Goal: Task Accomplishment & Management: Use online tool/utility

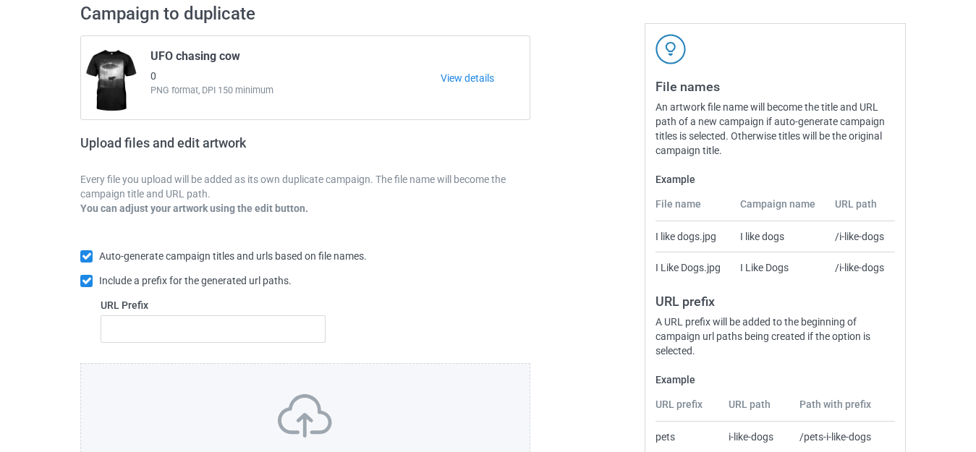
scroll to position [252, 0]
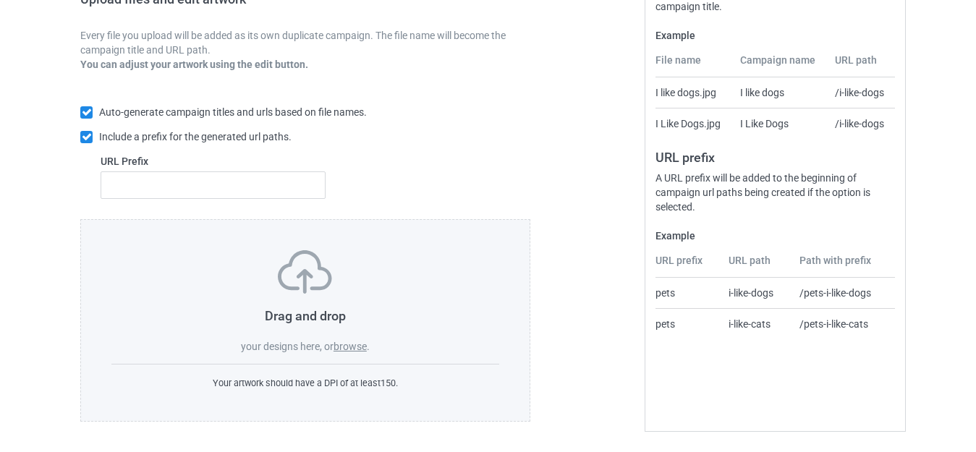
click at [349, 341] on label "browse" at bounding box center [349, 347] width 33 height 12
click at [0, 0] on input "browse" at bounding box center [0, 0] width 0 height 0
click at [352, 339] on div "Drag and drop your designs here, or browse ." at bounding box center [305, 301] width 388 height 103
click at [352, 344] on label "browse" at bounding box center [349, 347] width 33 height 12
click at [0, 0] on input "browse" at bounding box center [0, 0] width 0 height 0
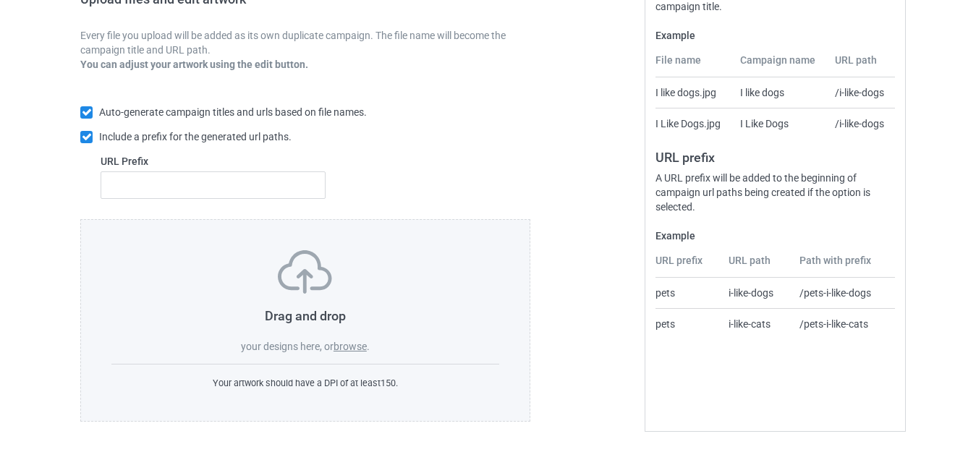
click at [354, 352] on label "browse" at bounding box center [349, 347] width 33 height 12
click at [0, 0] on input "browse" at bounding box center [0, 0] width 0 height 0
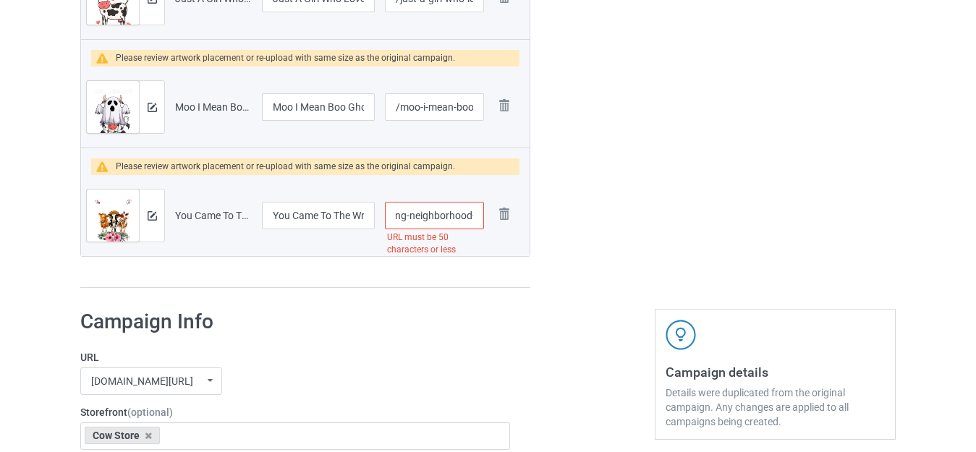
scroll to position [0, 192]
drag, startPoint x: 470, startPoint y: 218, endPoint x: 490, endPoint y: 218, distance: 19.5
click at [490, 218] on tr "Preview and edit artwork You Came To The Wrong Neighborhood Mother Heifer Flowe…" at bounding box center [305, 215] width 448 height 81
click at [466, 217] on input "/you-came-to-the-wrong-neighborhood-mother-heifer-flower" at bounding box center [434, 215] width 99 height 27
click at [463, 215] on input "/you-came-to-the-wrong-neighborhood-mother-heifer-flower" at bounding box center [434, 215] width 99 height 27
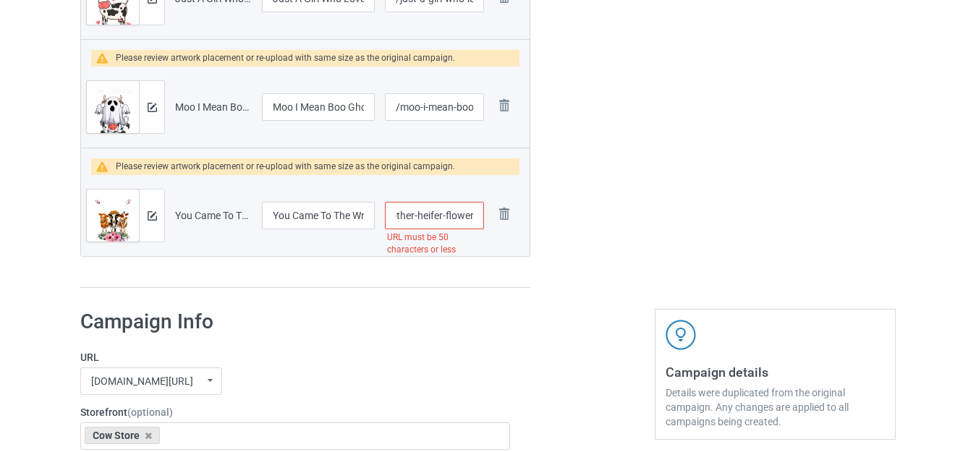
click at [462, 215] on input "/you-came-to-the-wrong-neighborhood-mother-heifer-flower" at bounding box center [434, 215] width 99 height 27
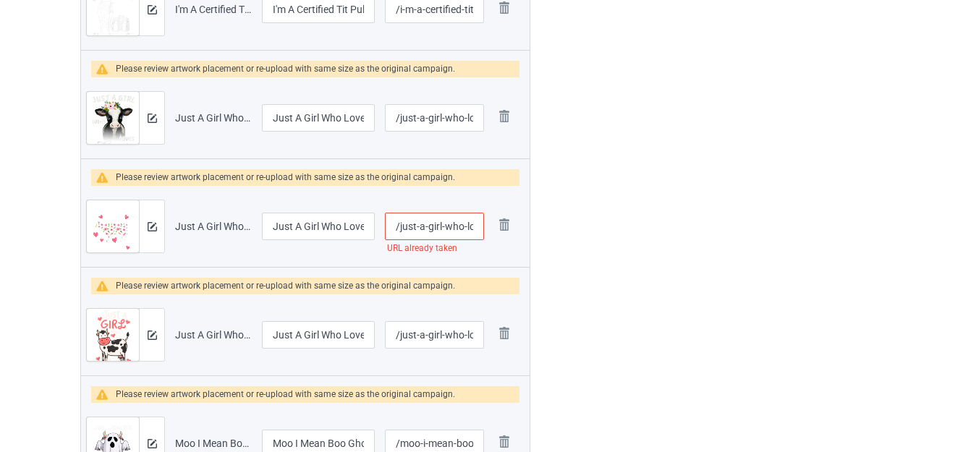
scroll to position [2626, 0]
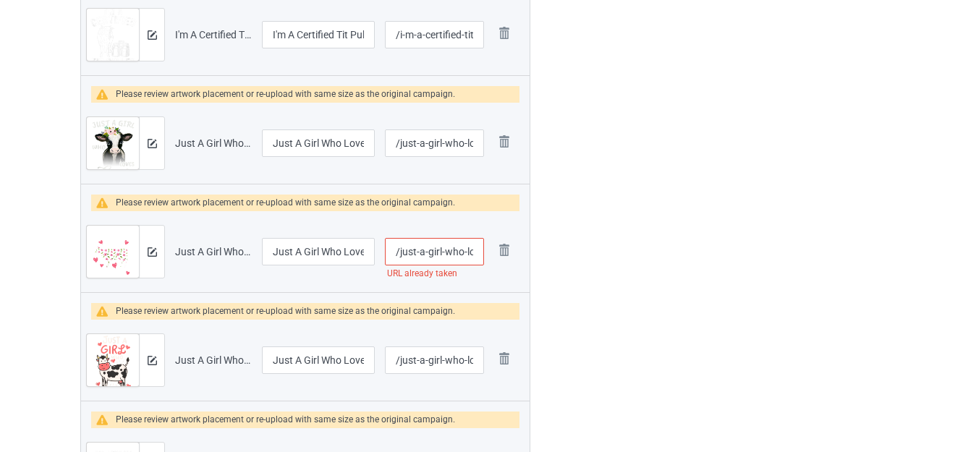
type input "/you-came-to-the-wrong-neighborhood-mother-heifer-"
drag, startPoint x: 466, startPoint y: 248, endPoint x: 501, endPoint y: 256, distance: 35.6
click at [501, 256] on tr "Preview and edit artwork Just A Girl Who Loves Cows.png Just A Girl Who Loves C…" at bounding box center [305, 251] width 448 height 81
click at [477, 256] on input "/just-a-girl-who-loves-cows" at bounding box center [434, 251] width 99 height 27
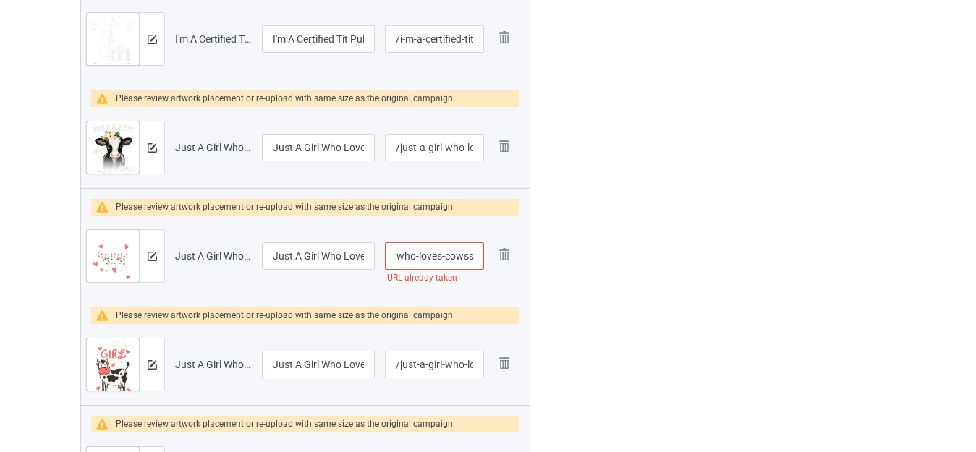
scroll to position [2554, 0]
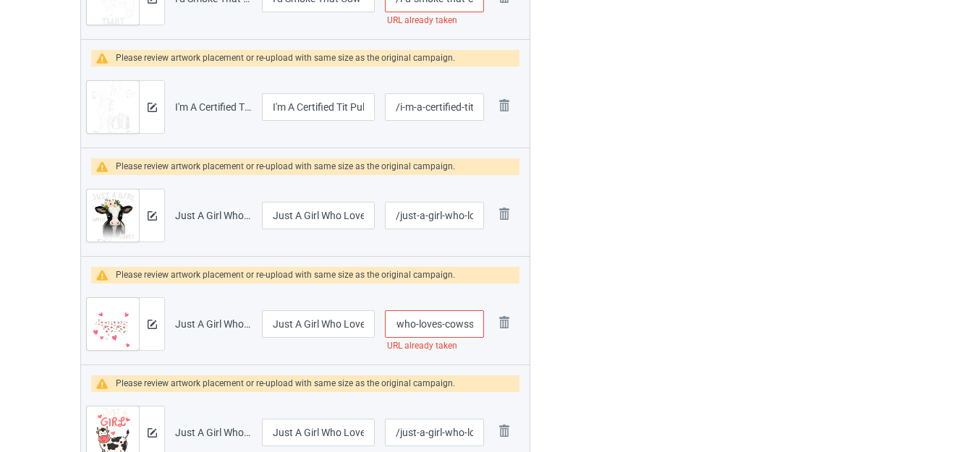
click at [444, 325] on input "/just-a-girl-who-loves-cowss" at bounding box center [434, 323] width 99 height 27
drag, startPoint x: 441, startPoint y: 325, endPoint x: 532, endPoint y: 323, distance: 91.9
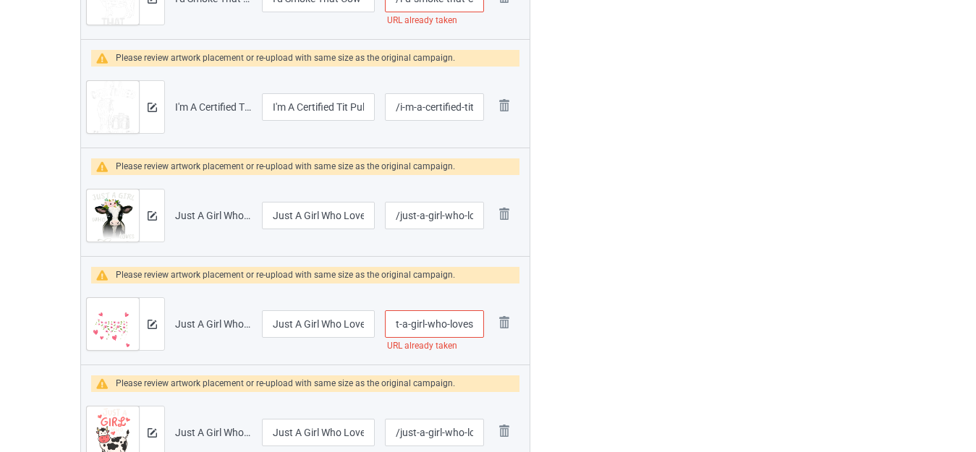
drag, startPoint x: 464, startPoint y: 327, endPoint x: 485, endPoint y: 327, distance: 21.7
click at [485, 327] on td "/just-a-girl-who-loves URL already taken" at bounding box center [434, 324] width 109 height 81
click at [467, 325] on input "/just-a-girl-who-loves" at bounding box center [434, 323] width 99 height 27
drag, startPoint x: 468, startPoint y: 322, endPoint x: 557, endPoint y: 321, distance: 89.0
click at [521, 324] on tr "Preview and edit artwork Just A Girl Who Loves Cows.png Just A Girl Who Loves C…" at bounding box center [305, 324] width 448 height 81
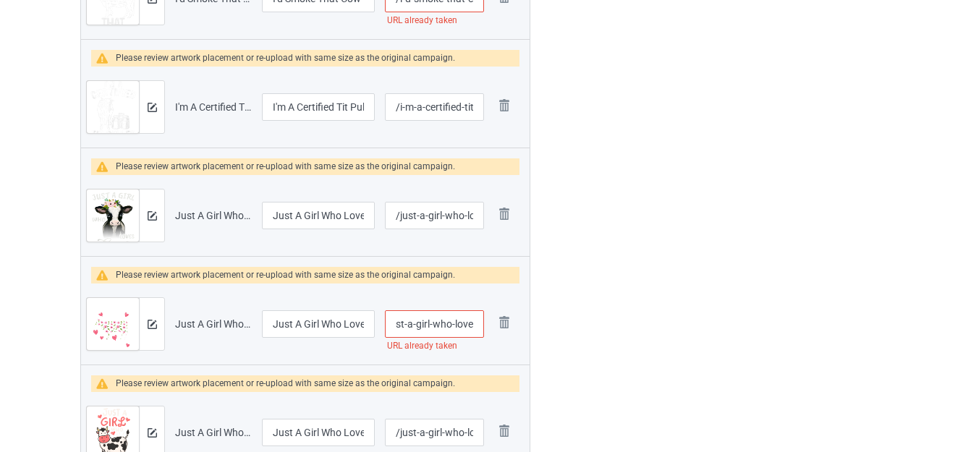
scroll to position [0, 12]
type input "/just-a-girl-who-love"
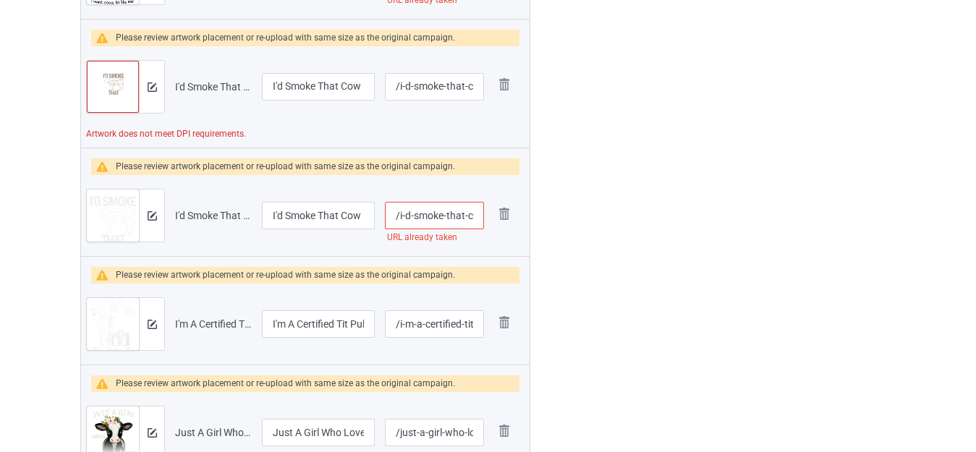
scroll to position [0, 36]
drag, startPoint x: 466, startPoint y: 218, endPoint x: 482, endPoint y: 220, distance: 16.7
click at [482, 220] on input "/i-d-smoke-that-cow-beef" at bounding box center [434, 215] width 99 height 27
click at [472, 214] on input "/i-d-smoke-that-cow-beef" at bounding box center [434, 215] width 99 height 27
click at [474, 214] on input "/i-d-smoke-that-cow-beef" at bounding box center [434, 215] width 99 height 27
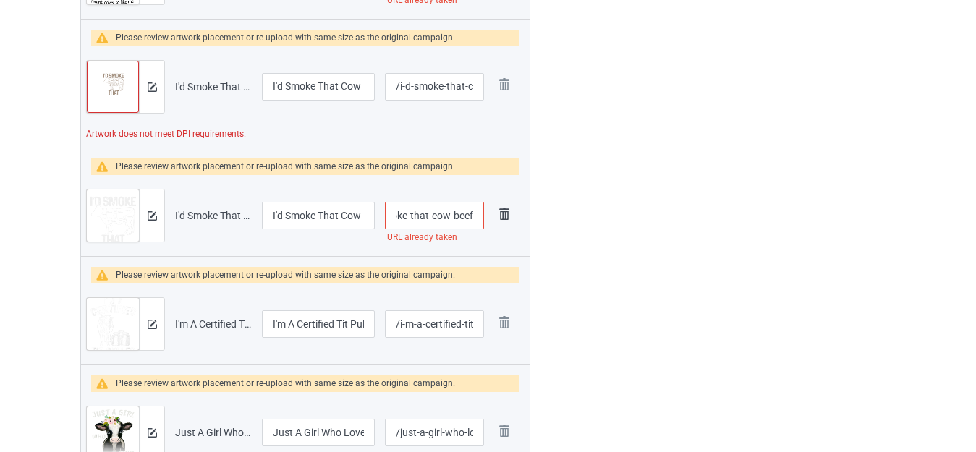
scroll to position [0, 41]
type input "/i-d-smoke-that-cow-beefs"
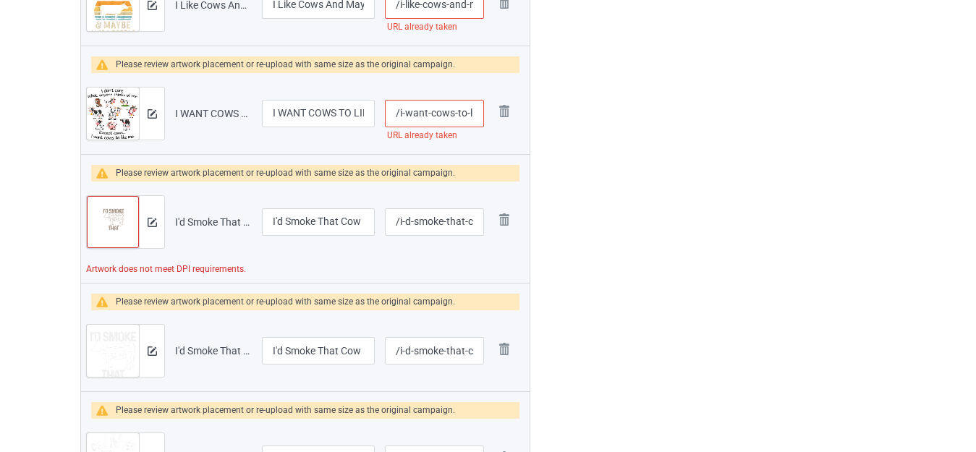
scroll to position [2192, 0]
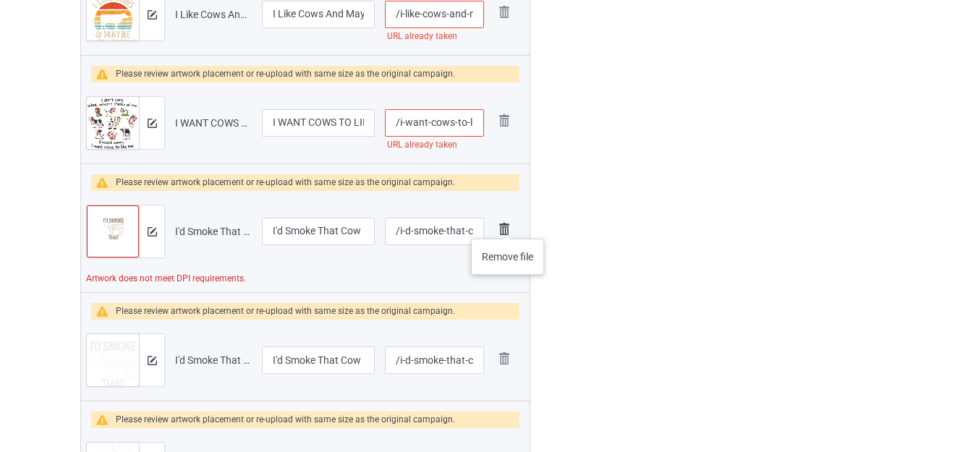
click at [507, 224] on img at bounding box center [504, 229] width 20 height 20
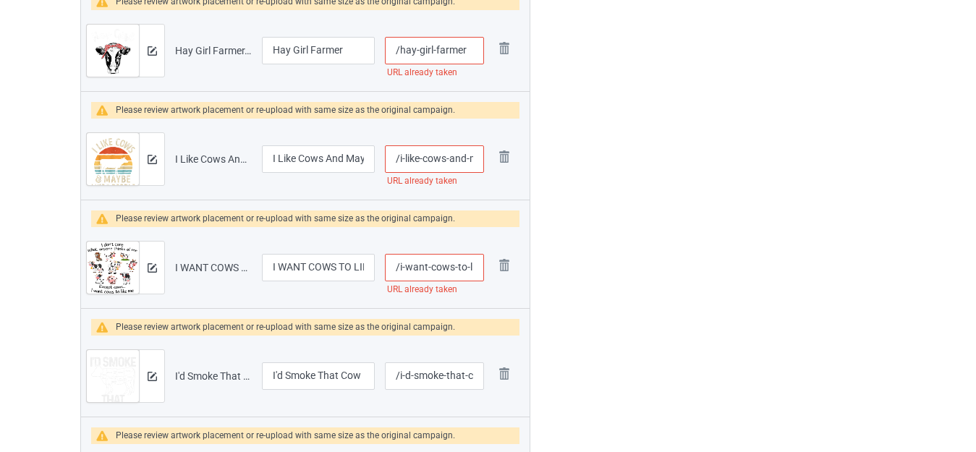
scroll to position [0, 28]
drag, startPoint x: 455, startPoint y: 266, endPoint x: 492, endPoint y: 269, distance: 37.0
click at [492, 269] on tr "Preview and edit artwork I WANT COWS TO LIKE ME.png I WANT COWS TO LIKE ME /i-w…" at bounding box center [305, 267] width 448 height 81
click at [477, 263] on input "/i-want-cows-to-like-me" at bounding box center [434, 267] width 99 height 27
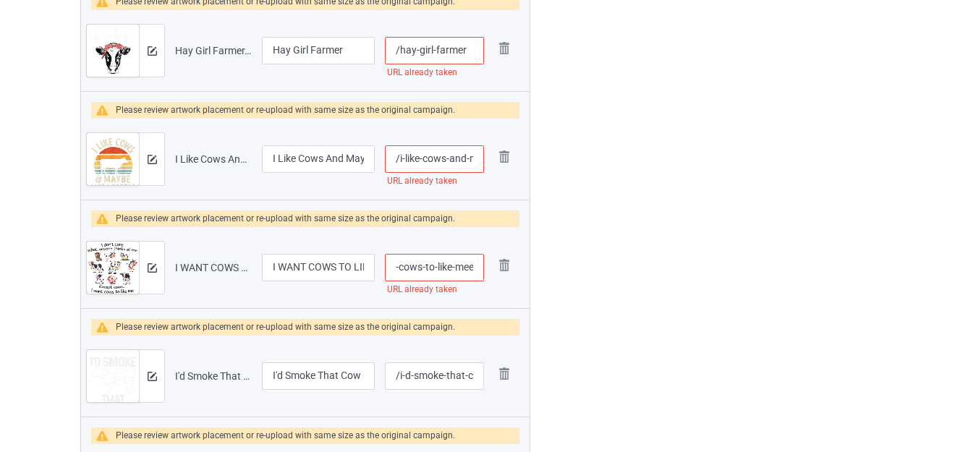
type input "/i-want-cows-to-like-mee"
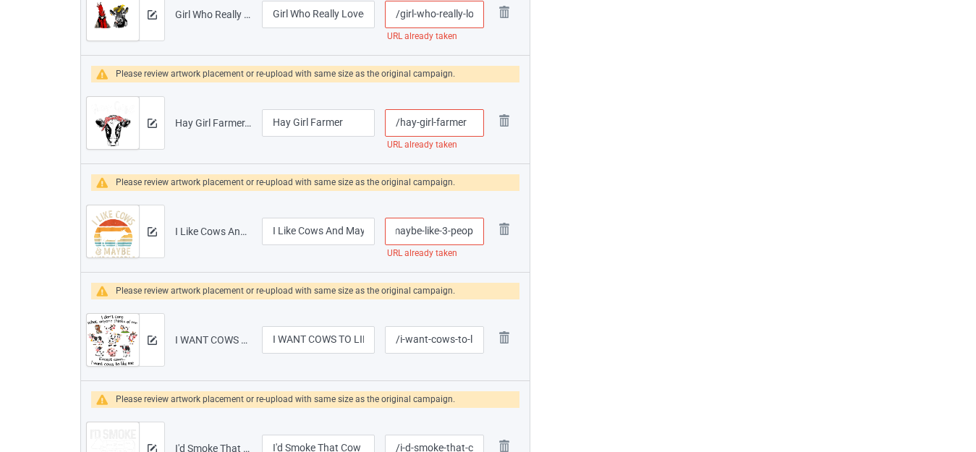
scroll to position [0, 85]
drag, startPoint x: 465, startPoint y: 233, endPoint x: 487, endPoint y: 233, distance: 21.7
click at [487, 233] on td "/i-like-cows-and-maybe-like-3-people URL already taken" at bounding box center [434, 231] width 109 height 81
click at [472, 229] on input "/i-like-cows-and-maybe-like-3-people" at bounding box center [434, 231] width 99 height 27
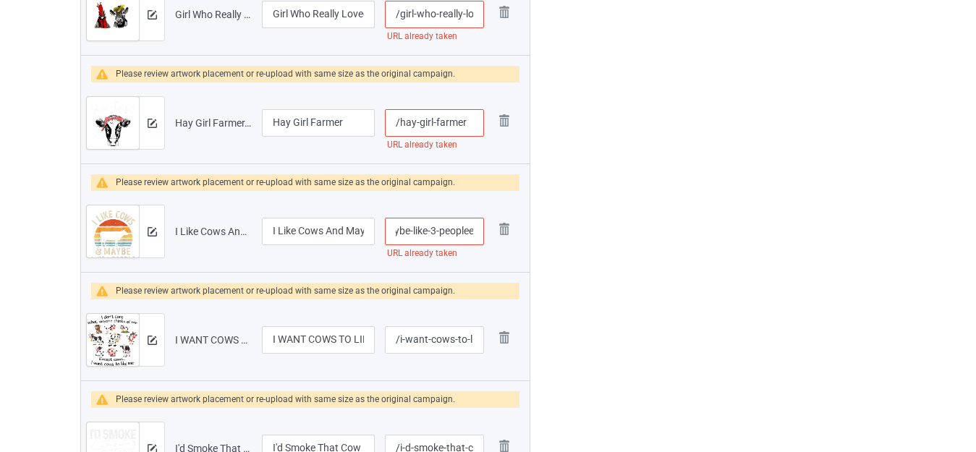
type input "/i-like-cows-and-maybe-like-3-peoplee"
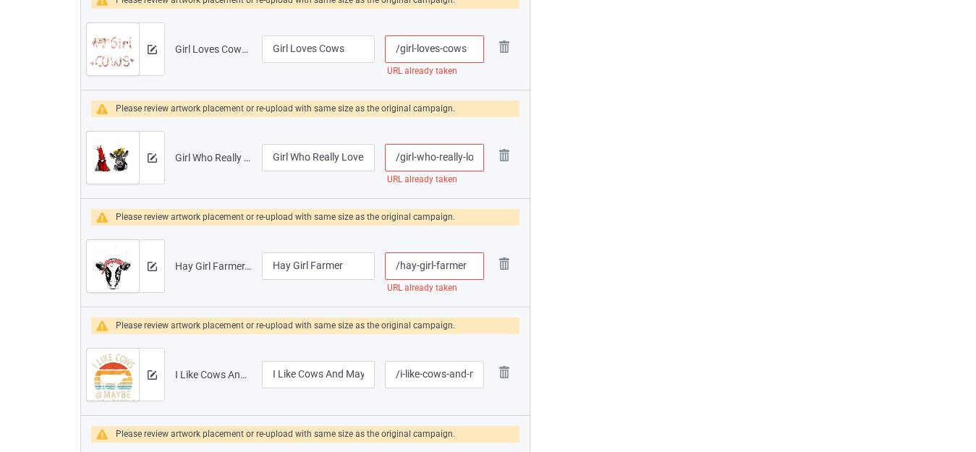
scroll to position [1831, 0]
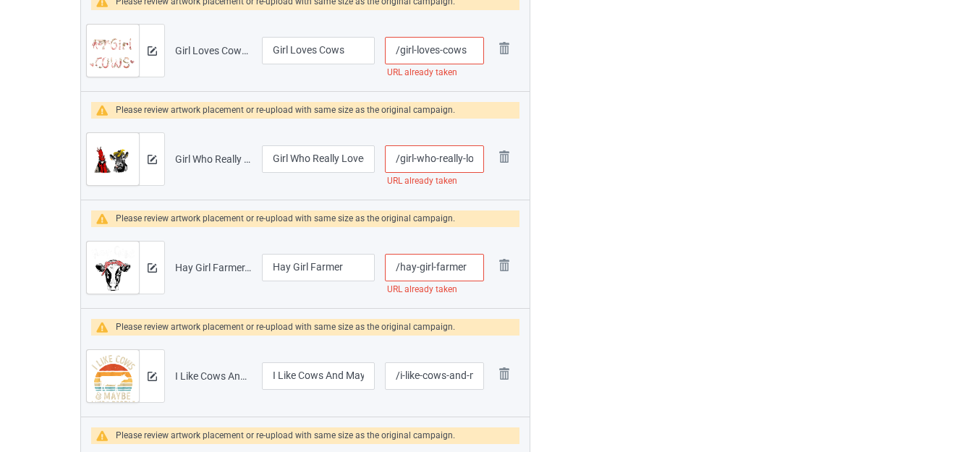
click at [472, 265] on input "/hay-girl-farmer" at bounding box center [434, 267] width 99 height 27
type input "/hay-girl-farmere"
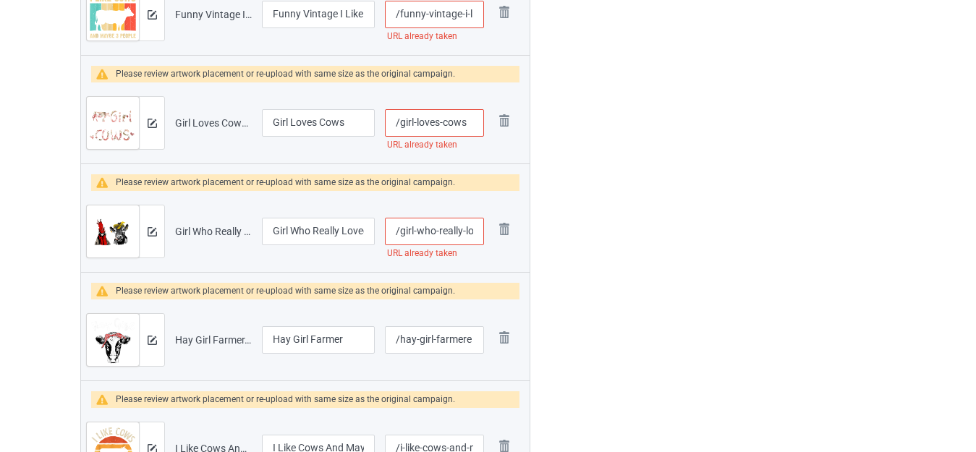
scroll to position [0, 106]
drag, startPoint x: 471, startPoint y: 230, endPoint x: 485, endPoint y: 233, distance: 14.0
click at [485, 233] on td "/girl-who-really-loved-chickens-and-cows URL already taken" at bounding box center [434, 231] width 109 height 81
click at [474, 233] on input "/girl-who-really-loved-chickens-and-cows" at bounding box center [434, 231] width 99 height 27
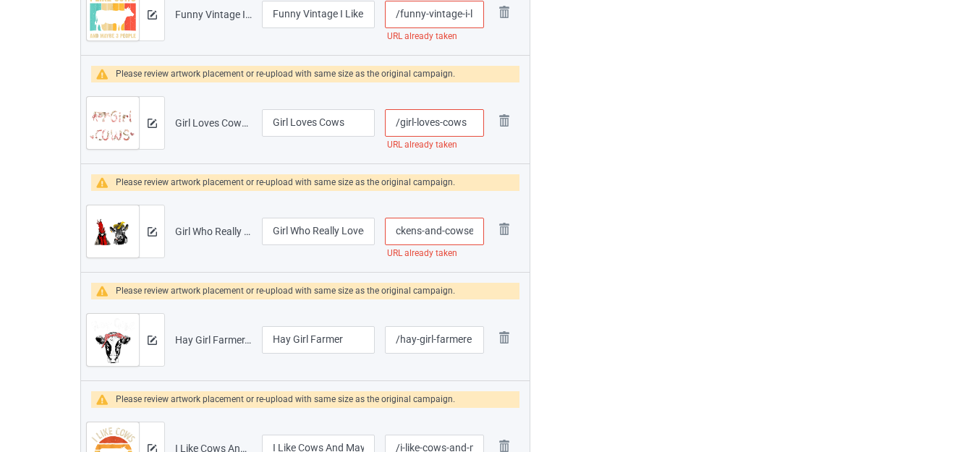
type input "/girl-who-really-loved-chickens-and-cowse"
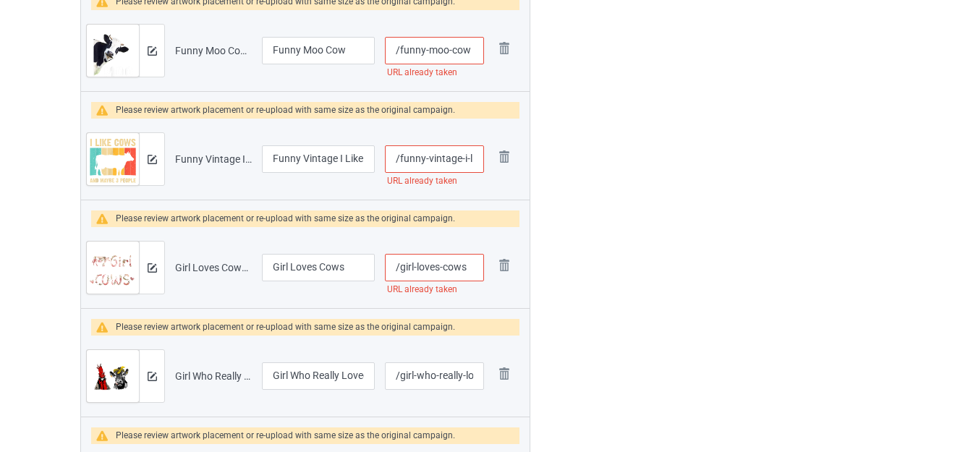
click at [477, 267] on input "/girl-loves-cows" at bounding box center [434, 267] width 99 height 27
type input "/girl-loves-cowse"
click at [604, 260] on div at bounding box center [592, 16] width 104 height 3057
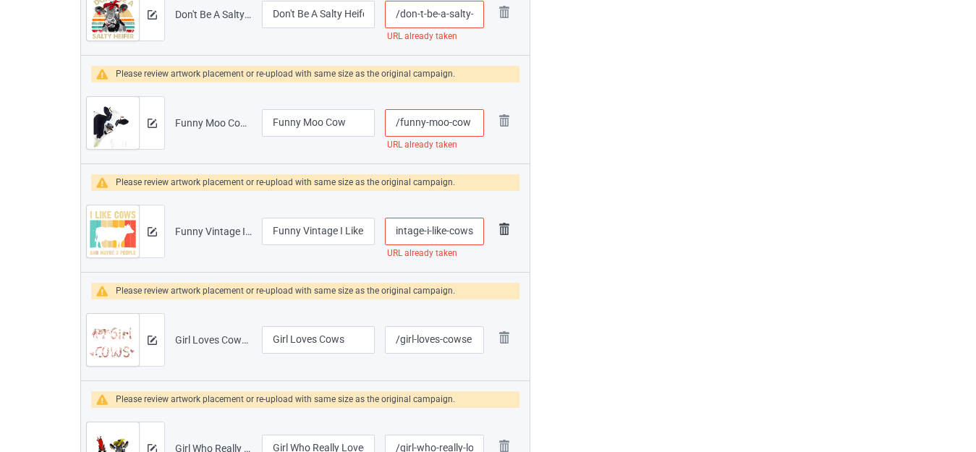
drag, startPoint x: 465, startPoint y: 236, endPoint x: 493, endPoint y: 236, distance: 28.2
click at [493, 236] on tr "Preview and edit artwork Funny Vintage I Like Cows.png Funny Vintage I Like Cow…" at bounding box center [305, 231] width 448 height 81
click at [478, 231] on input "/funny-vintage-i-like-cows" at bounding box center [434, 231] width 99 height 27
type input "/funny-vintage-i-like-cowse"
click at [578, 231] on div at bounding box center [592, 88] width 104 height 3057
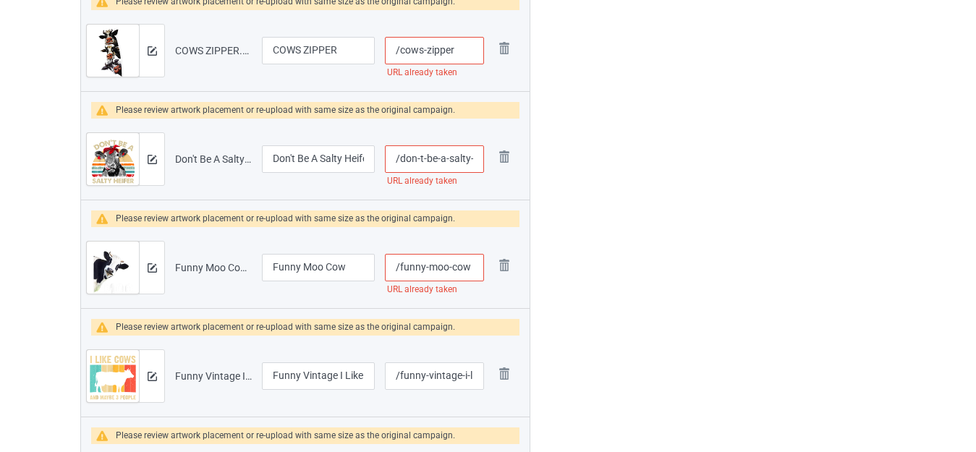
click at [473, 265] on input "/funny-moo-cow" at bounding box center [434, 267] width 99 height 27
type input "/funny-moo-cowe"
click at [601, 256] on div at bounding box center [592, 233] width 104 height 3057
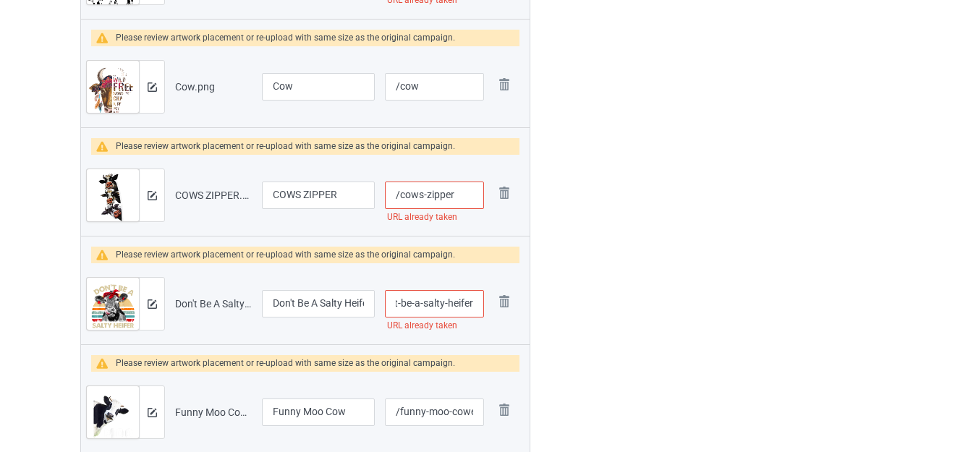
drag, startPoint x: 464, startPoint y: 303, endPoint x: 481, endPoint y: 304, distance: 16.7
click at [481, 304] on input "/don-t-be-a-salty-heifer" at bounding box center [434, 303] width 99 height 27
click at [472, 302] on input "/don-t-be-a-salty-heifer" at bounding box center [434, 303] width 99 height 27
type input "/don-t-be-a-salty-heiferr"
click at [606, 284] on div at bounding box center [592, 377] width 104 height 3057
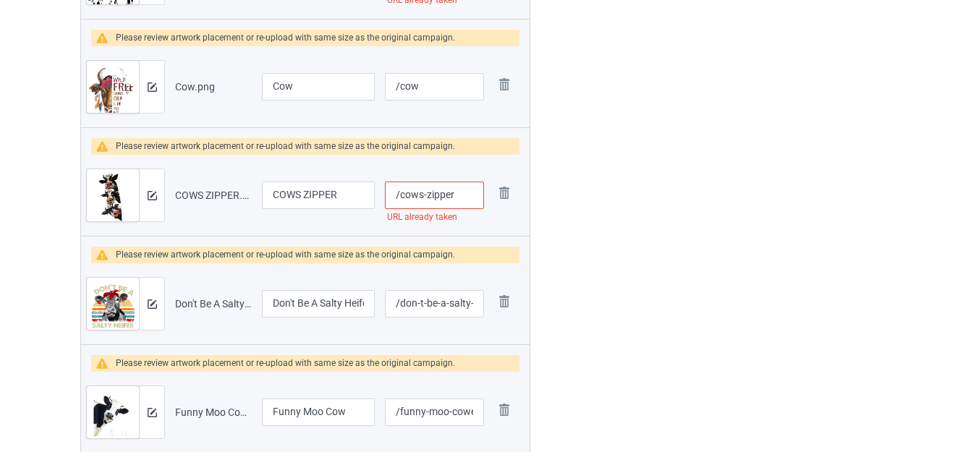
click at [461, 192] on input "/cows-zipper" at bounding box center [434, 195] width 99 height 27
type input "/cows-zipperr"
click at [614, 205] on div at bounding box center [592, 377] width 104 height 3057
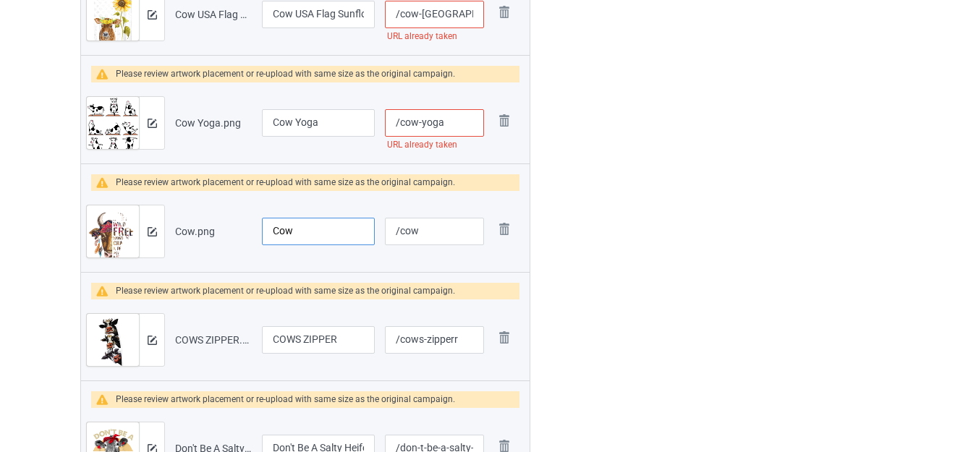
click at [312, 229] on input "Cow" at bounding box center [318, 231] width 113 height 27
drag, startPoint x: 303, startPoint y: 230, endPoint x: 253, endPoint y: 229, distance: 49.9
click at [253, 229] on tr "Preview and edit artwork Cow.png Cow /cow Remove file" at bounding box center [305, 231] width 448 height 81
type input "Funny Cow Design"
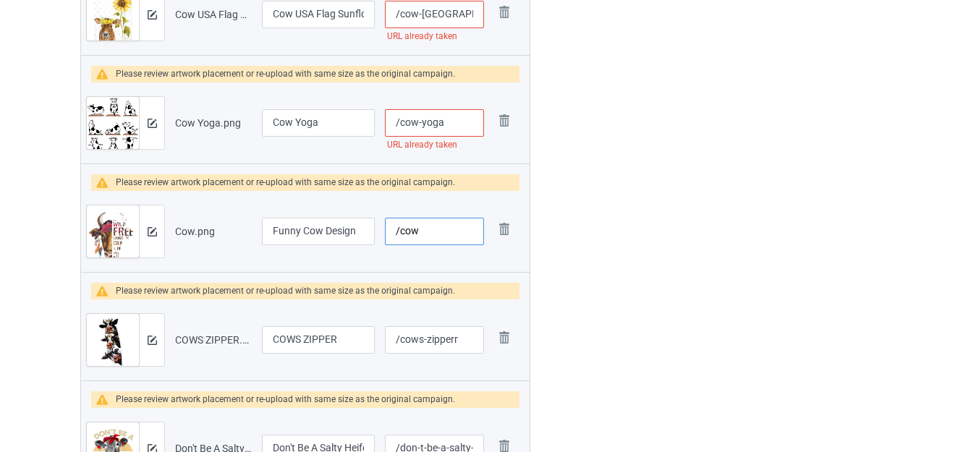
click at [423, 234] on input "/cow" at bounding box center [434, 231] width 99 height 27
type input "/cowsaying"
click at [450, 126] on input "/cow-yoga" at bounding box center [434, 122] width 99 height 27
click at [420, 119] on input "/cow-yoga" at bounding box center [434, 122] width 99 height 27
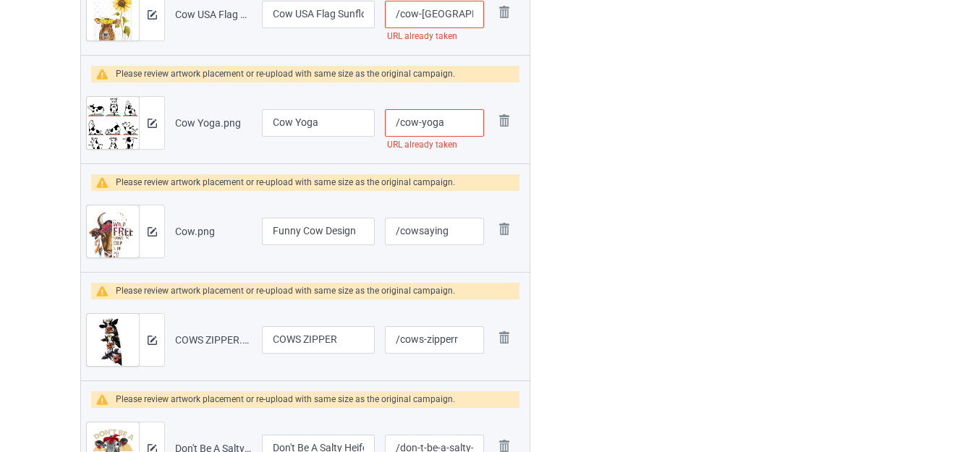
click at [419, 119] on input "/cow-yoga" at bounding box center [434, 122] width 99 height 27
click at [443, 116] on input "/cows-yog-do" at bounding box center [434, 122] width 99 height 27
type input "/cows-yoga-do"
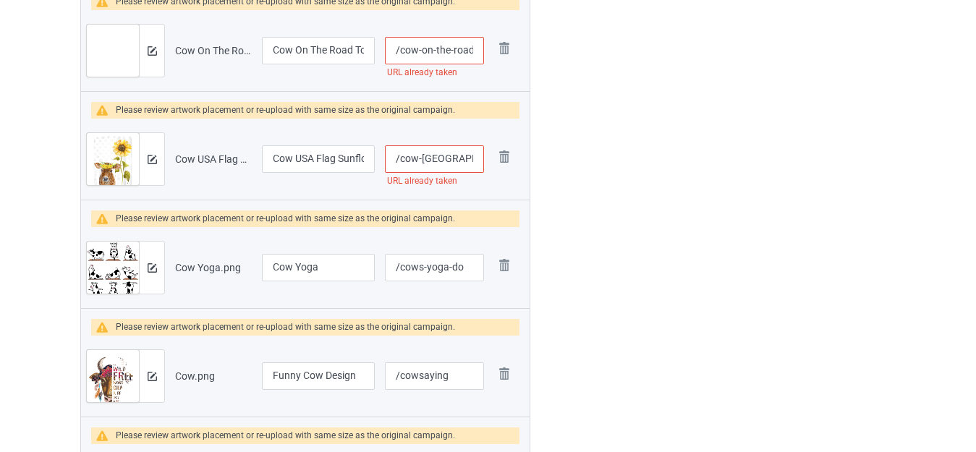
scroll to position [0, 33]
drag, startPoint x: 449, startPoint y: 160, endPoint x: 472, endPoint y: 162, distance: 23.2
click at [472, 162] on input "/cow-usa-flag-sunflower" at bounding box center [434, 158] width 99 height 27
click at [474, 154] on input "/cow-usa-flag-sunflower" at bounding box center [434, 158] width 99 height 27
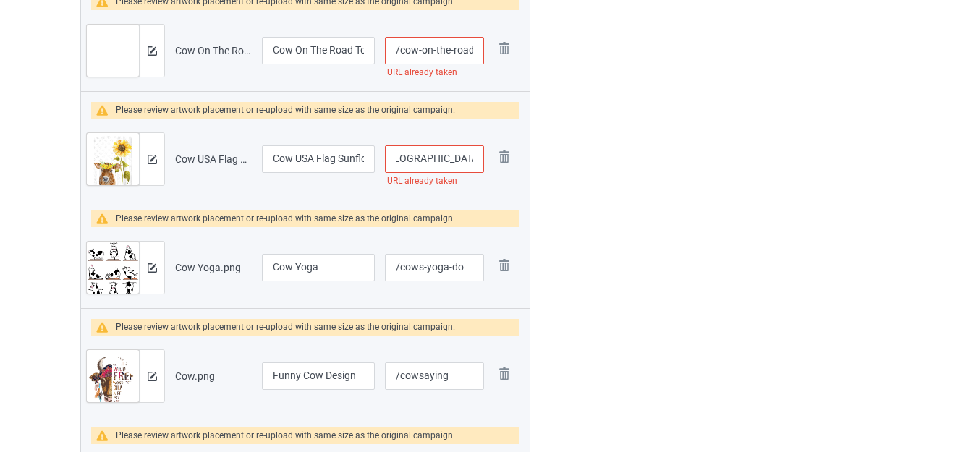
type input "/cow-usa-flag-sunflowers"
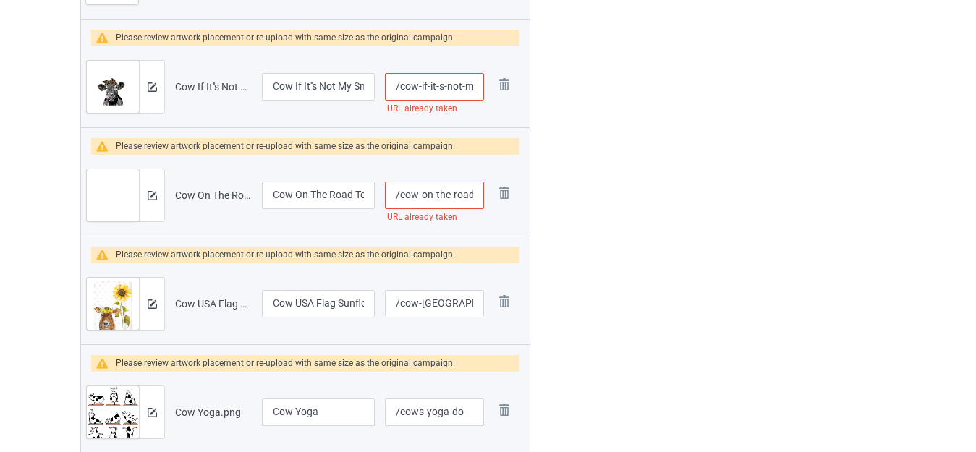
scroll to position [0, 55]
drag, startPoint x: 452, startPoint y: 189, endPoint x: 484, endPoint y: 196, distance: 32.6
click at [484, 196] on td "/cow-on-the-road-to-recovery URL already taken" at bounding box center [434, 195] width 109 height 81
click at [471, 196] on input "/cow-on-the-road-to-recovery" at bounding box center [434, 195] width 99 height 27
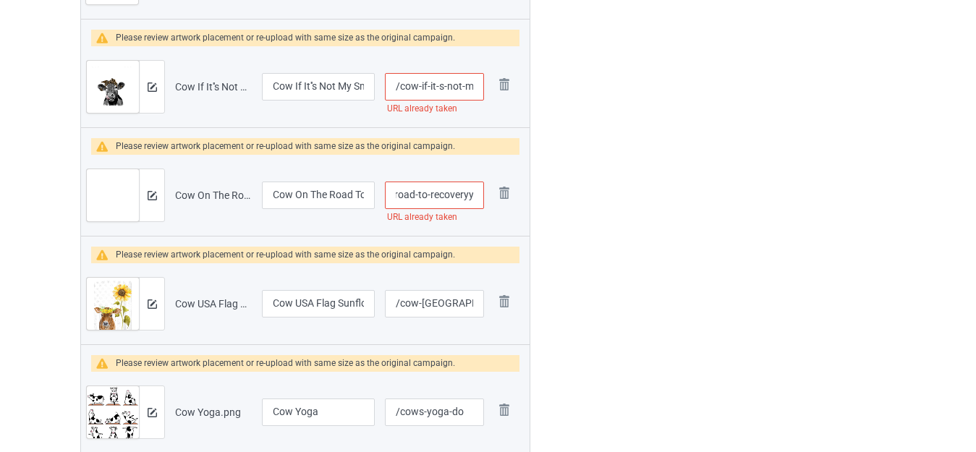
type input "/cow-on-the-road-to-recoveryy"
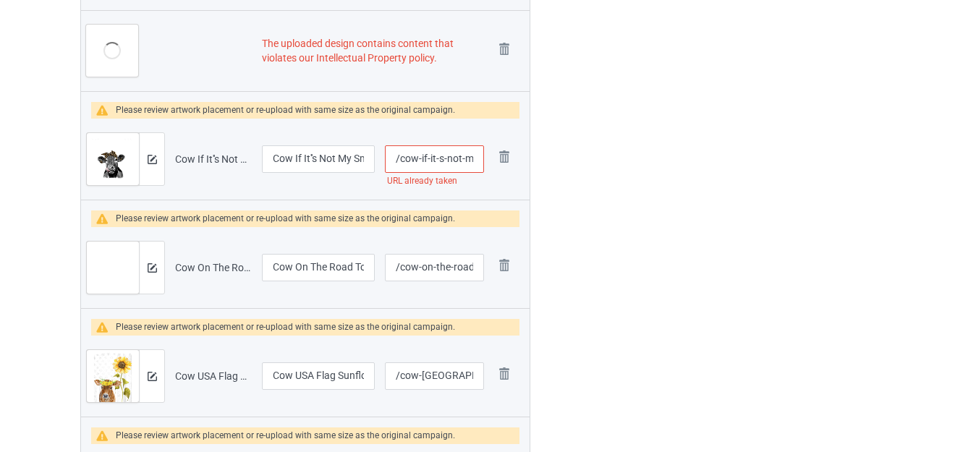
scroll to position [0, 68]
drag, startPoint x: 451, startPoint y: 158, endPoint x: 477, endPoint y: 165, distance: 27.0
click at [476, 165] on input "/cow-if-it-s-not-my-smart-mouth" at bounding box center [434, 158] width 99 height 27
click at [474, 161] on input "/cow-if-it-s-not-my-smart-mouth" at bounding box center [434, 158] width 99 height 27
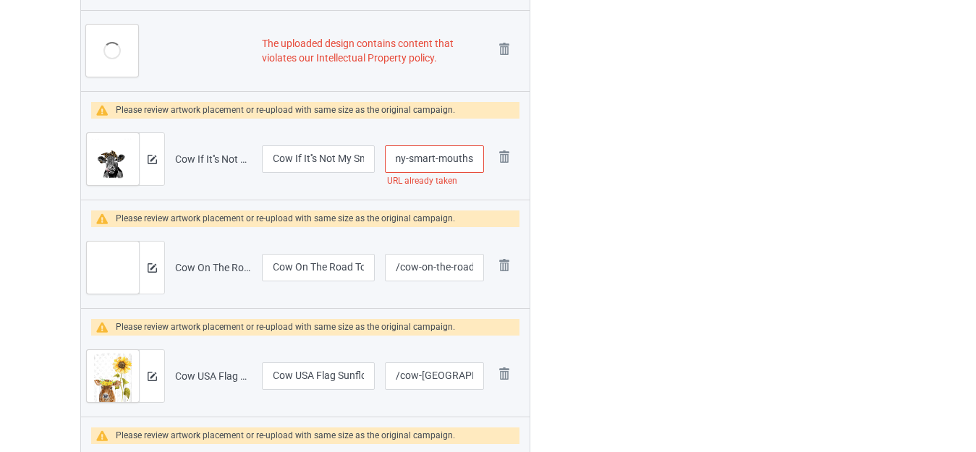
type input "/cow-if-it-s-not-my-smart-mouths"
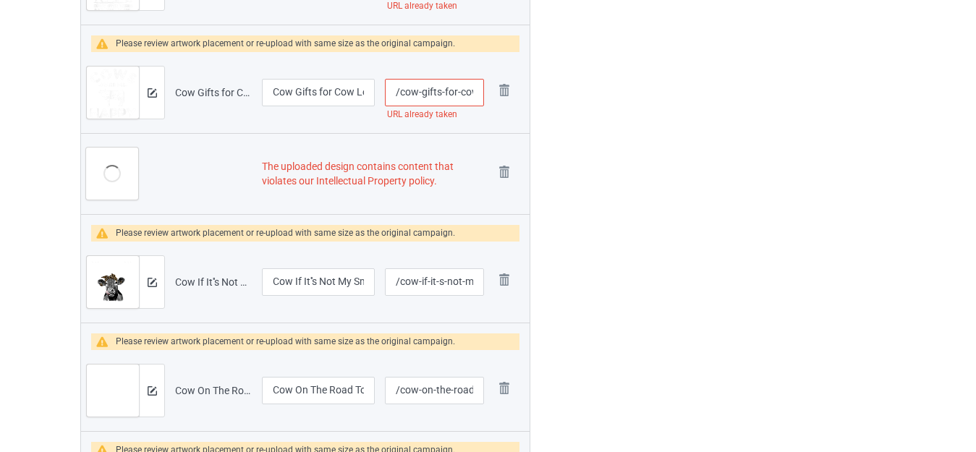
scroll to position [601, 0]
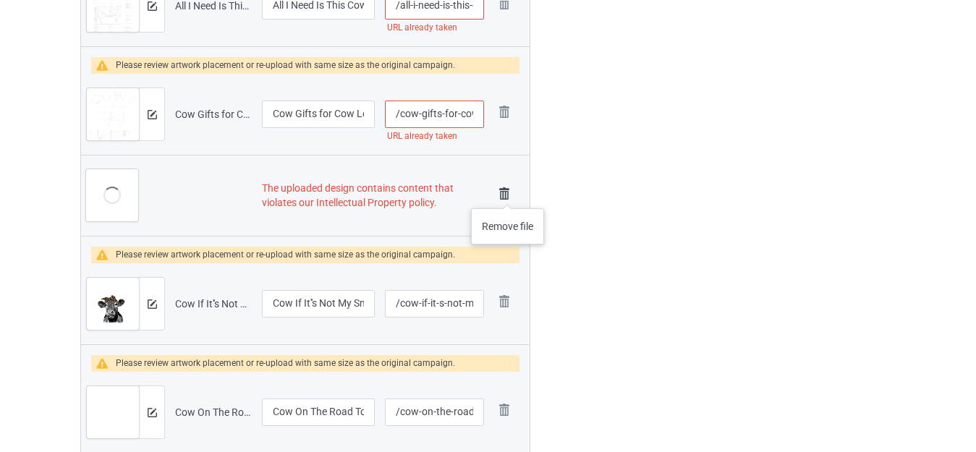
click at [507, 194] on img at bounding box center [504, 194] width 20 height 20
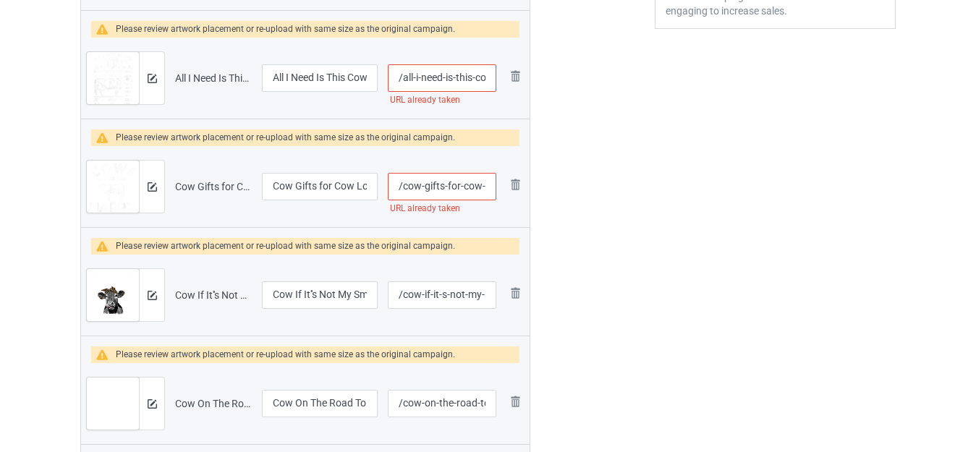
scroll to position [0, 26]
drag, startPoint x: 479, startPoint y: 189, endPoint x: 498, endPoint y: 190, distance: 18.9
click at [497, 190] on td "/cow-gifts-for-cow-lovers URL already taken" at bounding box center [442, 186] width 119 height 81
click at [484, 182] on input "/cow-gifts-for-cow-lovers" at bounding box center [442, 186] width 108 height 27
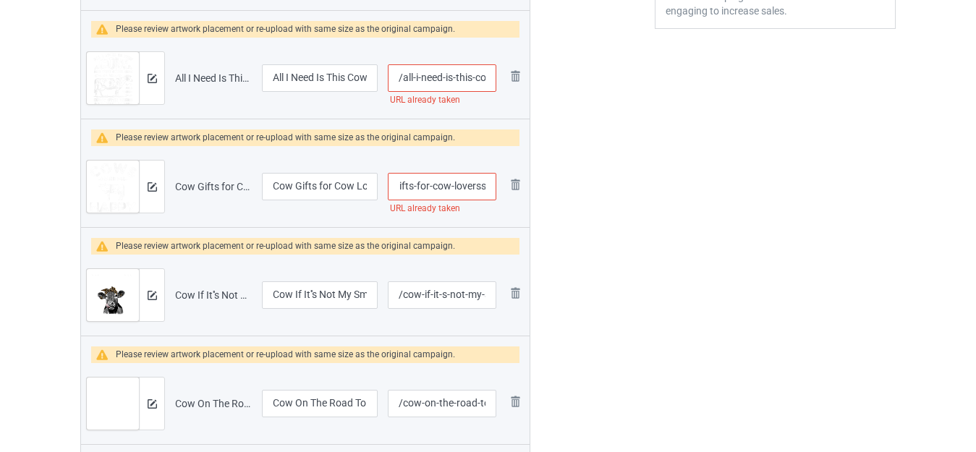
type input "/cow-gifts-for-cow-loverss"
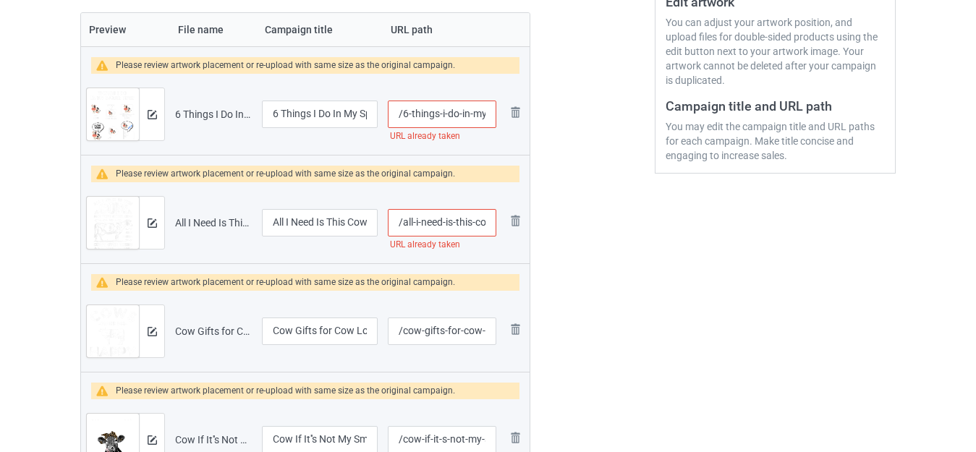
scroll to position [0, 8]
drag, startPoint x: 483, startPoint y: 223, endPoint x: 493, endPoint y: 225, distance: 9.7
click at [493, 225] on input "/all-i-need-is-this-cow" at bounding box center [442, 222] width 108 height 27
click at [485, 219] on input "/all-i-need-is-this-cow" at bounding box center [442, 222] width 108 height 27
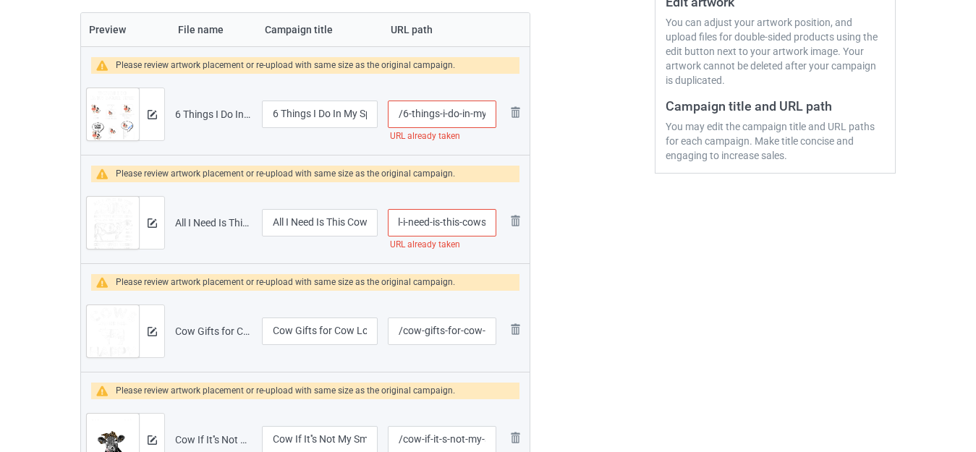
type input "/all-i-need-is-this-cows"
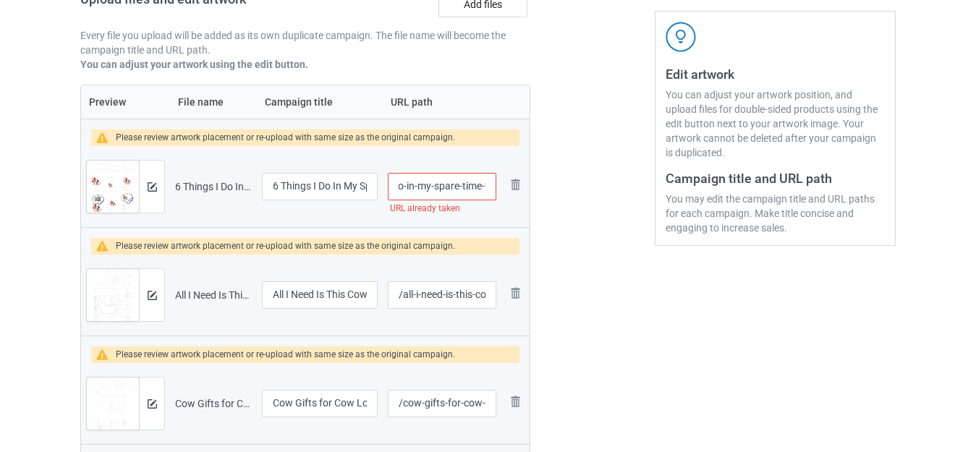
scroll to position [0, 102]
drag, startPoint x: 477, startPoint y: 185, endPoint x: 488, endPoint y: 187, distance: 11.7
click at [488, 187] on input "/6-things-i-do-in-my-spare-time-funny-cow" at bounding box center [442, 186] width 108 height 27
click at [489, 187] on input "/6-things-i-do-in-my-spare-time-funny-cow" at bounding box center [442, 186] width 108 height 27
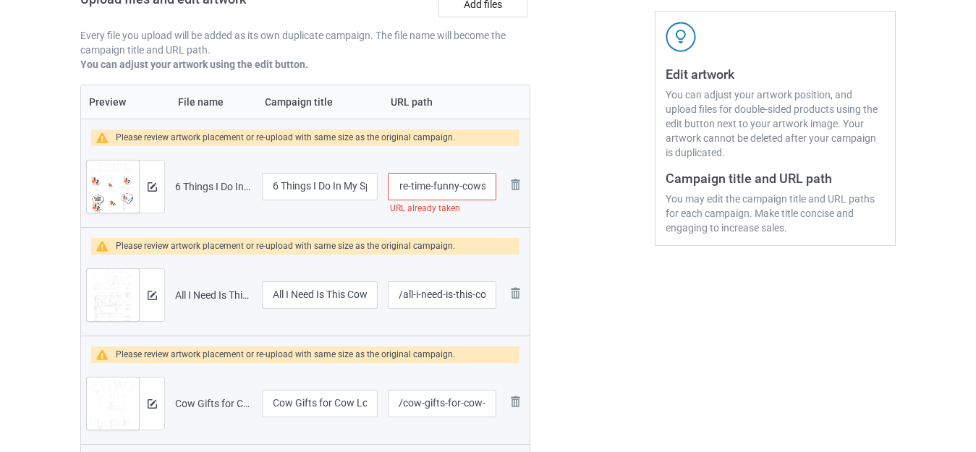
type input "/6-things-i-do-in-my-spare-time-funny-cows"
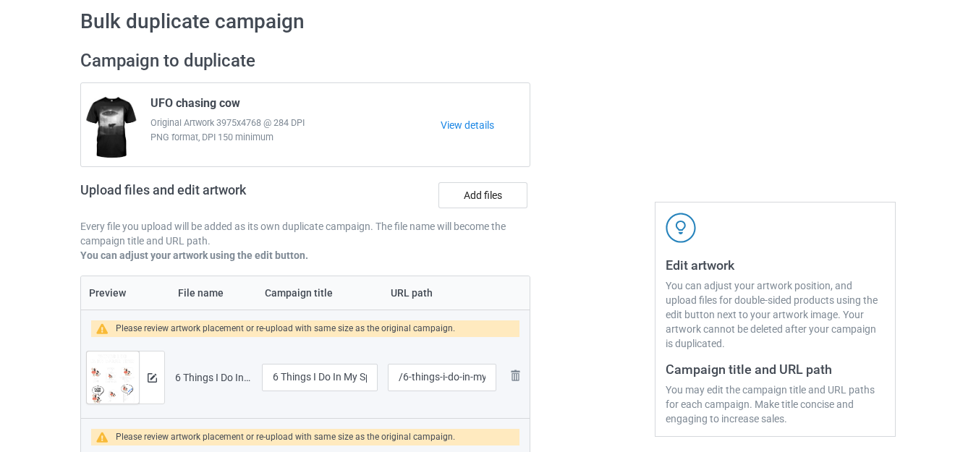
scroll to position [50, 0]
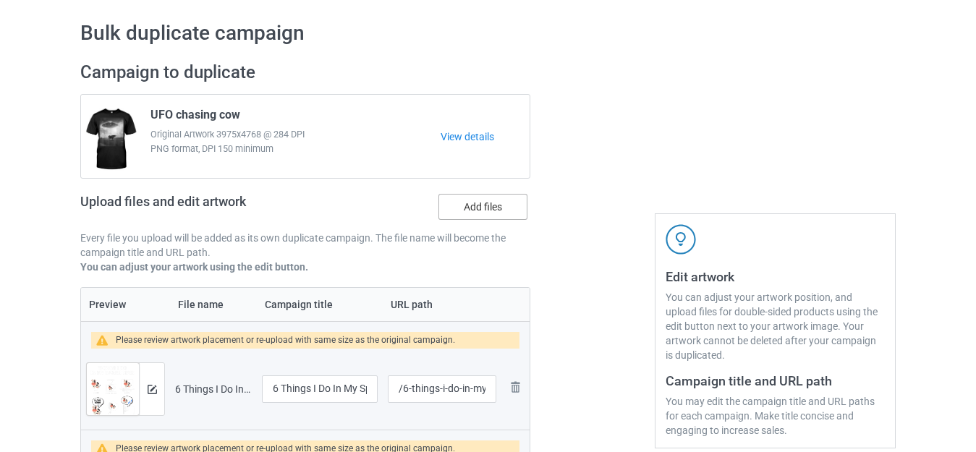
click at [480, 209] on label "Add files" at bounding box center [482, 207] width 89 height 26
click at [0, 0] on input "Add files" at bounding box center [0, 0] width 0 height 0
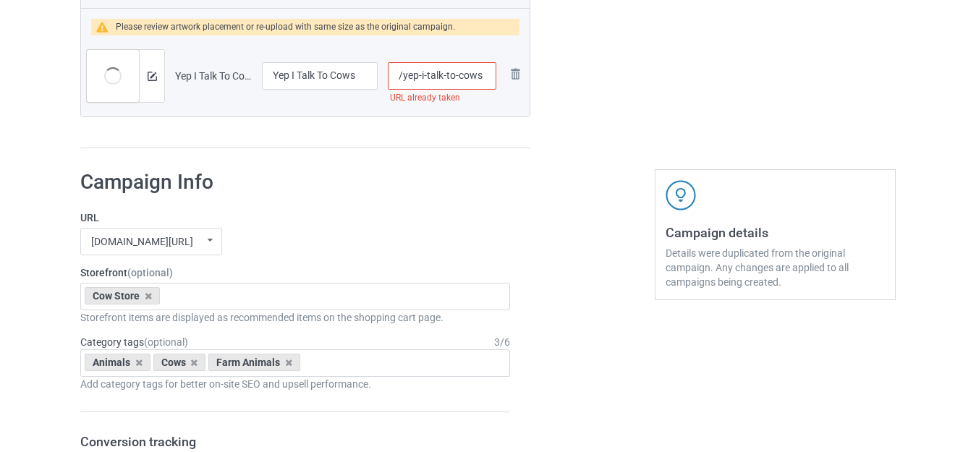
scroll to position [2871, 0]
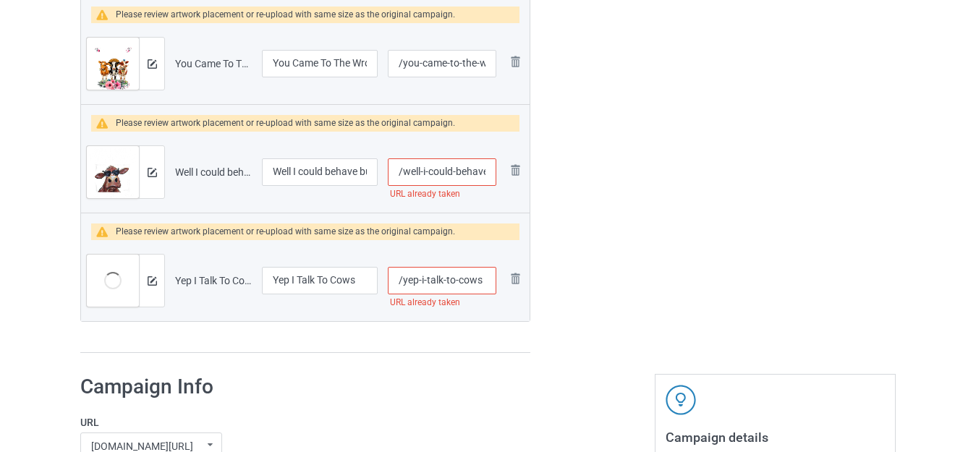
click at [490, 281] on input "/yep-i-talk-to-cows" at bounding box center [442, 280] width 108 height 27
type input "/yep-i-talk-to-cowse"
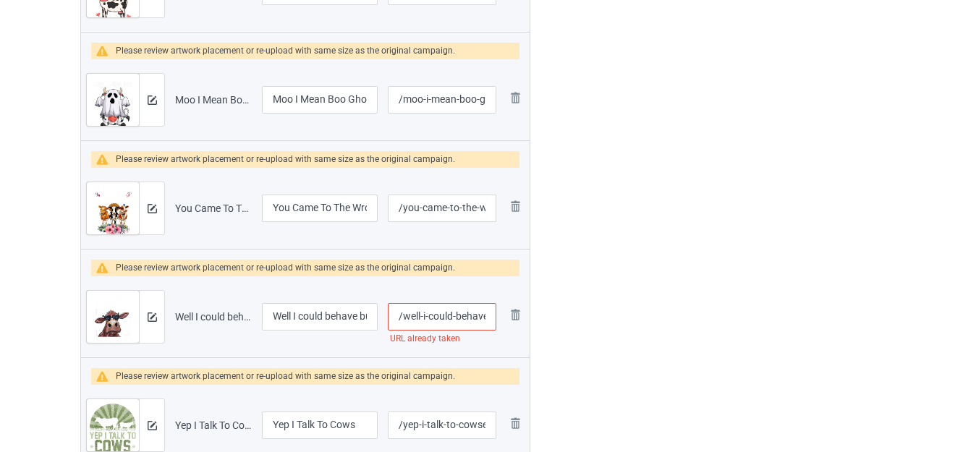
scroll to position [0, 118]
click at [489, 318] on input "/well-i-could-behave-but-what-fun-is-that-cow" at bounding box center [442, 316] width 108 height 27
click at [487, 317] on input "/well-i-could-behave-but-what-fun-is-that-cow" at bounding box center [442, 316] width 108 height 27
type input "/well-i-could-behave-but-what-fun-is-that-cows"
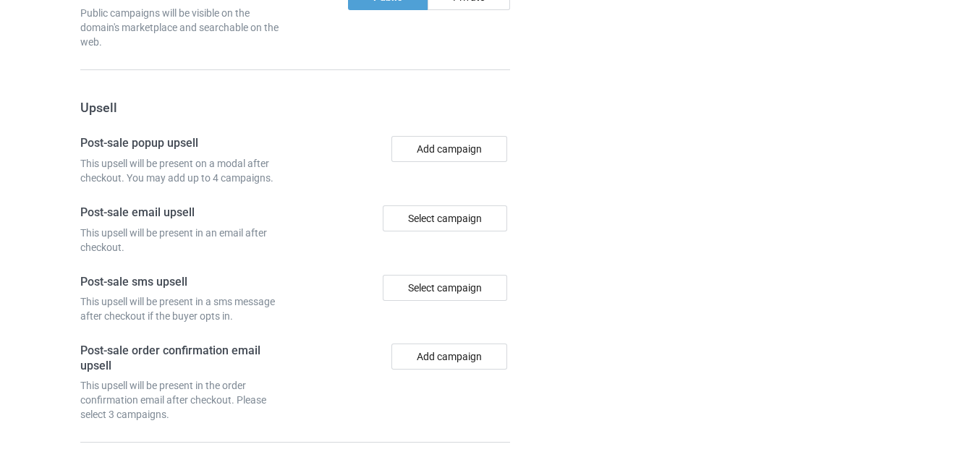
scroll to position [4341, 0]
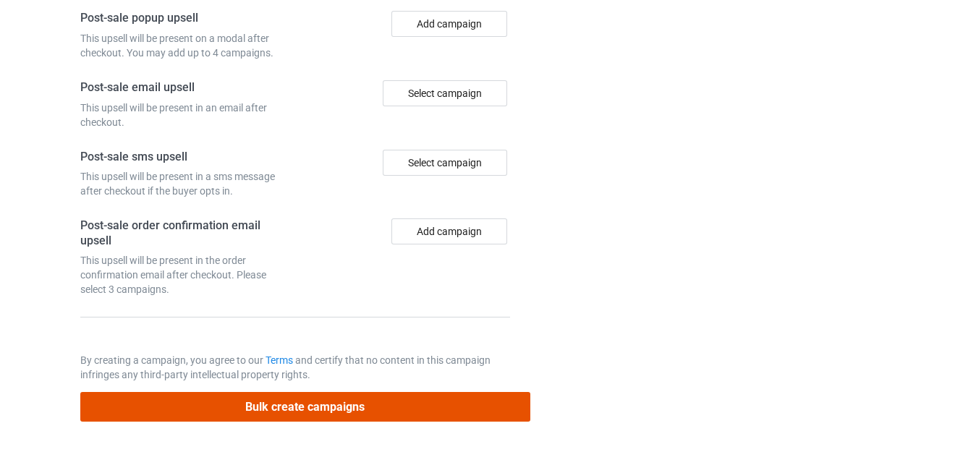
click at [365, 404] on button "Bulk create campaigns" at bounding box center [305, 407] width 450 height 30
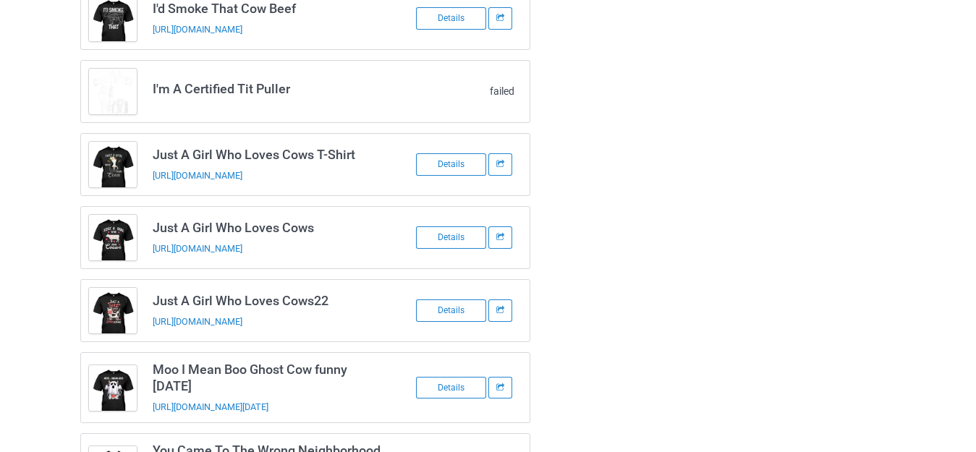
scroll to position [1267, 0]
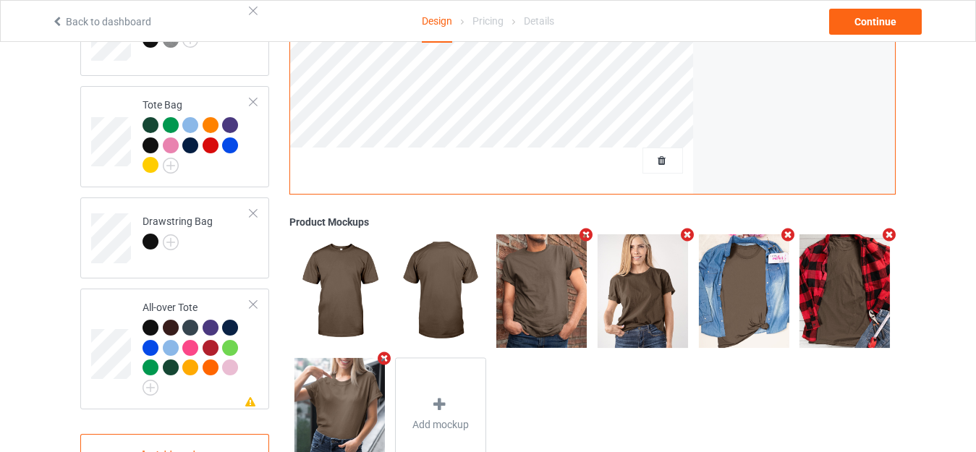
scroll to position [1130, 0]
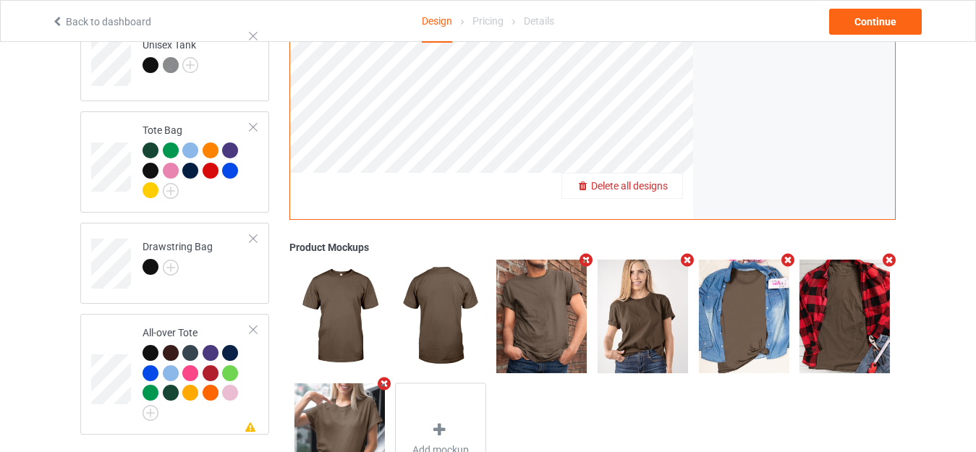
click at [662, 182] on span "Delete all designs" at bounding box center [629, 186] width 77 height 12
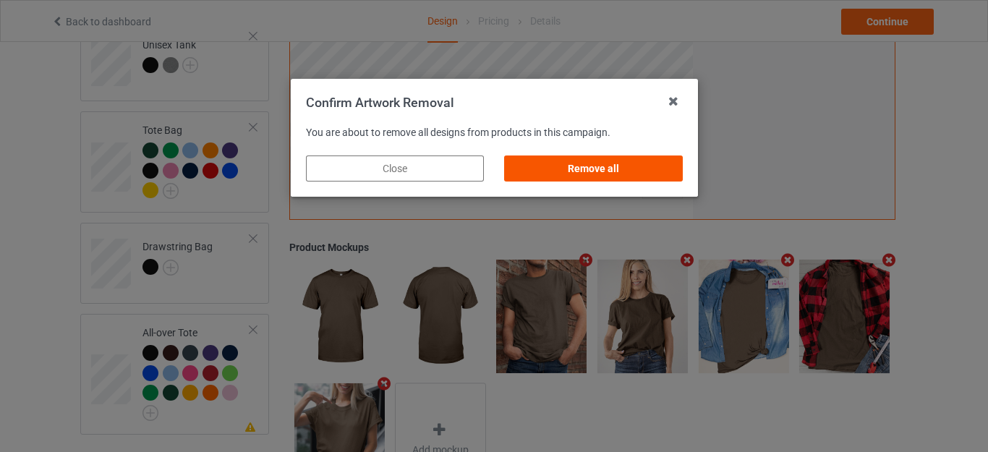
click at [592, 169] on div "Remove all" at bounding box center [593, 169] width 178 height 26
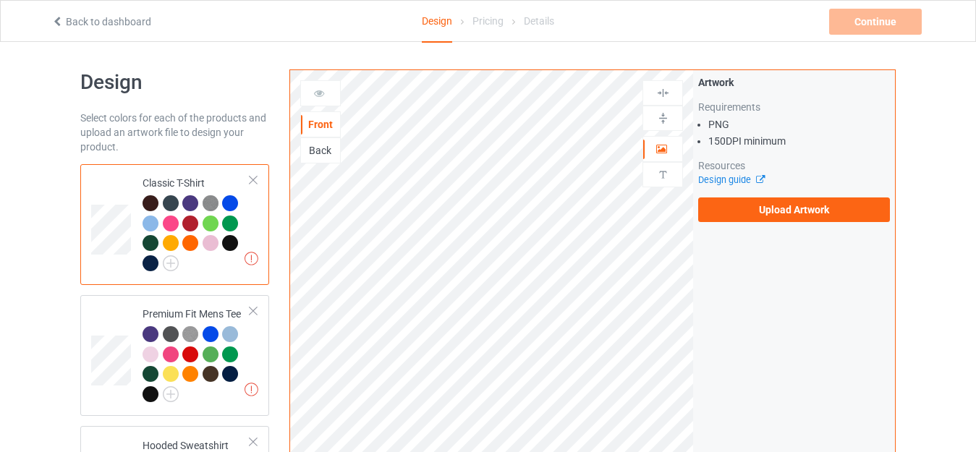
scroll to position [0, 0]
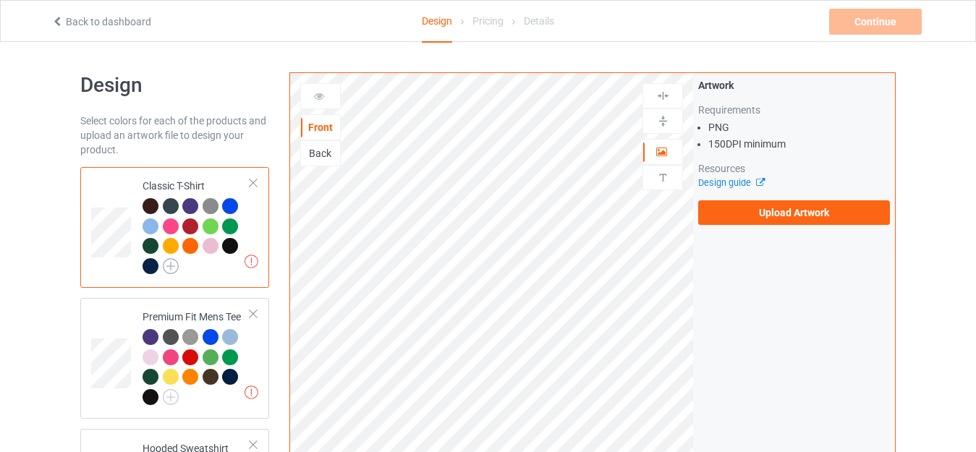
click at [169, 263] on img at bounding box center [171, 266] width 16 height 16
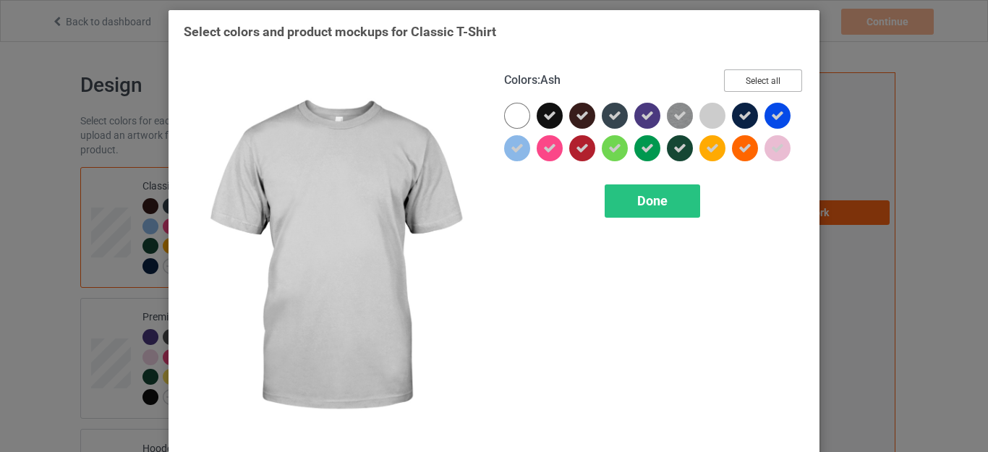
click at [743, 85] on button "Select all" at bounding box center [763, 80] width 78 height 22
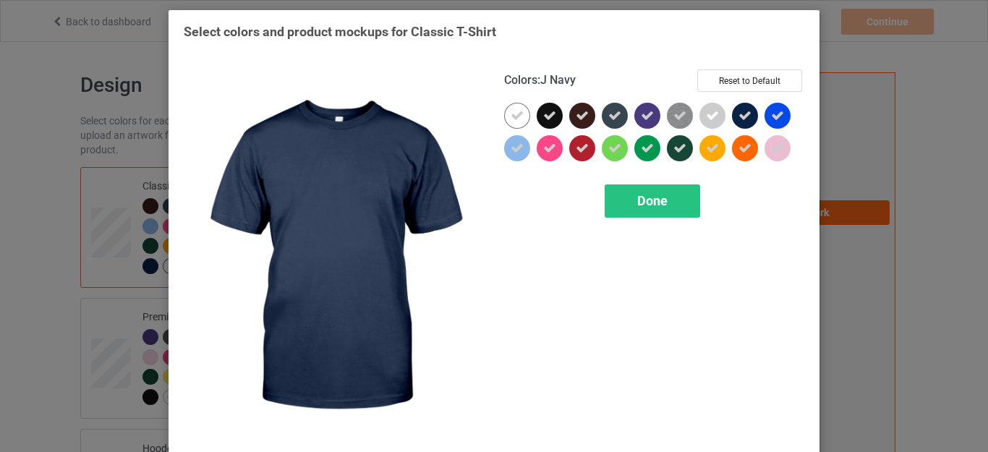
click at [739, 120] on icon at bounding box center [745, 115] width 13 height 13
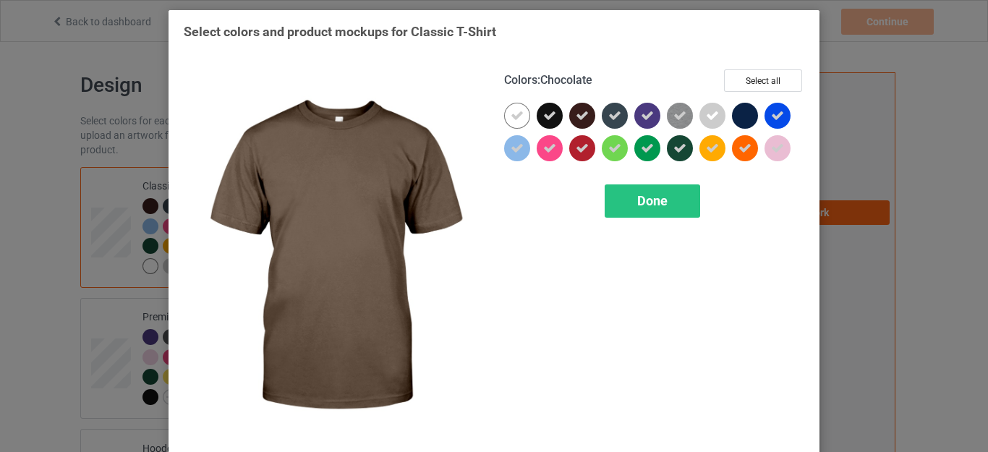
click at [576, 111] on icon at bounding box center [582, 115] width 13 height 13
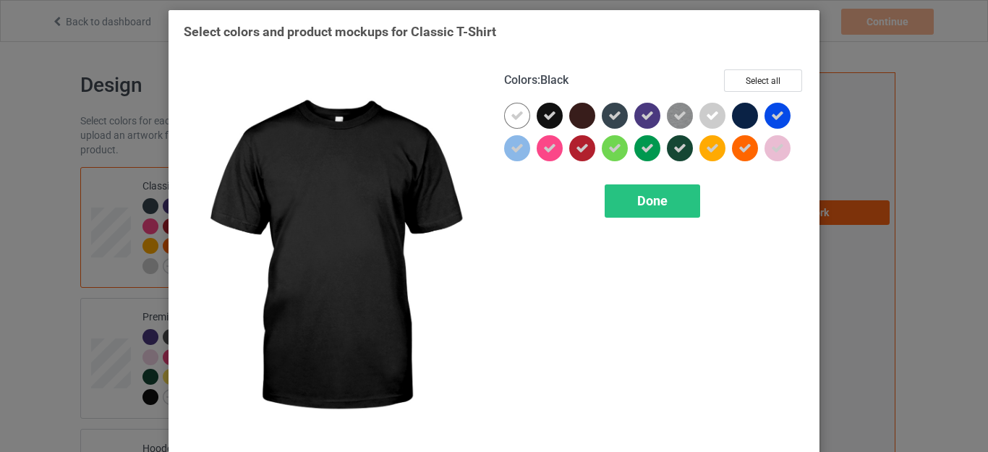
click at [548, 111] on icon at bounding box center [549, 115] width 13 height 13
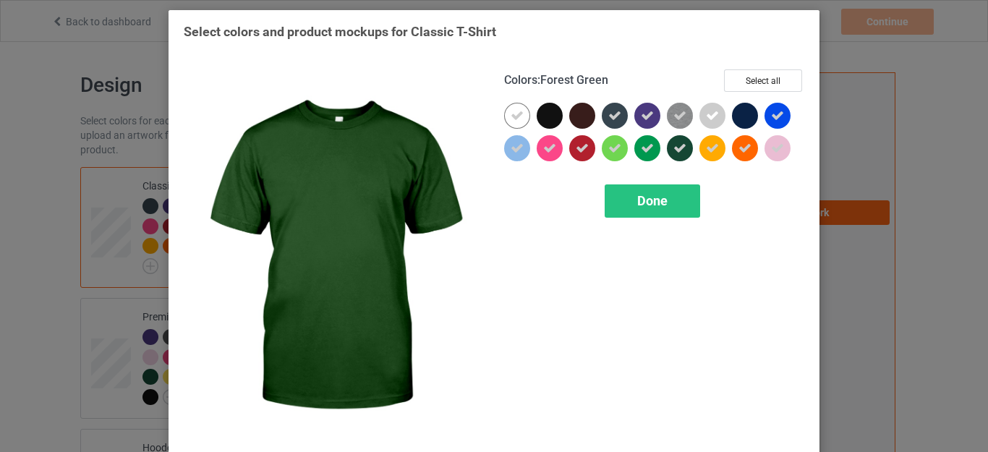
click at [679, 145] on icon at bounding box center [679, 148] width 13 height 13
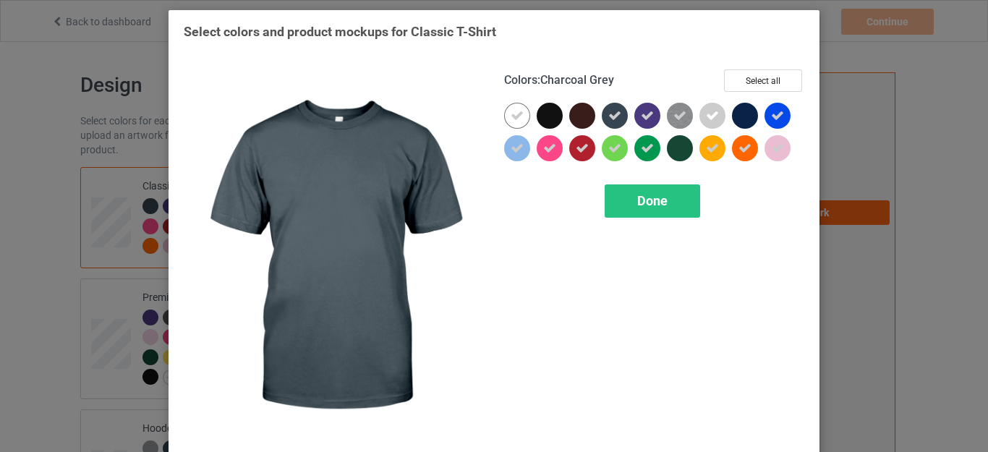
click at [611, 119] on icon at bounding box center [614, 115] width 13 height 13
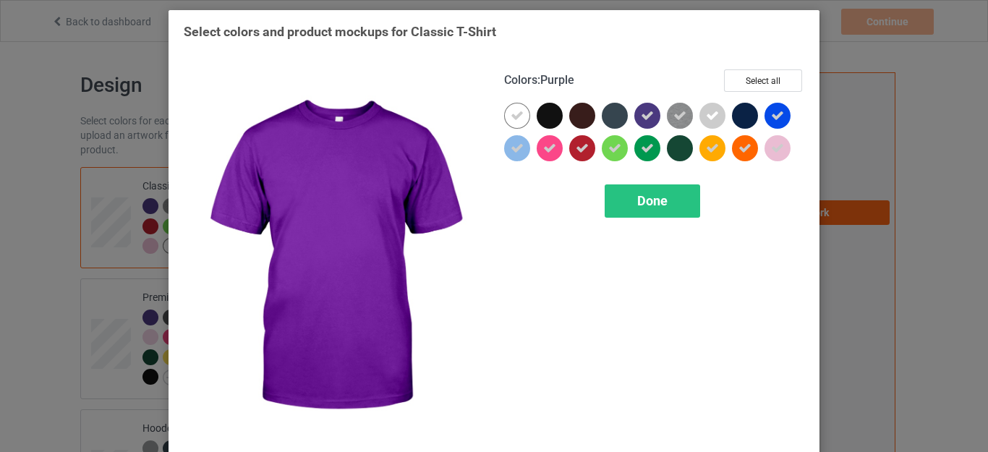
click at [641, 116] on icon at bounding box center [647, 115] width 13 height 13
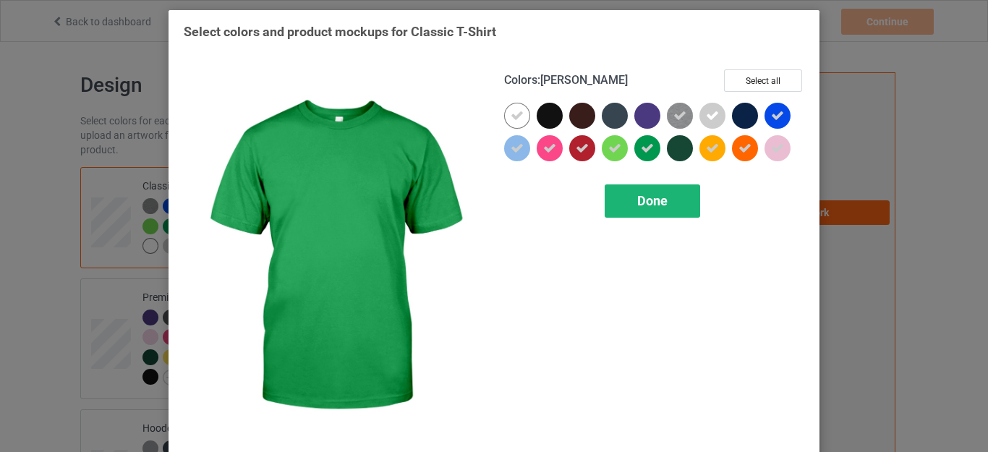
click at [650, 200] on span "Done" at bounding box center [652, 200] width 30 height 15
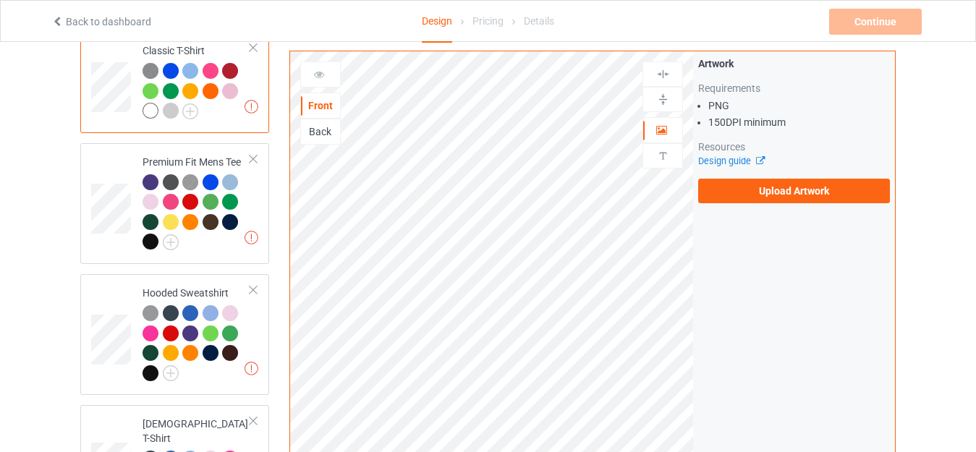
scroll to position [145, 0]
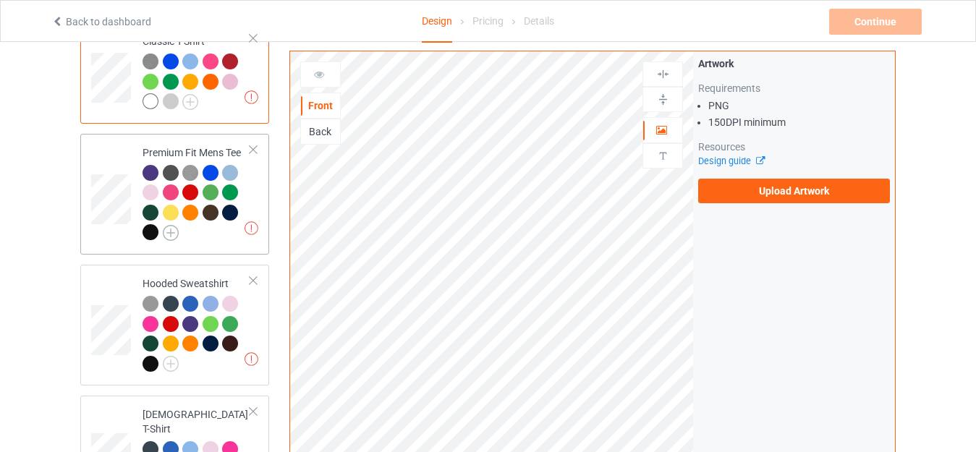
click at [171, 235] on img at bounding box center [171, 233] width 16 height 16
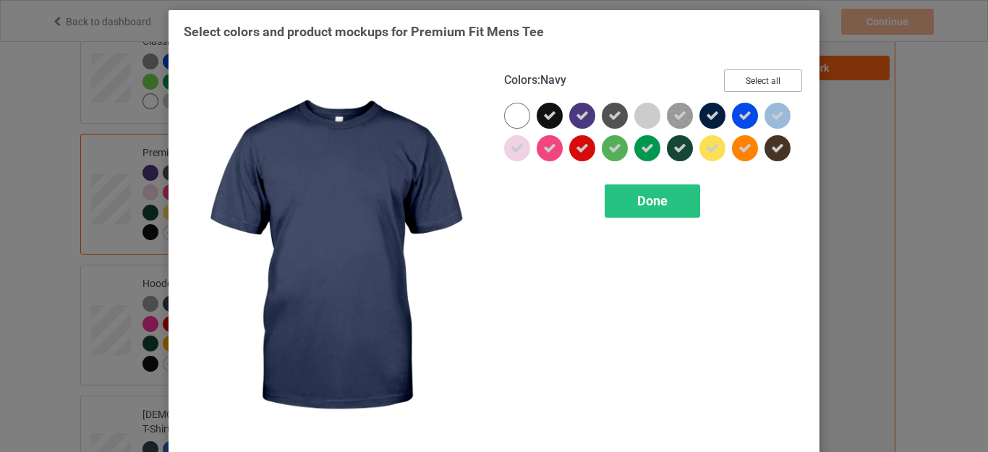
click at [739, 80] on button "Select all" at bounding box center [763, 80] width 78 height 22
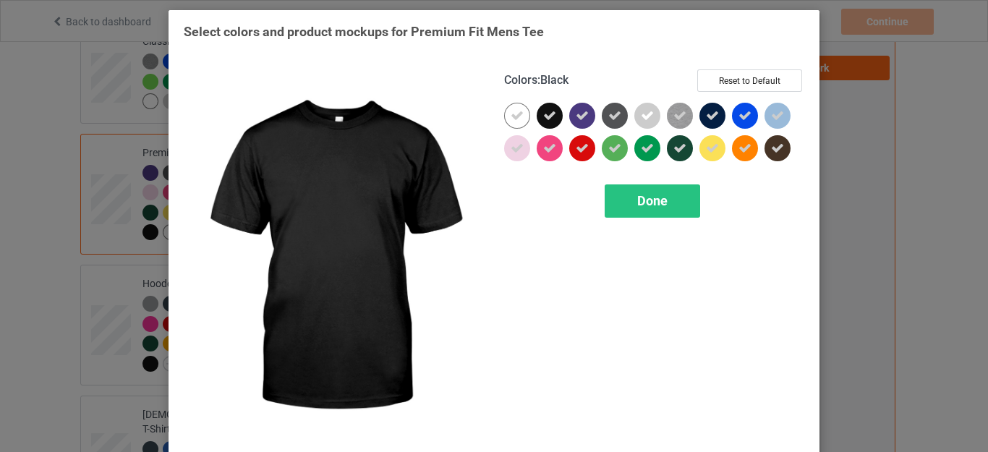
click at [543, 121] on icon at bounding box center [549, 115] width 13 height 13
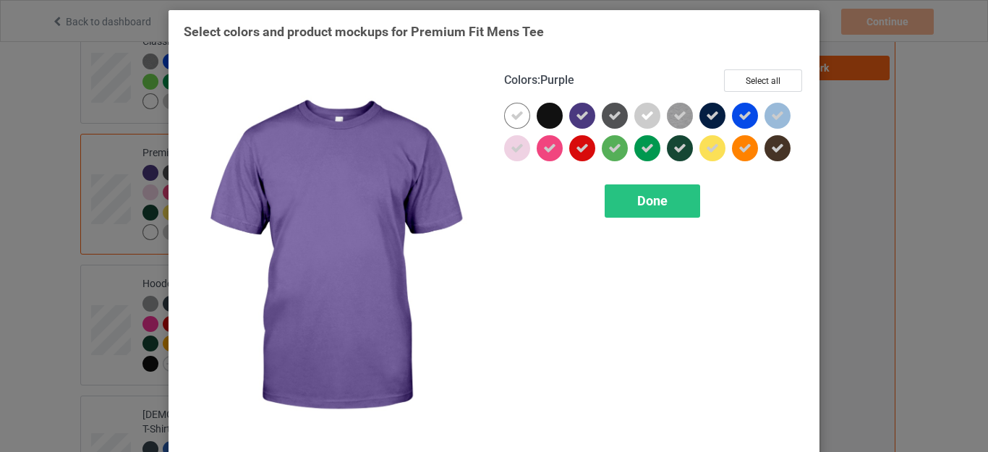
click at [576, 114] on icon at bounding box center [582, 115] width 13 height 13
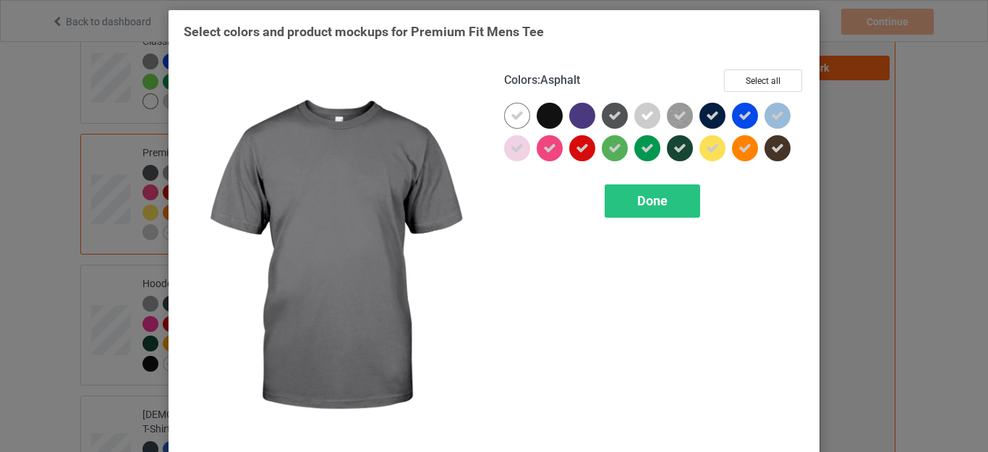
click at [612, 113] on icon at bounding box center [614, 115] width 13 height 13
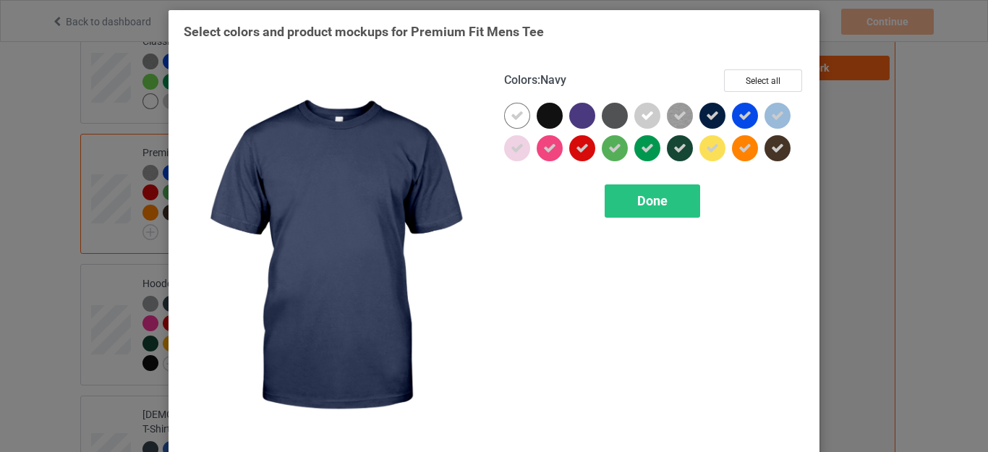
click at [706, 114] on icon at bounding box center [712, 115] width 13 height 13
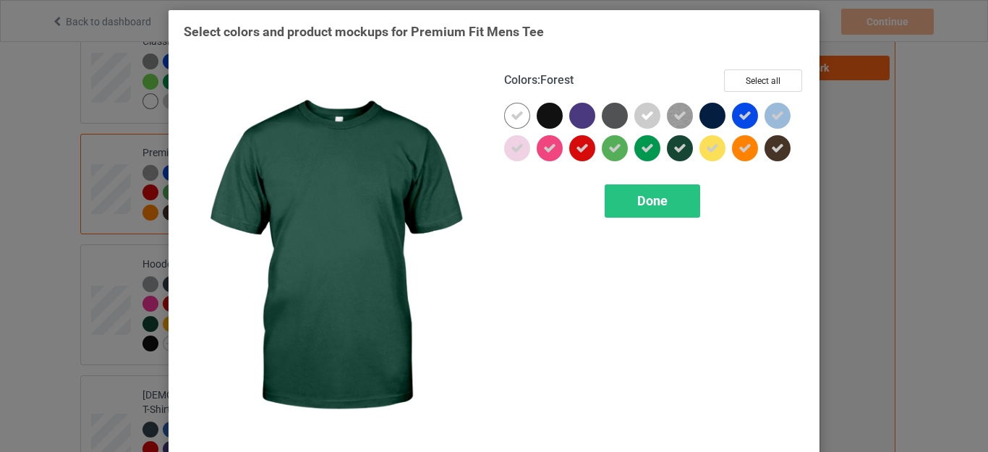
click at [673, 152] on icon at bounding box center [679, 148] width 13 height 13
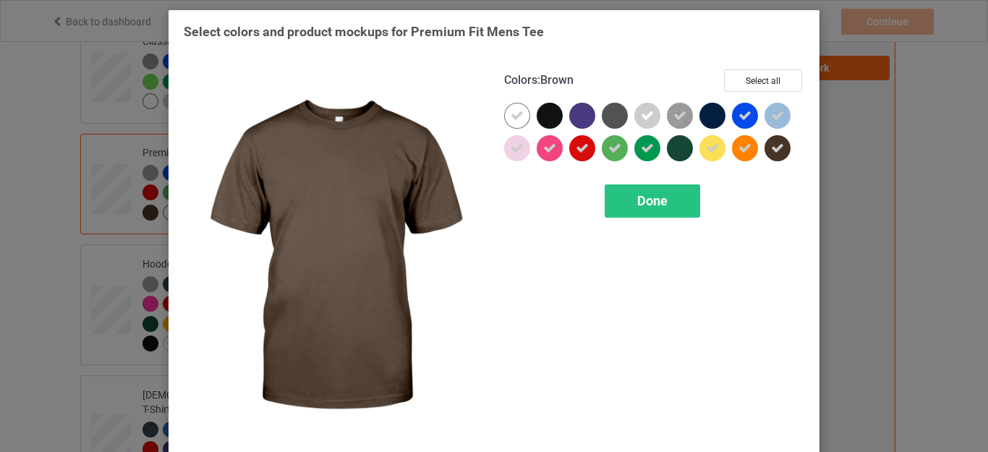
click at [778, 147] on icon at bounding box center [777, 148] width 13 height 13
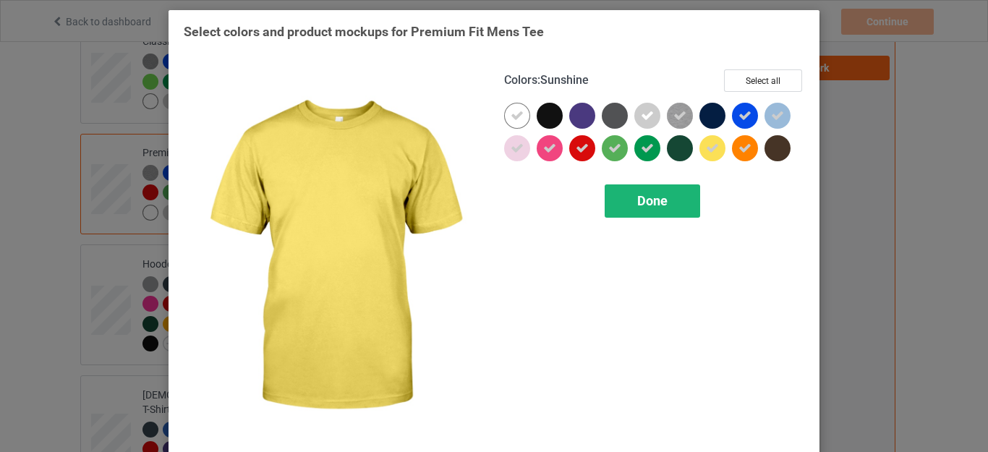
click at [637, 205] on span "Done" at bounding box center [652, 200] width 30 height 15
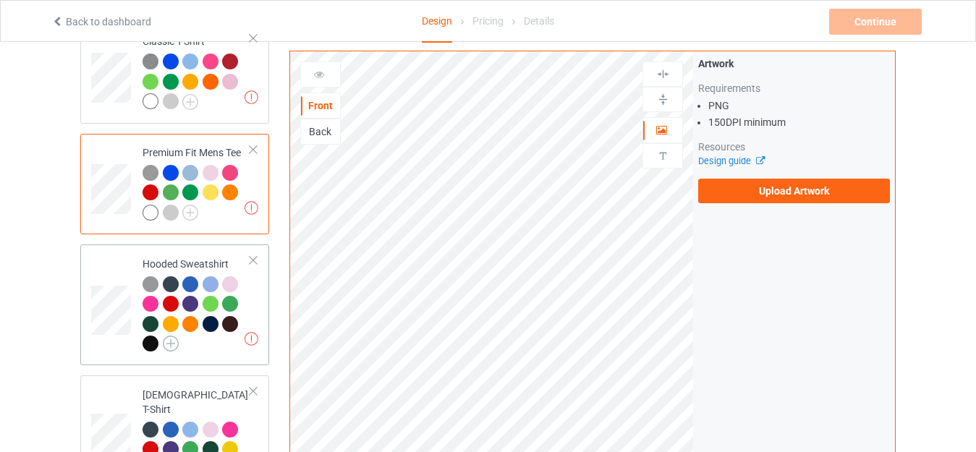
click at [169, 344] on img at bounding box center [171, 344] width 16 height 16
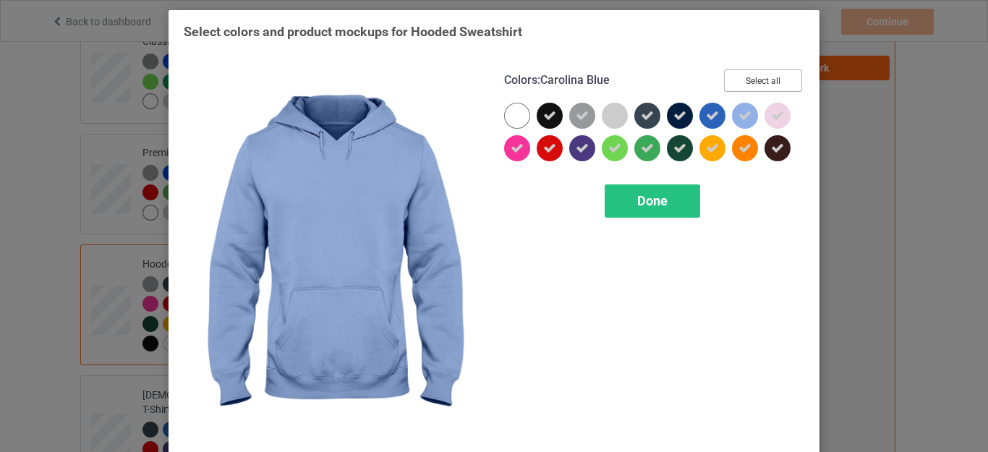
drag, startPoint x: 744, startPoint y: 79, endPoint x: 735, endPoint y: 79, distance: 9.4
click at [744, 79] on button "Select all" at bounding box center [763, 80] width 78 height 22
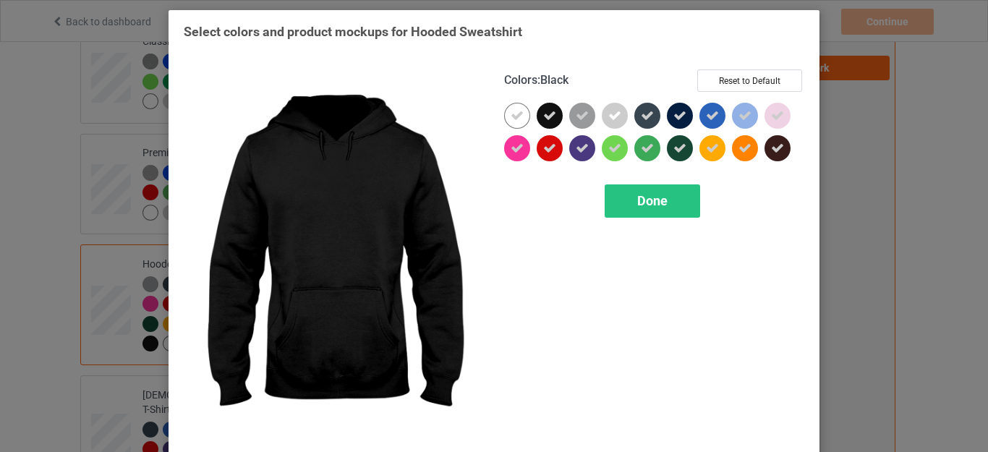
click at [543, 116] on icon at bounding box center [549, 115] width 13 height 13
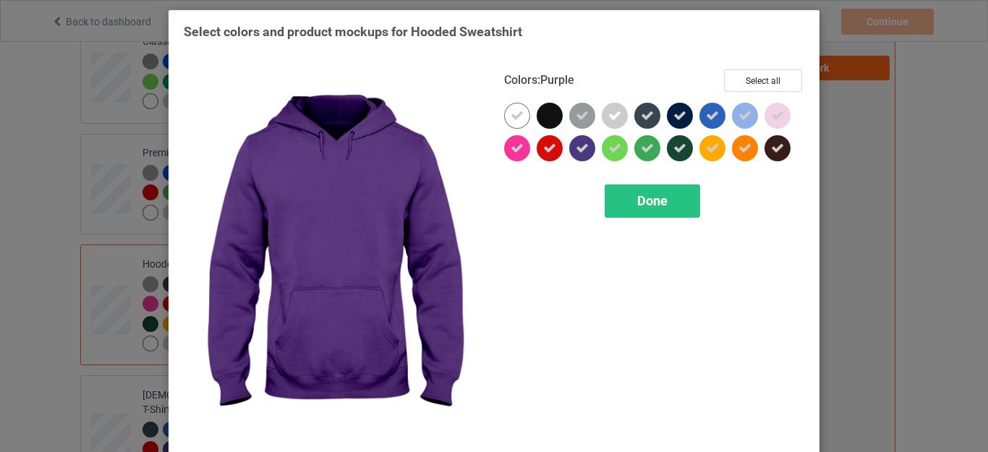
click at [581, 148] on icon at bounding box center [582, 148] width 13 height 13
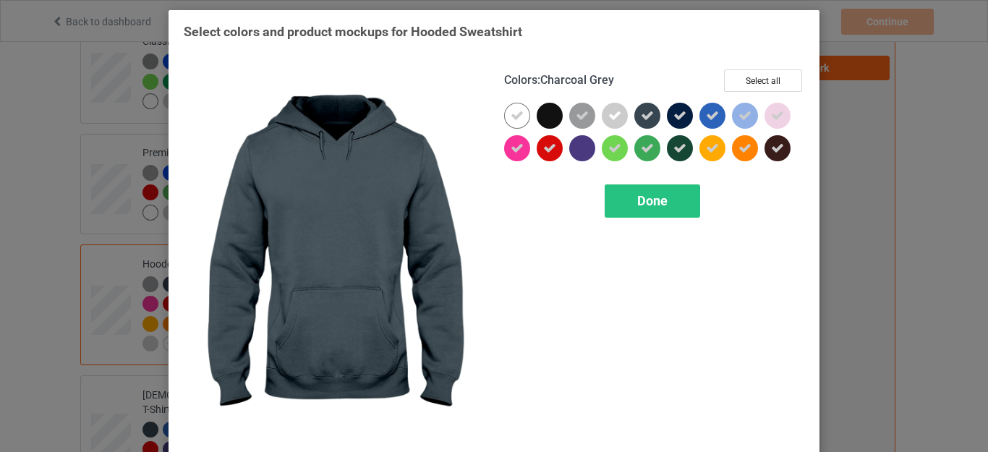
click at [651, 116] on div at bounding box center [647, 116] width 26 height 26
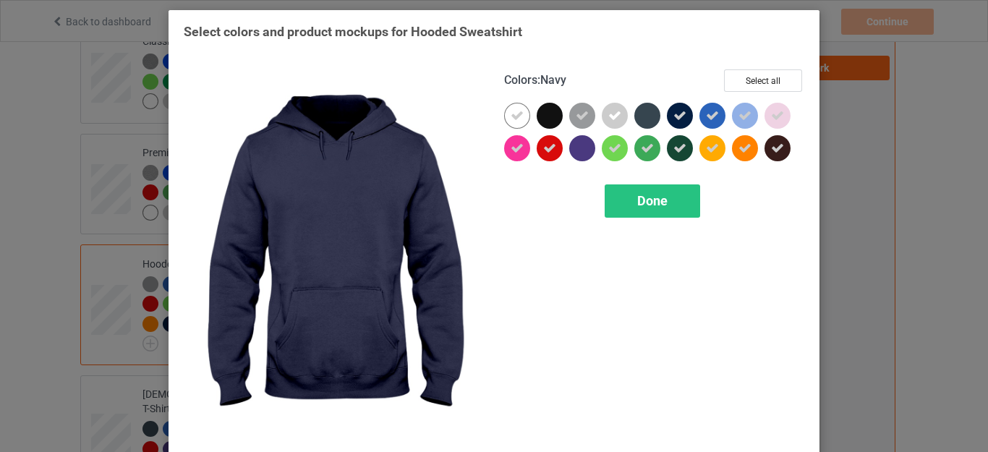
click at [673, 111] on icon at bounding box center [679, 115] width 13 height 13
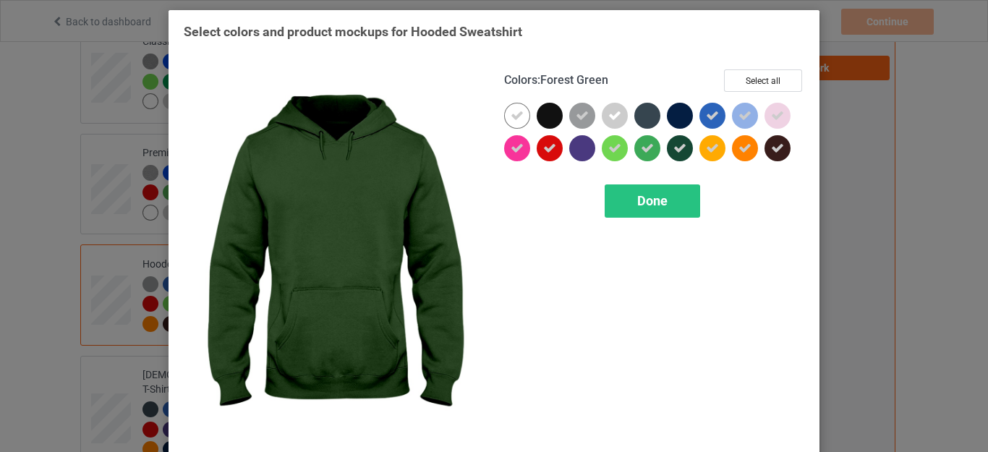
click at [673, 144] on icon at bounding box center [679, 148] width 13 height 13
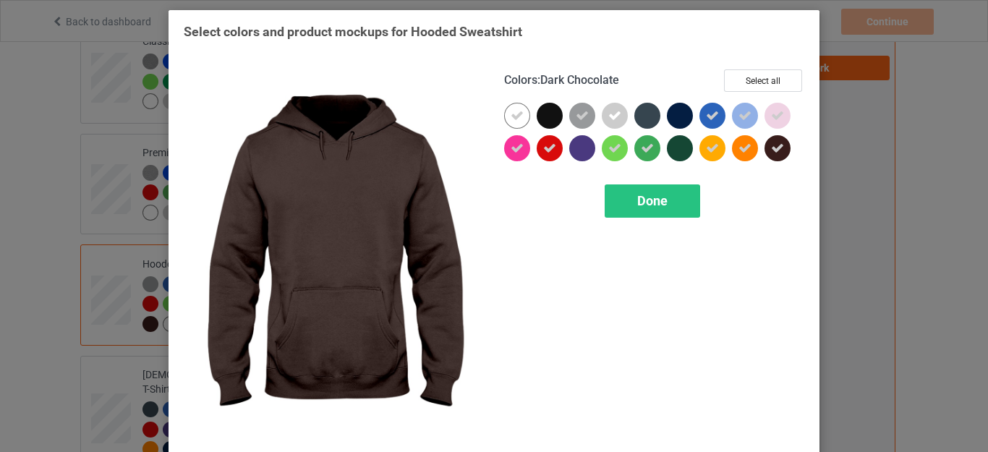
click at [772, 155] on icon at bounding box center [777, 148] width 13 height 13
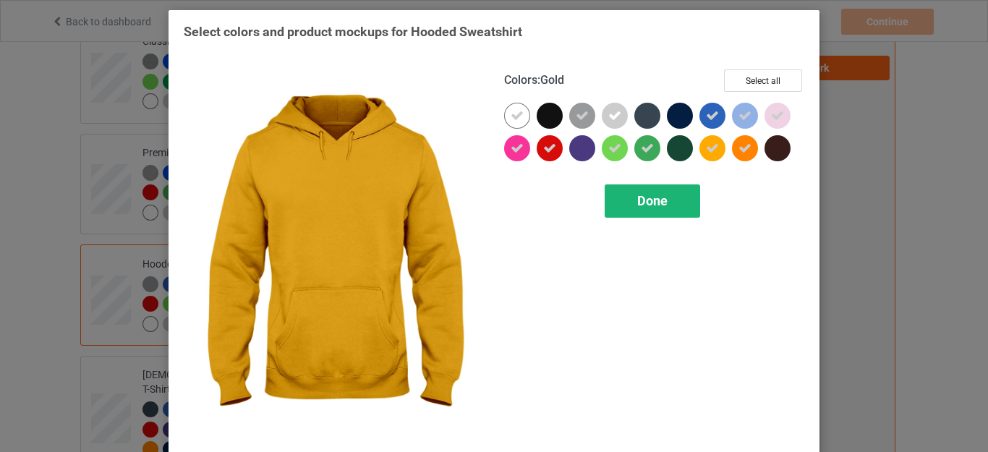
click at [661, 197] on span "Done" at bounding box center [652, 200] width 30 height 15
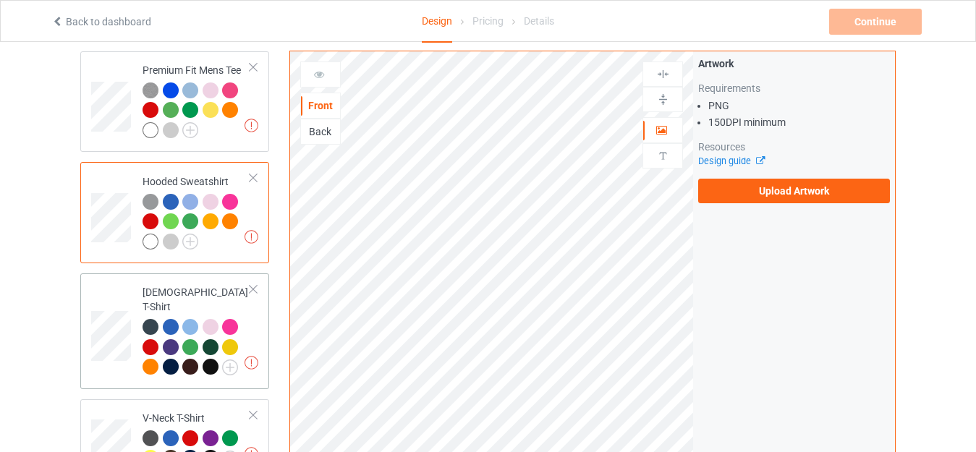
scroll to position [289, 0]
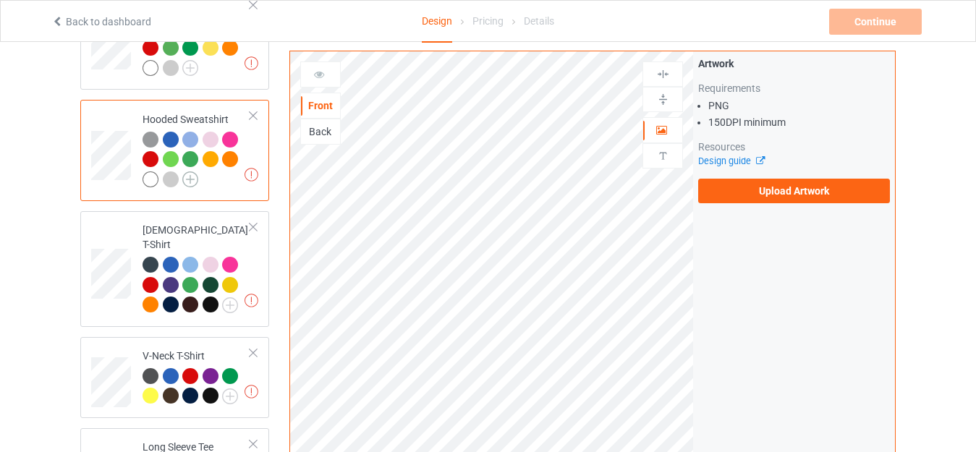
click at [186, 180] on img at bounding box center [190, 179] width 16 height 16
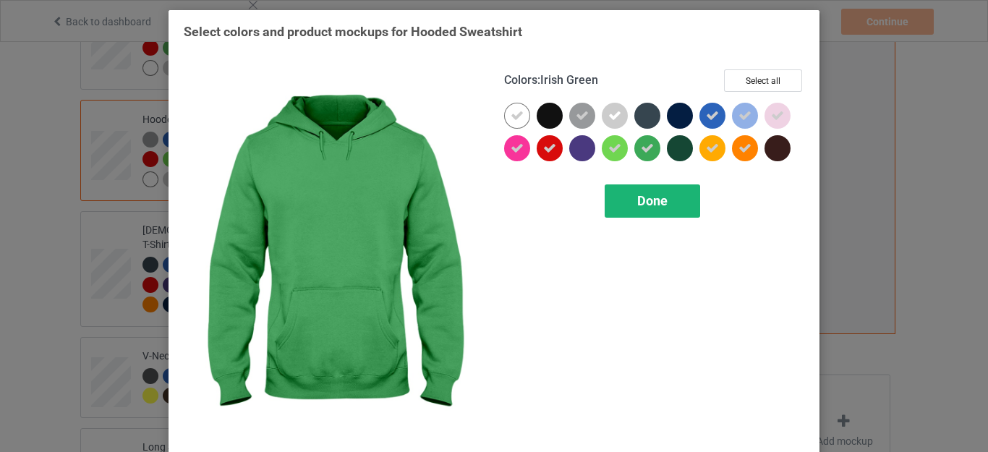
click at [637, 193] on span "Done" at bounding box center [652, 200] width 30 height 15
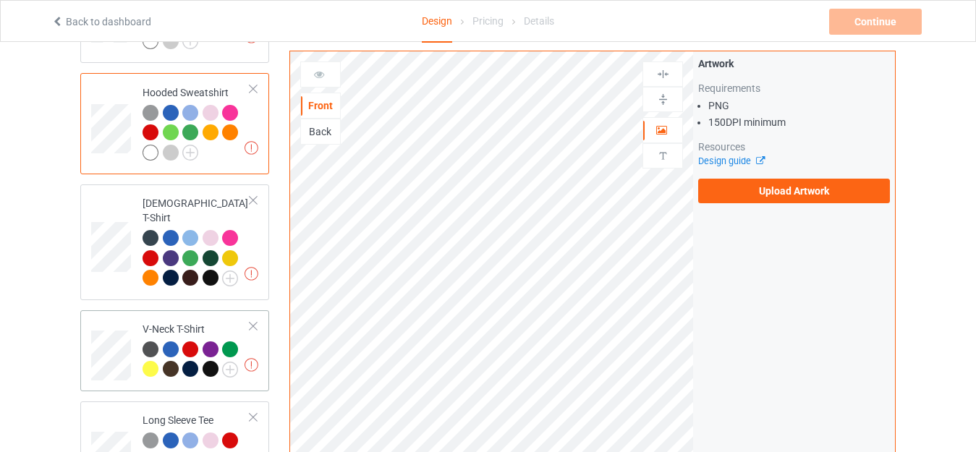
scroll to position [362, 0]
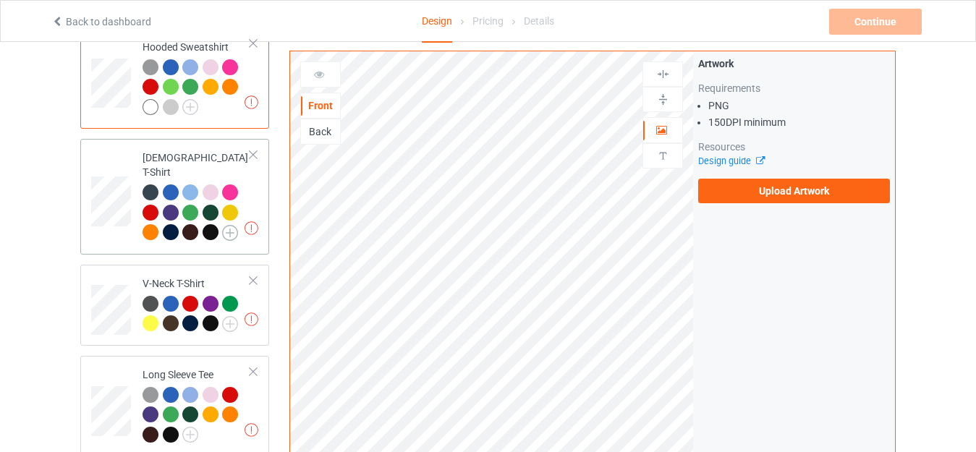
click at [231, 225] on img at bounding box center [230, 233] width 16 height 16
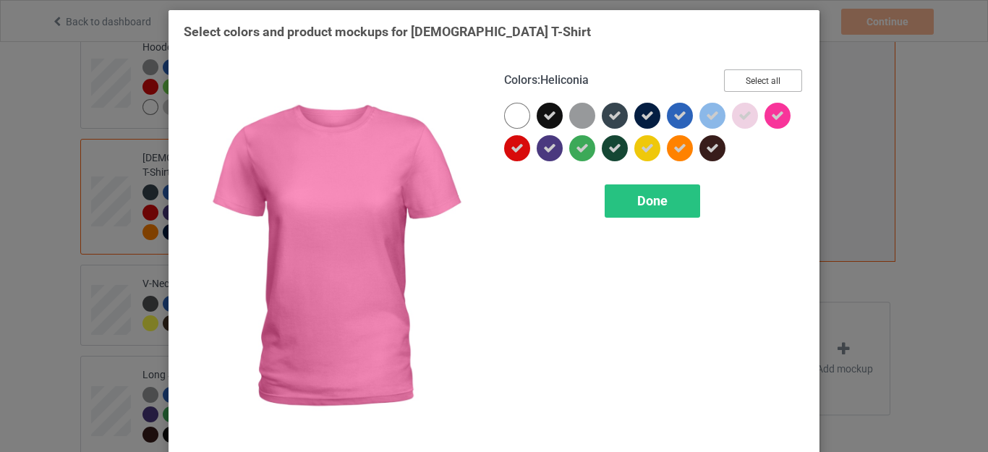
click at [754, 80] on button "Select all" at bounding box center [763, 80] width 78 height 22
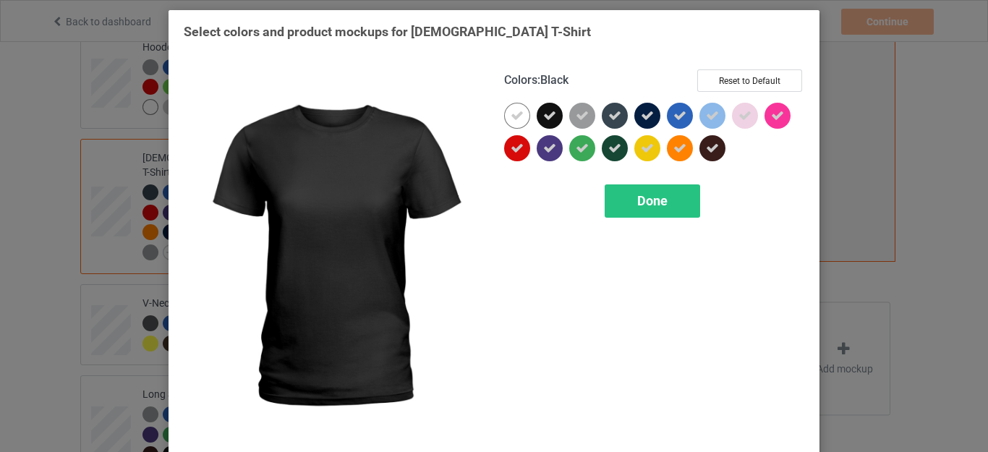
click at [543, 111] on icon at bounding box center [549, 115] width 13 height 13
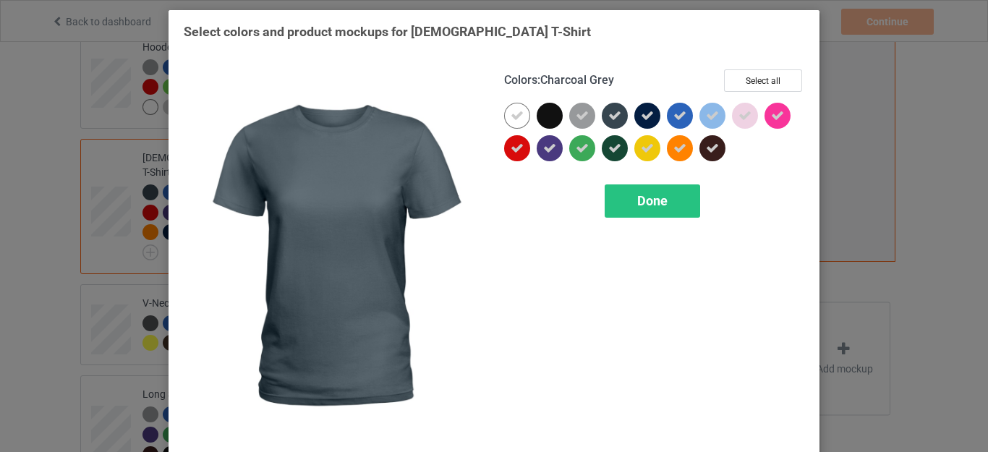
drag, startPoint x: 612, startPoint y: 119, endPoint x: 624, endPoint y: 112, distance: 13.6
click at [612, 119] on icon at bounding box center [614, 115] width 13 height 13
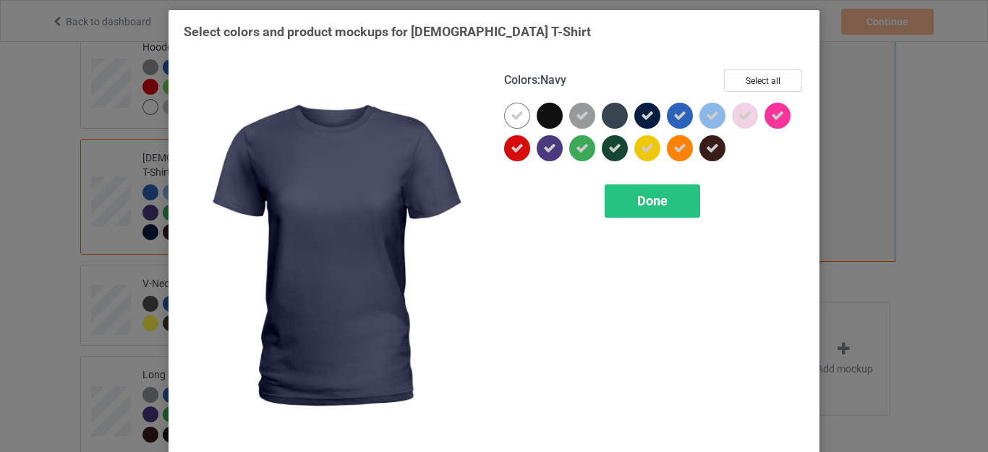
click at [642, 110] on icon at bounding box center [647, 115] width 13 height 13
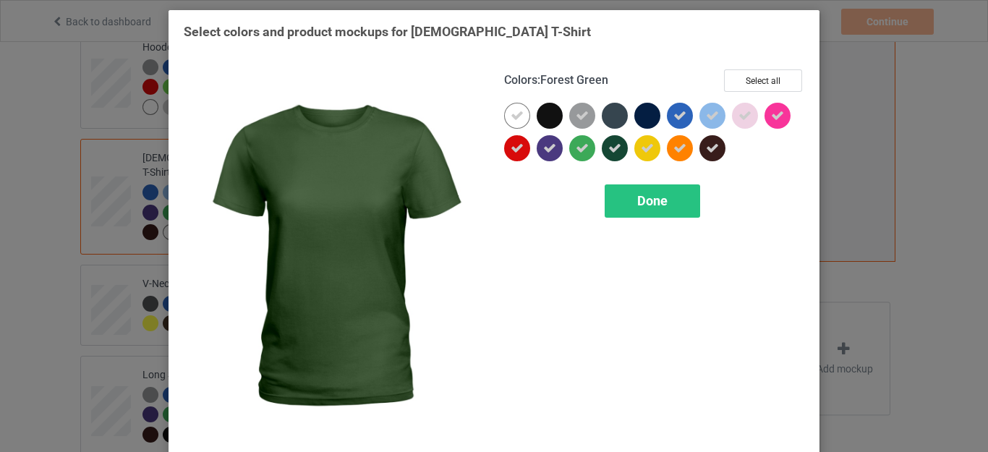
click at [608, 150] on icon at bounding box center [614, 148] width 13 height 13
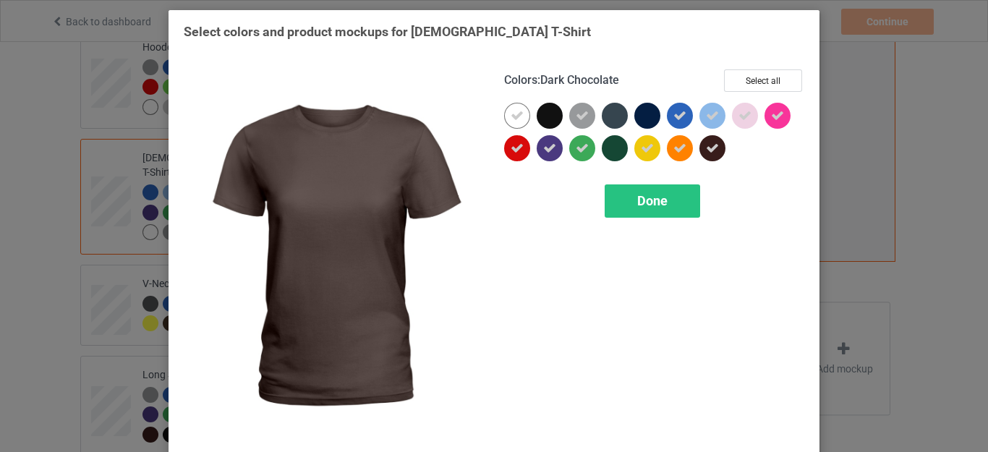
click at [707, 154] on icon at bounding box center [712, 148] width 13 height 13
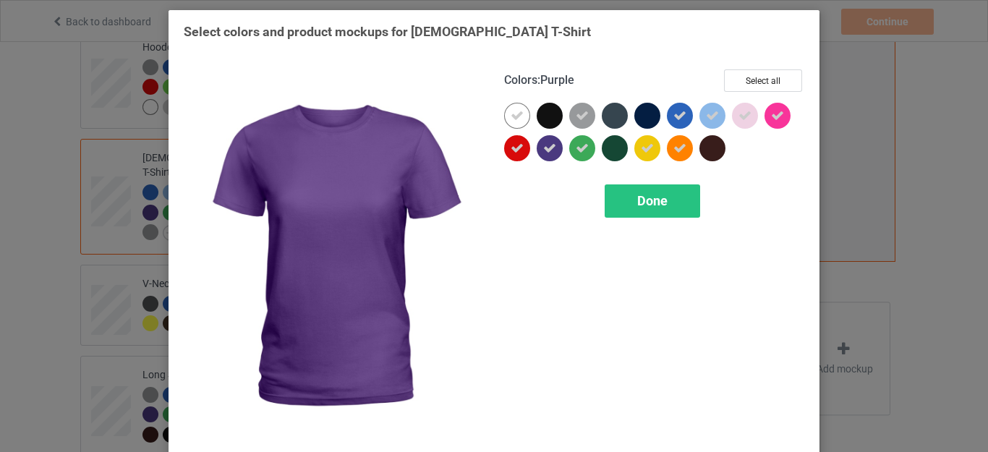
click at [548, 148] on icon at bounding box center [549, 148] width 13 height 13
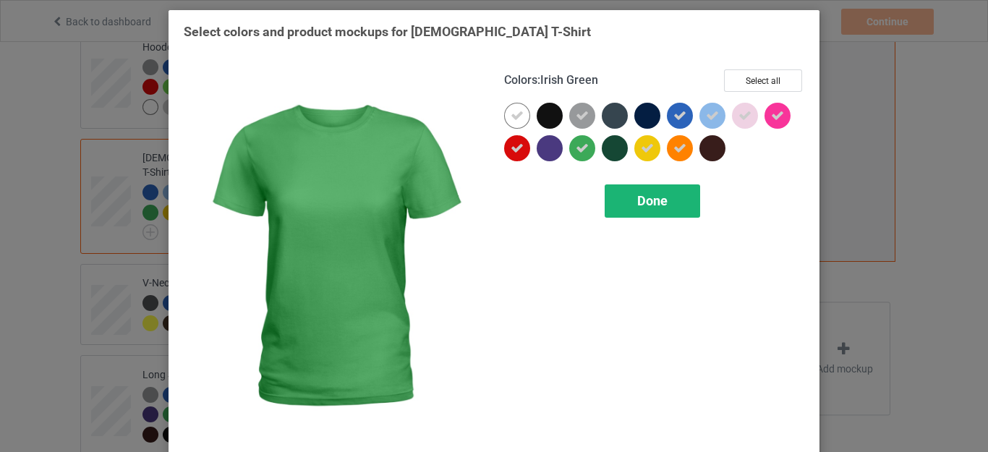
click at [647, 200] on span "Done" at bounding box center [652, 200] width 30 height 15
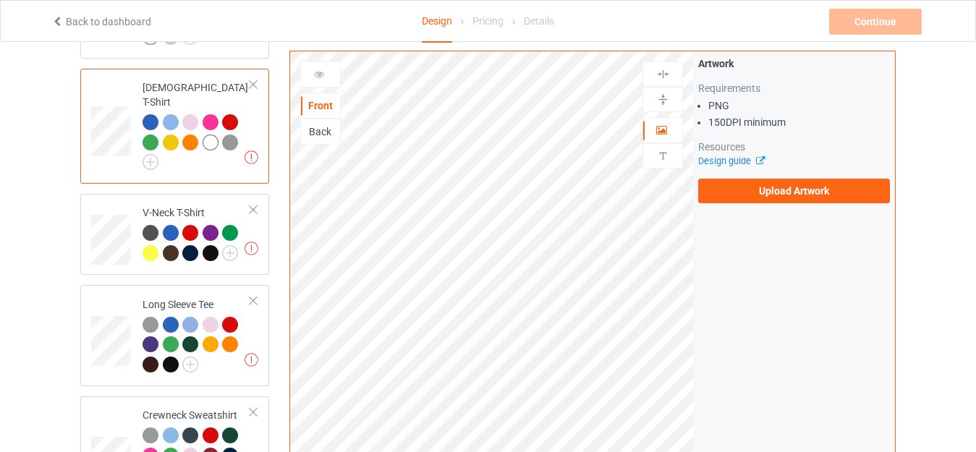
scroll to position [506, 0]
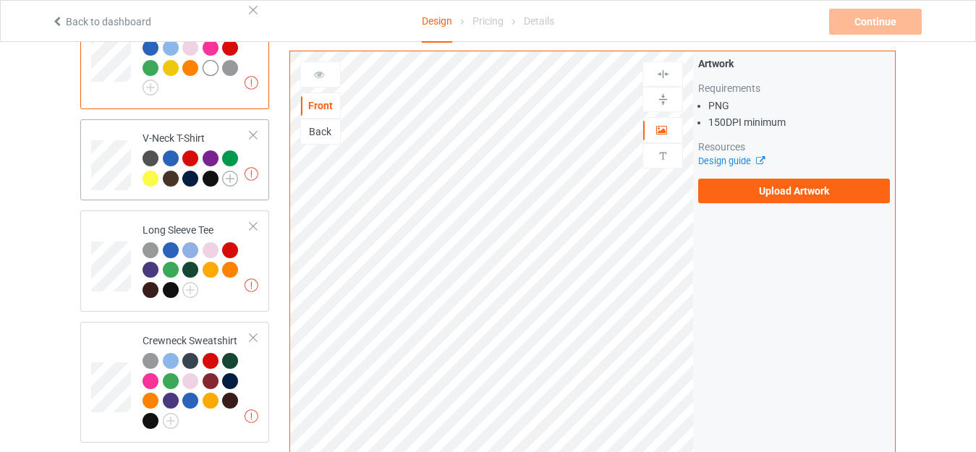
click at [231, 171] on img at bounding box center [230, 179] width 16 height 16
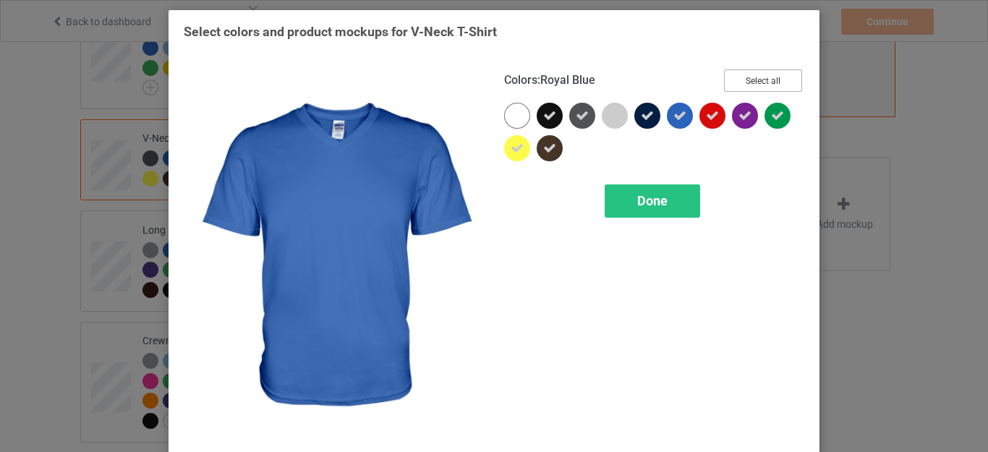
click at [744, 73] on button "Select all" at bounding box center [763, 80] width 78 height 22
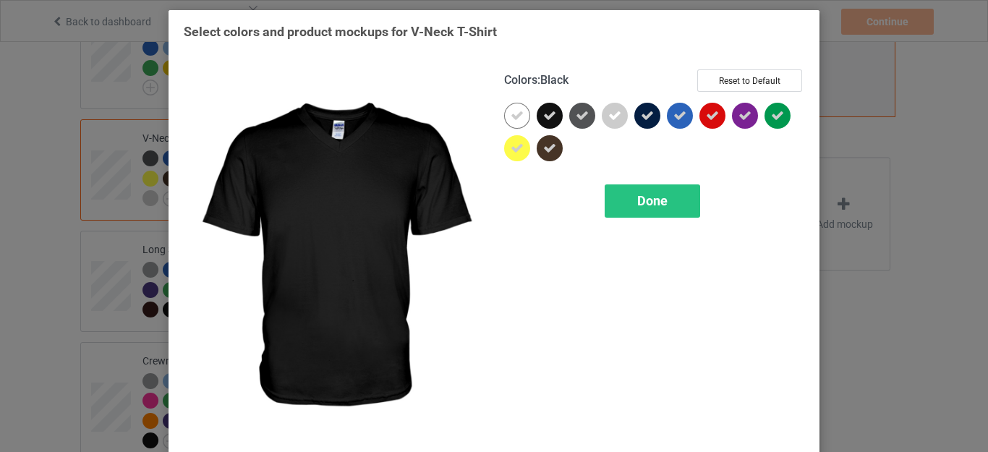
click at [549, 121] on icon at bounding box center [549, 115] width 13 height 13
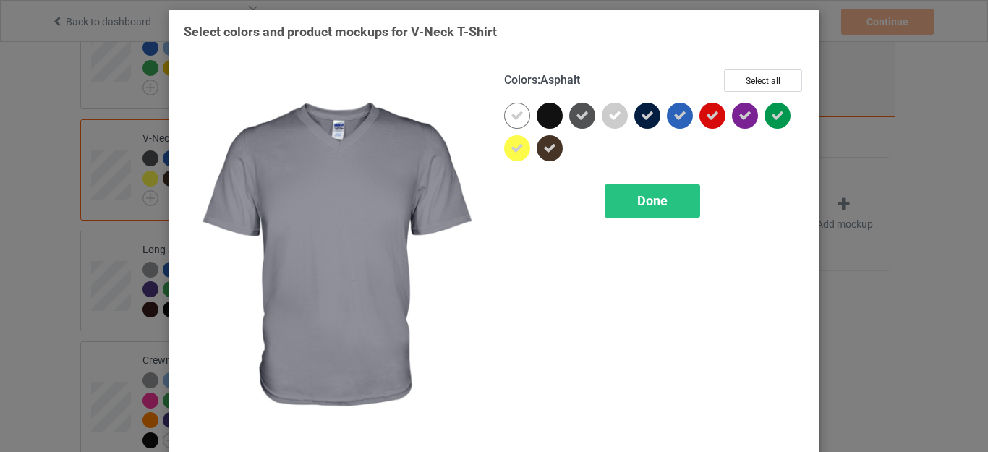
click at [576, 118] on icon at bounding box center [582, 115] width 13 height 13
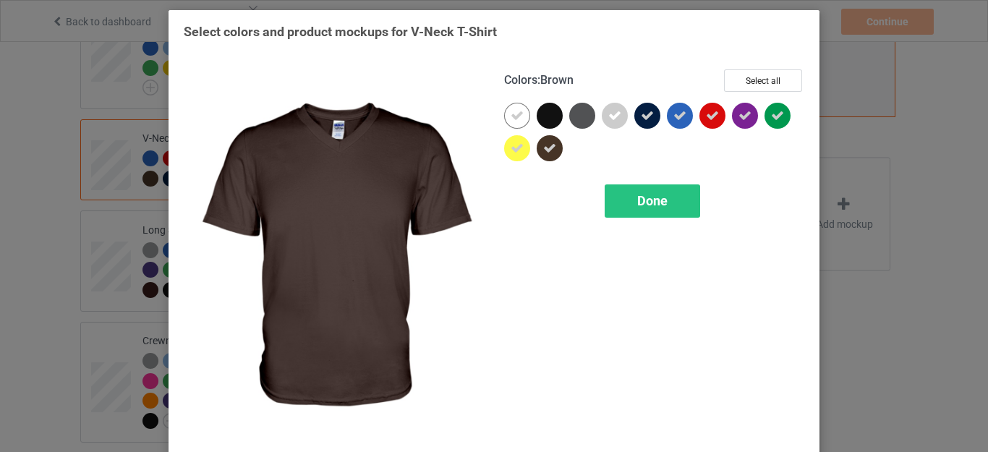
click at [546, 149] on icon at bounding box center [549, 148] width 13 height 13
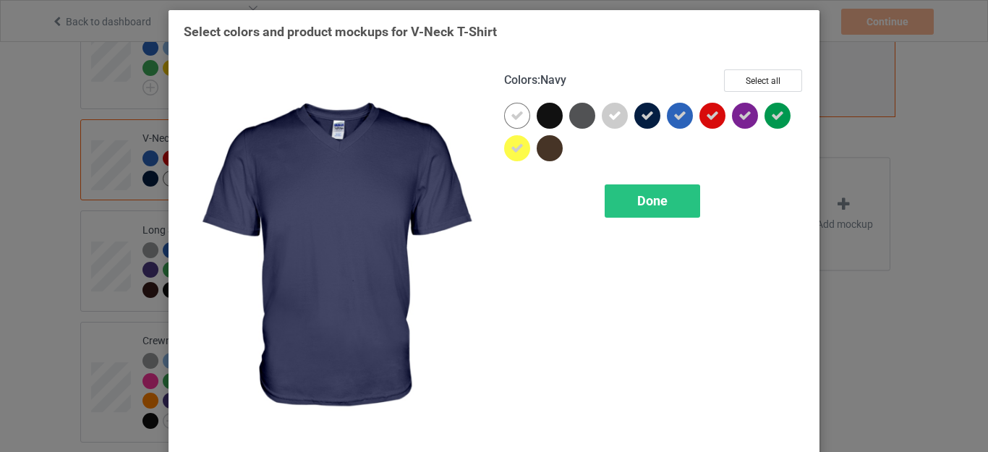
click at [647, 122] on icon at bounding box center [647, 115] width 13 height 13
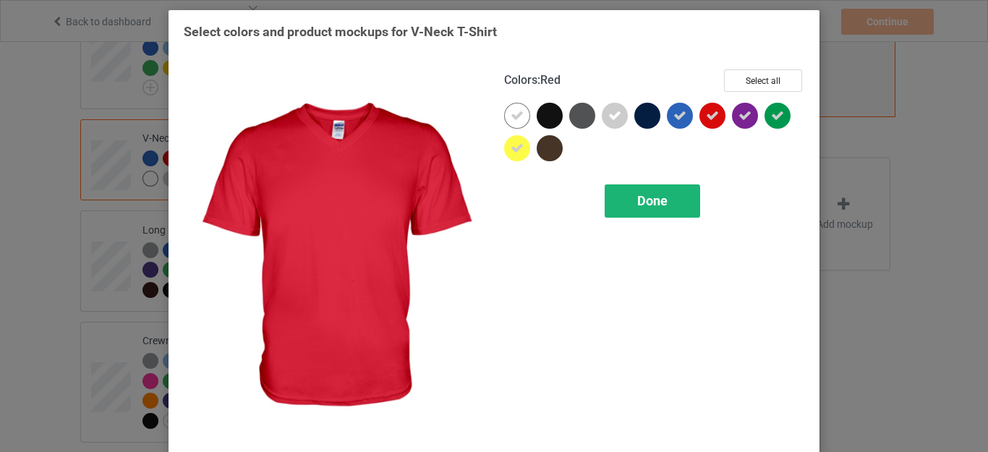
click at [660, 195] on span "Done" at bounding box center [652, 200] width 30 height 15
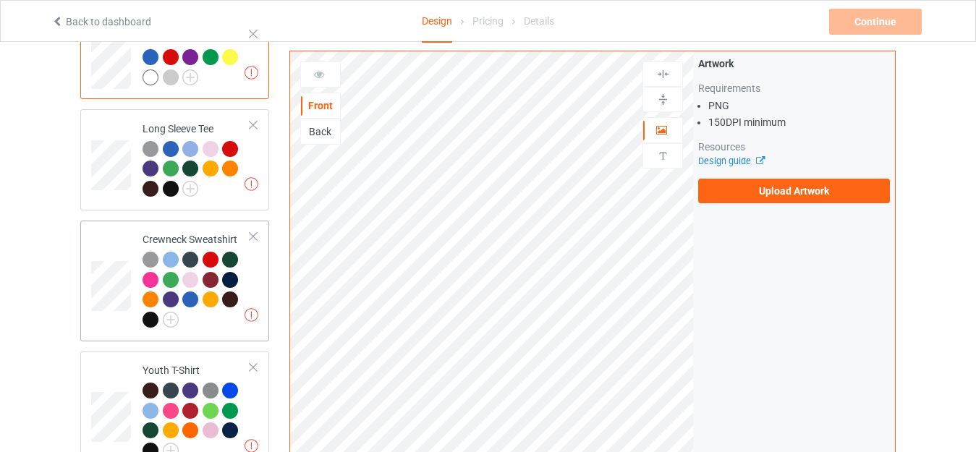
scroll to position [651, 0]
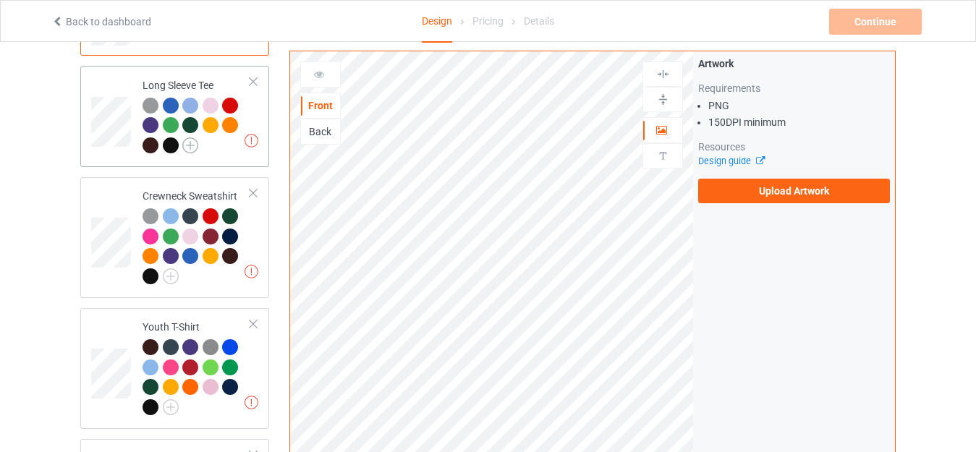
click at [193, 137] on img at bounding box center [190, 145] width 16 height 16
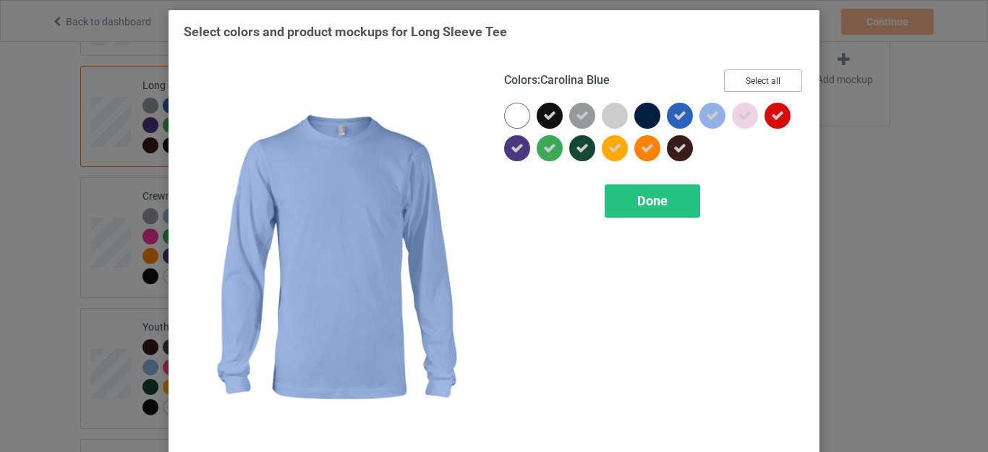
click at [744, 76] on button "Select all" at bounding box center [763, 80] width 78 height 22
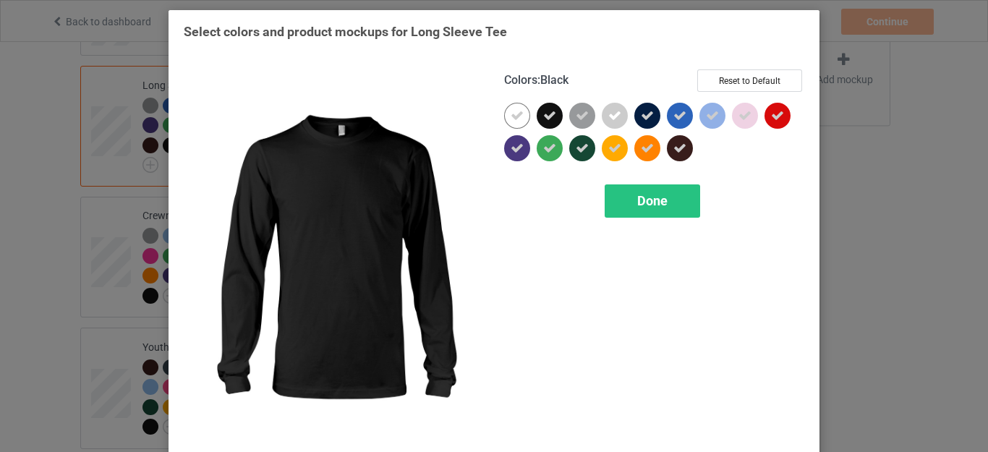
click at [543, 116] on icon at bounding box center [549, 115] width 13 height 13
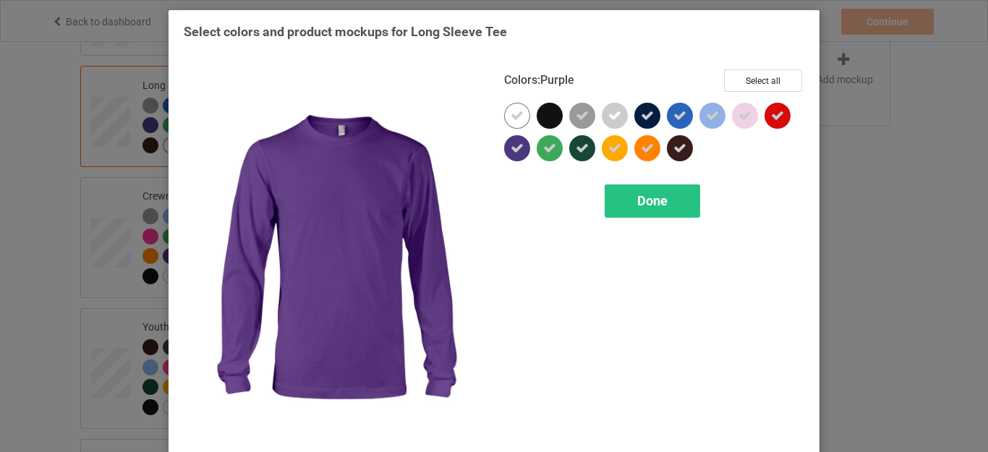
click at [513, 147] on icon at bounding box center [517, 148] width 13 height 13
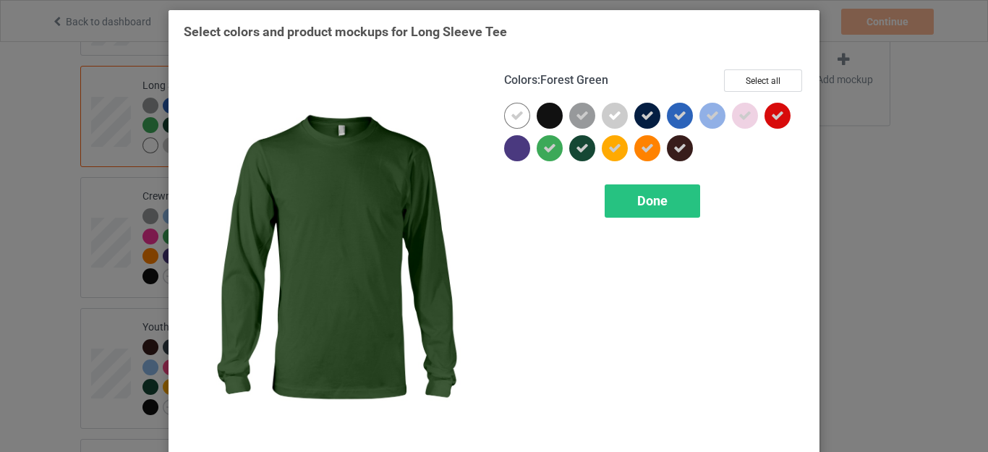
click at [582, 151] on icon at bounding box center [582, 148] width 13 height 13
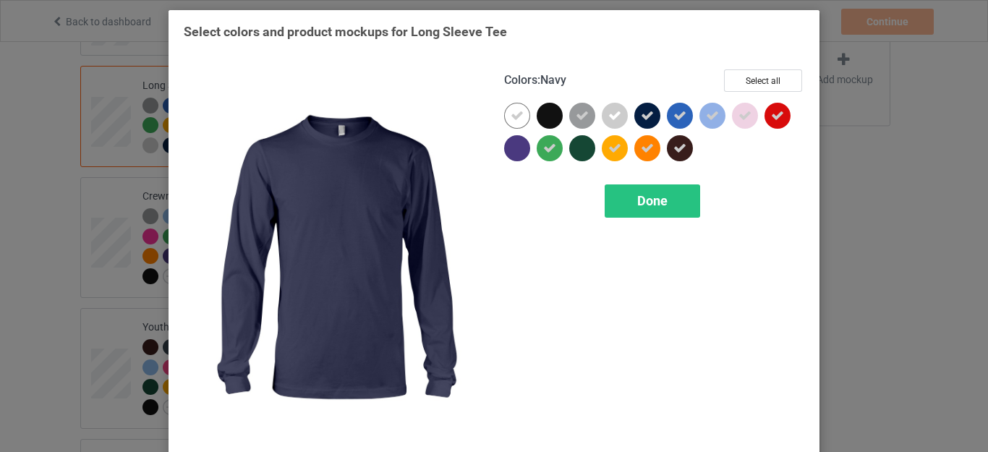
click at [644, 117] on icon at bounding box center [647, 115] width 13 height 13
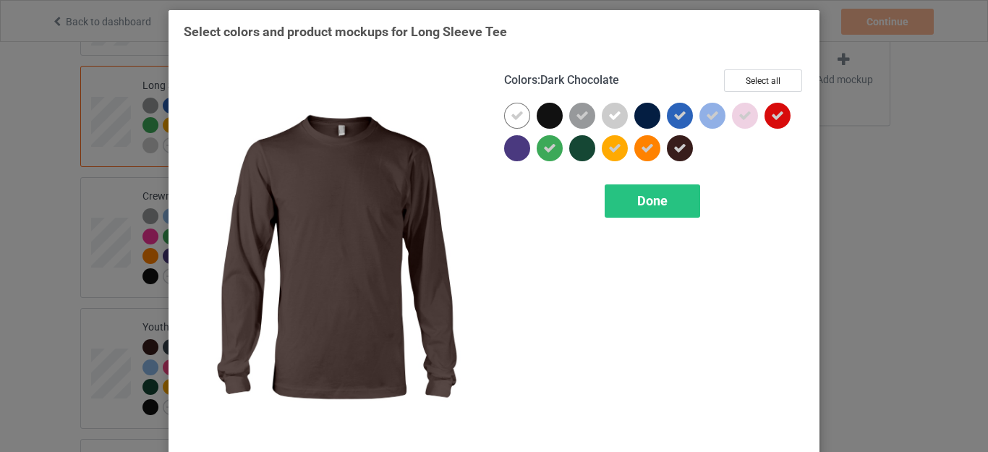
click at [673, 150] on icon at bounding box center [679, 148] width 13 height 13
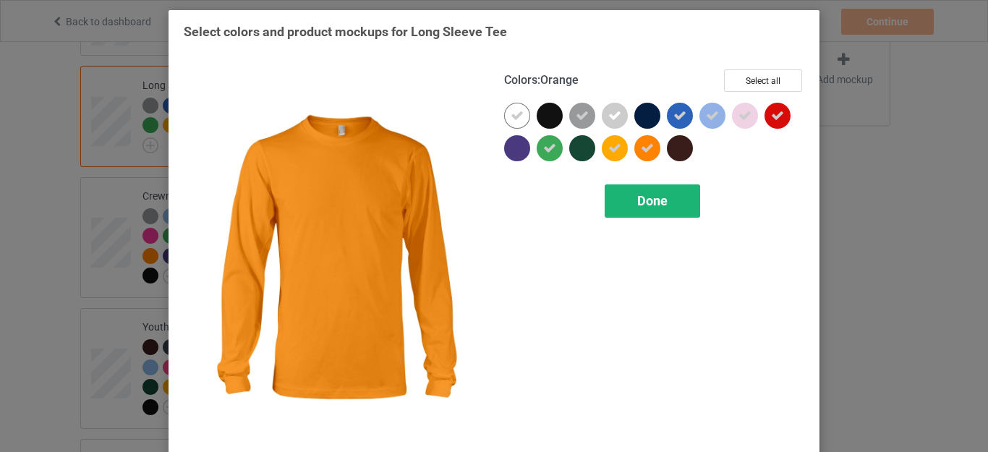
click at [642, 198] on span "Done" at bounding box center [652, 200] width 30 height 15
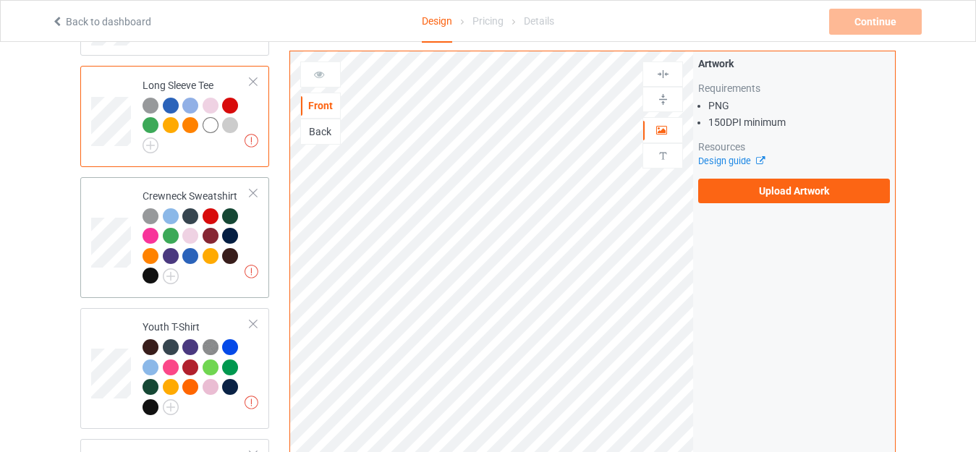
scroll to position [796, 0]
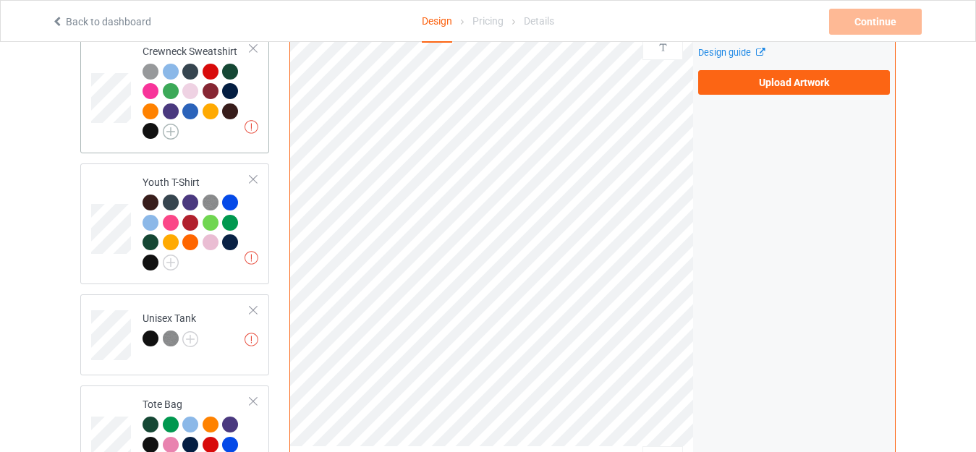
click at [171, 124] on img at bounding box center [171, 132] width 16 height 16
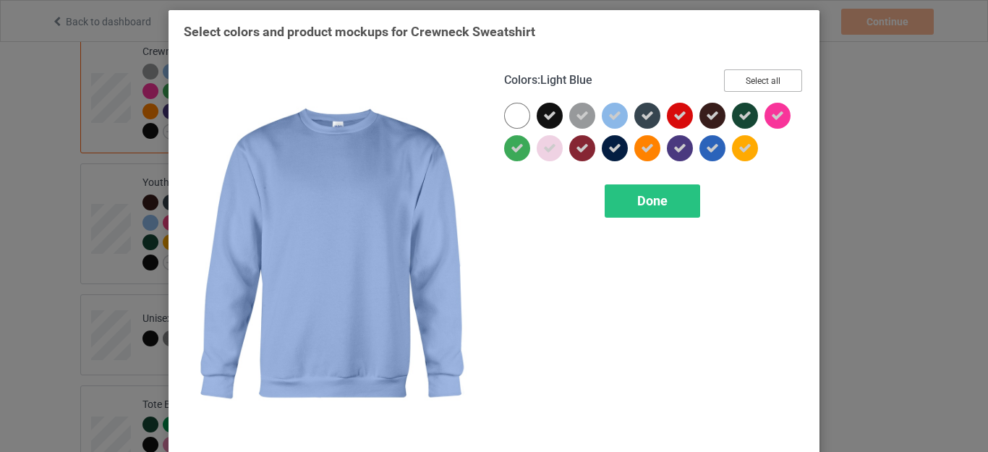
click at [736, 77] on button "Select all" at bounding box center [763, 80] width 78 height 22
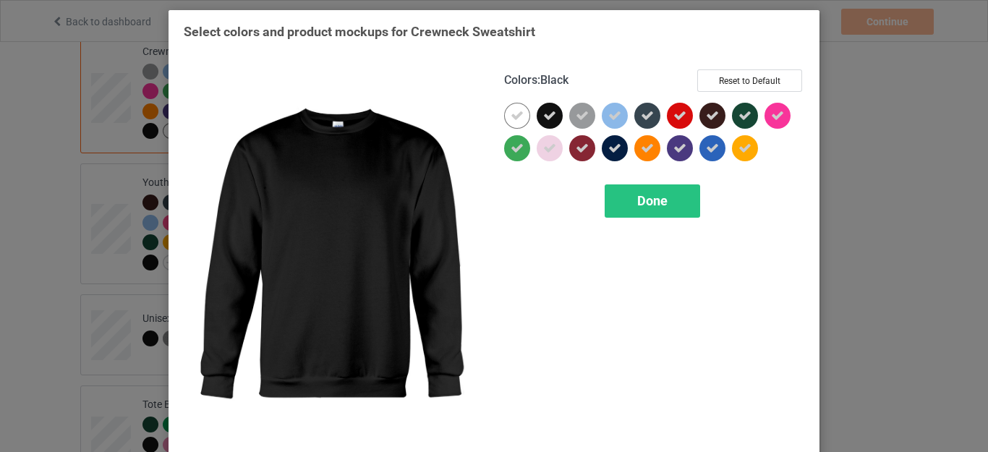
click at [543, 111] on icon at bounding box center [549, 115] width 13 height 13
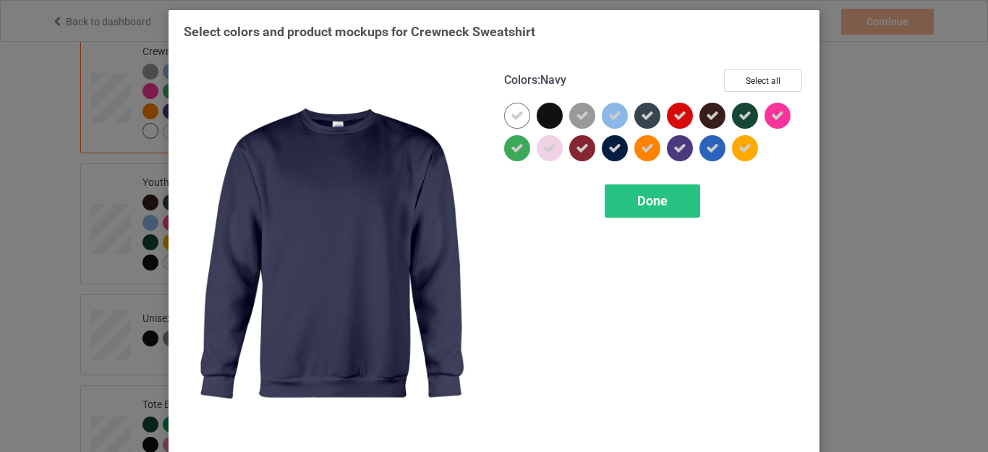
click at [608, 146] on icon at bounding box center [614, 148] width 13 height 13
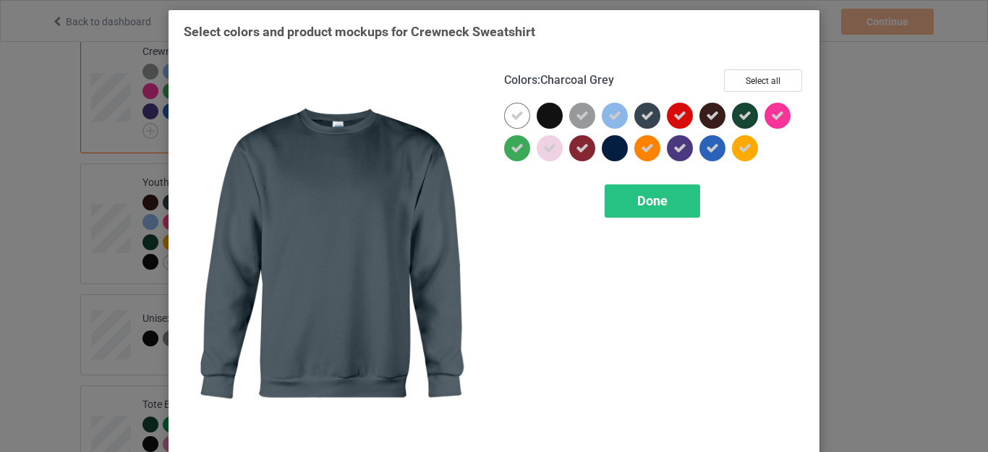
click at [651, 118] on div at bounding box center [647, 116] width 26 height 26
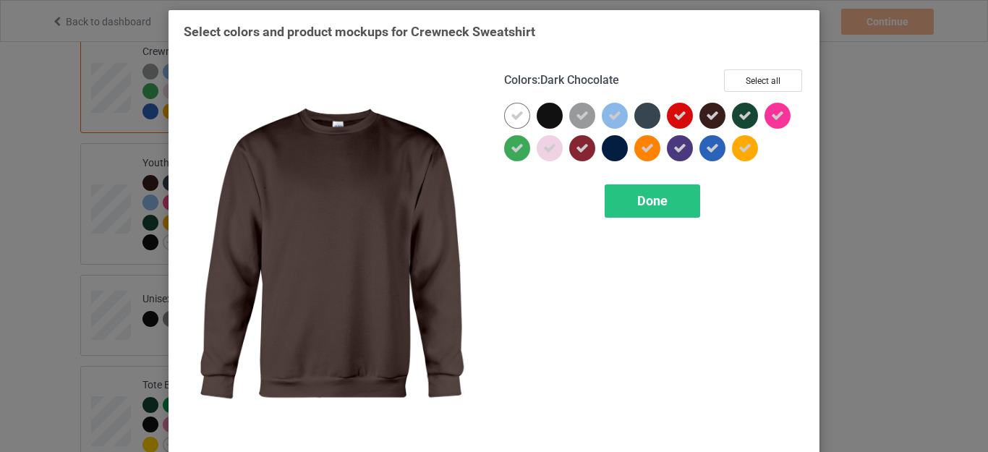
click at [712, 114] on icon at bounding box center [712, 115] width 13 height 13
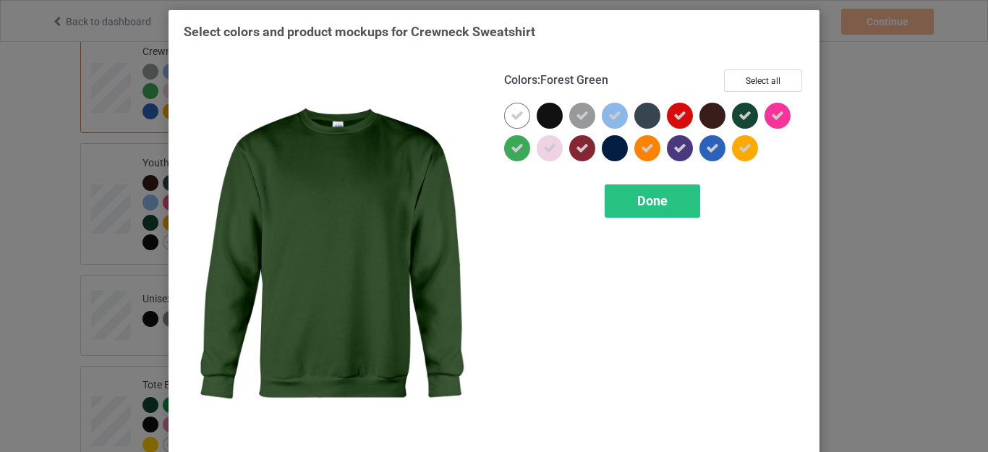
click at [739, 114] on icon at bounding box center [745, 115] width 13 height 13
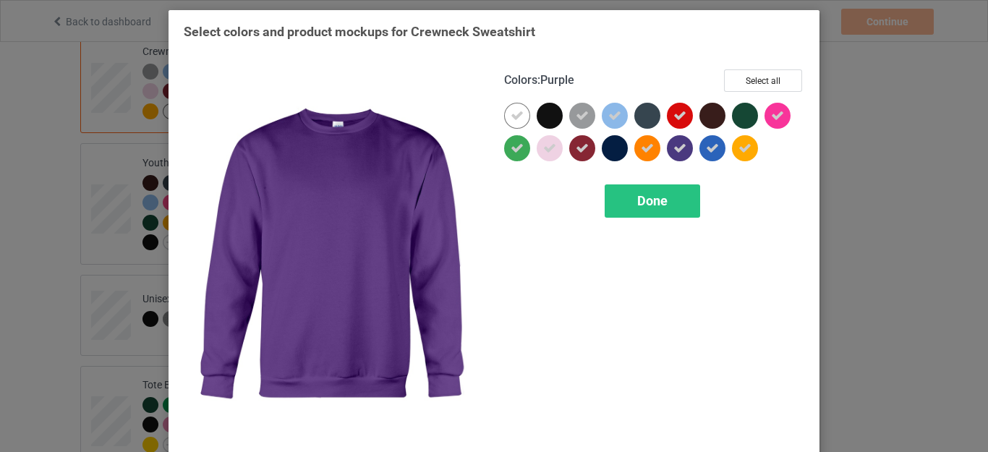
click at [673, 154] on icon at bounding box center [679, 148] width 13 height 13
click at [652, 196] on span "Done" at bounding box center [652, 200] width 30 height 15
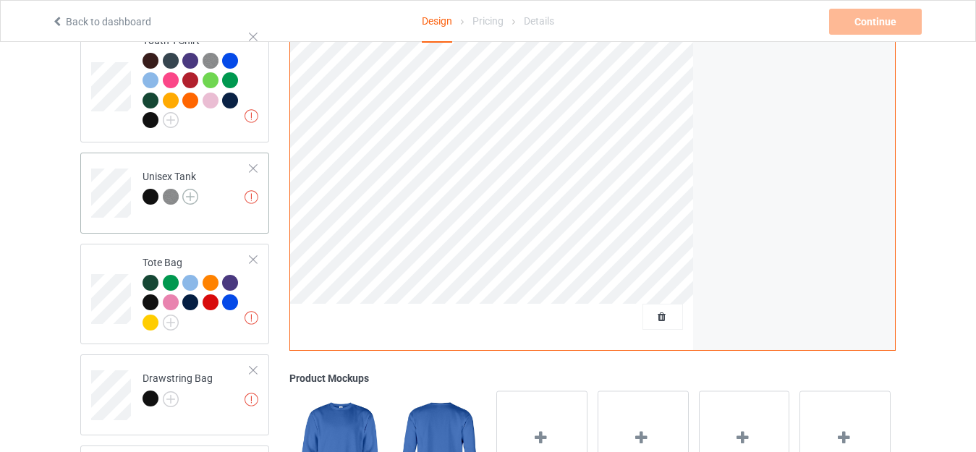
scroll to position [940, 0]
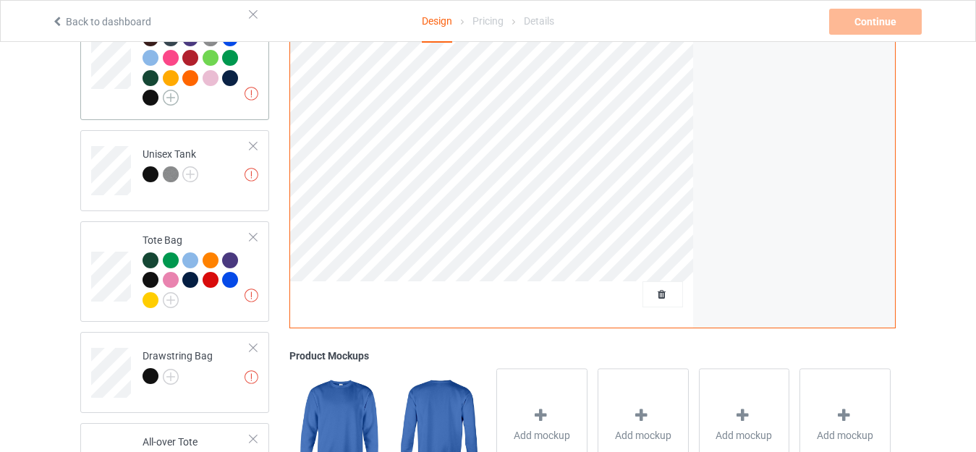
click at [167, 94] on img at bounding box center [171, 98] width 16 height 16
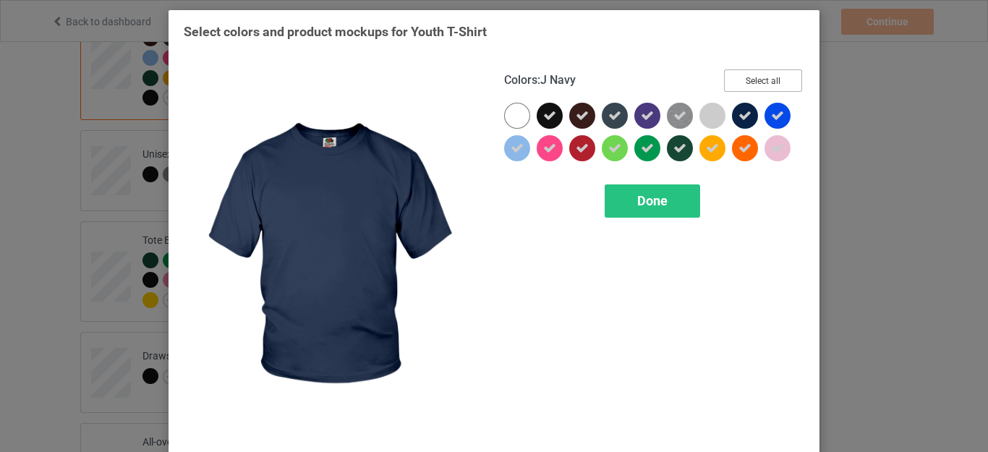
click at [753, 83] on button "Select all" at bounding box center [763, 80] width 78 height 22
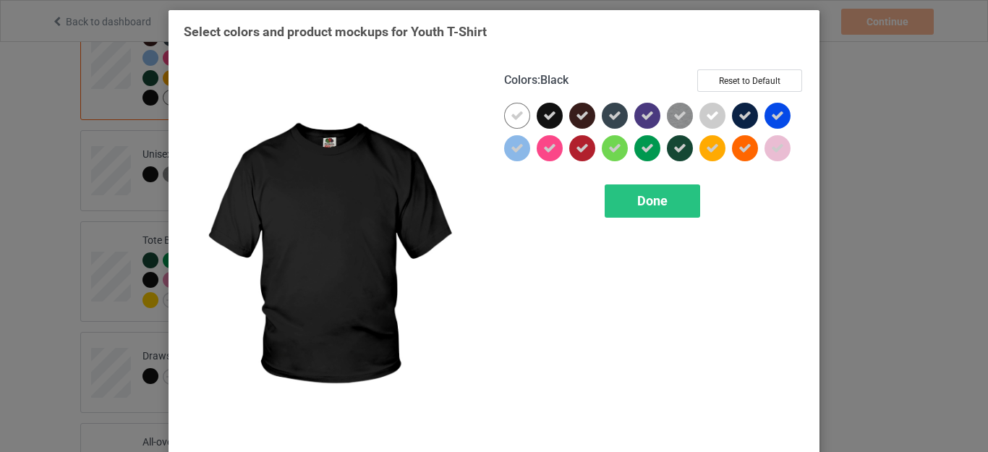
click at [543, 117] on icon at bounding box center [549, 115] width 13 height 13
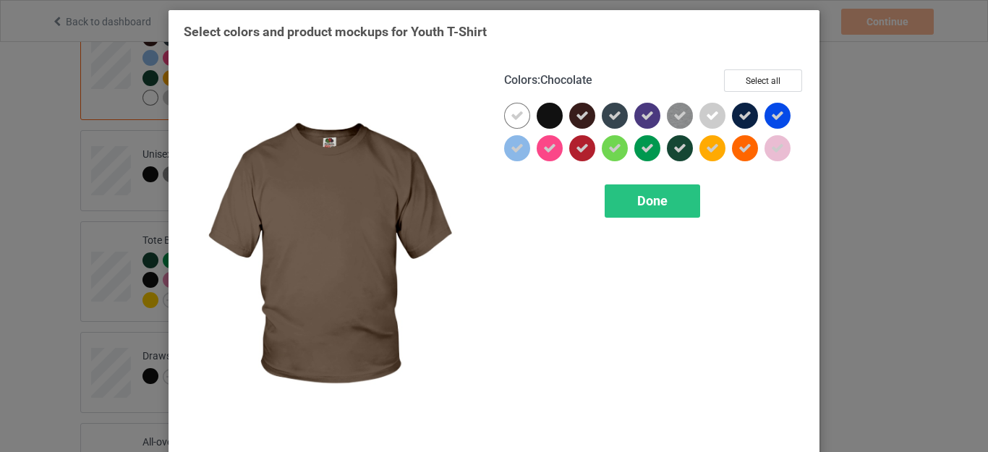
click at [569, 113] on div at bounding box center [582, 116] width 26 height 26
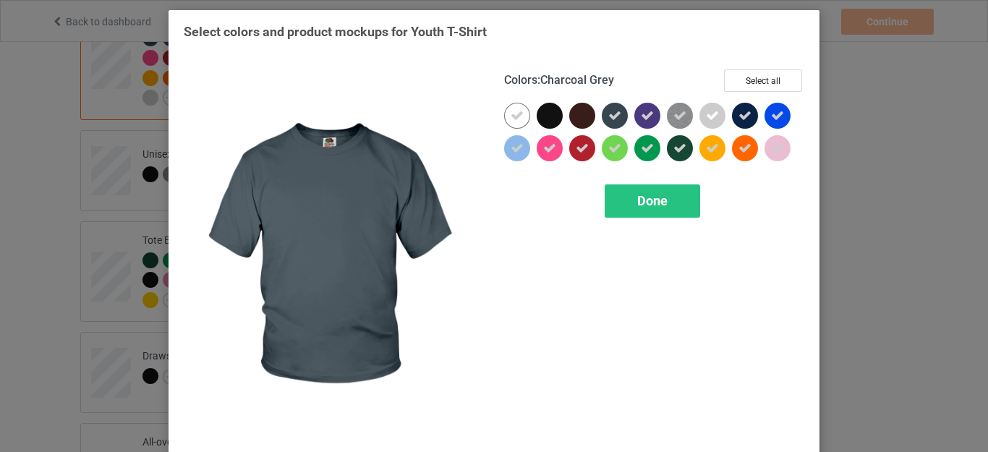
click at [608, 118] on icon at bounding box center [614, 115] width 13 height 13
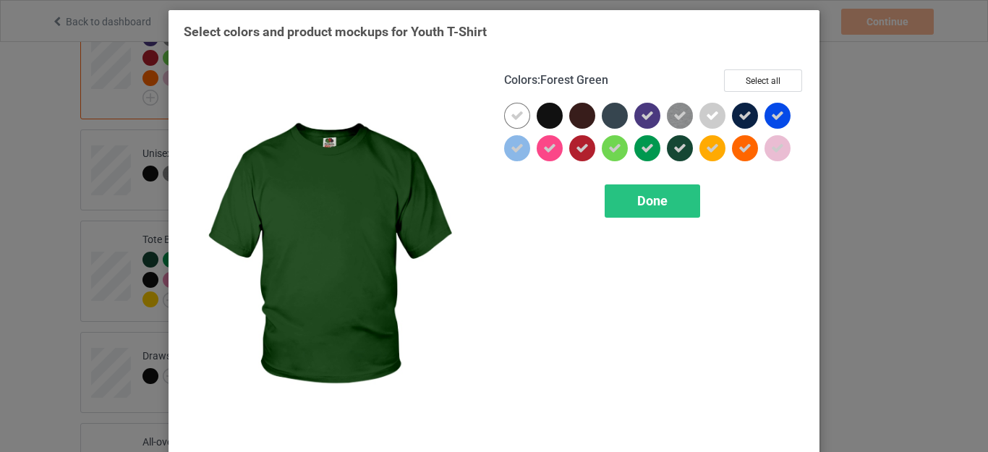
click at [673, 150] on icon at bounding box center [679, 148] width 13 height 13
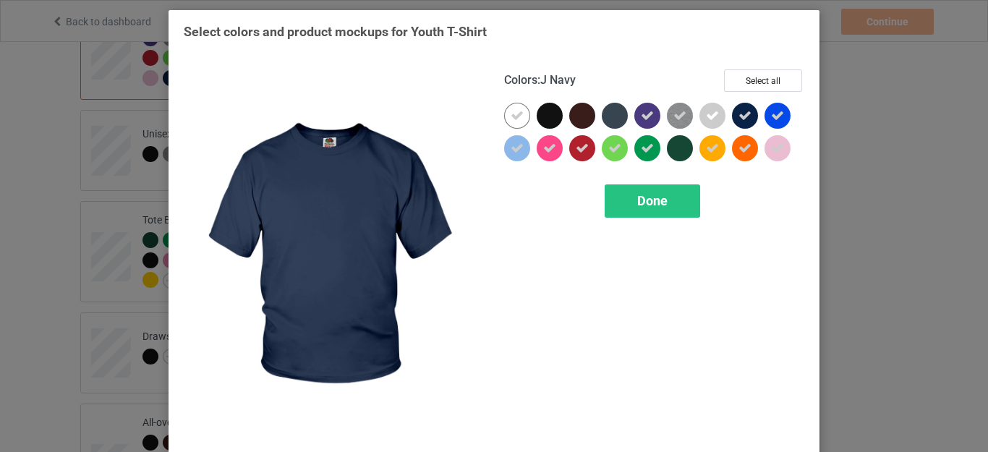
click at [739, 116] on icon at bounding box center [745, 115] width 13 height 13
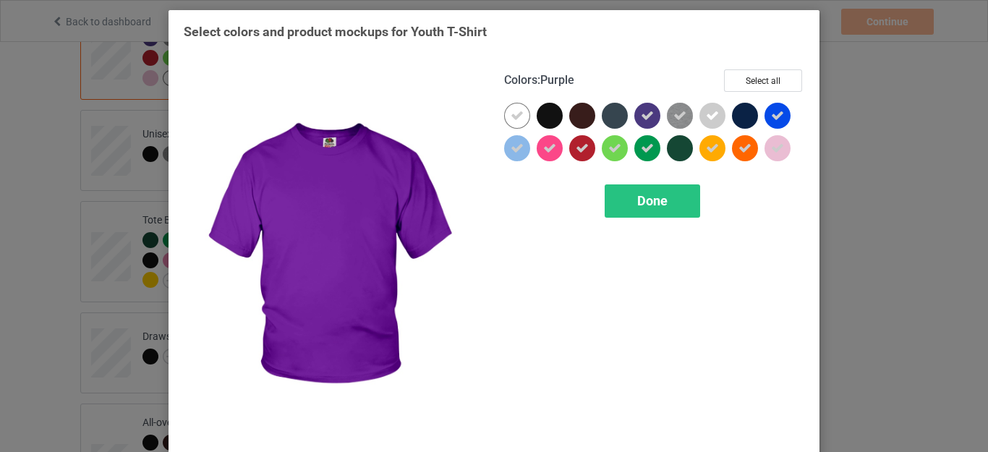
click at [644, 117] on icon at bounding box center [647, 115] width 13 height 13
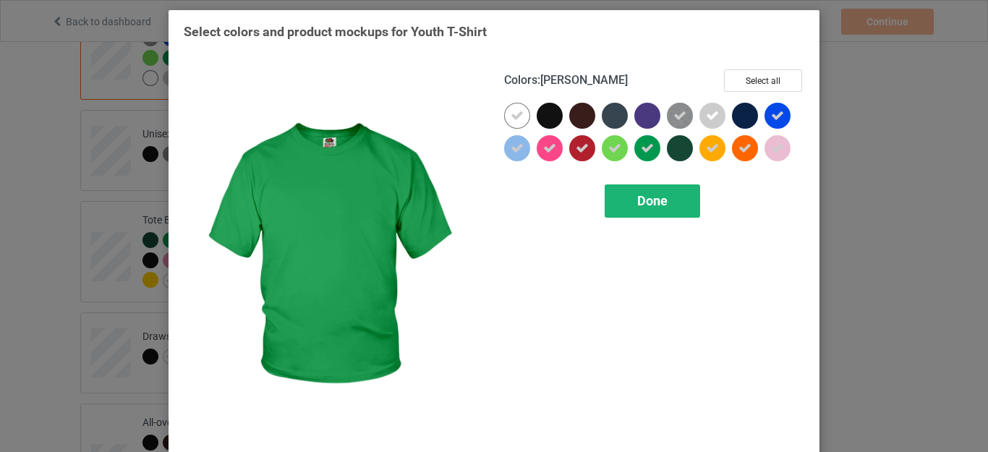
click at [642, 204] on span "Done" at bounding box center [652, 200] width 30 height 15
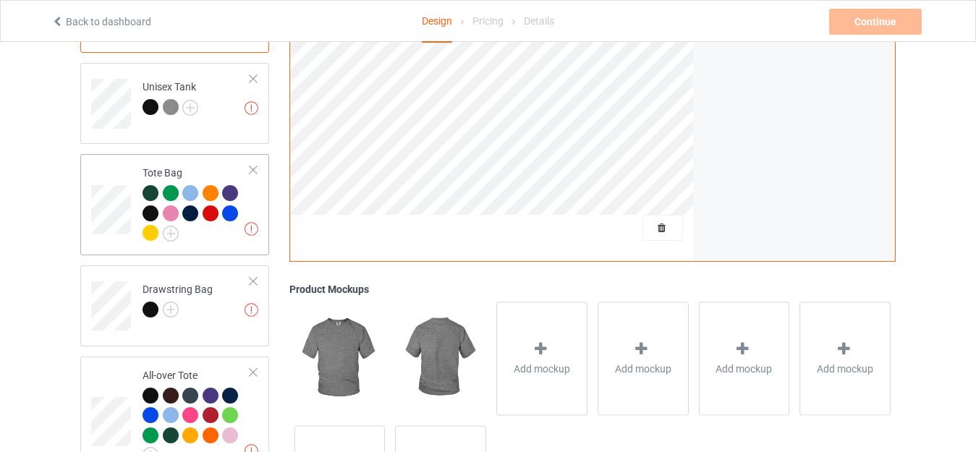
scroll to position [1013, 0]
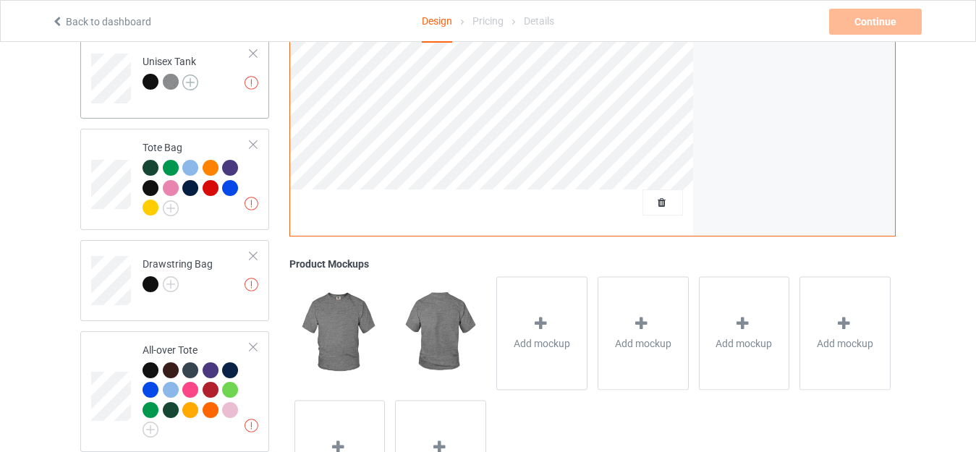
click at [190, 75] on img at bounding box center [190, 83] width 16 height 16
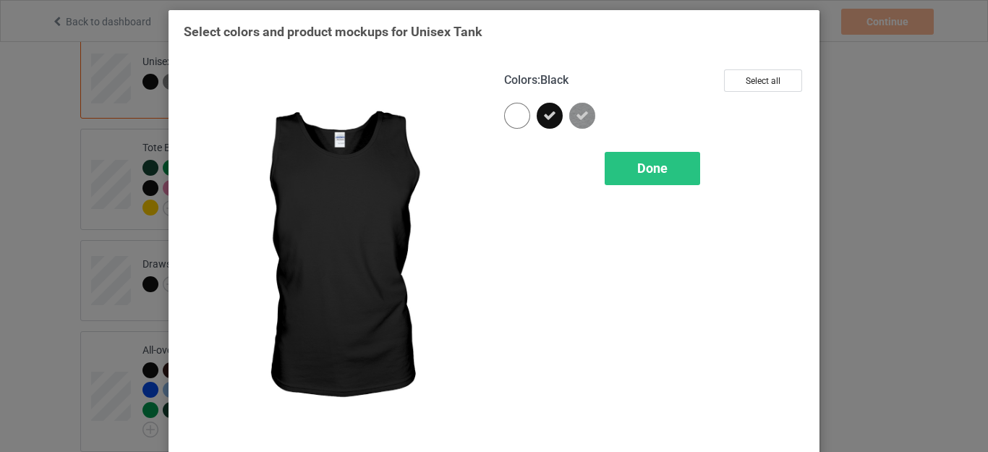
click at [544, 113] on icon at bounding box center [549, 115] width 13 height 13
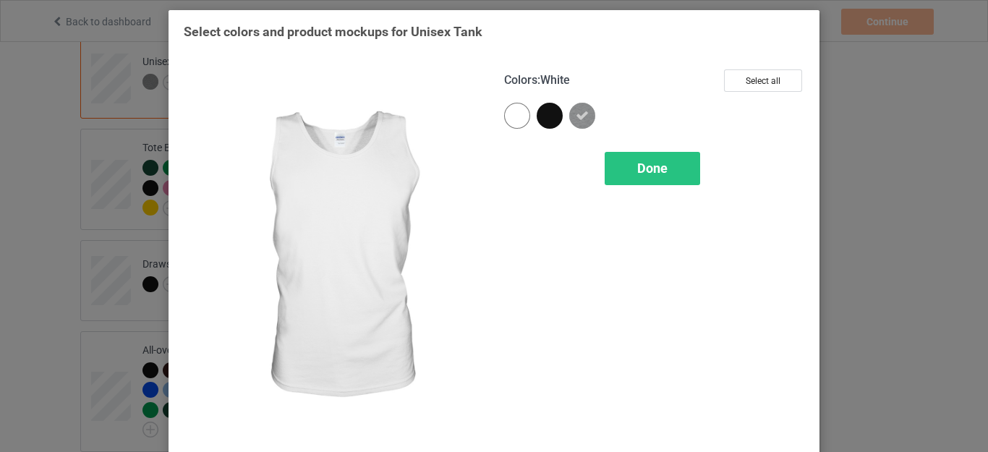
click at [507, 114] on div at bounding box center [517, 116] width 26 height 26
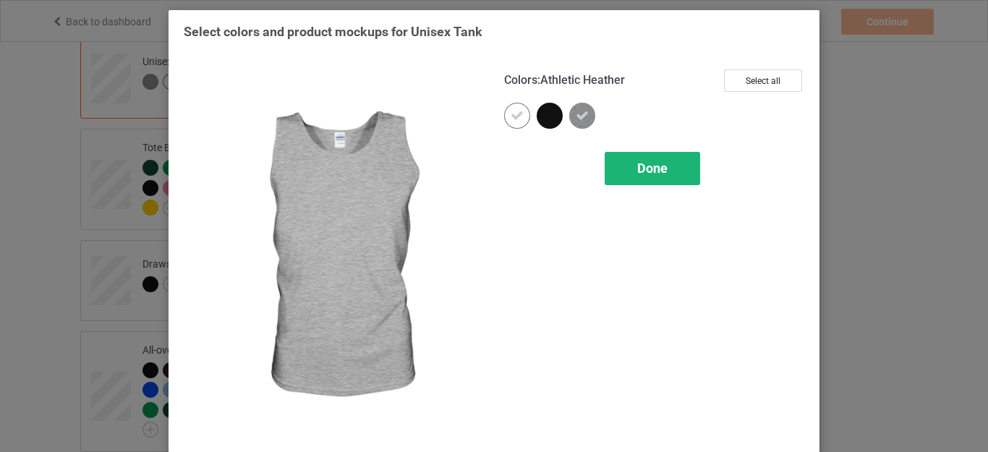
click at [644, 162] on span "Done" at bounding box center [652, 168] width 30 height 15
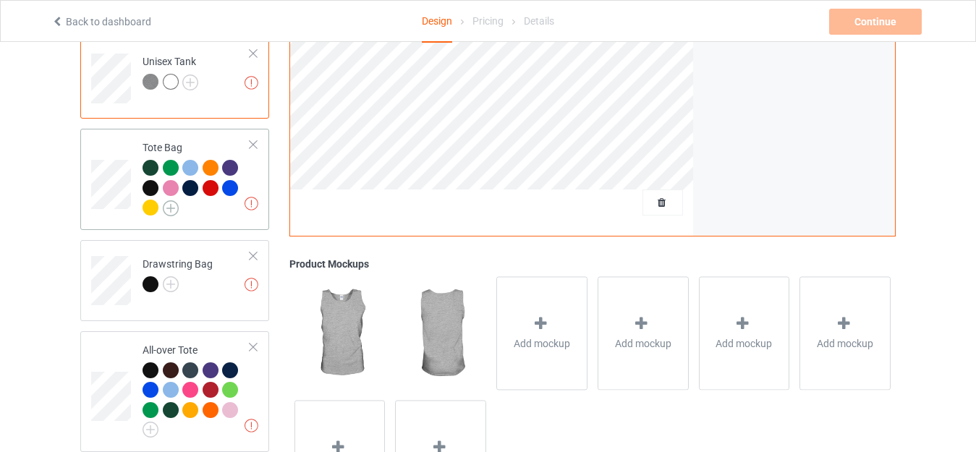
click at [171, 200] on img at bounding box center [171, 208] width 16 height 16
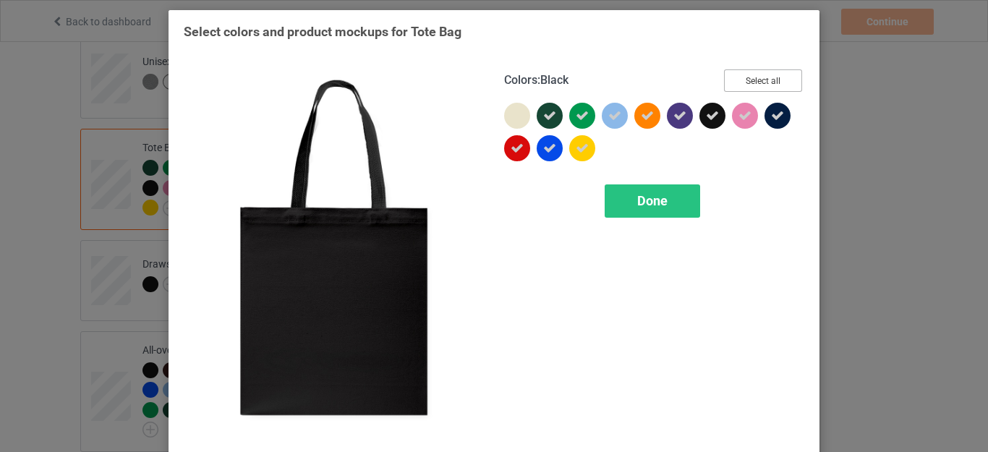
click at [739, 81] on button "Select all" at bounding box center [763, 80] width 78 height 22
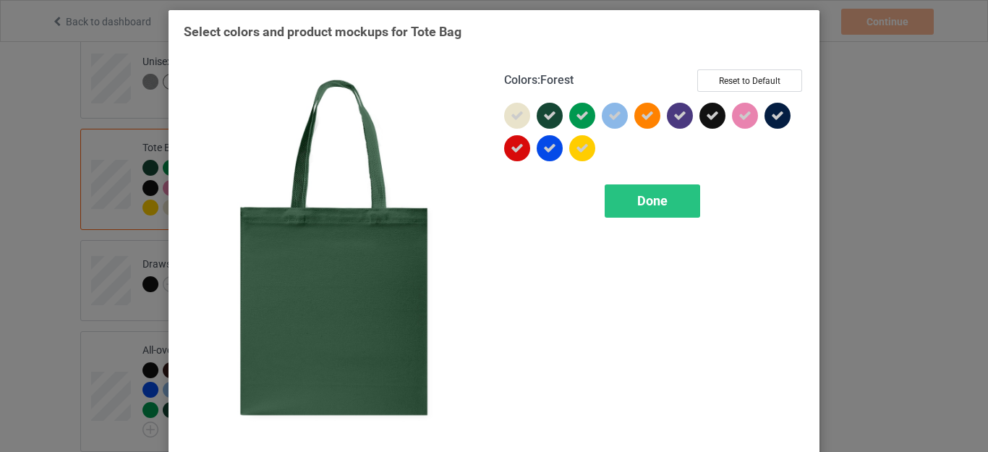
click at [543, 117] on icon at bounding box center [549, 115] width 13 height 13
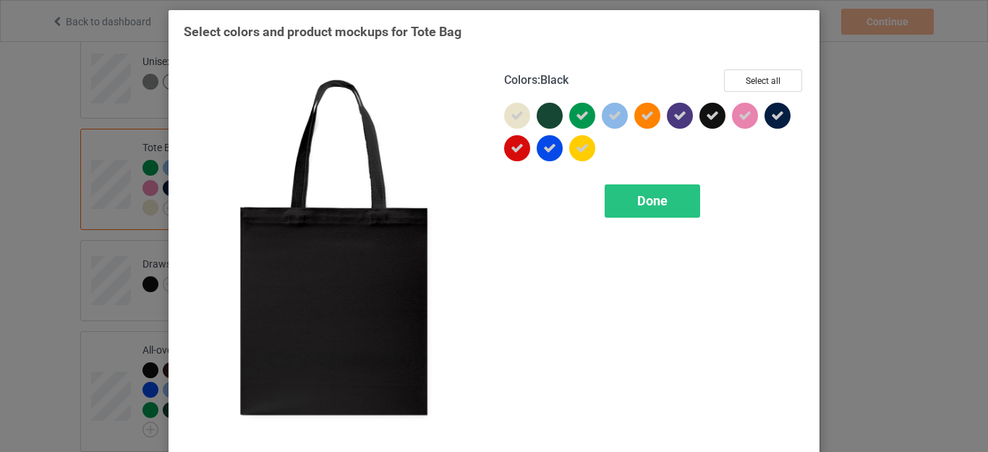
click at [699, 116] on div at bounding box center [712, 116] width 26 height 26
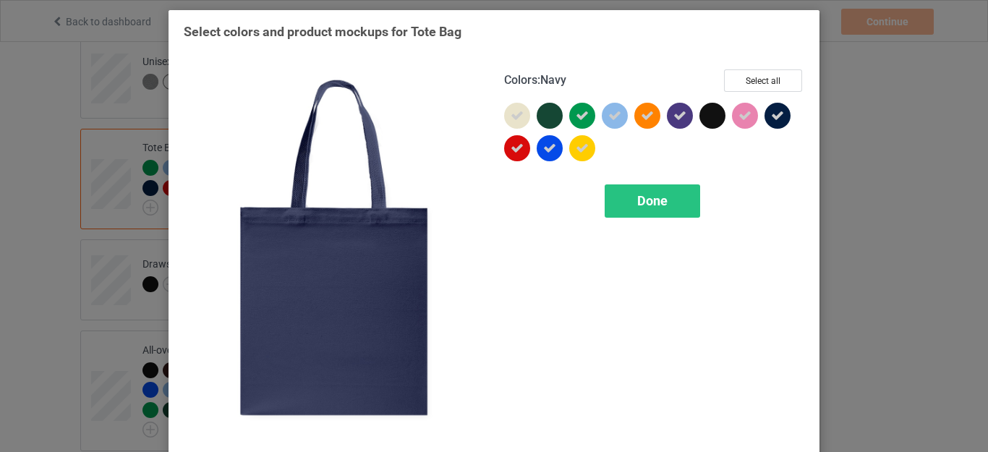
click at [771, 118] on icon at bounding box center [777, 115] width 13 height 13
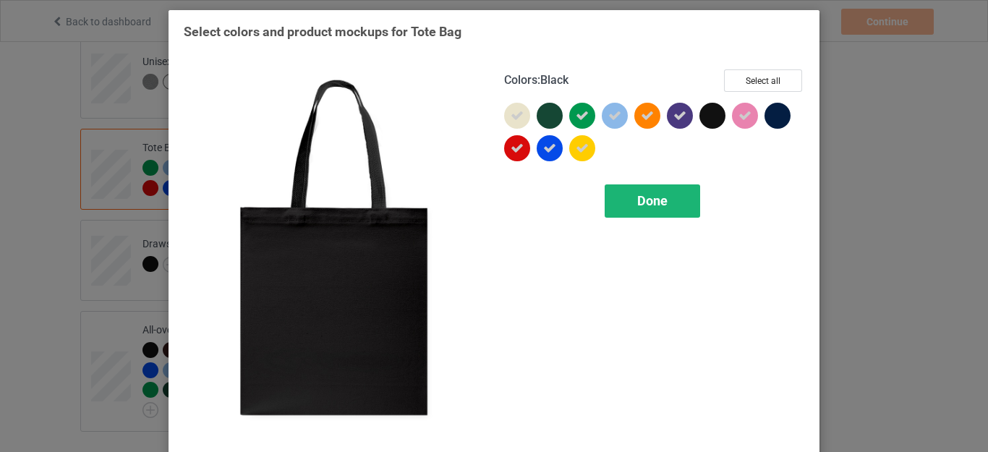
click at [654, 205] on span "Done" at bounding box center [652, 200] width 30 height 15
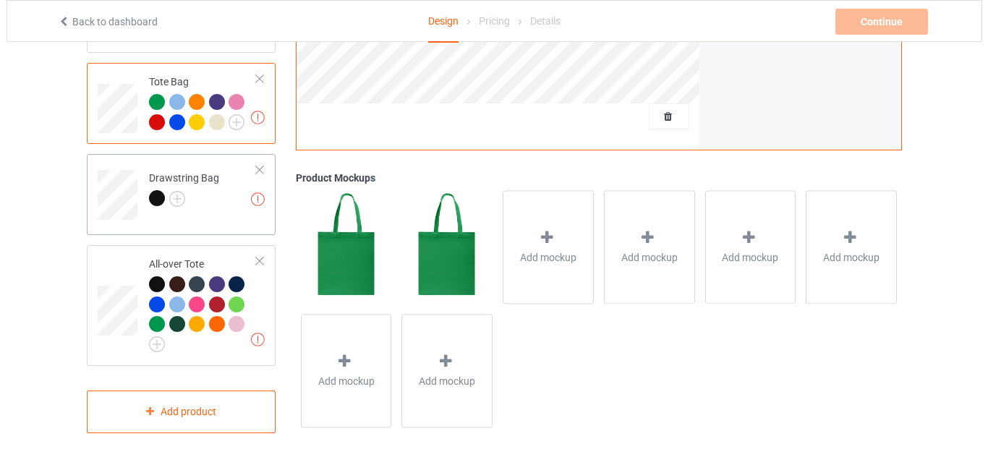
scroll to position [1082, 0]
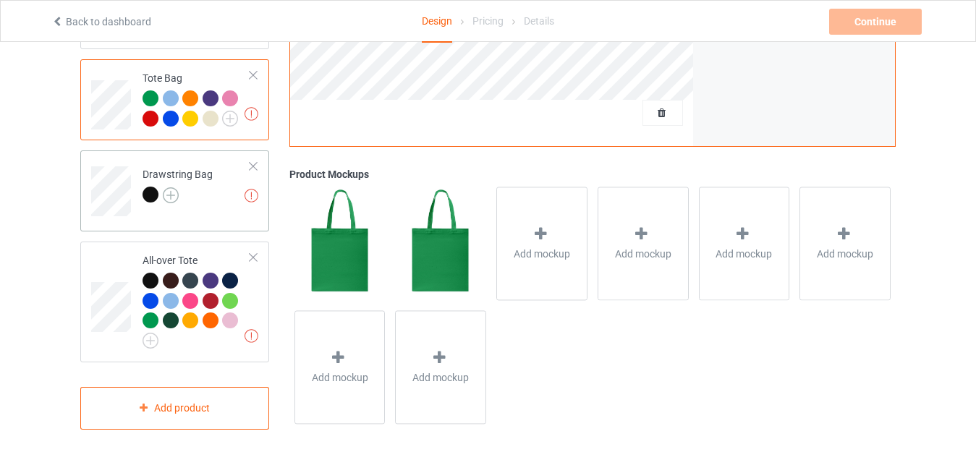
click at [176, 187] on img at bounding box center [171, 195] width 16 height 16
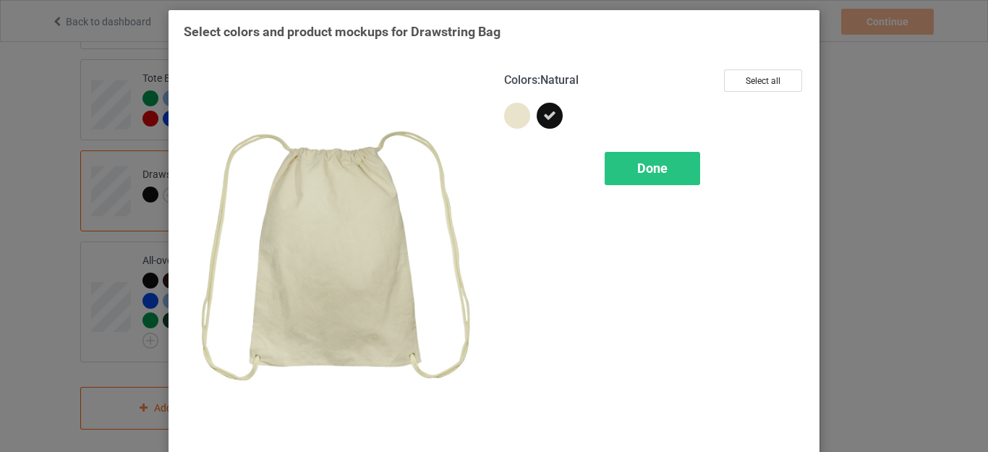
click at [516, 116] on div at bounding box center [517, 116] width 26 height 26
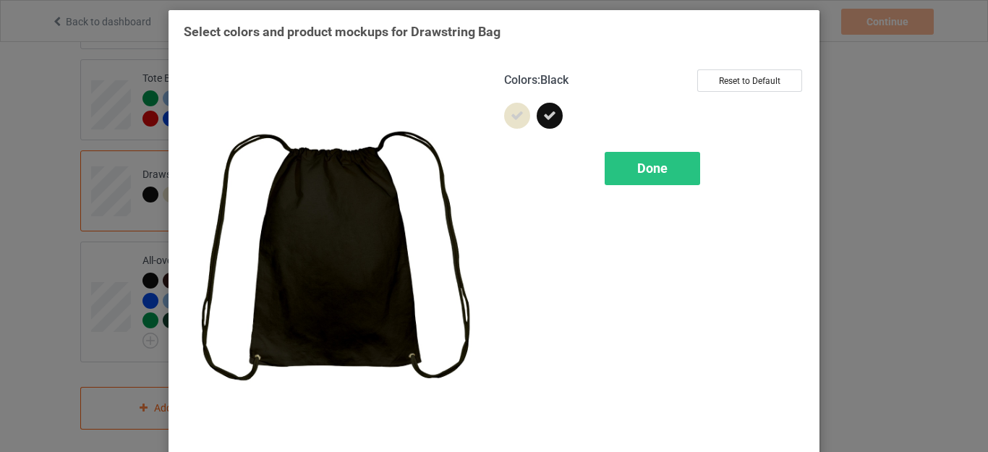
click at [543, 112] on icon at bounding box center [549, 115] width 13 height 13
click at [649, 165] on span "Done" at bounding box center [652, 168] width 30 height 15
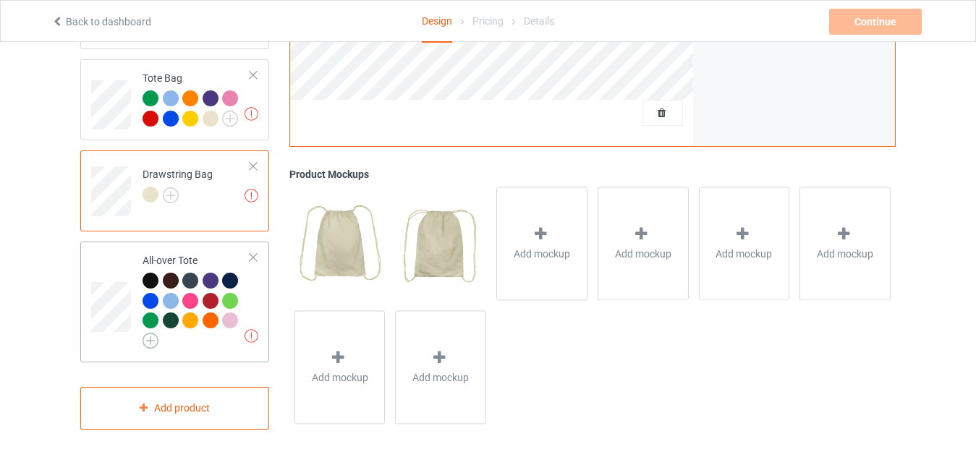
click at [154, 333] on img at bounding box center [150, 341] width 16 height 16
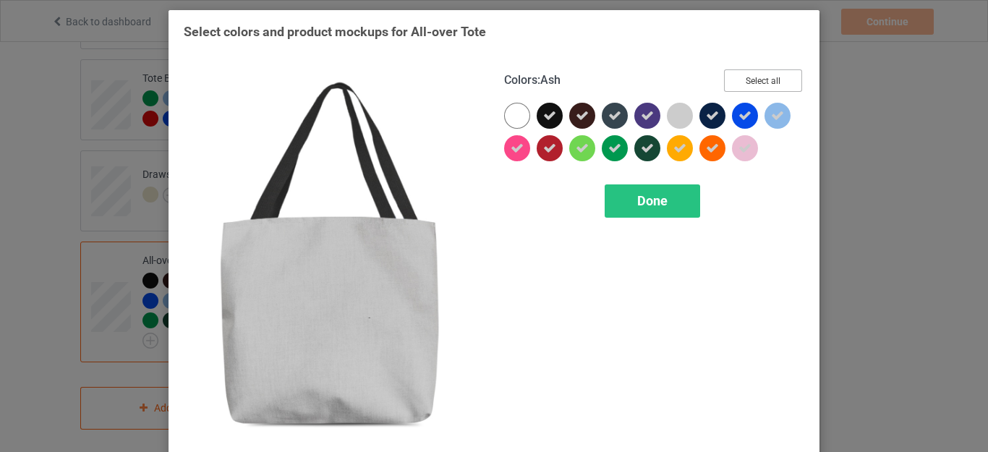
click at [761, 82] on button "Select all" at bounding box center [763, 80] width 78 height 22
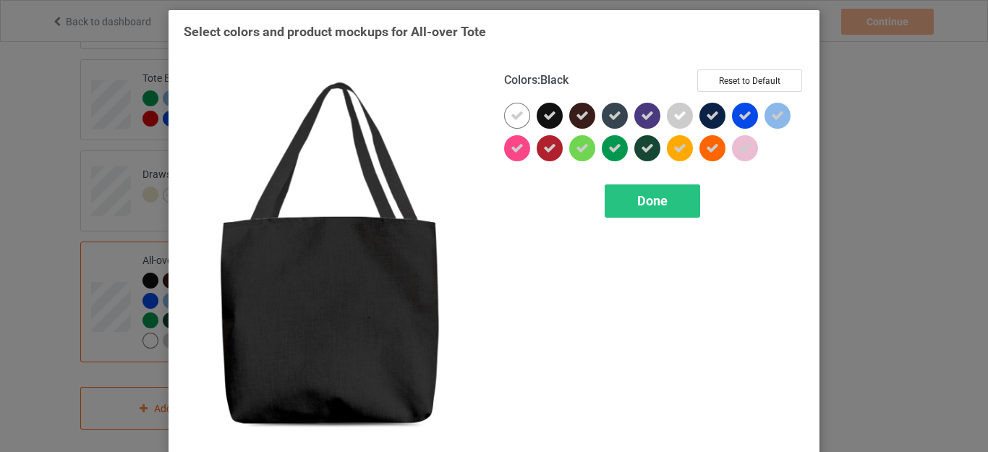
click at [551, 117] on icon at bounding box center [549, 115] width 13 height 13
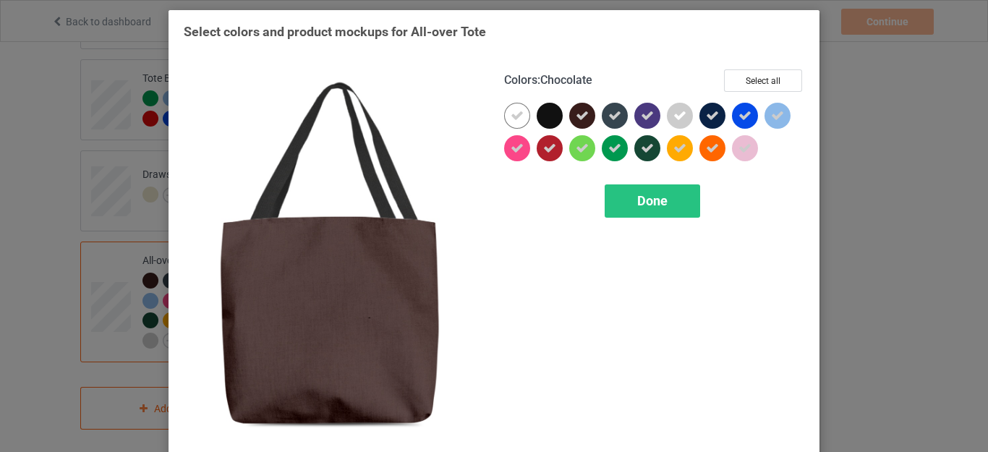
click at [590, 111] on div at bounding box center [585, 119] width 33 height 33
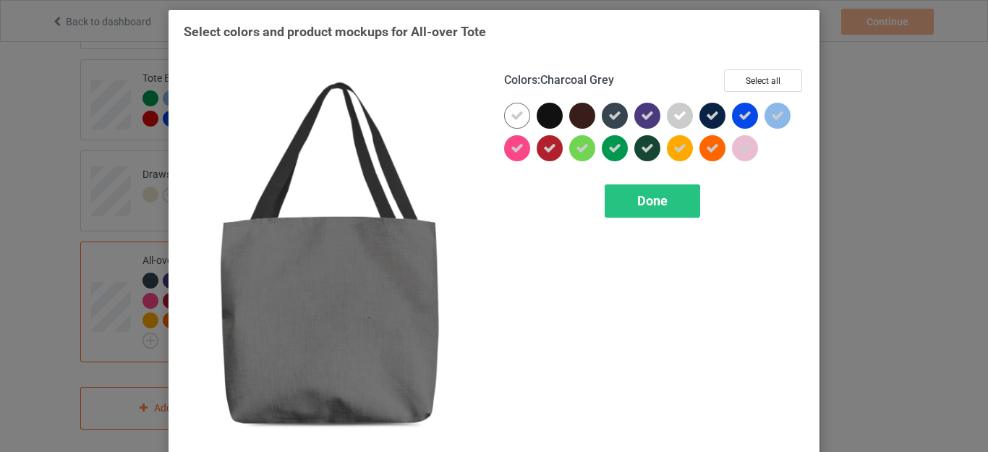
click at [608, 116] on icon at bounding box center [614, 115] width 13 height 13
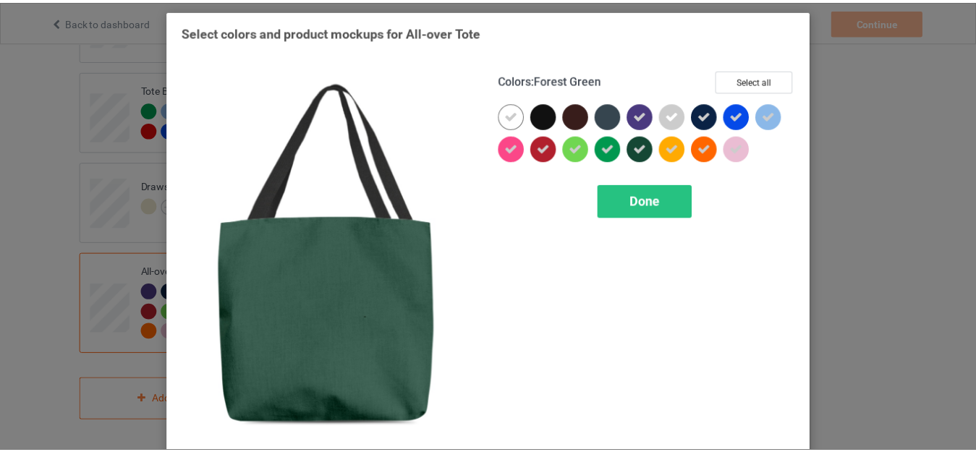
scroll to position [1063, 0]
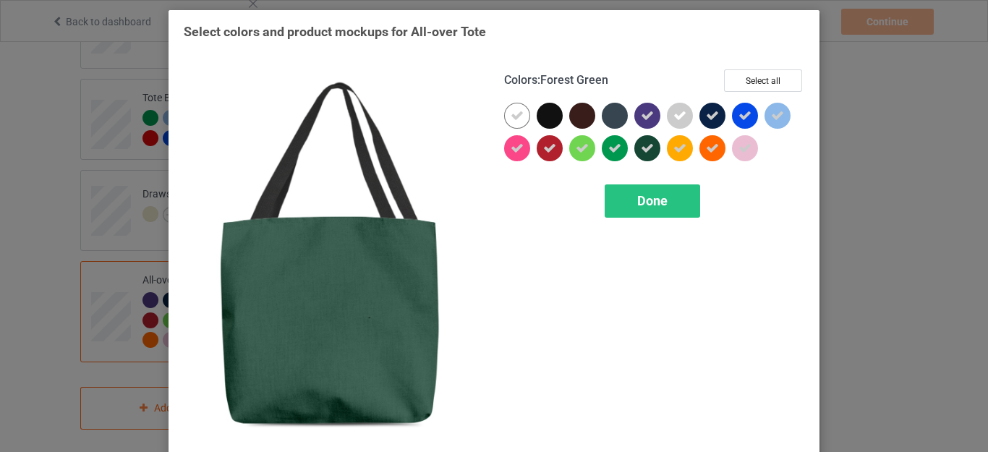
drag, startPoint x: 646, startPoint y: 153, endPoint x: 694, endPoint y: 124, distance: 56.2
click at [645, 153] on icon at bounding box center [647, 148] width 13 height 13
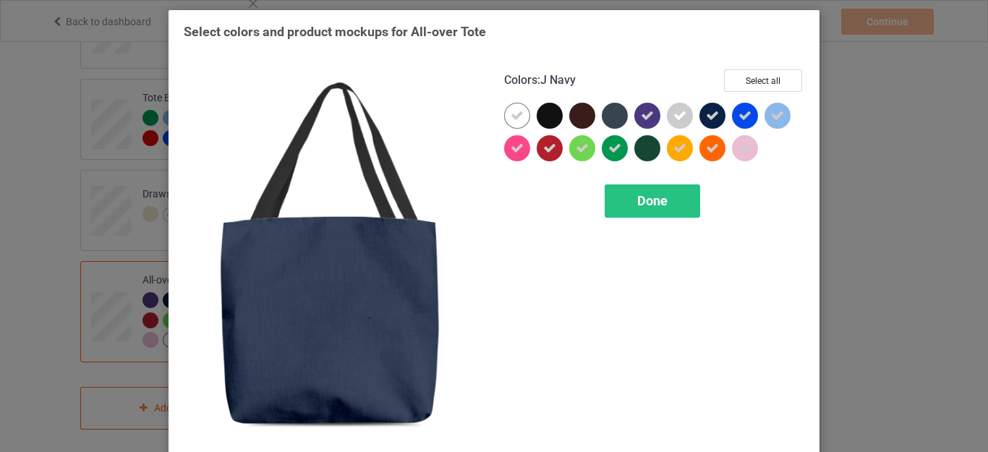
click at [711, 114] on icon at bounding box center [712, 115] width 13 height 13
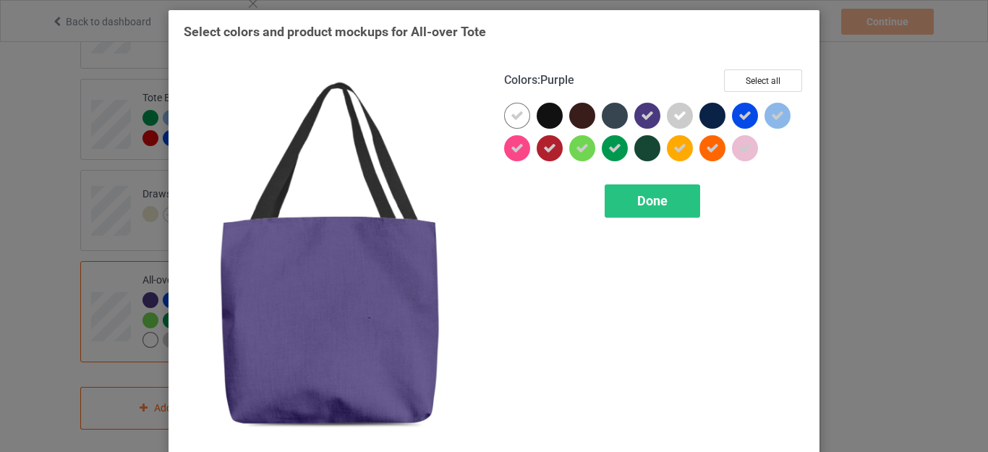
click at [634, 112] on div at bounding box center [647, 116] width 26 height 26
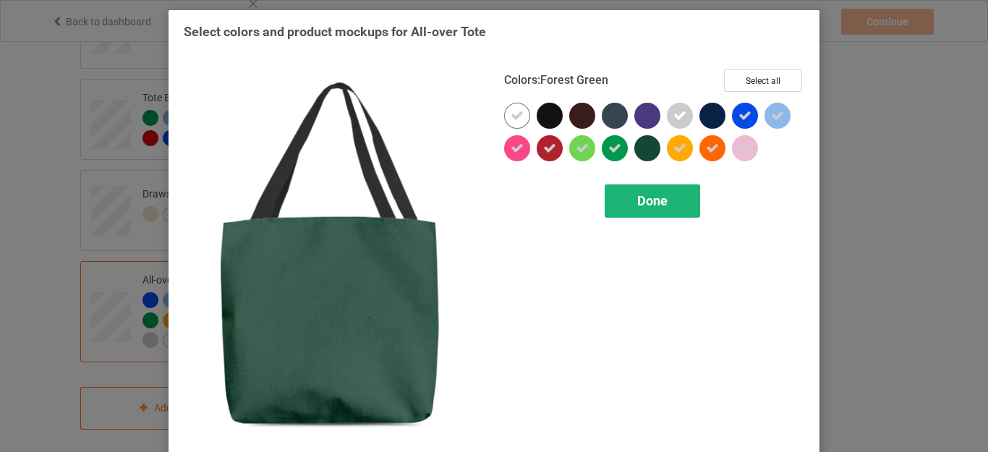
click at [652, 205] on span "Done" at bounding box center [652, 200] width 30 height 15
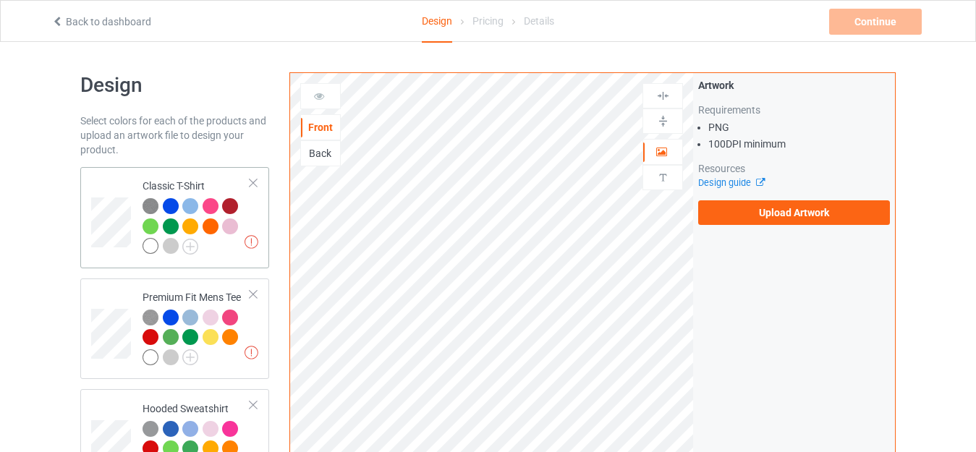
click at [184, 182] on div "Classic T-Shirt" at bounding box center [196, 216] width 108 height 75
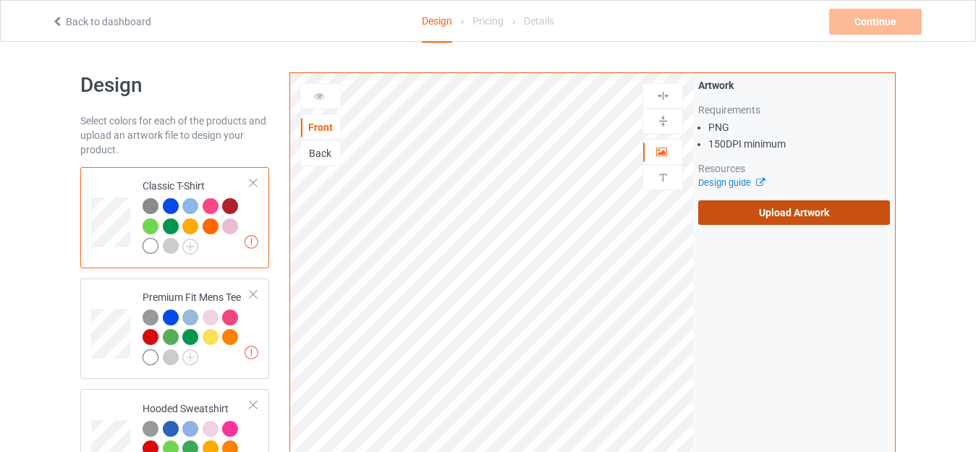
click at [791, 210] on label "Upload Artwork" at bounding box center [794, 212] width 192 height 25
click at [0, 0] on input "Upload Artwork" at bounding box center [0, 0] width 0 height 0
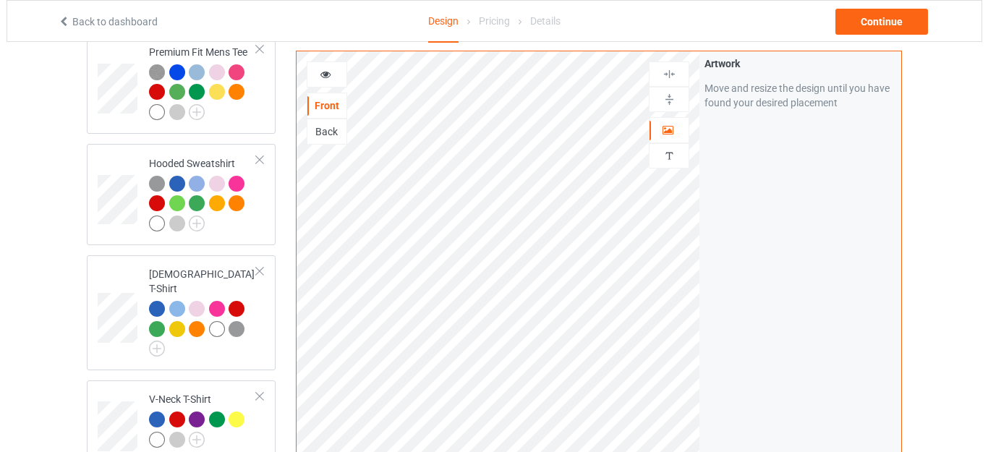
scroll to position [217, 0]
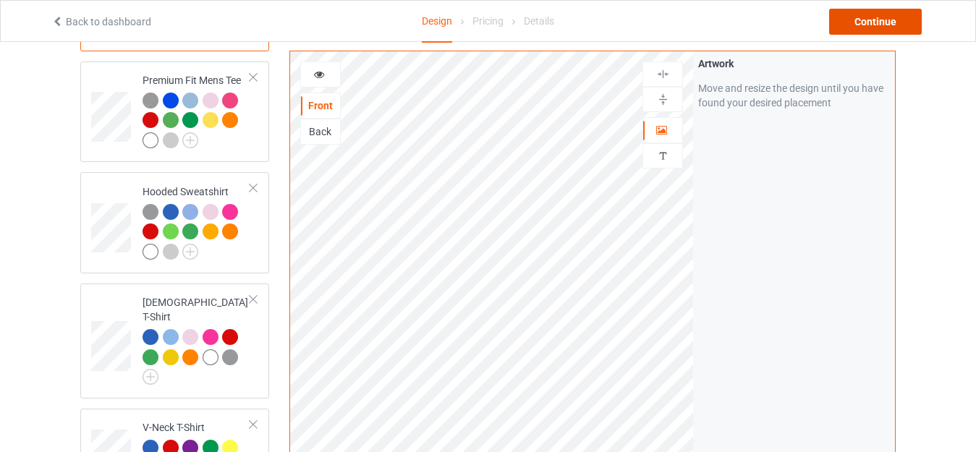
click at [872, 20] on div "Continue" at bounding box center [875, 22] width 93 height 26
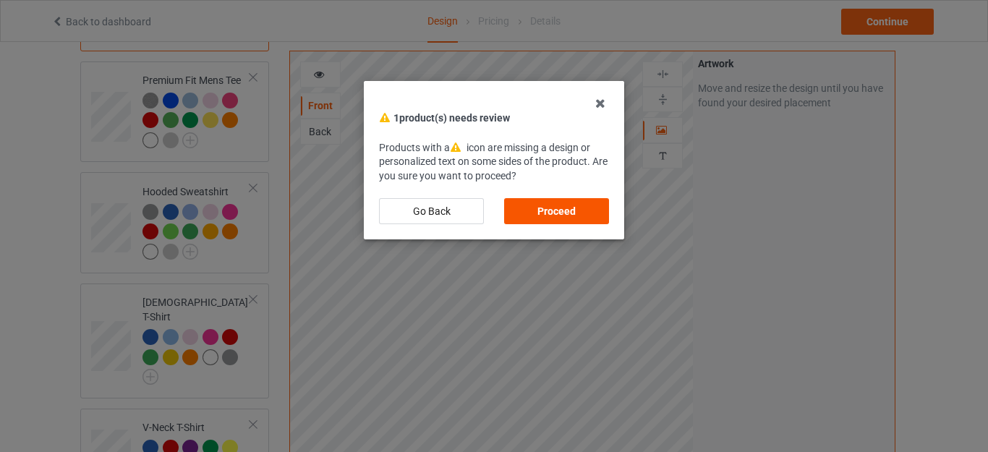
click at [550, 211] on div "Proceed" at bounding box center [556, 211] width 105 height 26
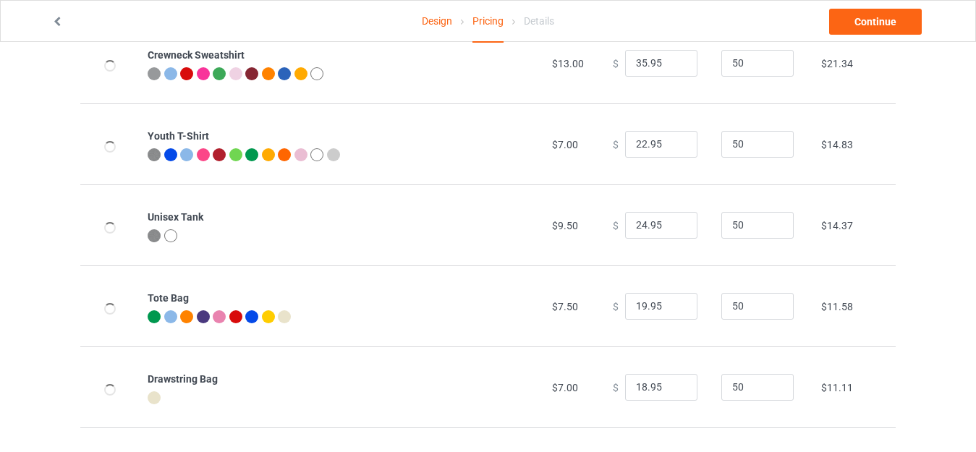
scroll to position [693, 0]
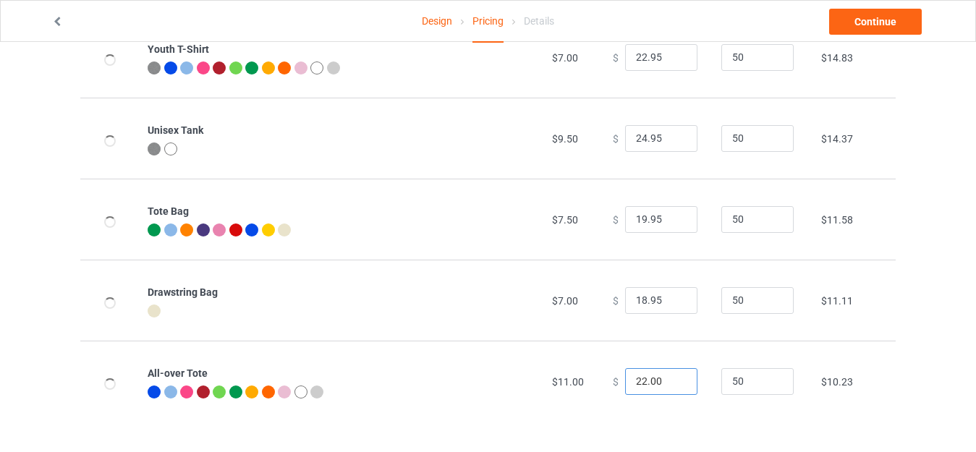
click at [637, 380] on input "22.00" at bounding box center [661, 381] width 72 height 27
drag, startPoint x: 644, startPoint y: 384, endPoint x: 659, endPoint y: 386, distance: 15.3
click at [659, 386] on input "27.00" at bounding box center [661, 381] width 72 height 27
type input "27.95"
drag, startPoint x: 639, startPoint y: 299, endPoint x: 574, endPoint y: 302, distance: 65.9
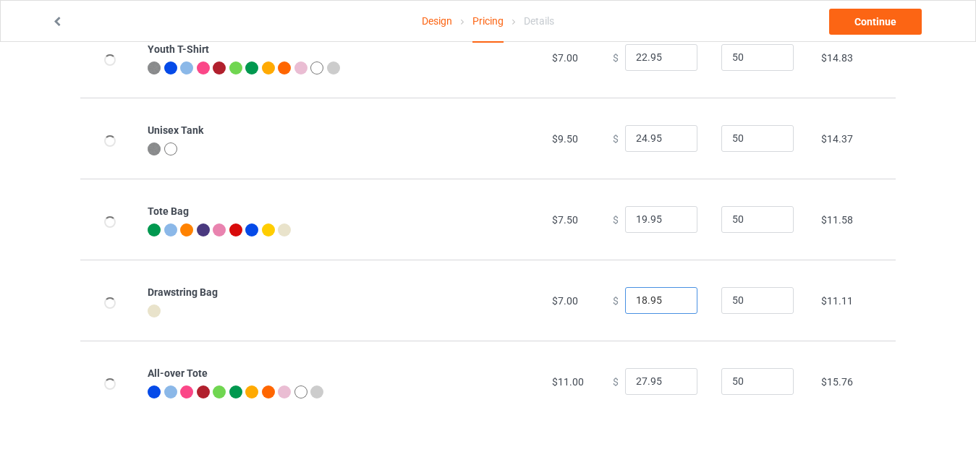
click at [576, 302] on tr "Drawstring Bag $7.00 $ 18.95 50 $11.11" at bounding box center [487, 300] width 815 height 81
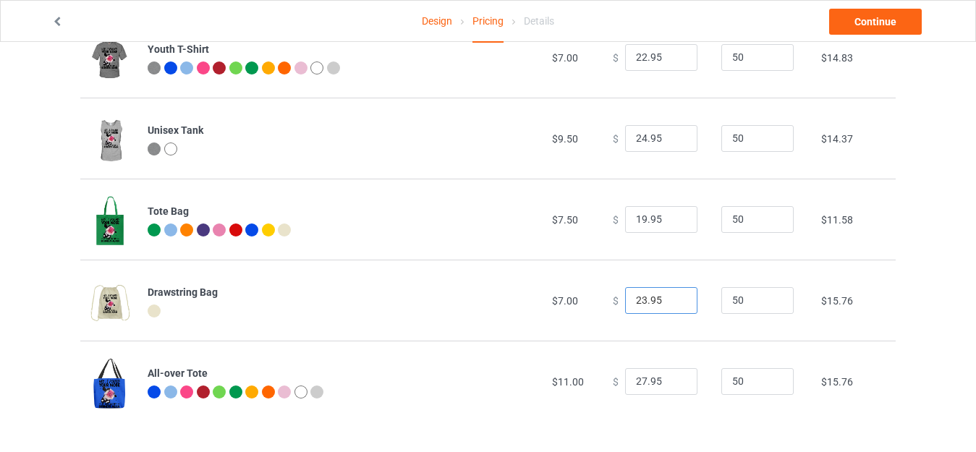
type input "23.95"
drag, startPoint x: 638, startPoint y: 215, endPoint x: 592, endPoint y: 216, distance: 46.3
click at [592, 216] on tr "Tote Bag $7.50 $ 19.95 50 $11.58" at bounding box center [487, 219] width 815 height 81
type input "23.95"
click at [638, 138] on input "24.95" at bounding box center [661, 138] width 72 height 27
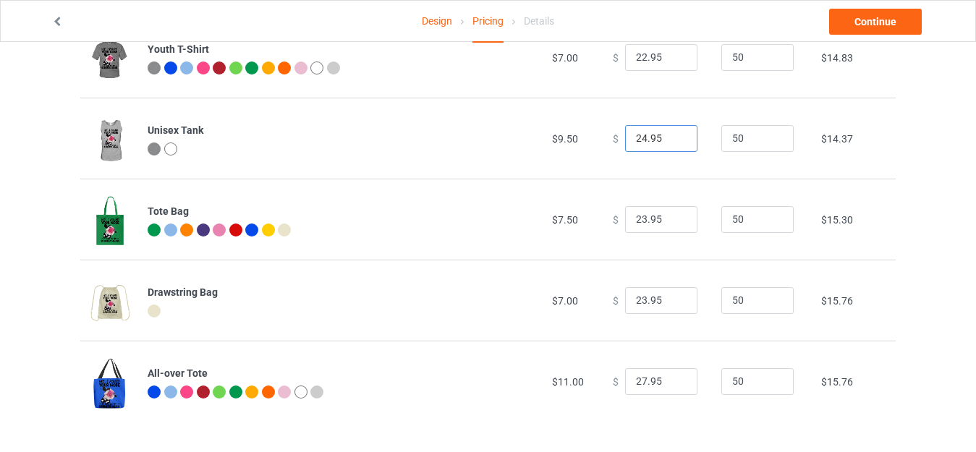
click at [637, 137] on input "24.95" at bounding box center [661, 138] width 72 height 27
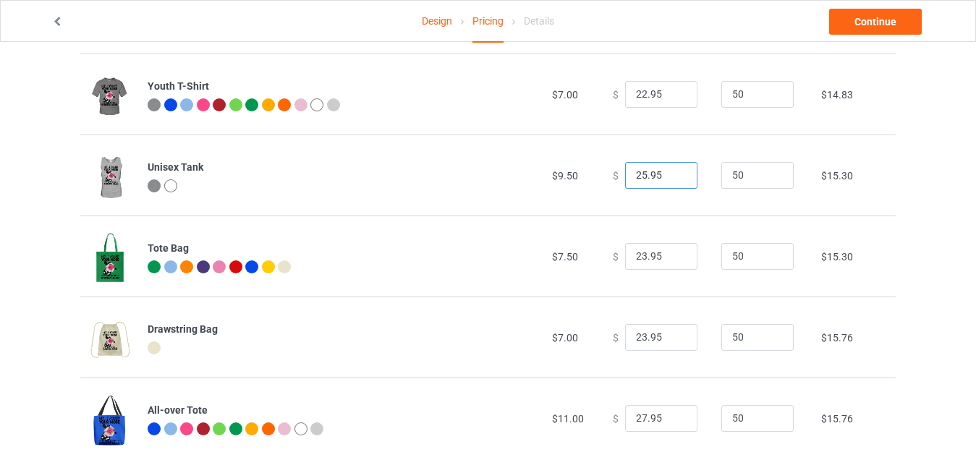
scroll to position [621, 0]
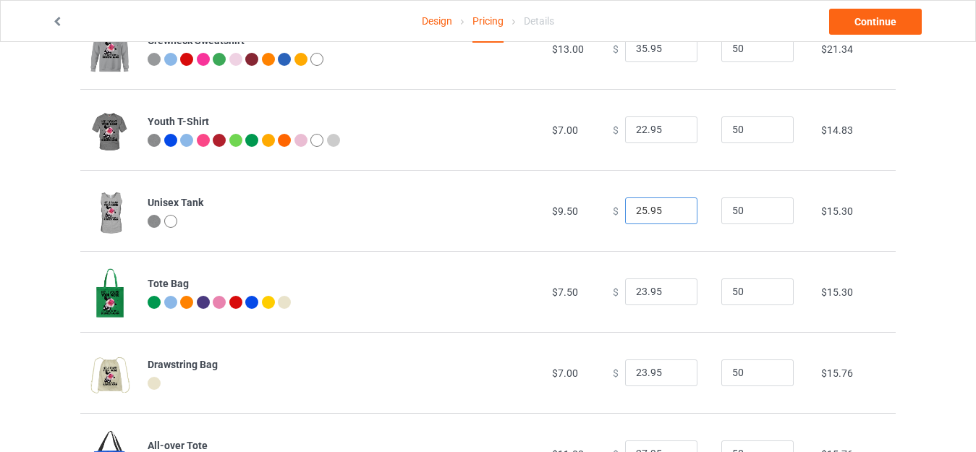
type input "25.95"
click at [633, 129] on input "22.95" at bounding box center [661, 129] width 72 height 27
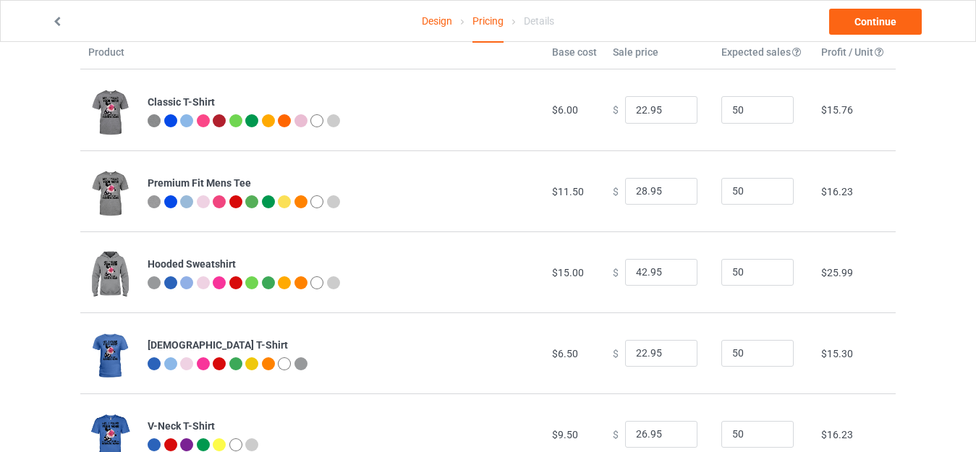
scroll to position [0, 0]
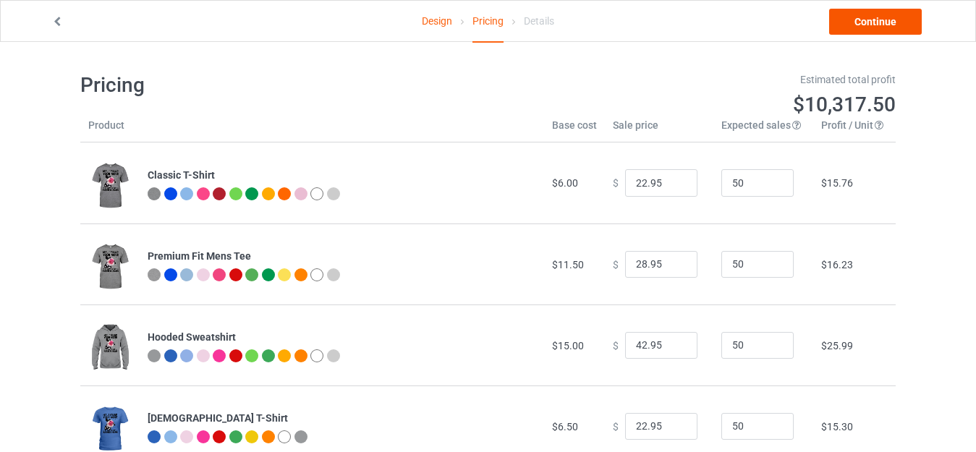
type input "23.95"
click at [875, 28] on link "Continue" at bounding box center [875, 22] width 93 height 26
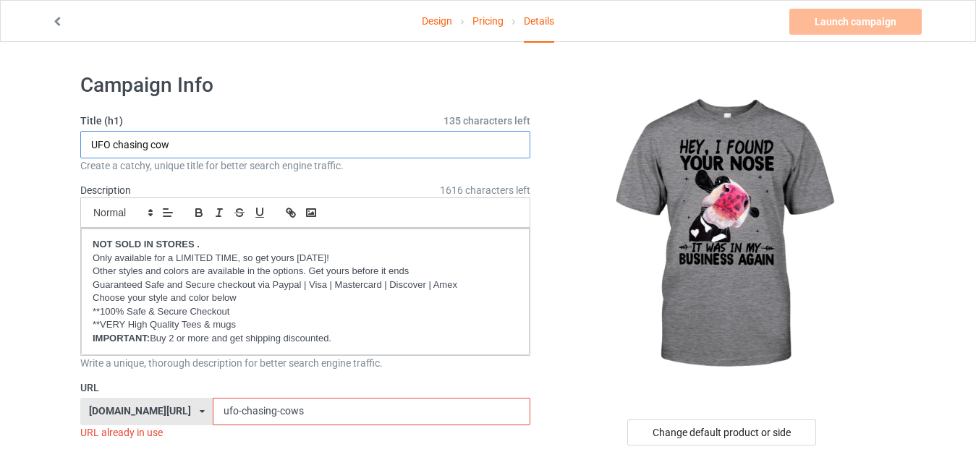
click at [303, 142] on input "UFO chasing cow" at bounding box center [305, 144] width 450 height 27
paste input "Cow Hey I Found Your Nose It Was In My Business Again.png"
drag, startPoint x: 341, startPoint y: 140, endPoint x: 438, endPoint y: 141, distance: 96.2
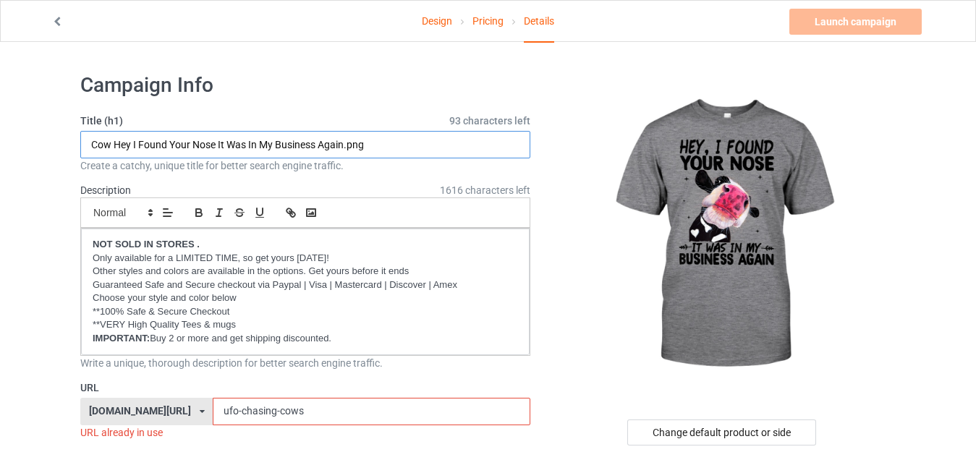
click at [435, 143] on input "Cow Hey I Found Your Nose It Was In My Business Again.png" at bounding box center [305, 144] width 450 height 27
drag, startPoint x: 130, startPoint y: 140, endPoint x: 88, endPoint y: 145, distance: 42.9
click at [88, 145] on input "Cow Hey I Found Your Nose It Was In My Business Again" at bounding box center [305, 144] width 450 height 27
type input "Cow Hey I Found Your Nose It Was In My Business Again"
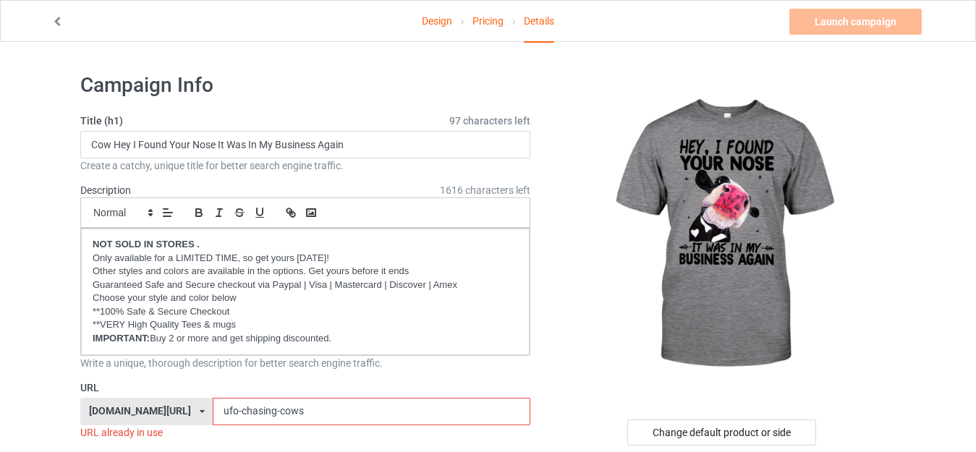
click at [294, 412] on input "ufo-chasing-cows" at bounding box center [371, 411] width 317 height 27
paste input "Cow Hey"
click at [217, 412] on input "Cow Hey" at bounding box center [371, 411] width 317 height 27
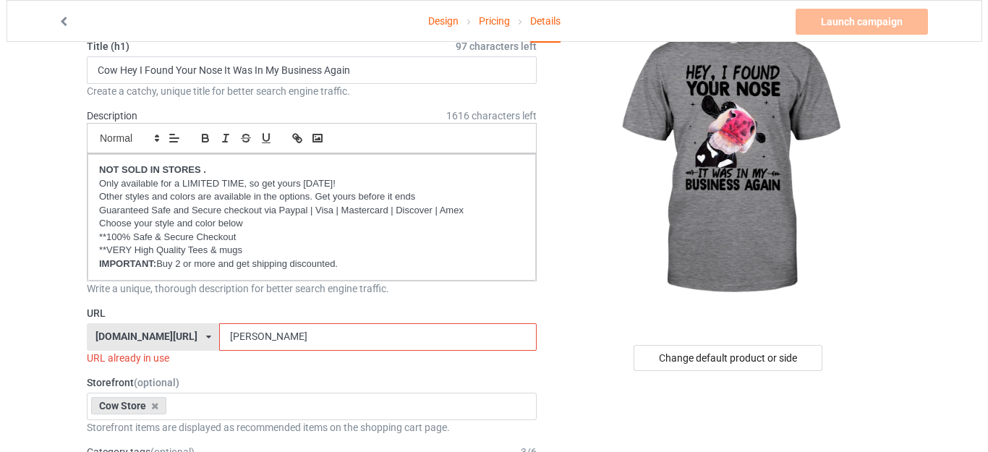
scroll to position [217, 0]
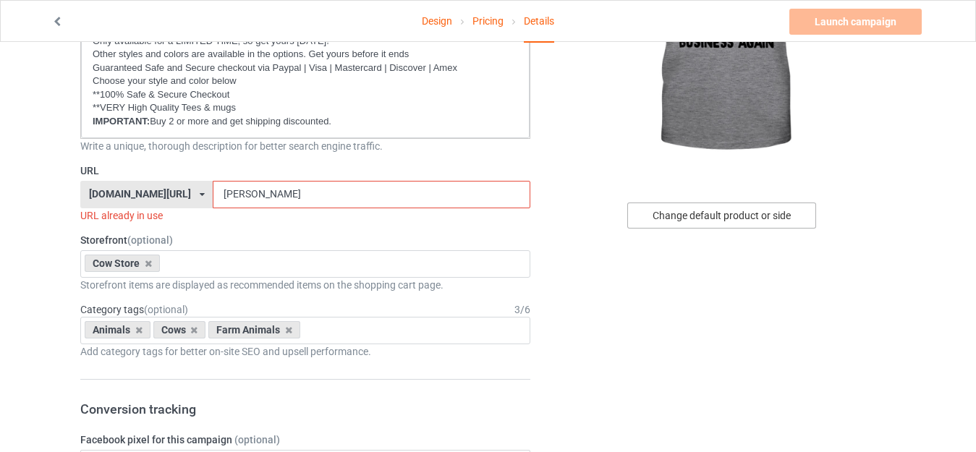
click at [708, 217] on div "Change default product or side" at bounding box center [721, 216] width 189 height 26
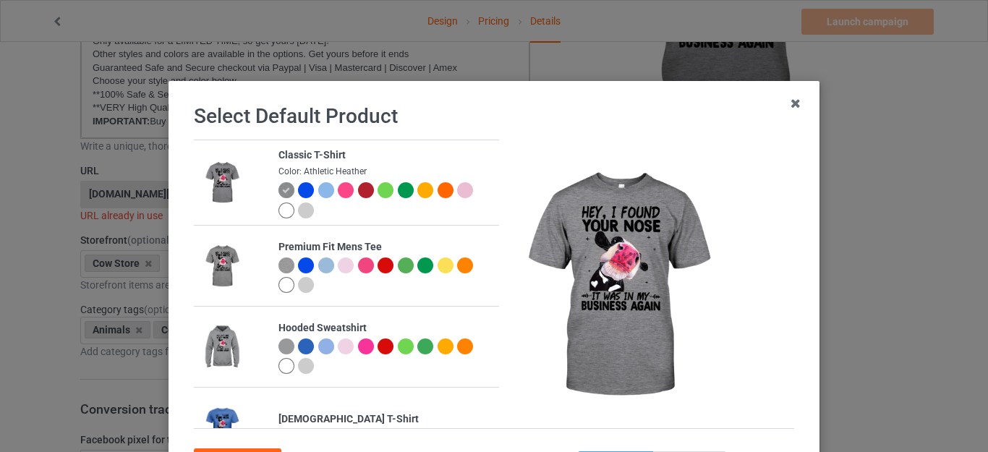
click at [298, 208] on div at bounding box center [306, 211] width 16 height 16
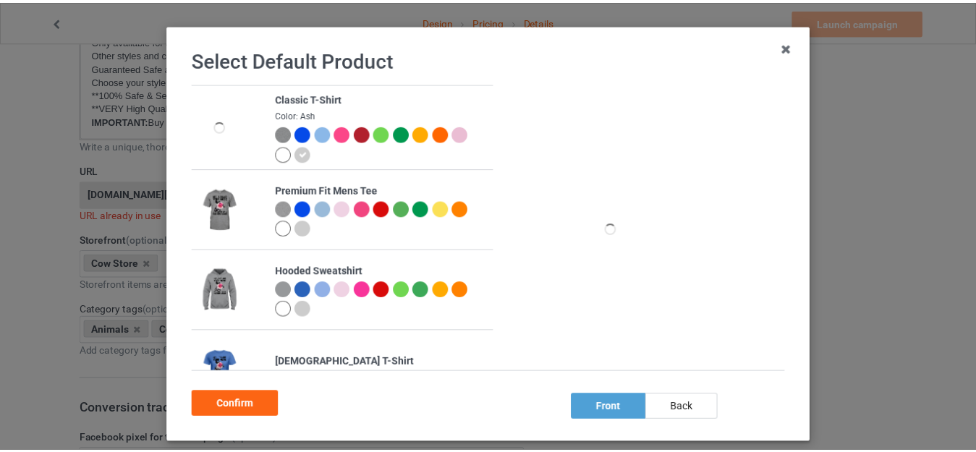
scroll to position [129, 0]
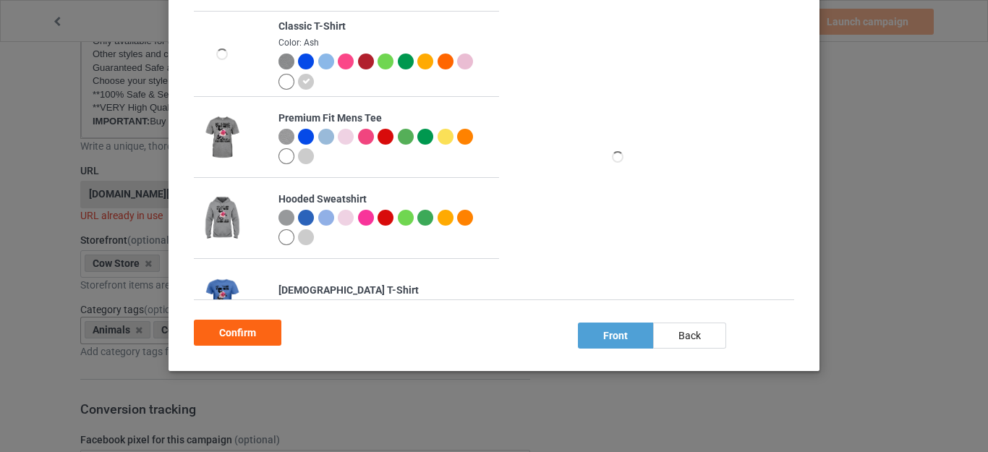
click at [250, 332] on div "Confirm" at bounding box center [238, 333] width 88 height 26
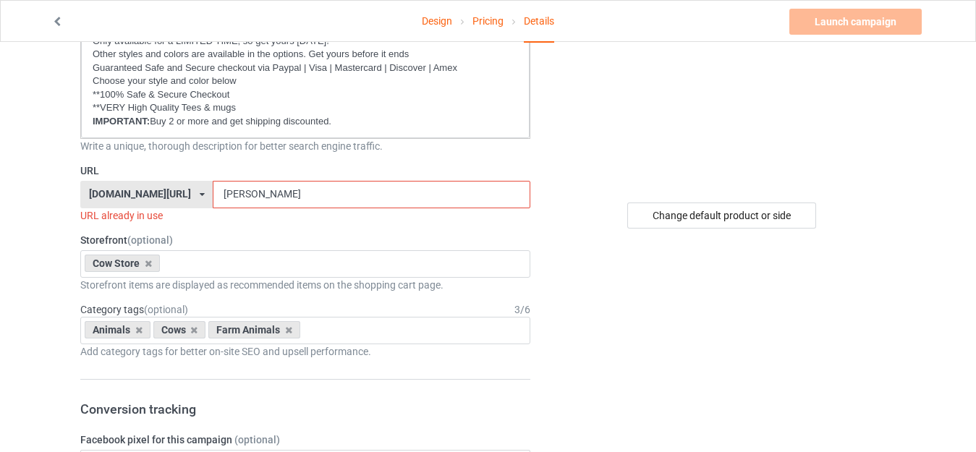
click at [242, 196] on input "CowHey" at bounding box center [371, 194] width 317 height 27
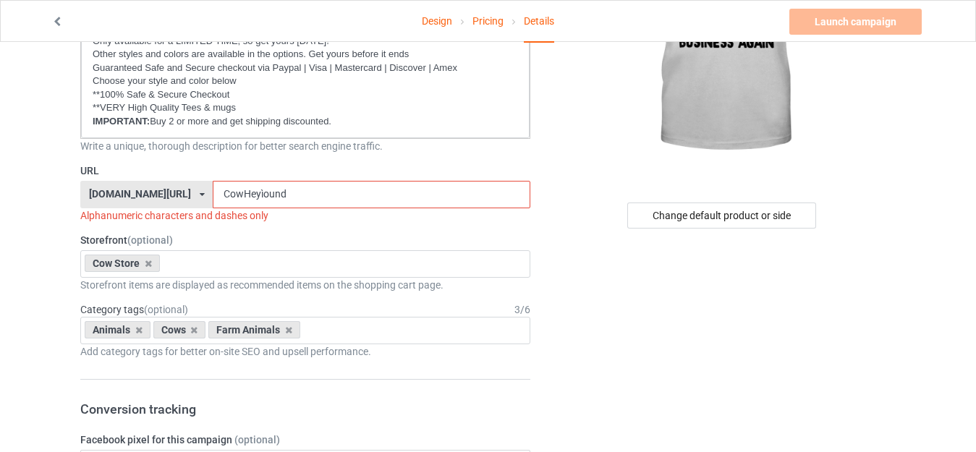
click at [213, 195] on input "CowHeyìound" at bounding box center [371, 194] width 317 height 27
click at [236, 190] on input "CowHeyìound" at bounding box center [371, 194] width 317 height 27
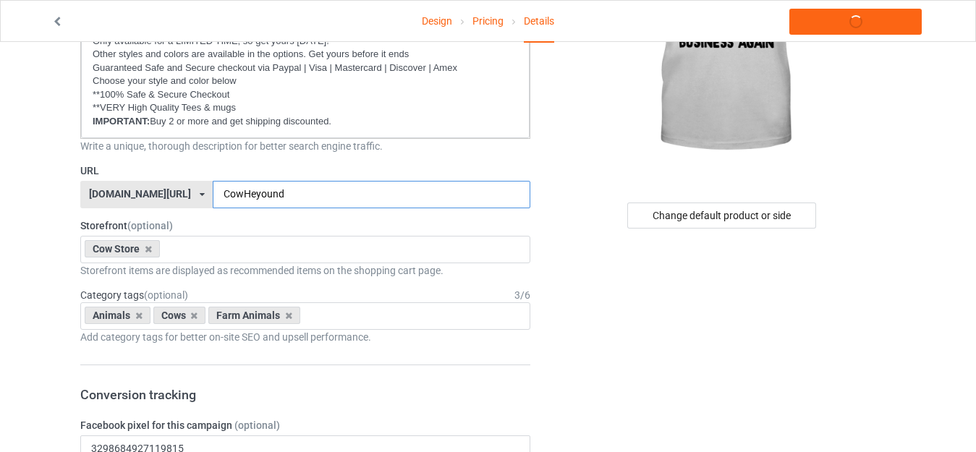
type input "CowHeyfound"
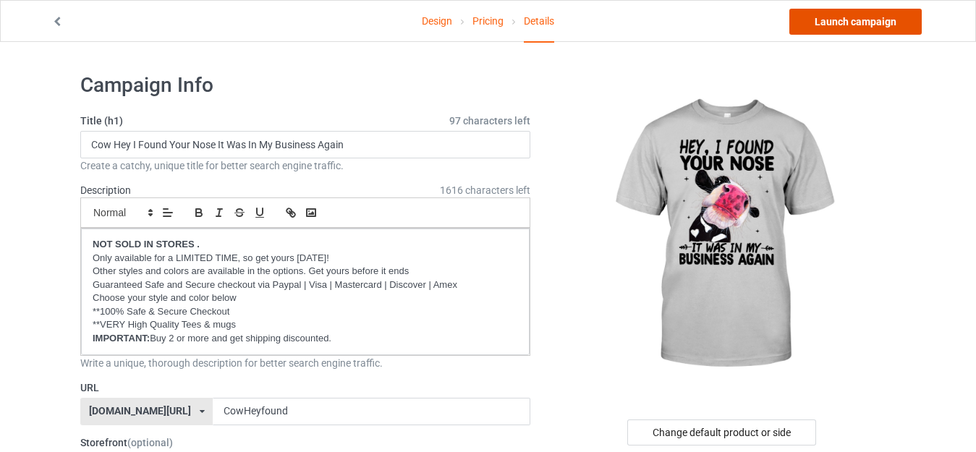
click at [837, 25] on link "Launch campaign" at bounding box center [855, 22] width 132 height 26
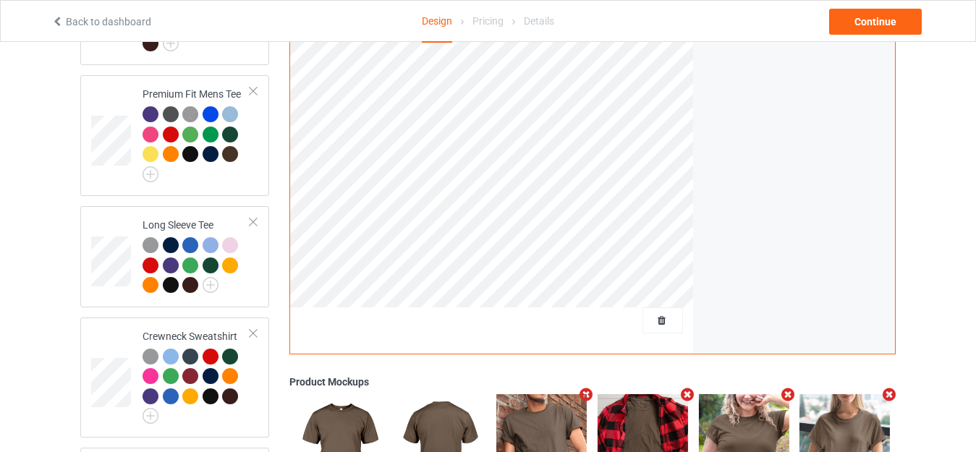
scroll to position [579, 0]
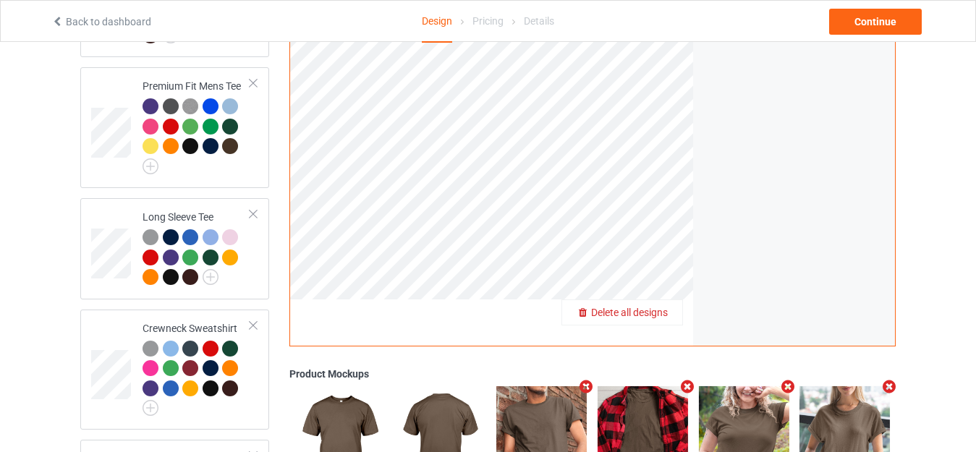
click at [657, 307] on span "Delete all designs" at bounding box center [629, 313] width 77 height 12
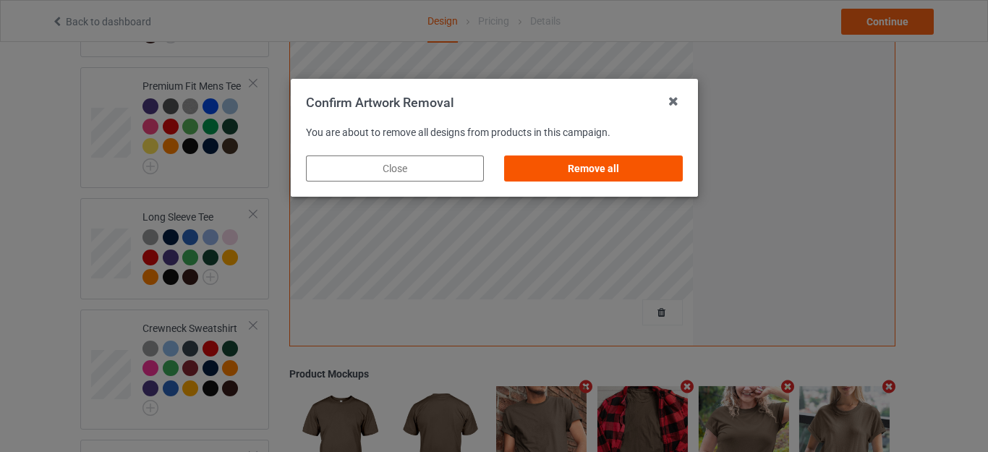
click at [588, 163] on div "Remove all" at bounding box center [593, 169] width 178 height 26
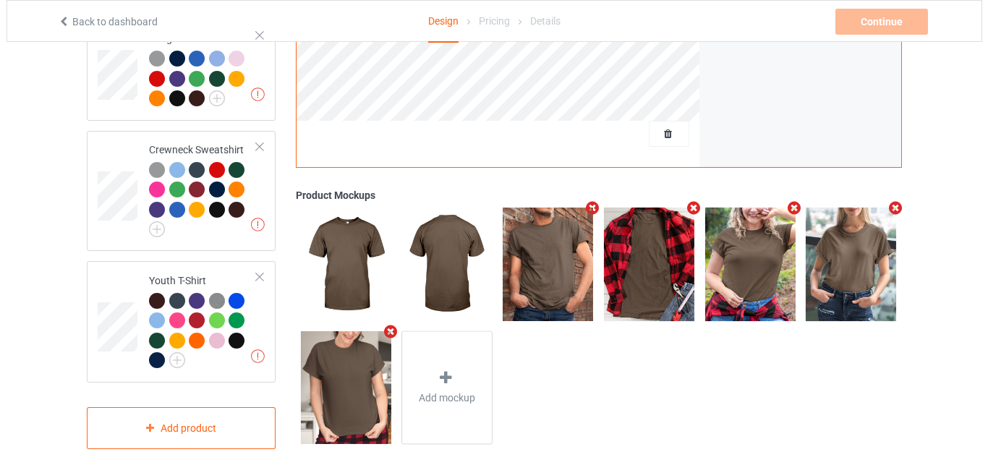
scroll to position [776, 0]
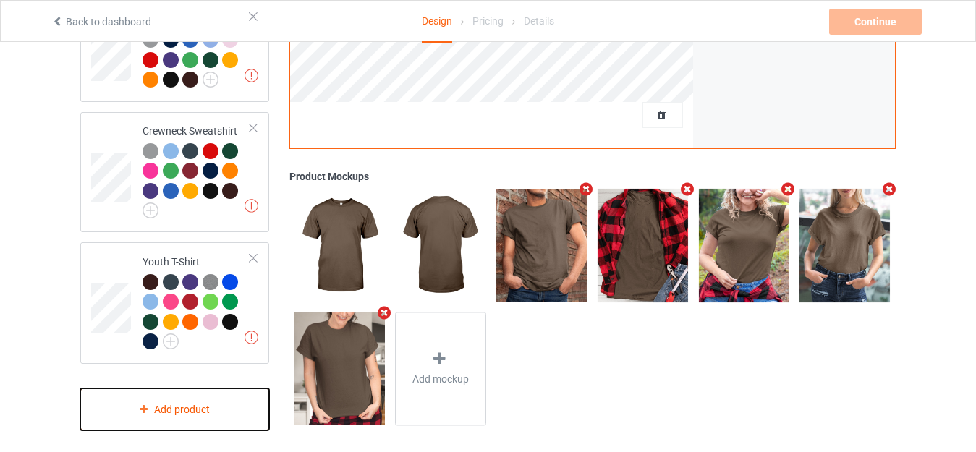
click at [183, 401] on div "Add product" at bounding box center [174, 409] width 189 height 43
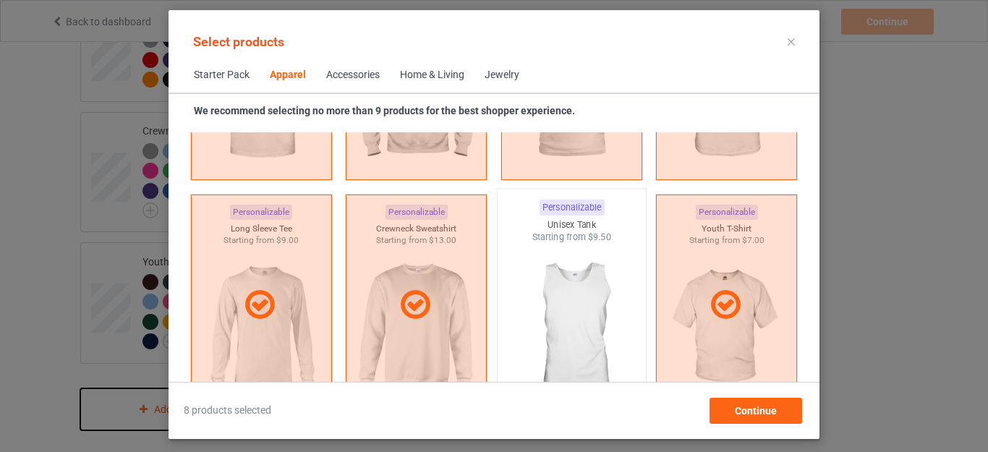
scroll to position [1045, 0]
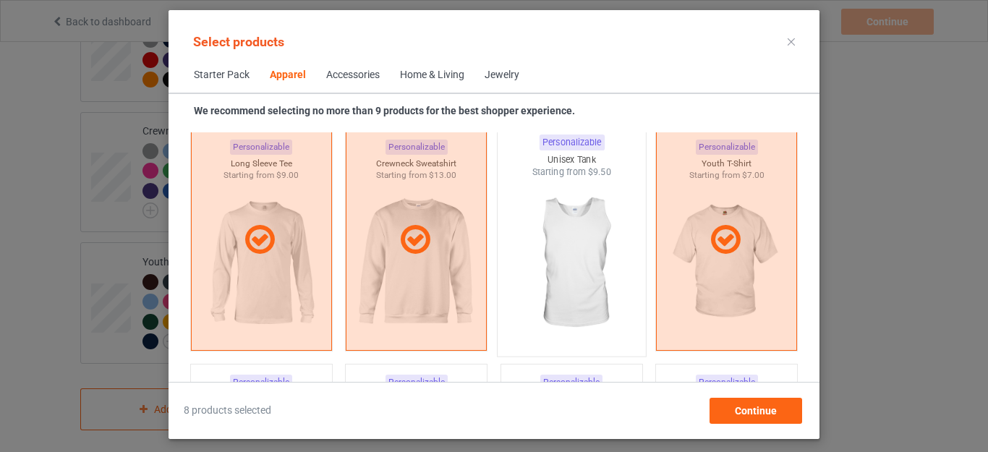
click at [566, 275] on img at bounding box center [571, 264] width 136 height 170
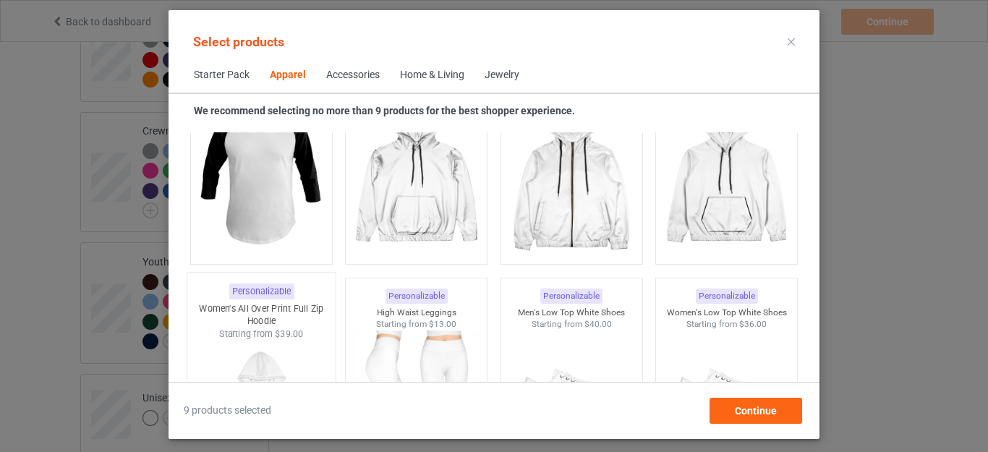
scroll to position [1262, 0]
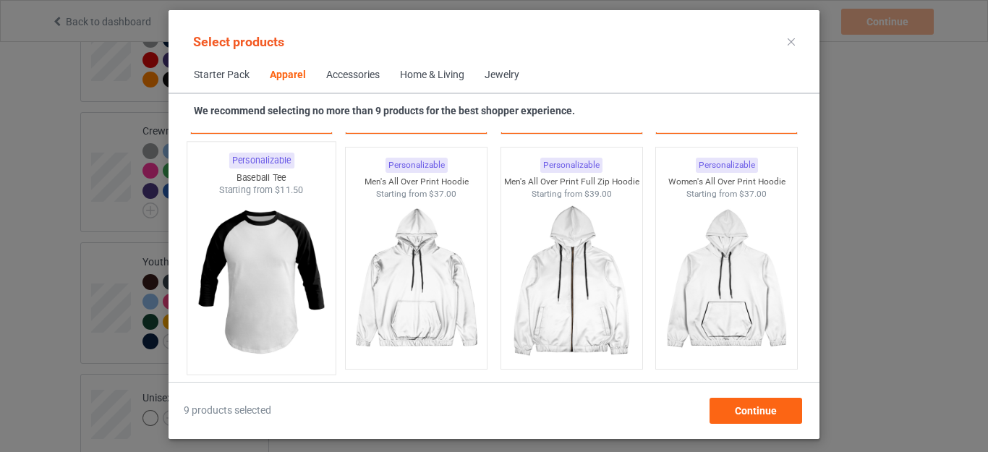
click at [265, 268] on img at bounding box center [261, 282] width 136 height 170
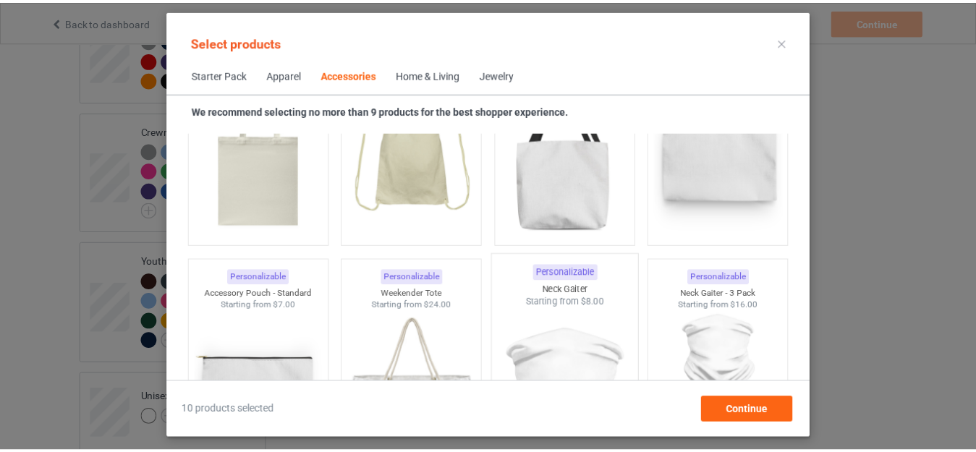
scroll to position [4517, 0]
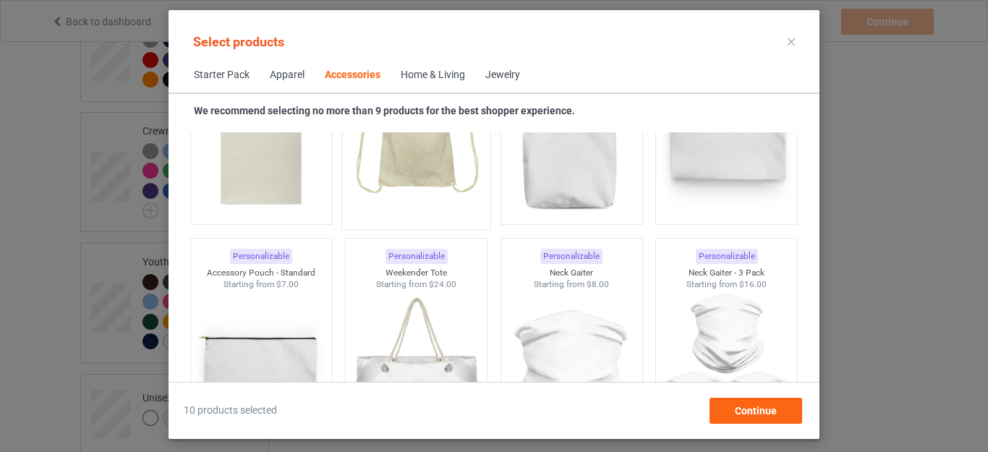
click at [416, 180] on img at bounding box center [417, 137] width 136 height 170
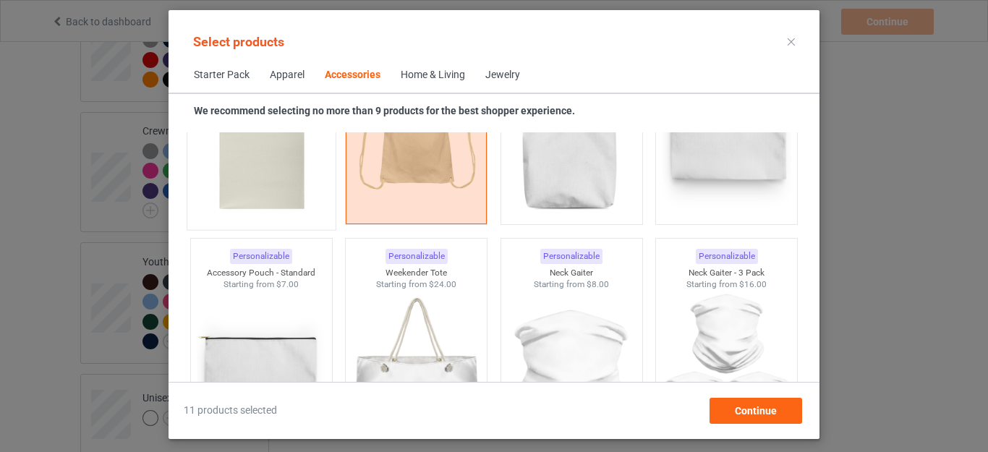
click at [237, 174] on img at bounding box center [261, 137] width 136 height 170
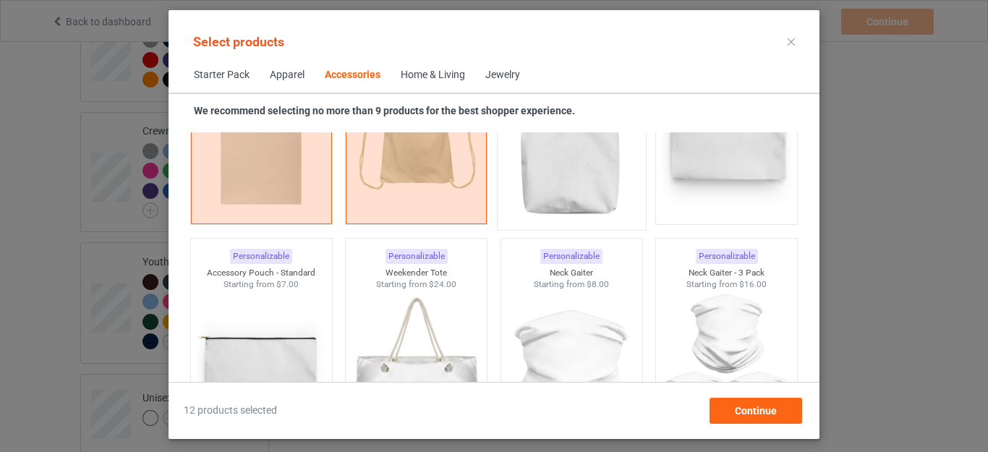
click at [558, 171] on img at bounding box center [571, 137] width 136 height 170
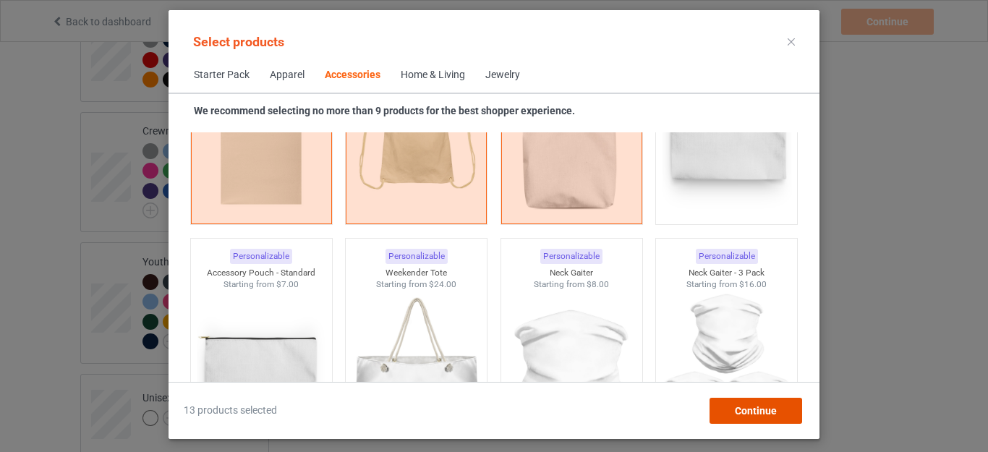
click at [736, 406] on span "Continue" at bounding box center [756, 411] width 42 height 12
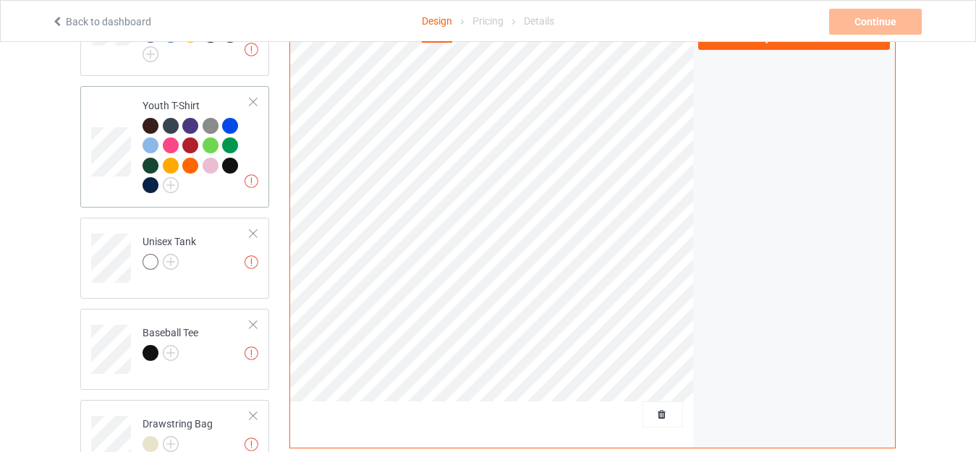
scroll to position [993, 0]
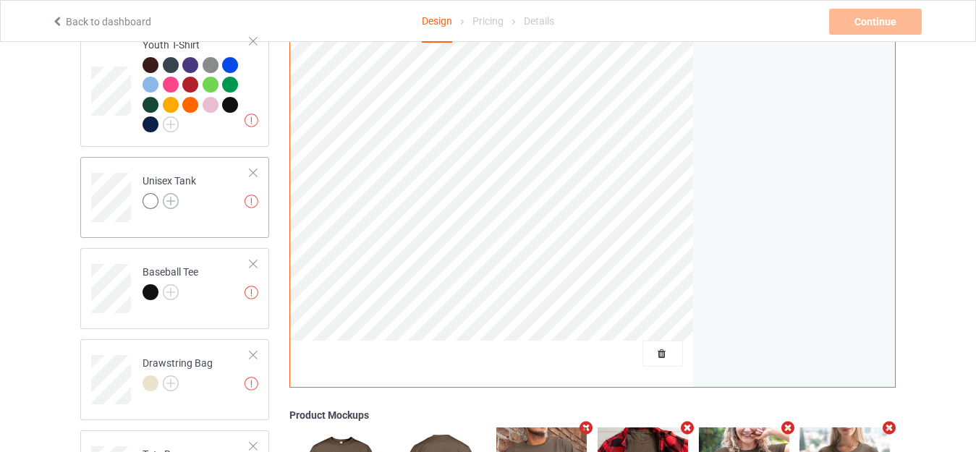
click at [170, 193] on img at bounding box center [171, 201] width 16 height 16
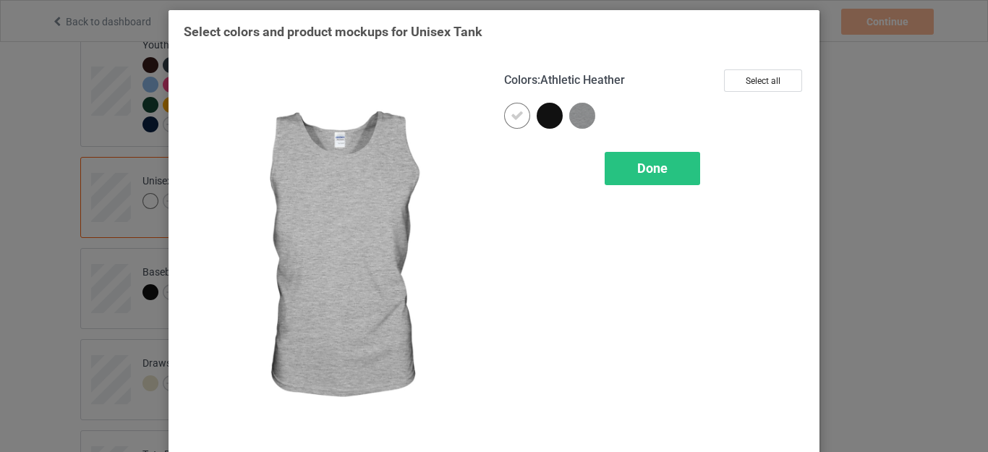
click at [577, 116] on img at bounding box center [582, 116] width 26 height 26
click at [631, 168] on div "Done" at bounding box center [652, 168] width 95 height 33
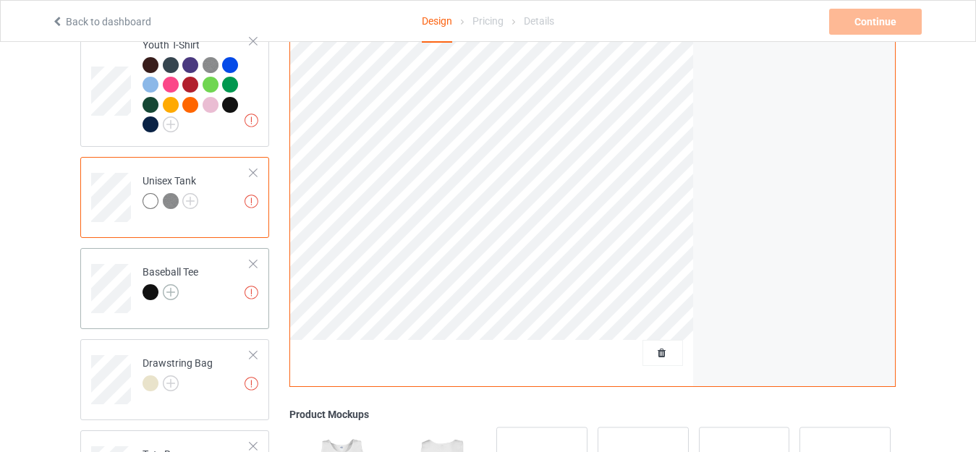
click at [174, 284] on img at bounding box center [171, 292] width 16 height 16
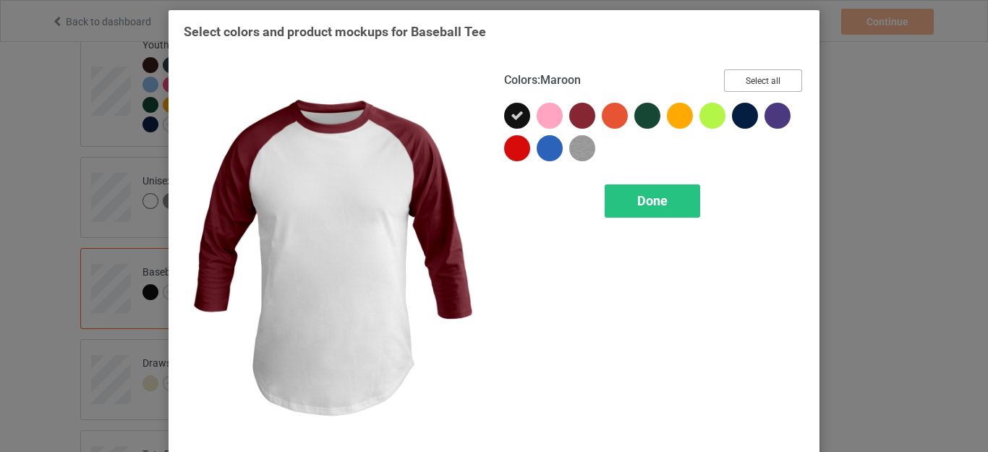
click at [744, 79] on button "Select all" at bounding box center [763, 80] width 78 height 22
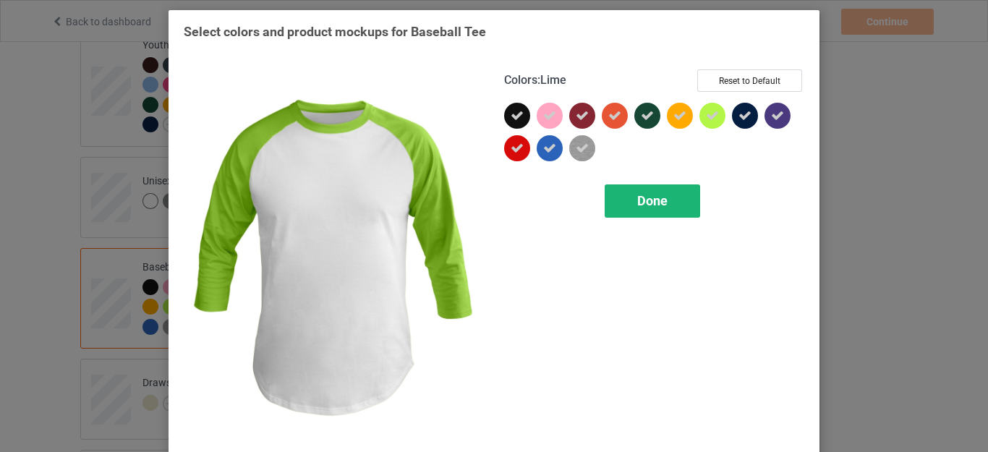
click at [637, 197] on span "Done" at bounding box center [652, 200] width 30 height 15
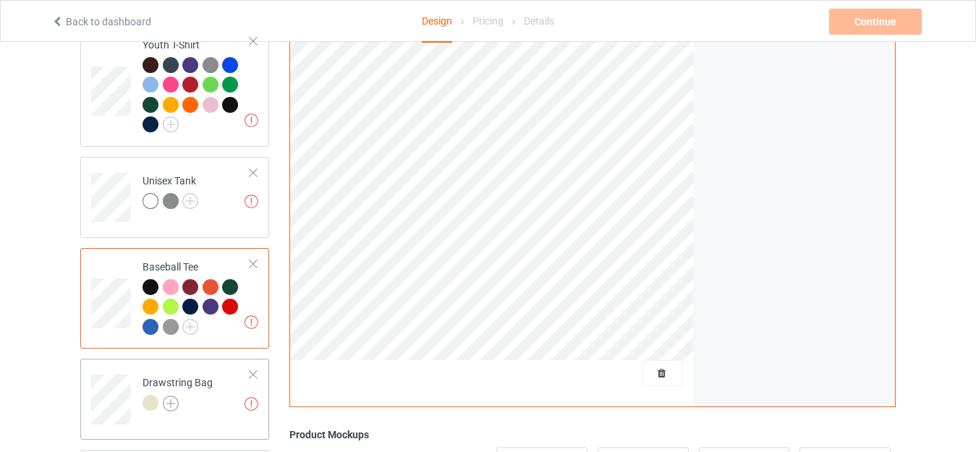
click at [172, 396] on img at bounding box center [171, 404] width 16 height 16
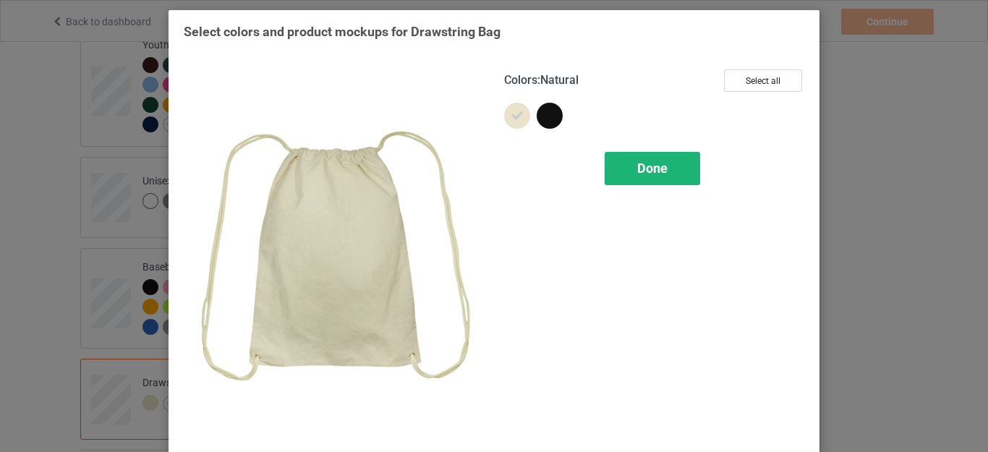
click at [641, 172] on span "Done" at bounding box center [652, 168] width 30 height 15
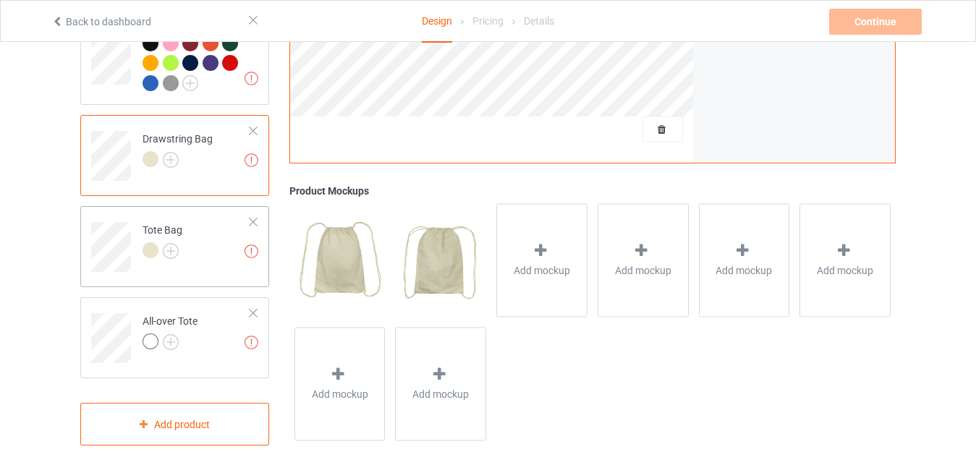
scroll to position [1253, 0]
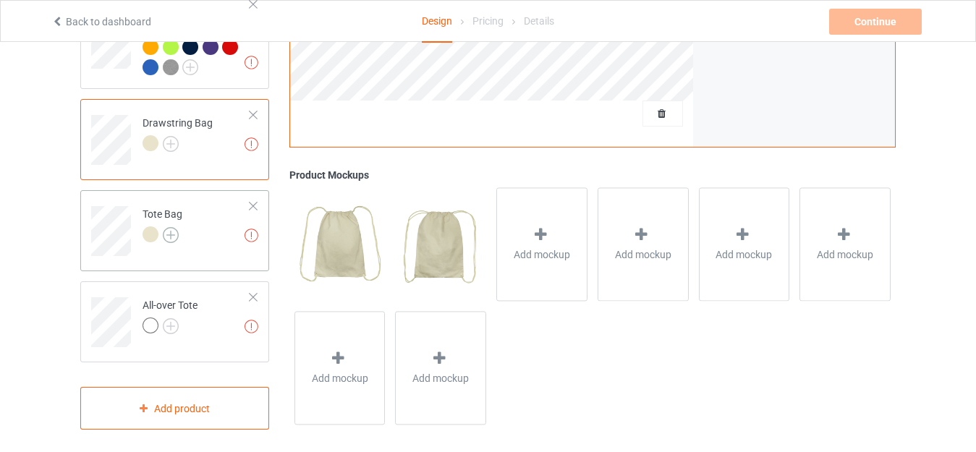
click at [167, 227] on img at bounding box center [171, 235] width 16 height 16
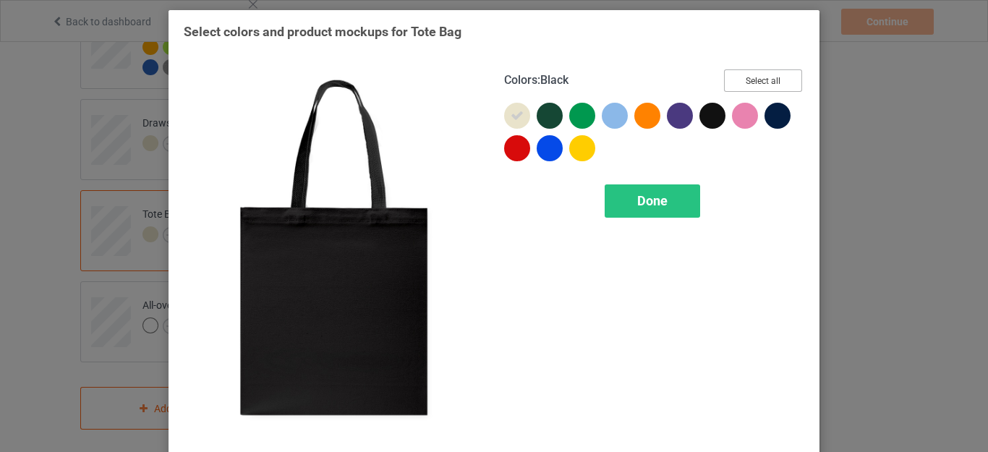
click at [750, 75] on button "Select all" at bounding box center [763, 80] width 78 height 22
click at [706, 116] on icon at bounding box center [712, 115] width 13 height 13
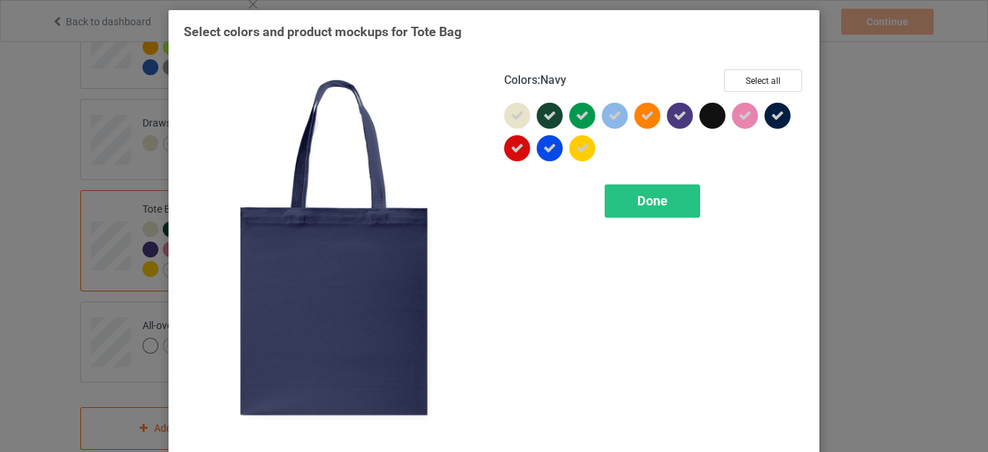
click at [765, 116] on div at bounding box center [778, 116] width 26 height 26
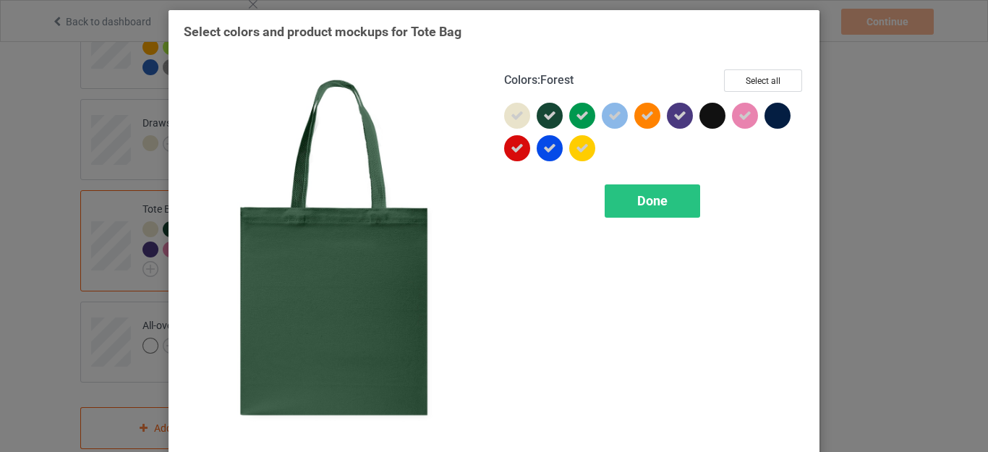
click at [537, 119] on div at bounding box center [550, 116] width 26 height 26
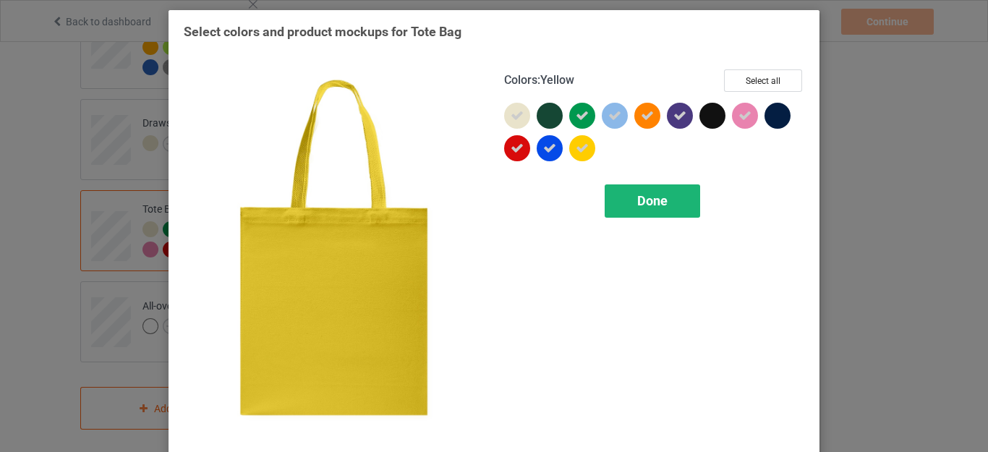
click at [650, 203] on span "Done" at bounding box center [652, 200] width 30 height 15
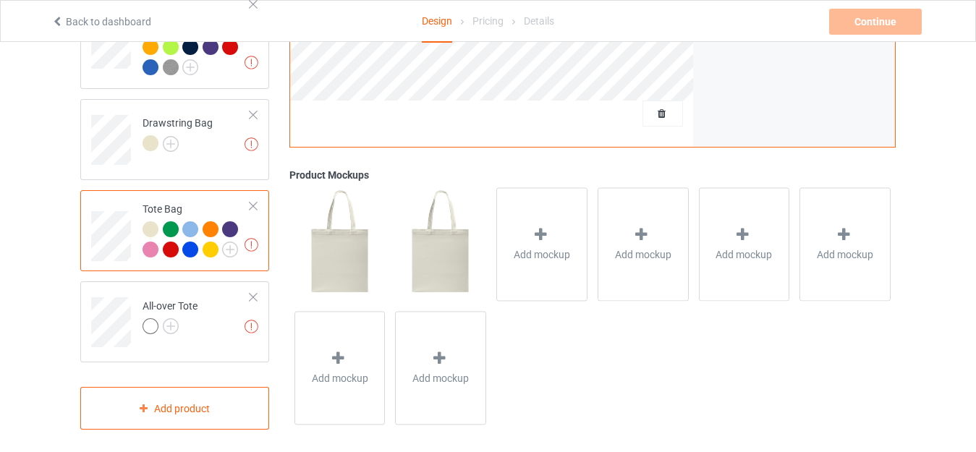
scroll to position [1254, 0]
click at [173, 318] on img at bounding box center [171, 326] width 16 height 16
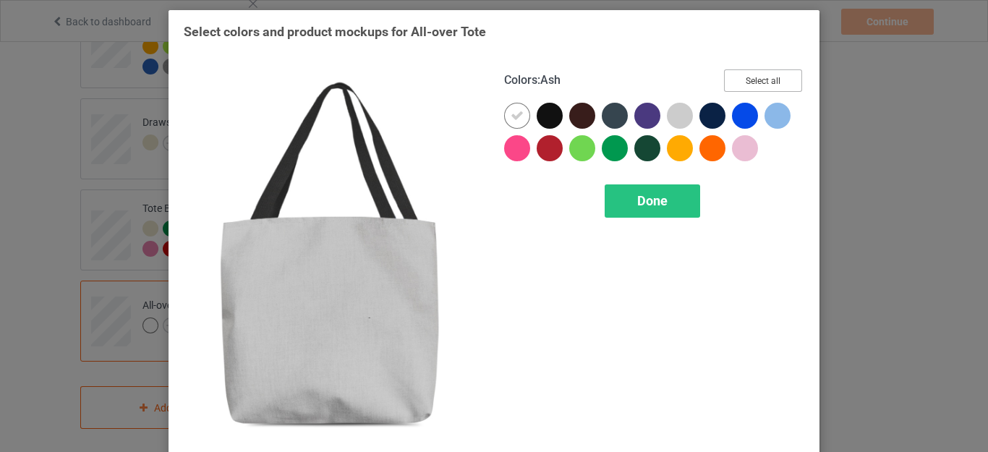
click at [746, 78] on button "Select all" at bounding box center [763, 80] width 78 height 22
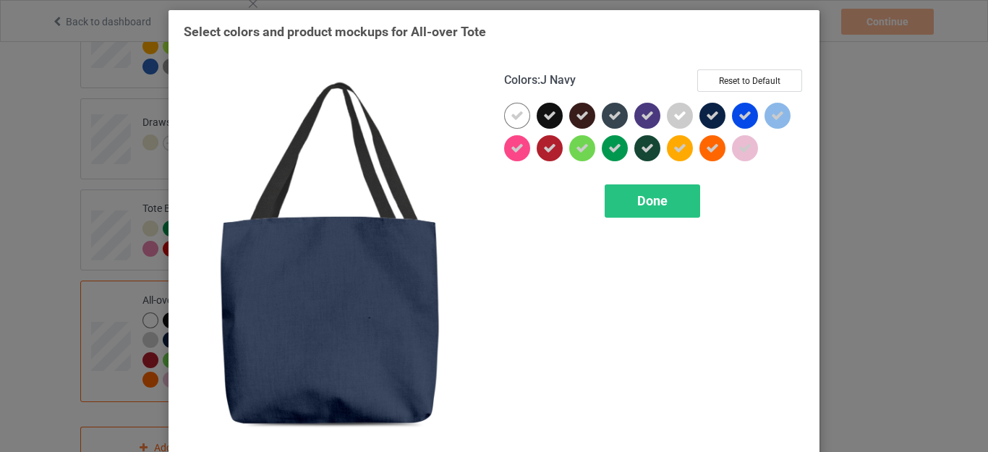
click at [699, 116] on div at bounding box center [712, 116] width 26 height 26
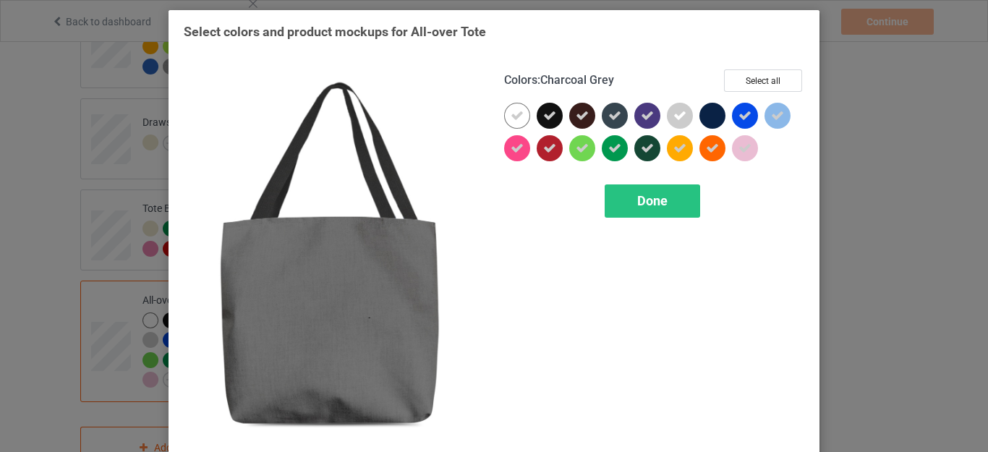
click at [608, 119] on icon at bounding box center [614, 115] width 13 height 13
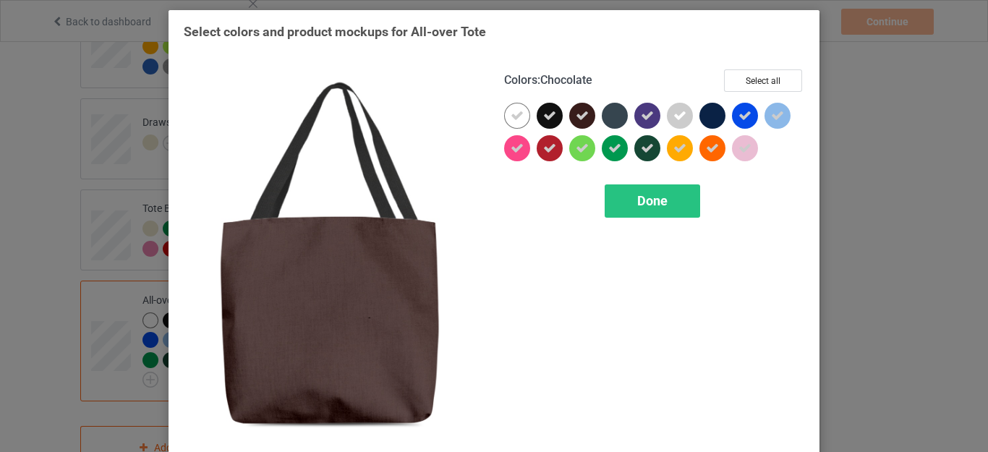
click at [576, 116] on icon at bounding box center [582, 115] width 13 height 13
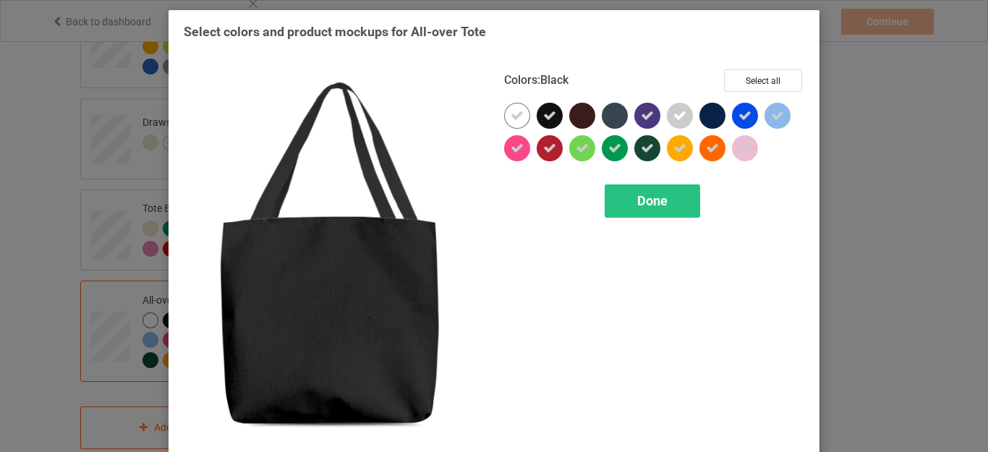
click at [546, 116] on icon at bounding box center [549, 115] width 13 height 13
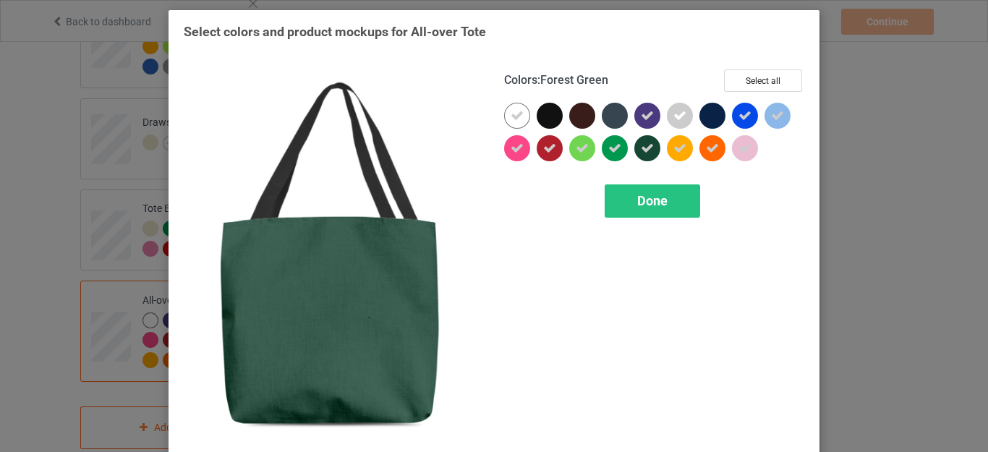
click at [643, 152] on icon at bounding box center [647, 148] width 13 height 13
click at [654, 200] on span "Done" at bounding box center [652, 200] width 30 height 15
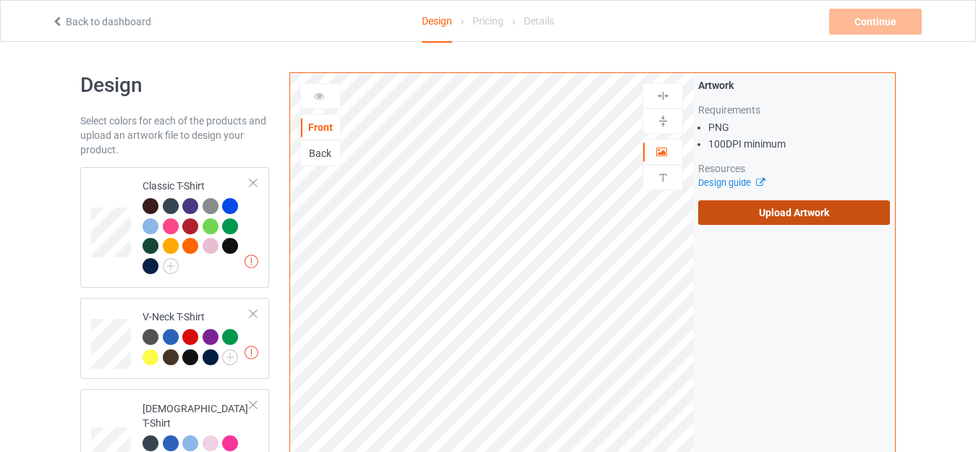
click at [724, 210] on label "Upload Artwork" at bounding box center [794, 212] width 192 height 25
click at [0, 0] on input "Upload Artwork" at bounding box center [0, 0] width 0 height 0
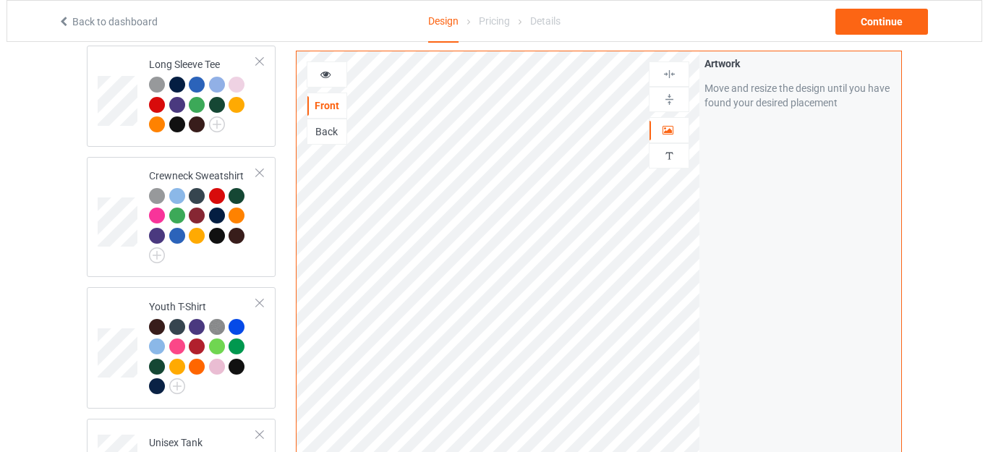
scroll to position [695, 0]
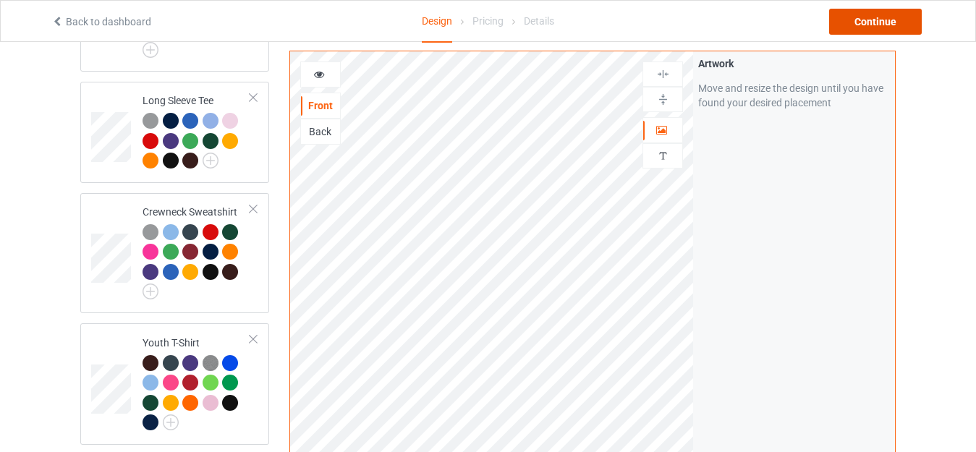
click at [854, 15] on div "Continue" at bounding box center [875, 22] width 93 height 26
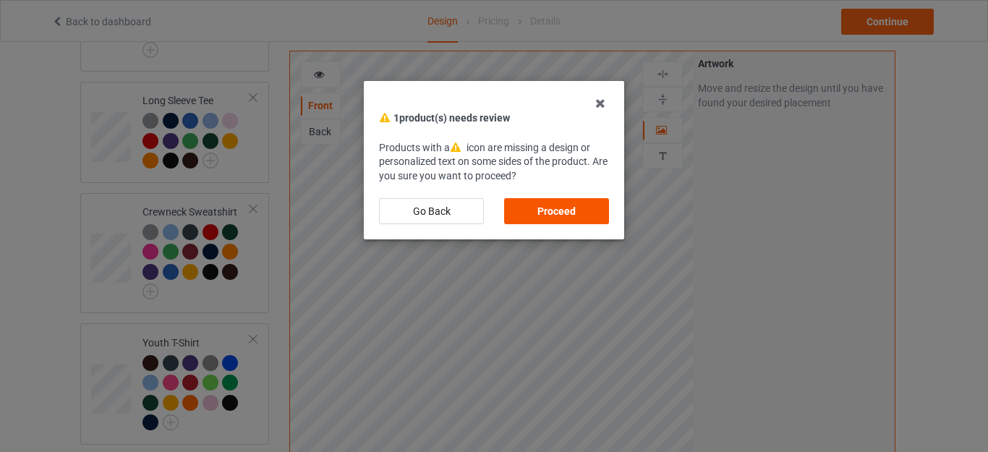
click at [562, 204] on div "Proceed" at bounding box center [556, 211] width 105 height 26
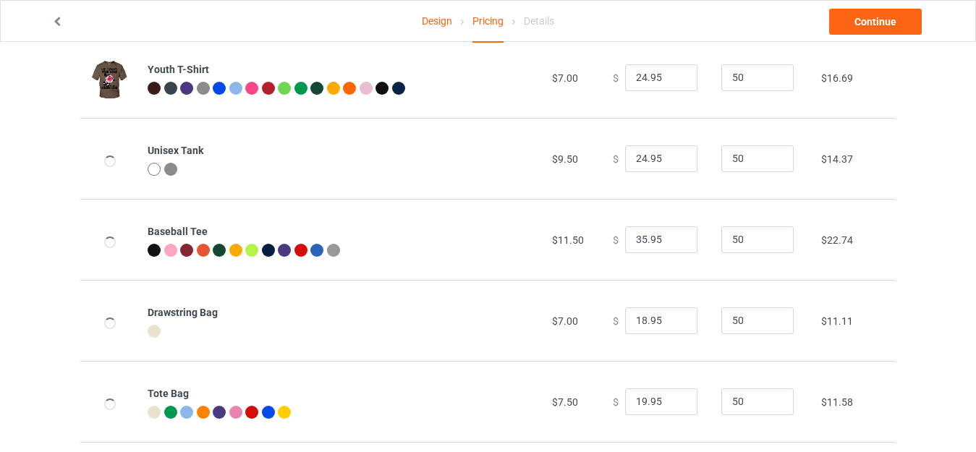
scroll to position [774, 0]
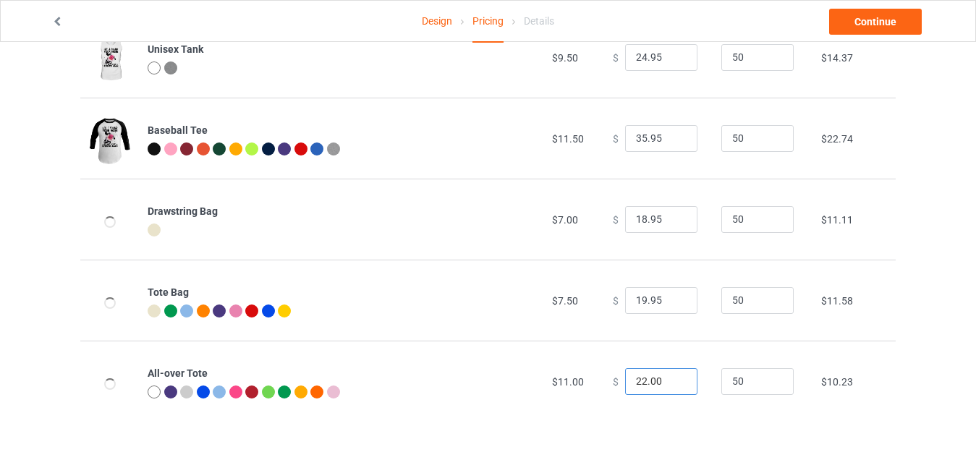
click at [637, 381] on input "22.00" at bounding box center [661, 381] width 72 height 27
drag, startPoint x: 644, startPoint y: 380, endPoint x: 664, endPoint y: 380, distance: 20.3
click at [664, 380] on input "27.00" at bounding box center [661, 381] width 72 height 27
type input "27.95"
drag, startPoint x: 639, startPoint y: 296, endPoint x: 598, endPoint y: 301, distance: 40.8
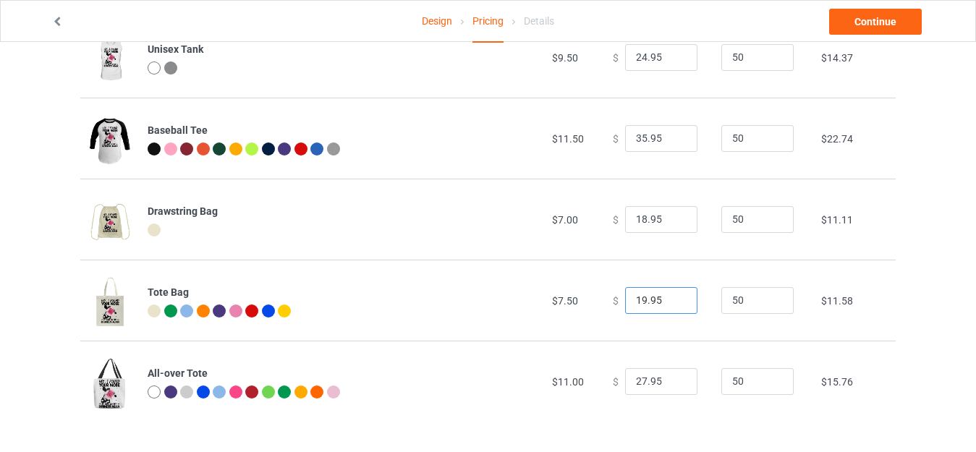
click at [605, 301] on td "$ 19.95" at bounding box center [659, 300] width 108 height 81
type input "23.95"
drag, startPoint x: 639, startPoint y: 217, endPoint x: 579, endPoint y: 223, distance: 60.3
click at [582, 223] on tr "Drawstring Bag $7.00 $ 18.95 50 $11.11" at bounding box center [487, 219] width 815 height 81
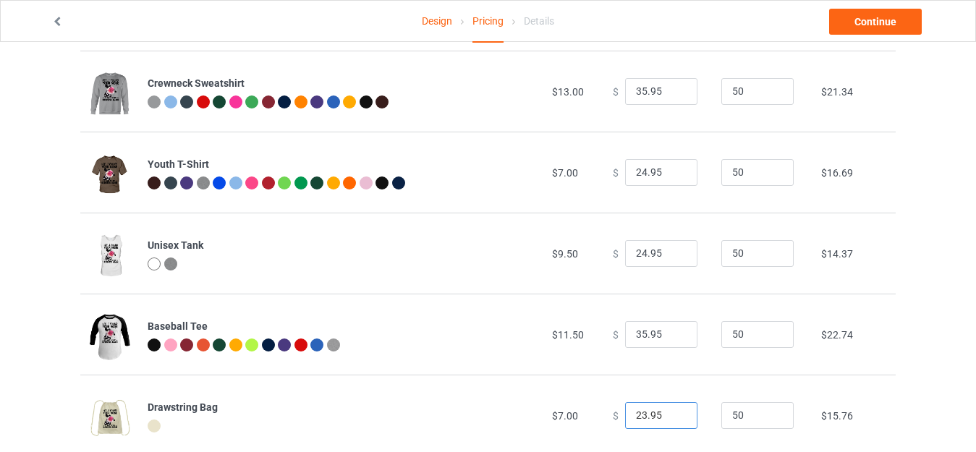
scroll to position [557, 0]
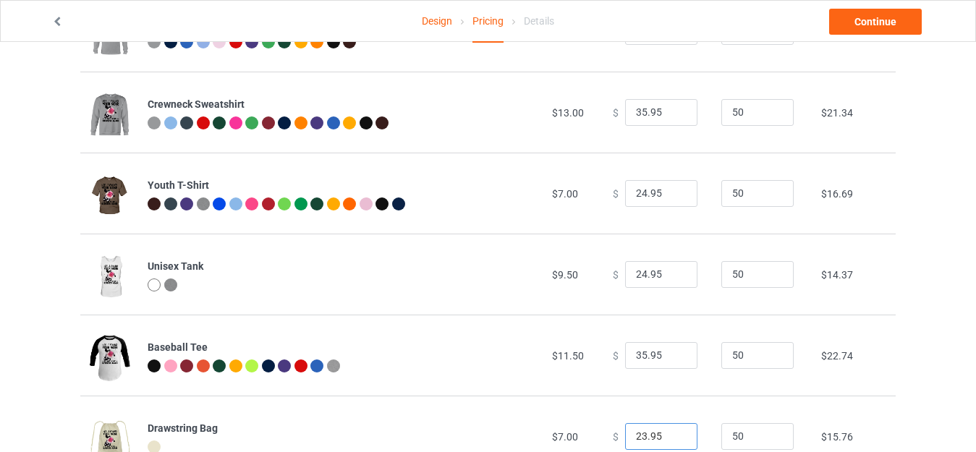
type input "23.95"
click at [638, 272] on input "24.95" at bounding box center [661, 274] width 72 height 27
type input "25.95"
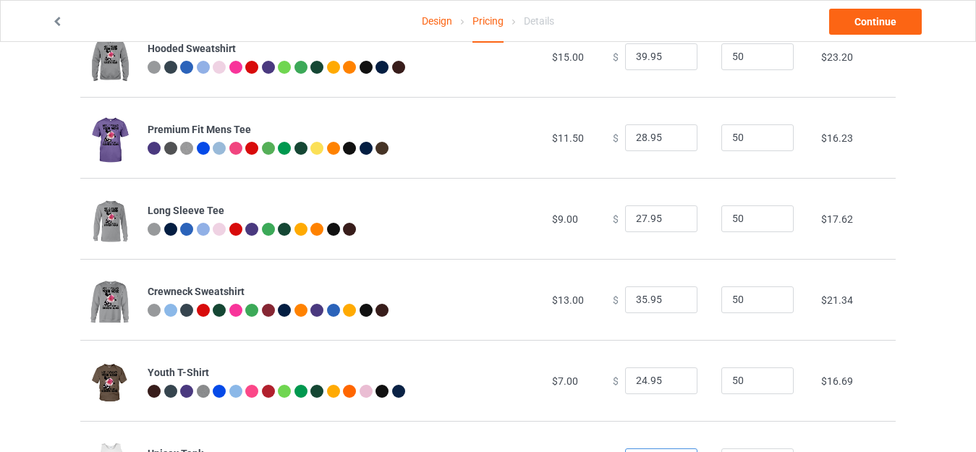
scroll to position [0, 0]
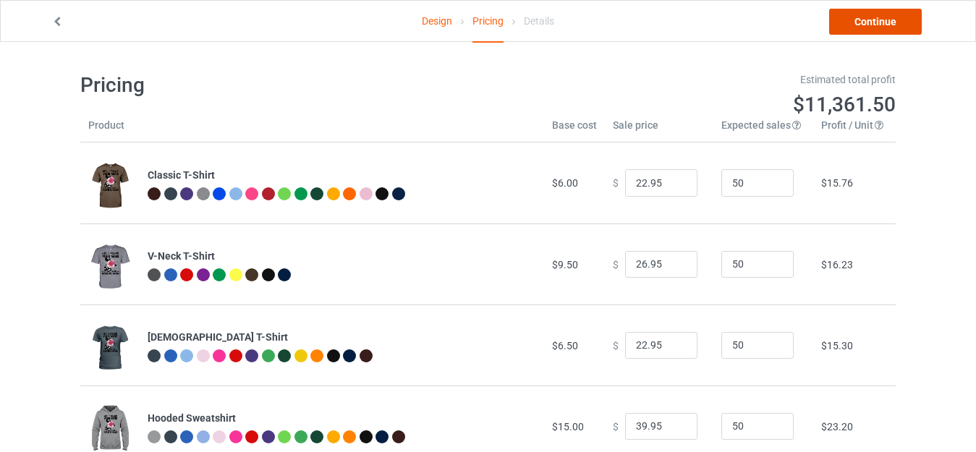
click at [872, 20] on link "Continue" at bounding box center [875, 22] width 93 height 26
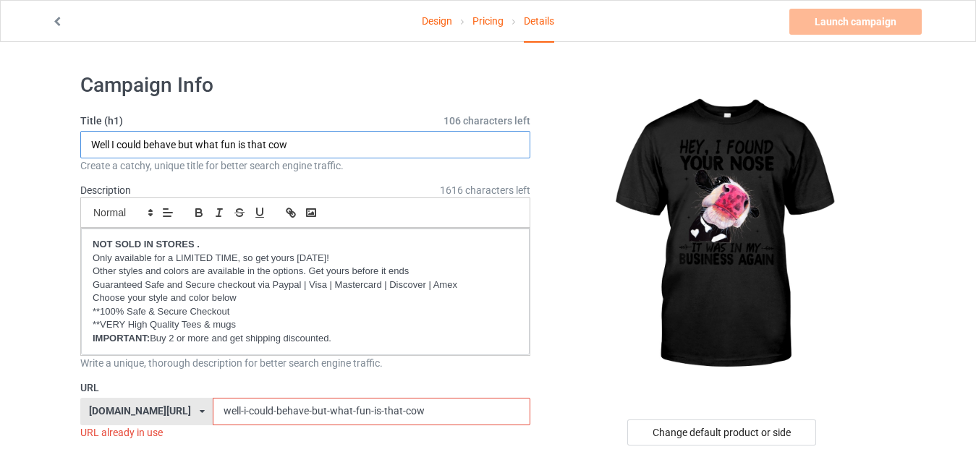
click at [299, 145] on input "Well I could behave but what fun is that cow" at bounding box center [305, 144] width 450 height 27
paste input "Cow Hey I Found Your Nose It Was In My Business Again.png"
drag, startPoint x: 343, startPoint y: 140, endPoint x: 461, endPoint y: 146, distance: 118.1
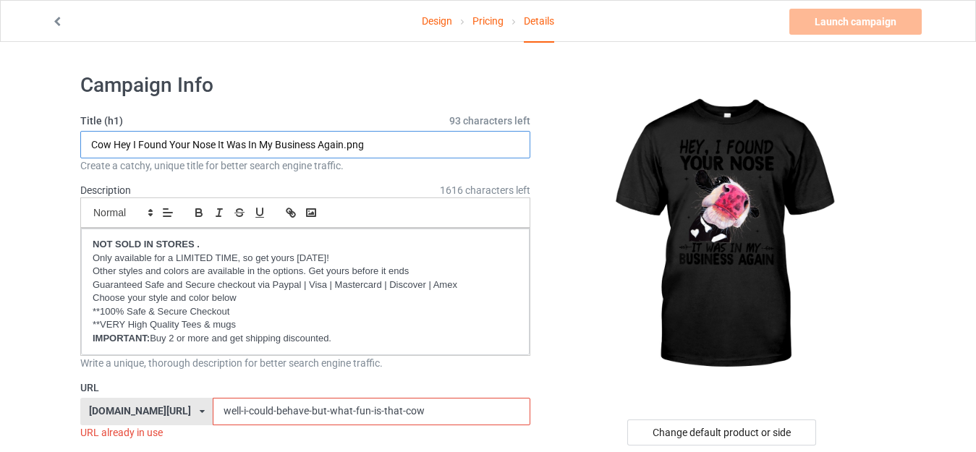
click at [461, 146] on input "Cow Hey I Found Your Nose It Was In My Business Again.png" at bounding box center [305, 144] width 450 height 27
drag, startPoint x: 168, startPoint y: 140, endPoint x: 86, endPoint y: 142, distance: 81.8
click at [86, 142] on input "Cow Hey I Found Your Nose It Was In My Business Again" at bounding box center [305, 144] width 450 height 27
type input "Cow Hey I Found Your Nose It Was In My Business Again"
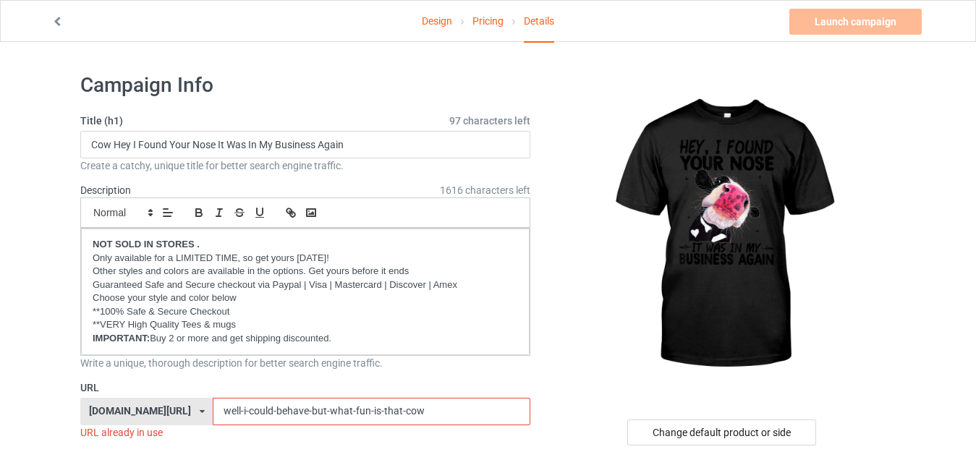
drag, startPoint x: 405, startPoint y: 412, endPoint x: 144, endPoint y: 413, distance: 261.1
click at [148, 413] on div "teemeow.com/ milkyshops.com/ teedinos.com/ teemeow.com/ teesbunny.com/ teechip.…" at bounding box center [305, 411] width 450 height 27
paste input "Cow Hey I Found"
click at [213, 412] on input "Cow Hey I Found" at bounding box center [371, 411] width 317 height 27
click at [229, 406] on input "CowHey I Found" at bounding box center [371, 411] width 317 height 27
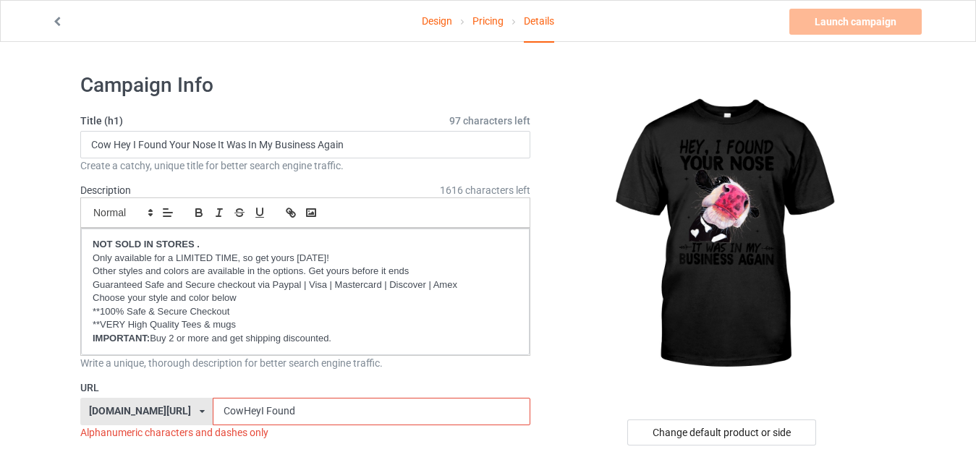
click at [232, 407] on input "CowHeyI Found" at bounding box center [371, 411] width 317 height 27
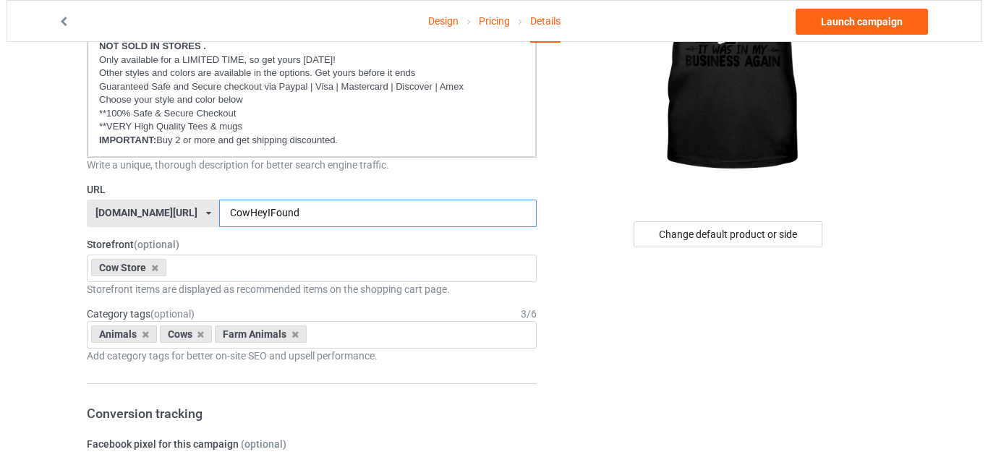
scroll to position [217, 0]
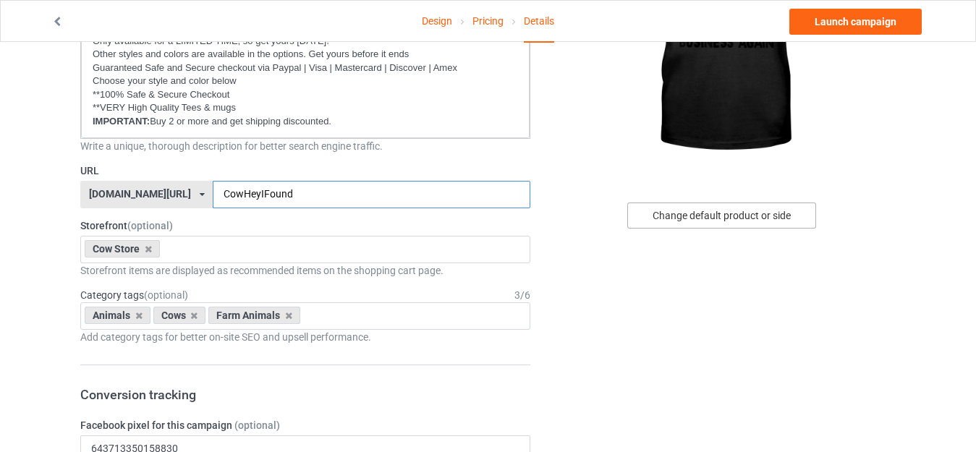
type input "CowHeyIFound"
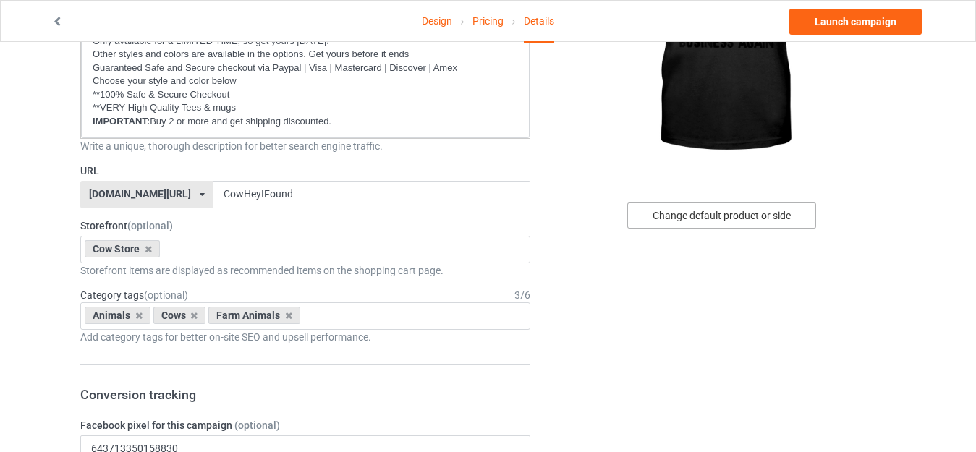
click at [694, 218] on div "Change default product or side" at bounding box center [721, 216] width 189 height 26
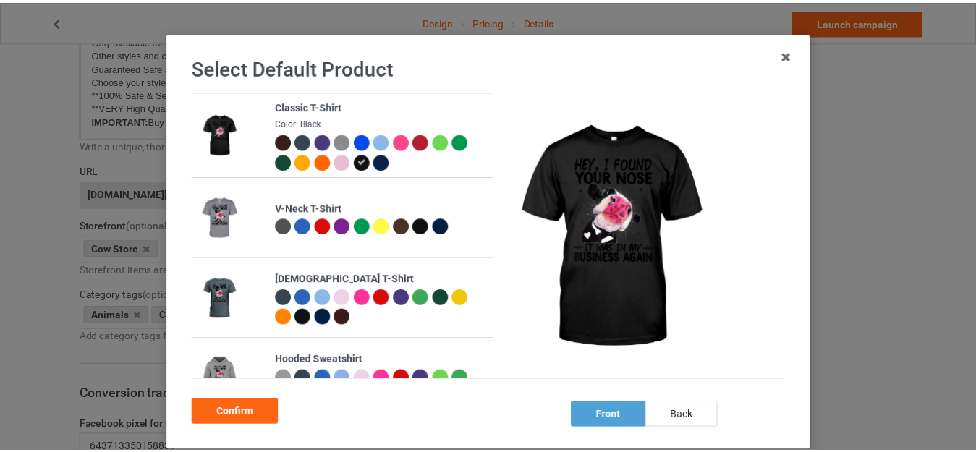
scroll to position [129, 0]
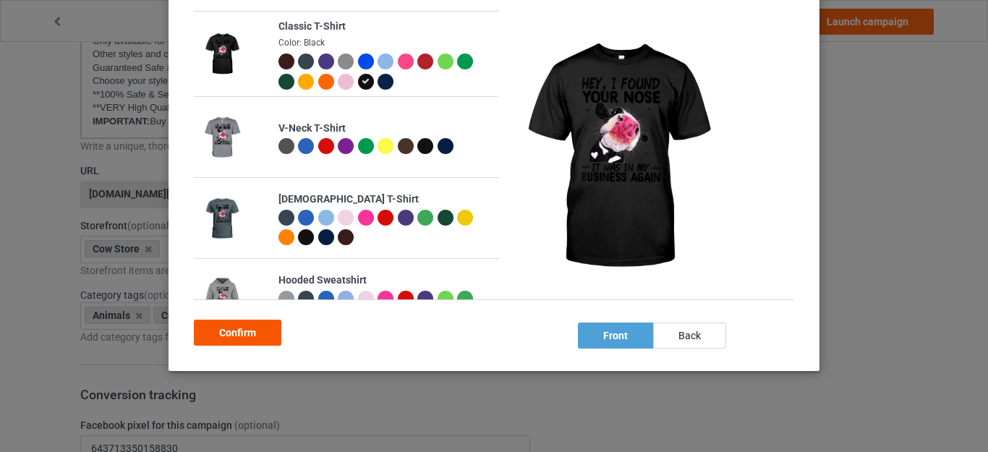
click at [241, 336] on div "Confirm" at bounding box center [238, 333] width 88 height 26
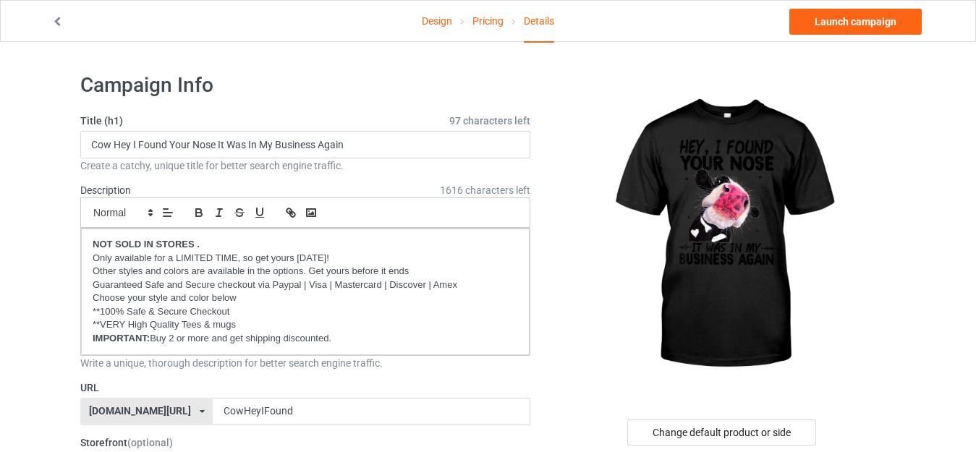
click at [429, 19] on link "Design" at bounding box center [437, 21] width 30 height 41
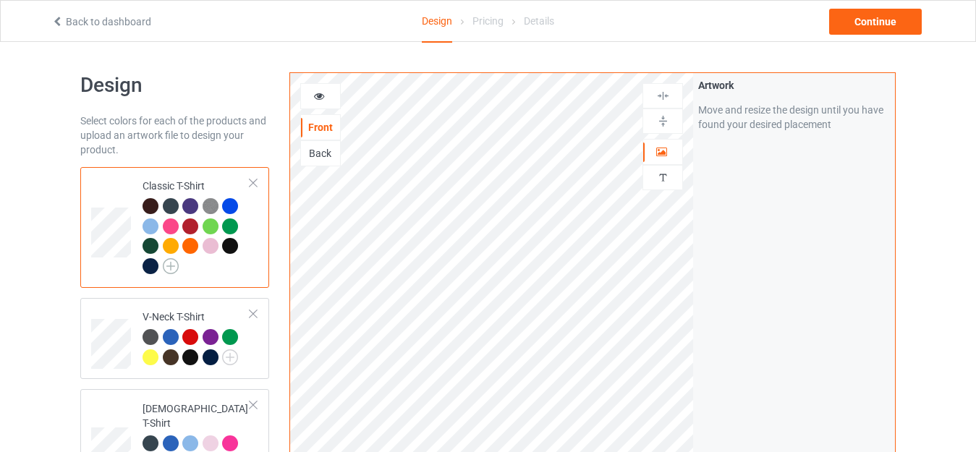
click at [171, 271] on img at bounding box center [171, 266] width 16 height 16
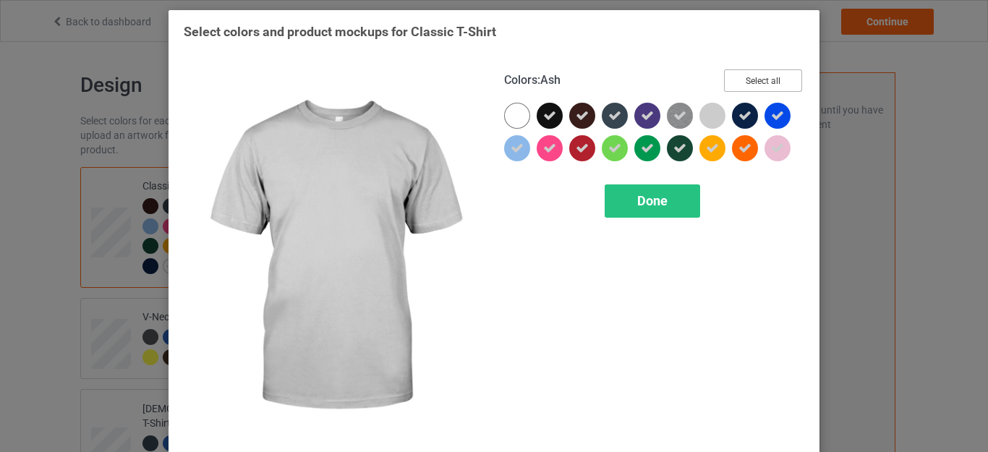
click at [745, 78] on button "Select all" at bounding box center [763, 80] width 78 height 22
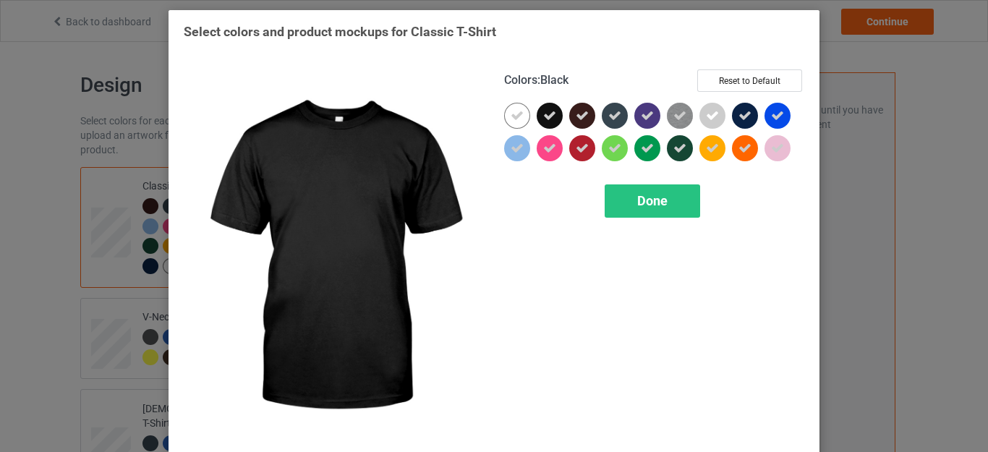
click at [547, 117] on icon at bounding box center [549, 115] width 13 height 13
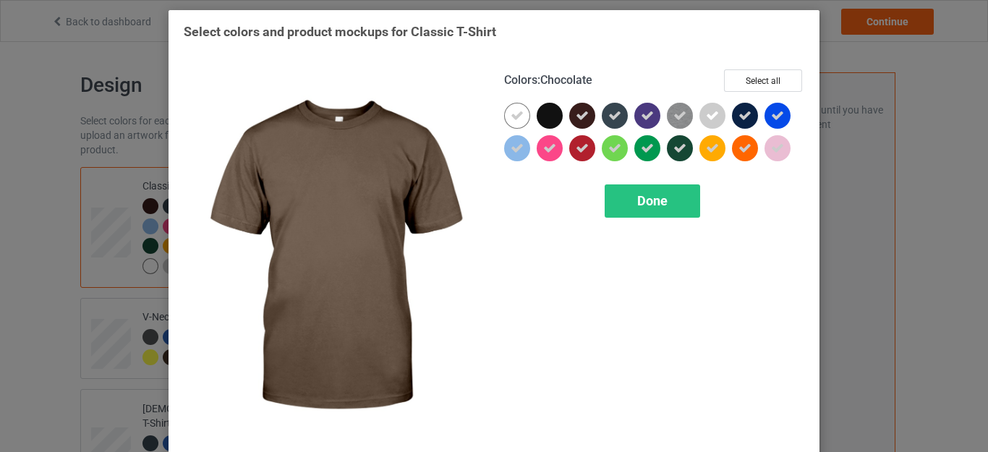
click at [576, 114] on icon at bounding box center [582, 115] width 13 height 13
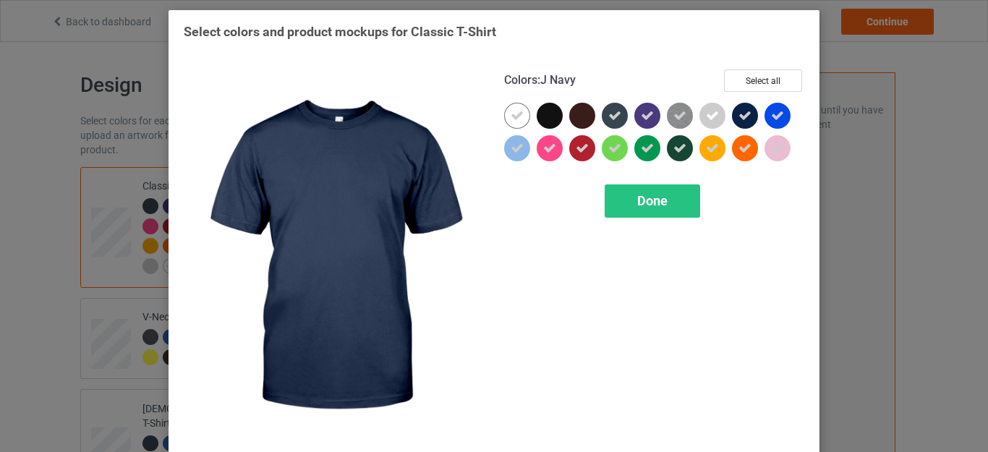
click at [739, 117] on icon at bounding box center [745, 115] width 13 height 13
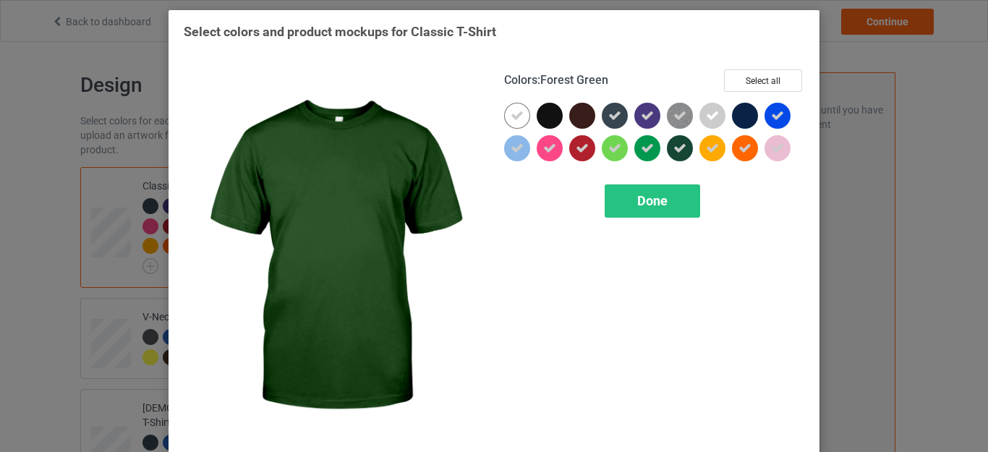
click at [673, 148] on icon at bounding box center [679, 148] width 13 height 13
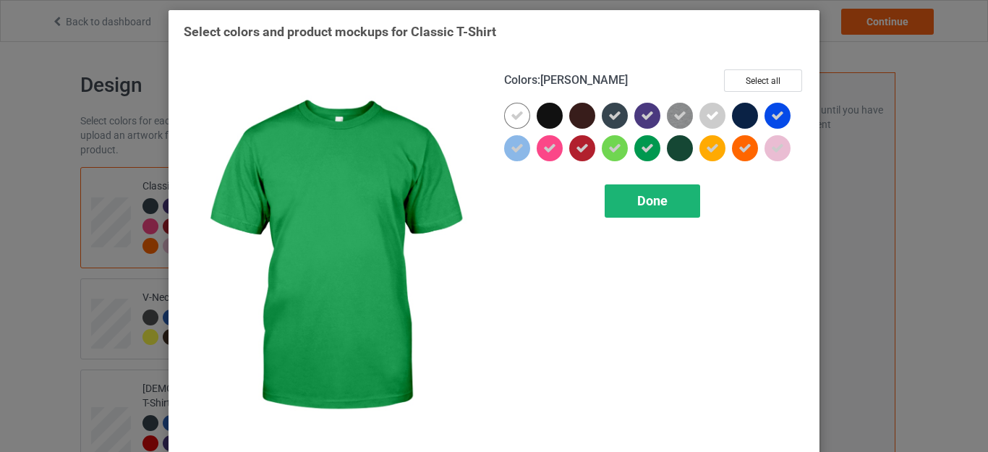
click at [642, 190] on div "Done" at bounding box center [652, 200] width 95 height 33
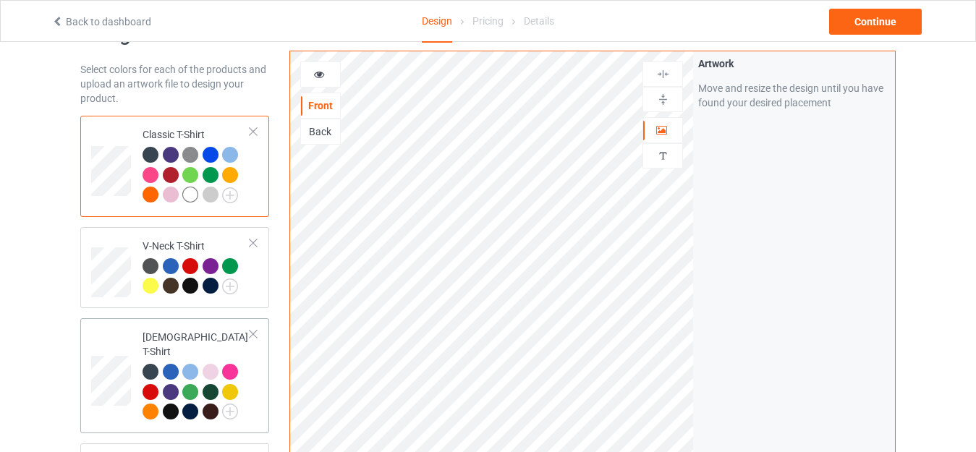
scroll to position [145, 0]
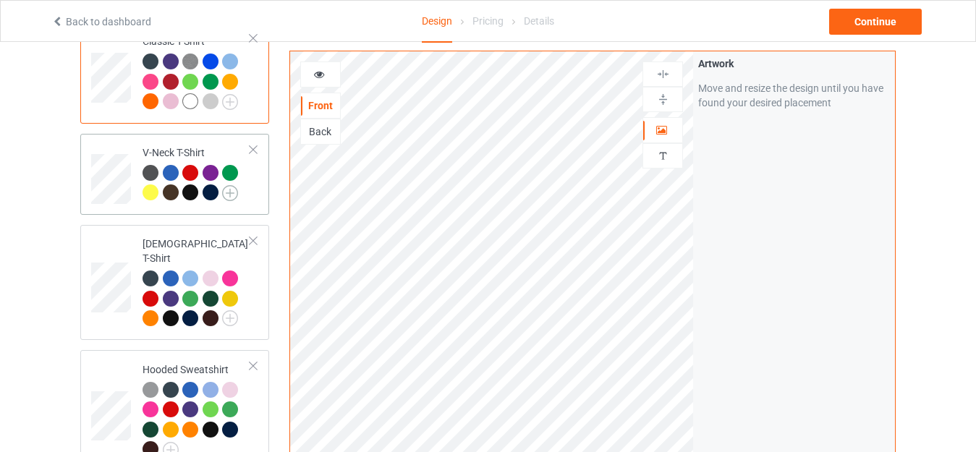
click at [226, 195] on img at bounding box center [230, 193] width 16 height 16
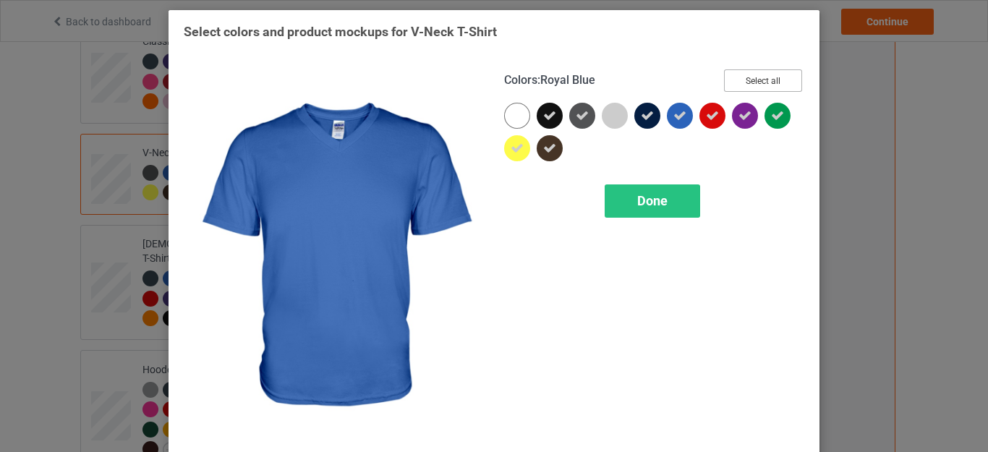
click at [746, 78] on button "Select all" at bounding box center [763, 80] width 78 height 22
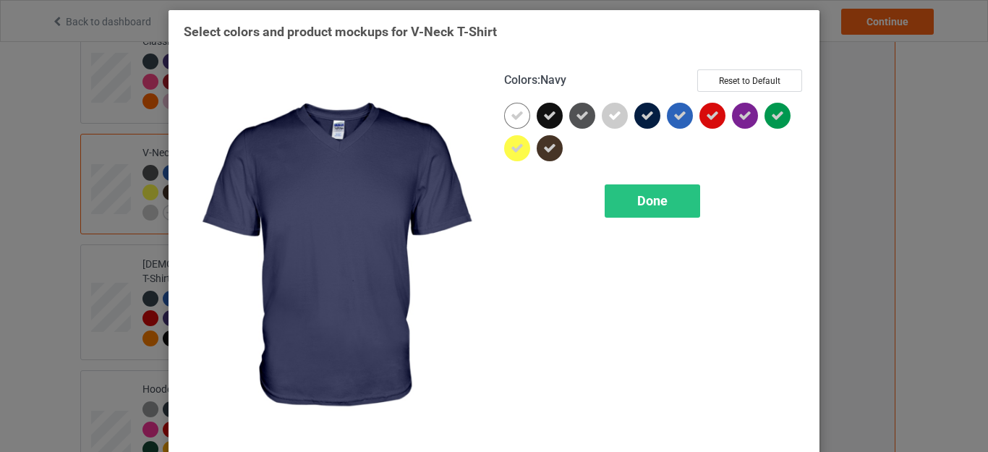
click at [643, 114] on icon at bounding box center [647, 115] width 13 height 13
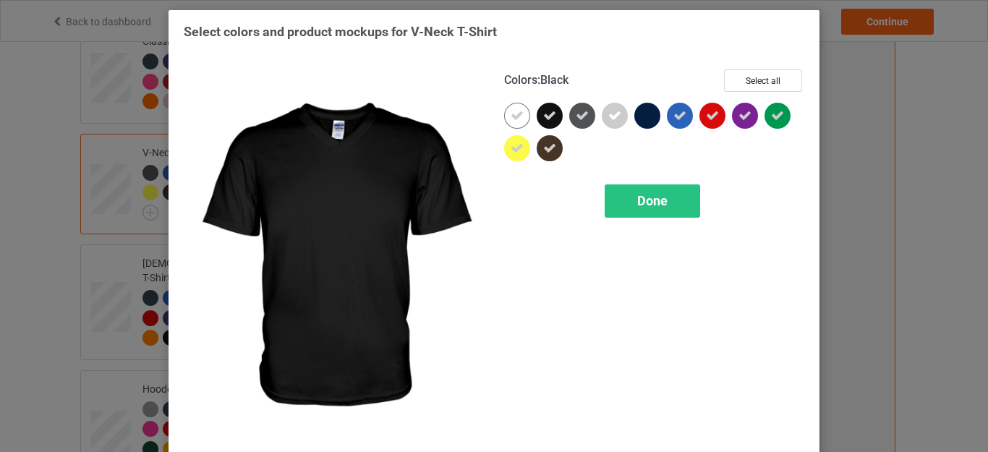
click at [554, 119] on div at bounding box center [550, 116] width 26 height 26
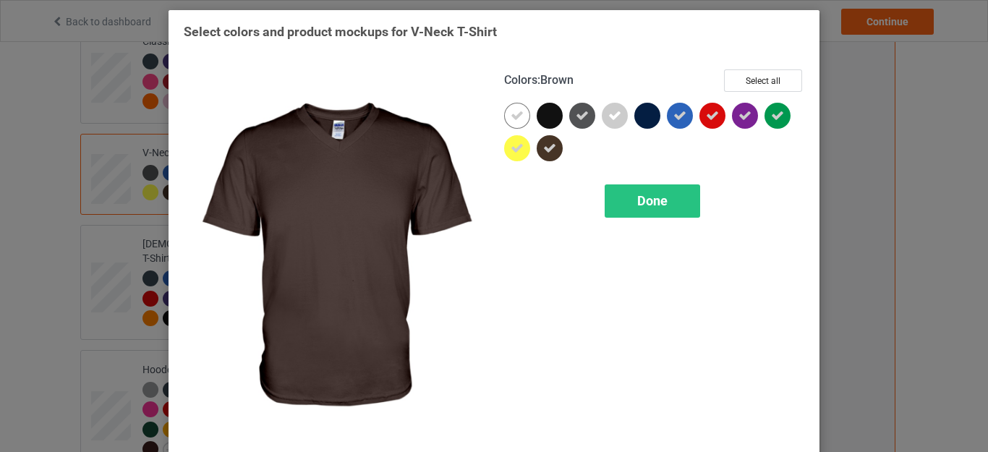
click at [543, 148] on icon at bounding box center [549, 148] width 13 height 13
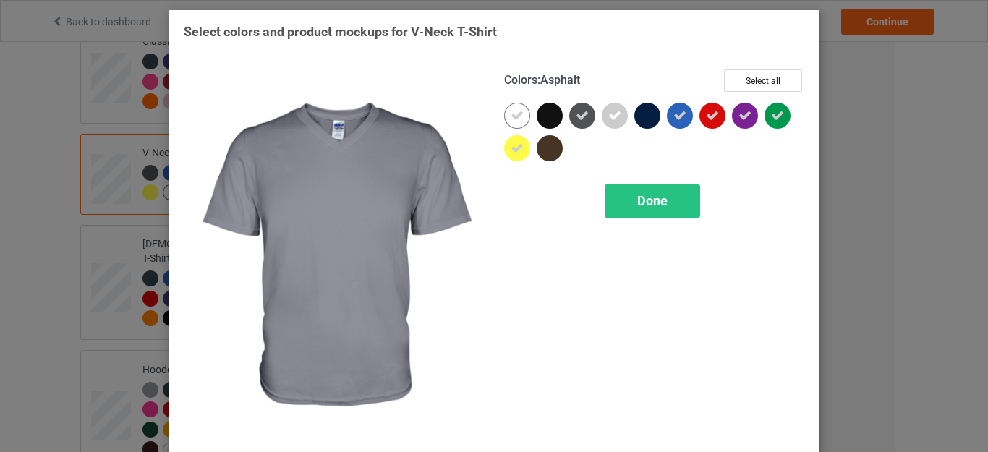
click at [578, 122] on icon at bounding box center [582, 115] width 13 height 13
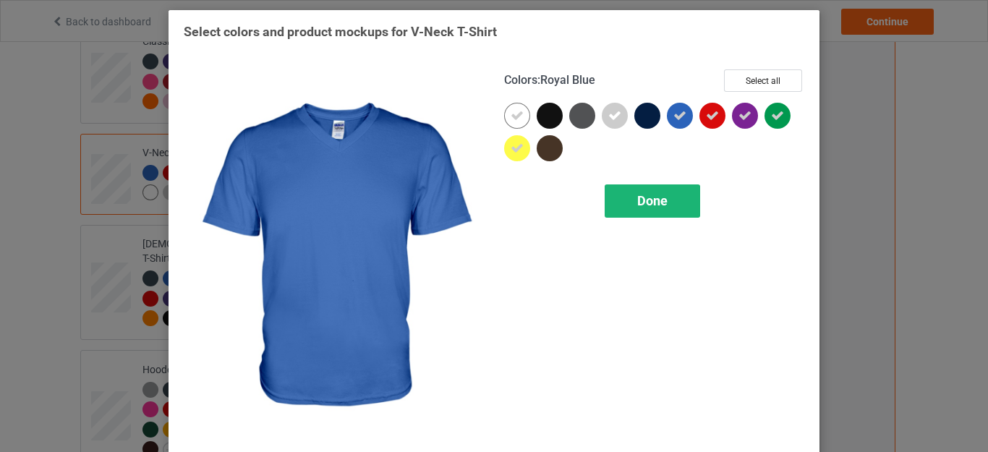
click at [663, 189] on div "Done" at bounding box center [652, 200] width 95 height 33
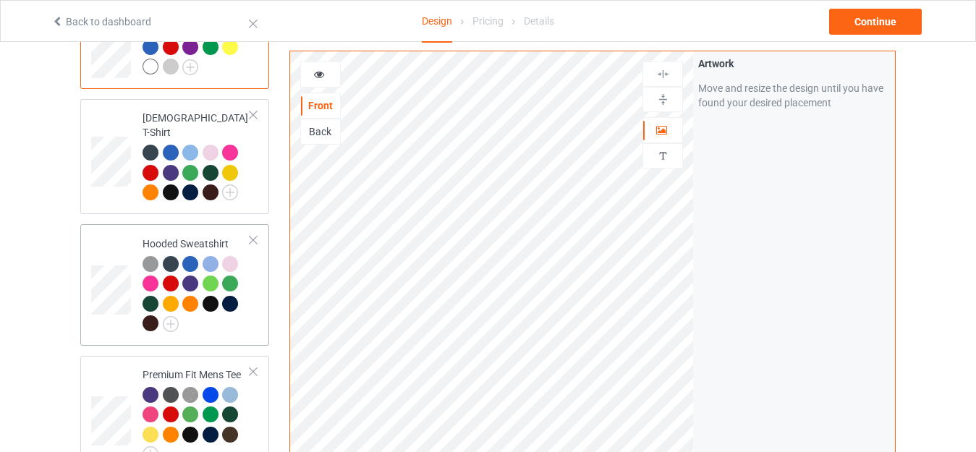
scroll to position [289, 0]
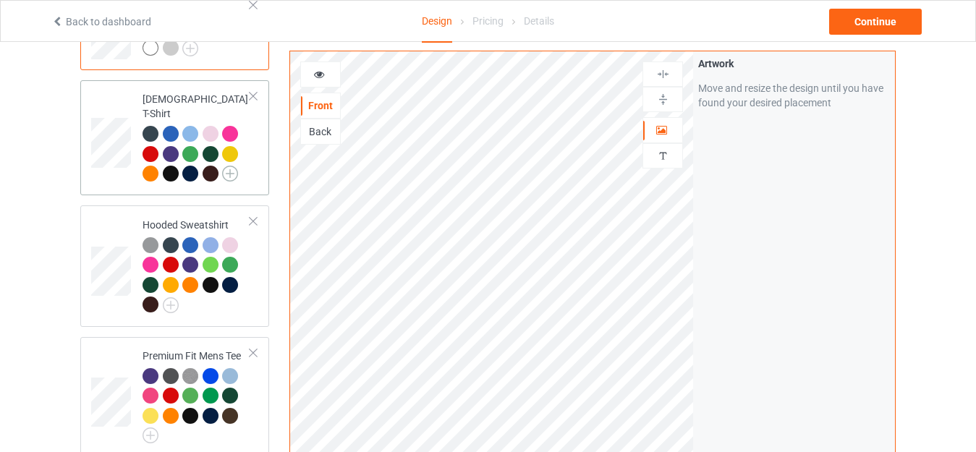
click at [229, 166] on img at bounding box center [230, 174] width 16 height 16
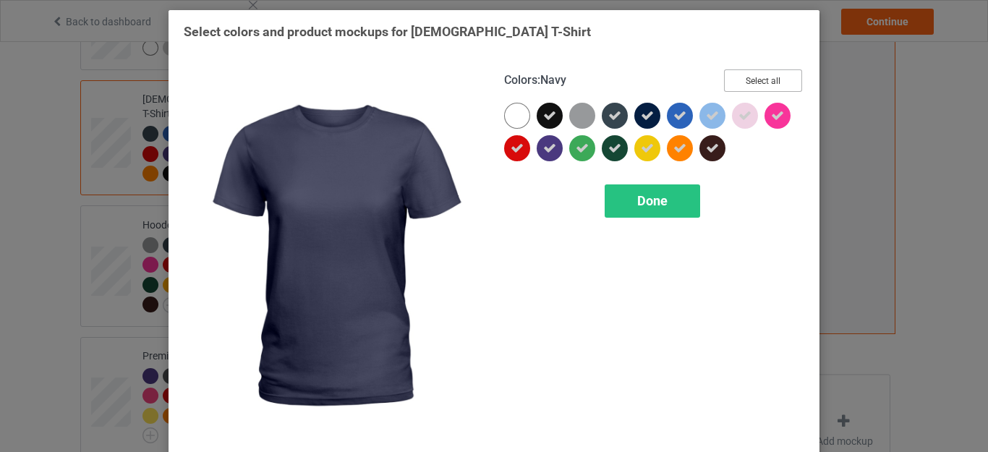
click at [749, 76] on button "Select all" at bounding box center [763, 80] width 78 height 22
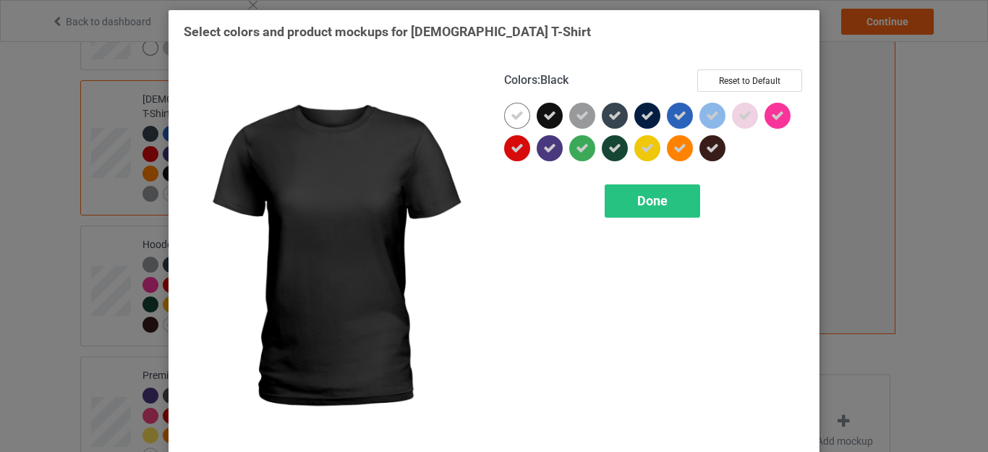
click at [543, 119] on icon at bounding box center [549, 115] width 13 height 13
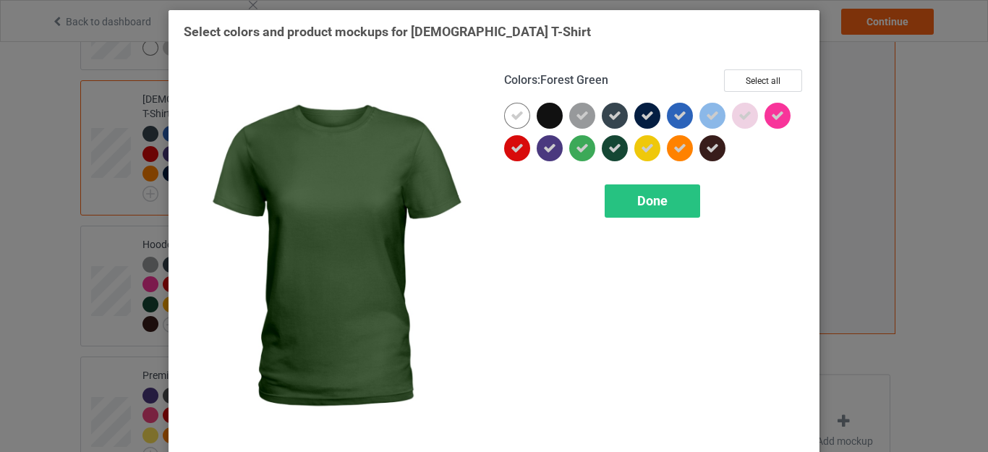
click at [608, 146] on icon at bounding box center [614, 148] width 13 height 13
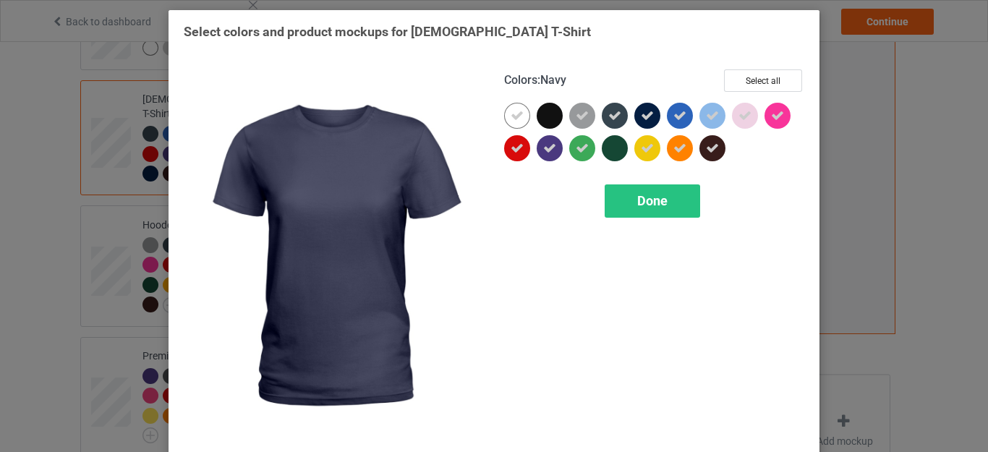
click at [634, 115] on div at bounding box center [647, 116] width 26 height 26
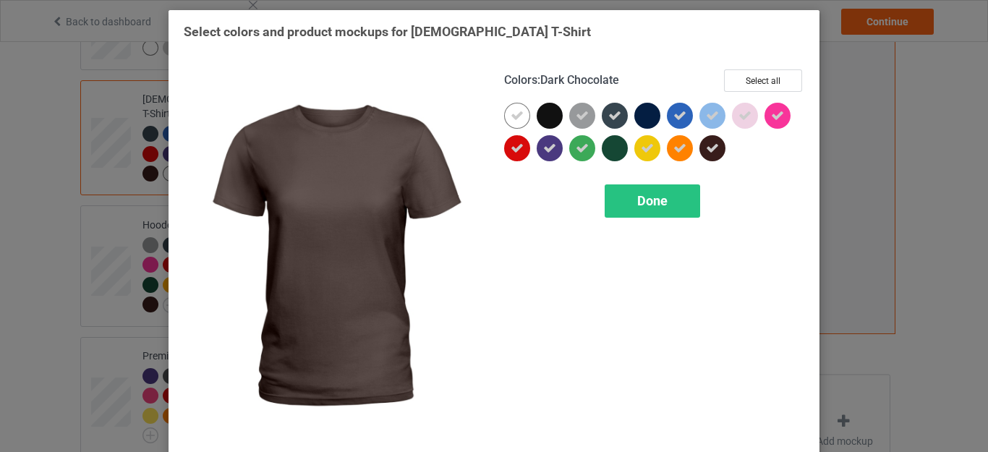
click at [706, 145] on icon at bounding box center [712, 148] width 13 height 13
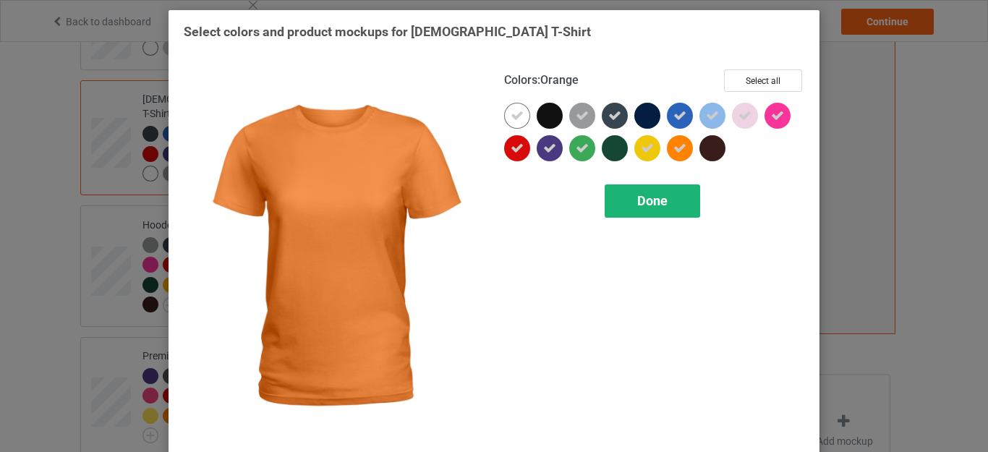
click at [640, 196] on span "Done" at bounding box center [652, 200] width 30 height 15
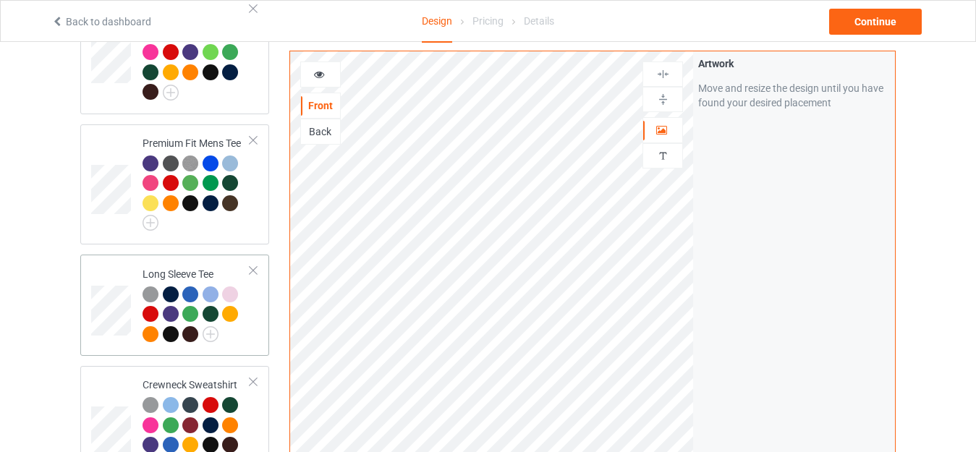
scroll to position [506, 0]
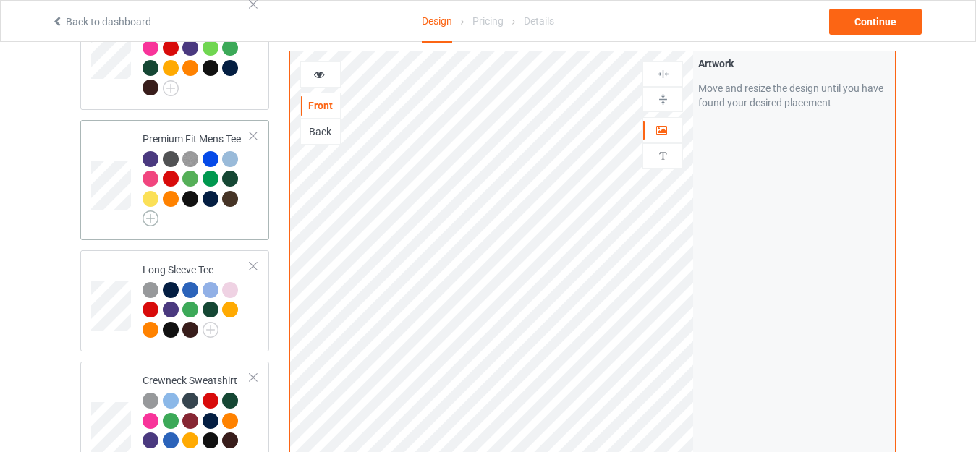
click at [152, 210] on img at bounding box center [150, 218] width 16 height 16
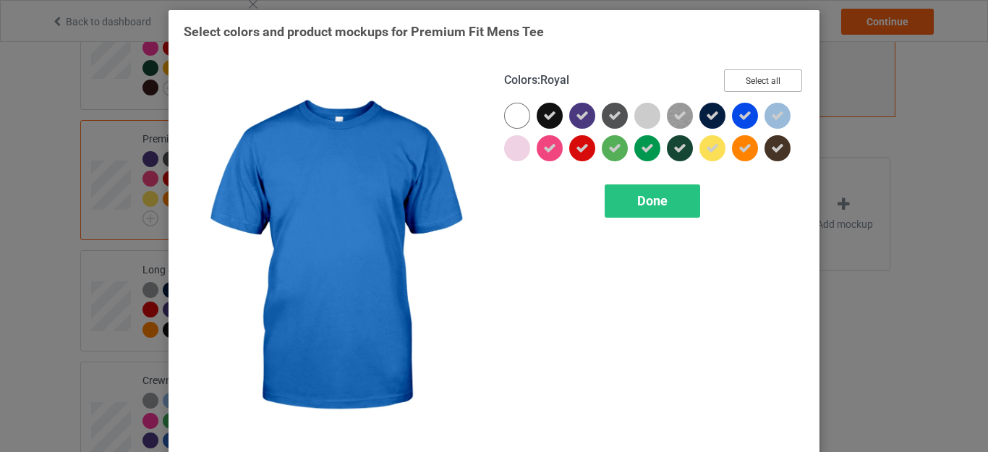
click at [745, 78] on button "Select all" at bounding box center [763, 80] width 78 height 22
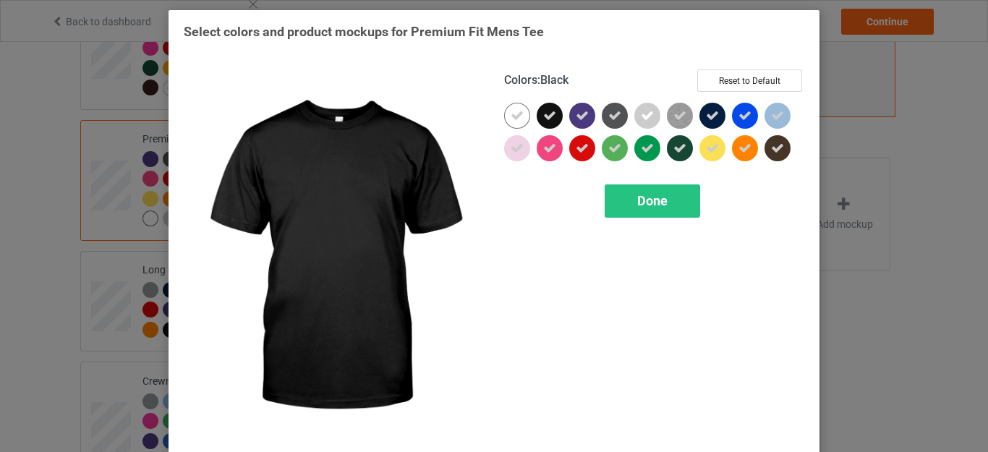
click at [550, 115] on div at bounding box center [550, 116] width 26 height 26
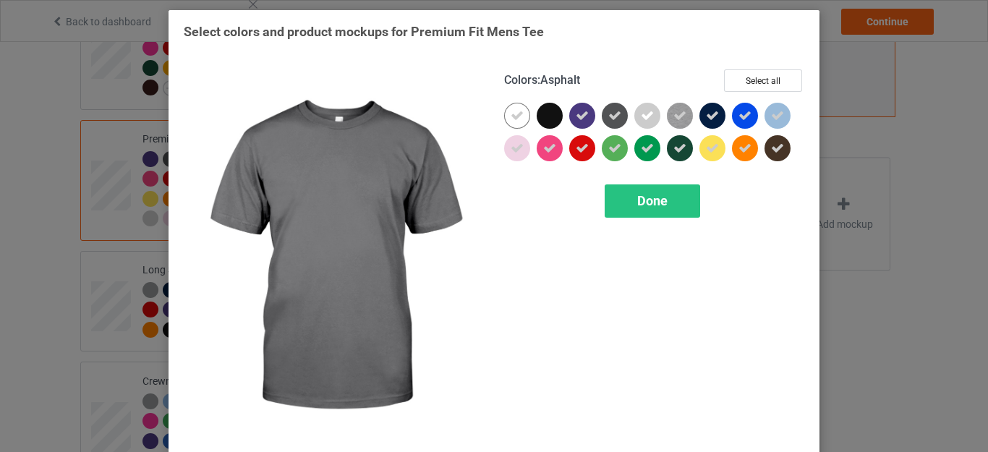
click at [608, 113] on icon at bounding box center [614, 115] width 13 height 13
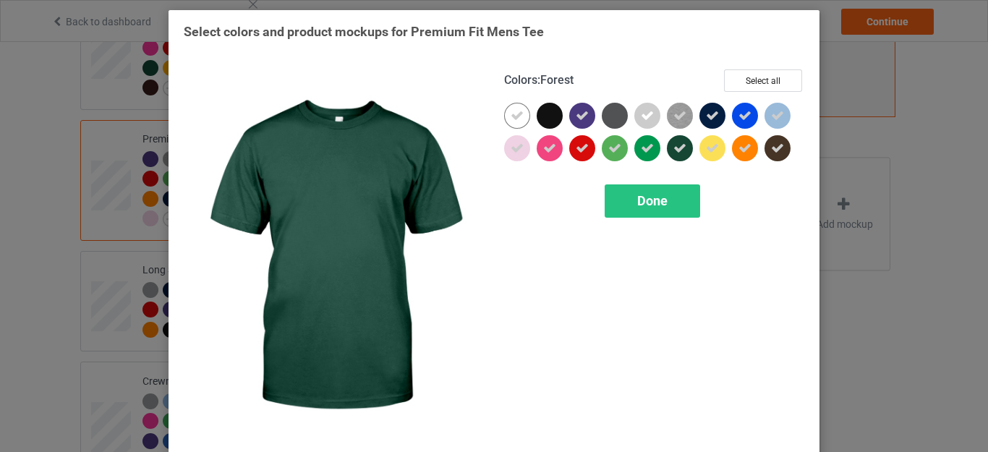
click at [674, 142] on icon at bounding box center [679, 148] width 13 height 13
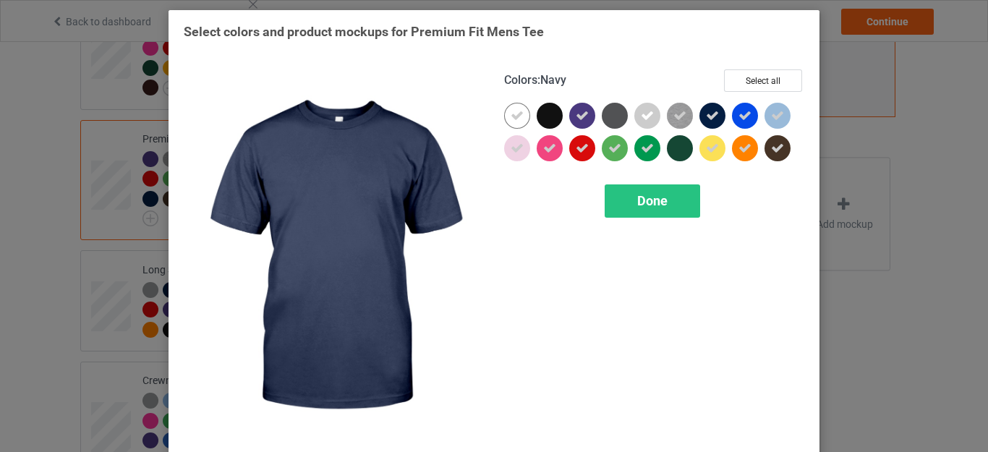
click at [706, 110] on icon at bounding box center [712, 115] width 13 height 13
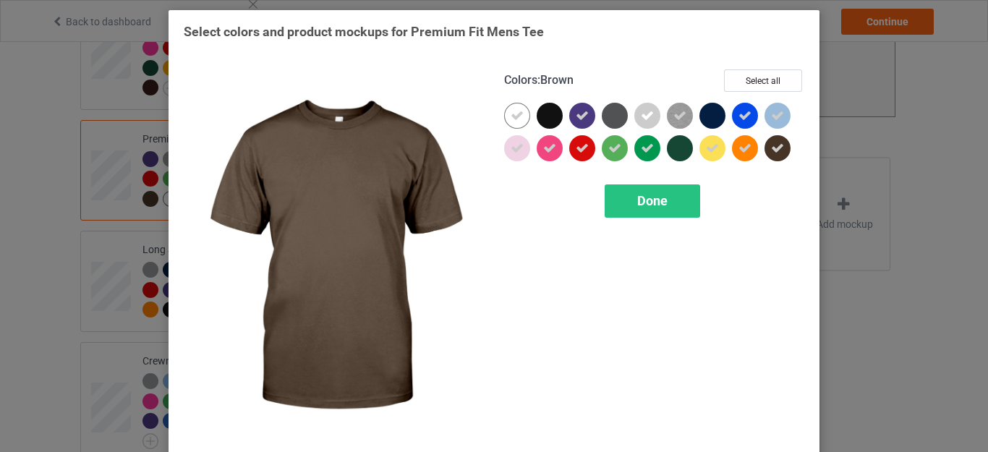
click at [773, 148] on icon at bounding box center [777, 148] width 13 height 13
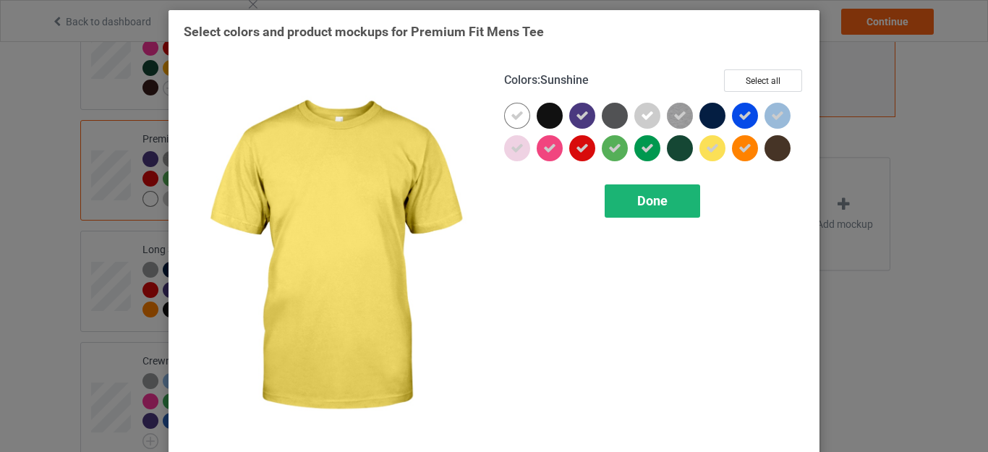
click at [635, 211] on div "Done" at bounding box center [652, 200] width 95 height 33
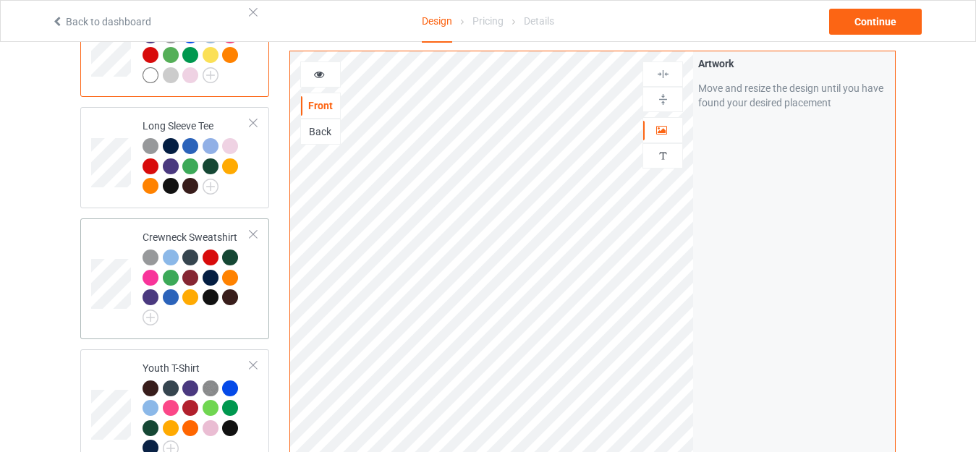
scroll to position [651, 0]
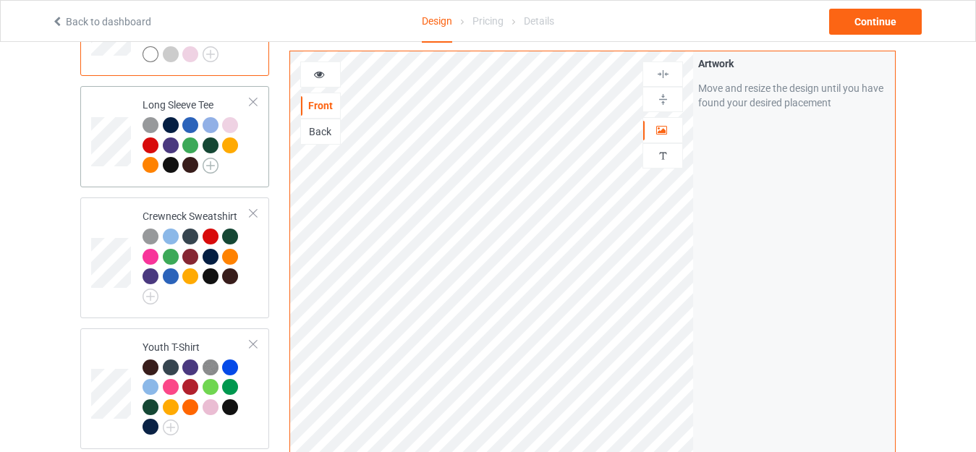
click at [208, 158] on img at bounding box center [211, 166] width 16 height 16
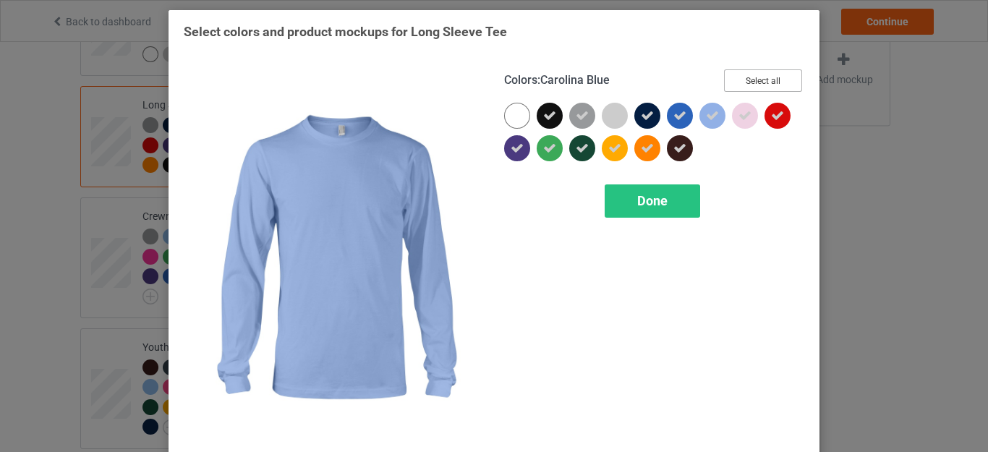
click at [744, 80] on button "Select all" at bounding box center [763, 80] width 78 height 22
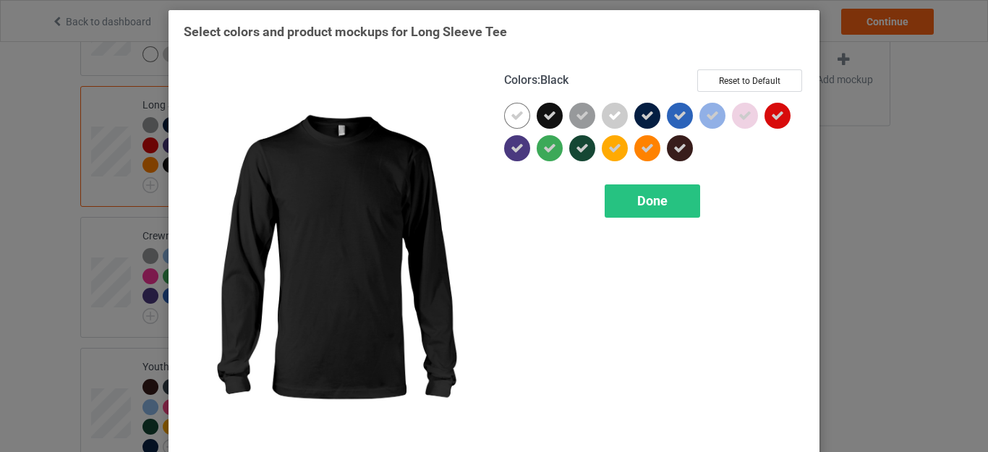
click at [543, 115] on icon at bounding box center [549, 115] width 13 height 13
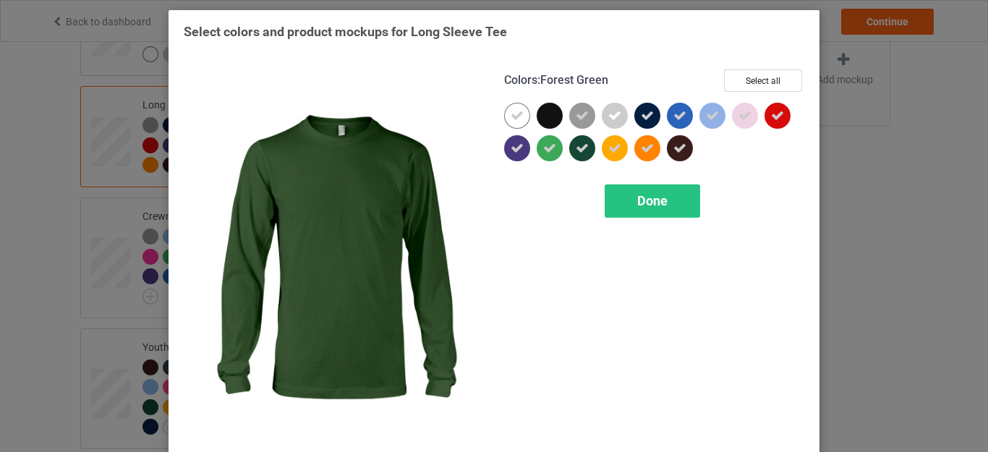
click at [576, 145] on icon at bounding box center [582, 148] width 13 height 13
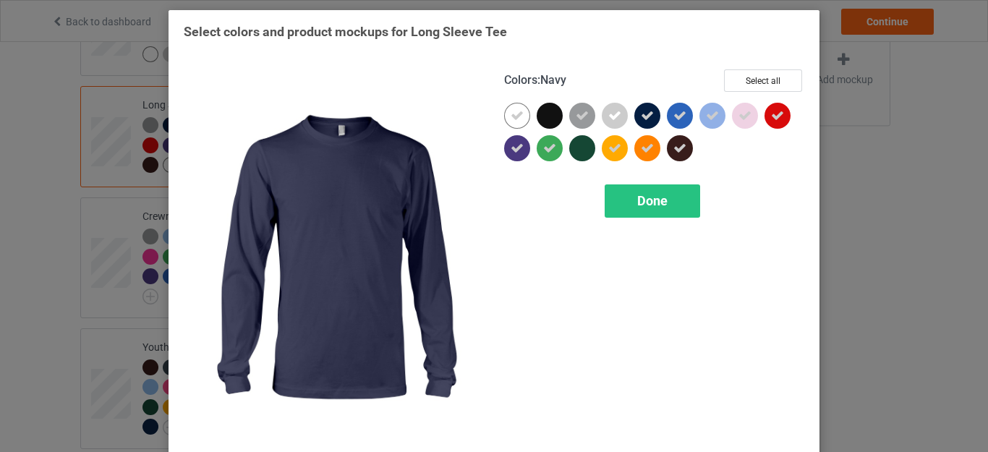
click at [647, 117] on icon at bounding box center [647, 115] width 13 height 13
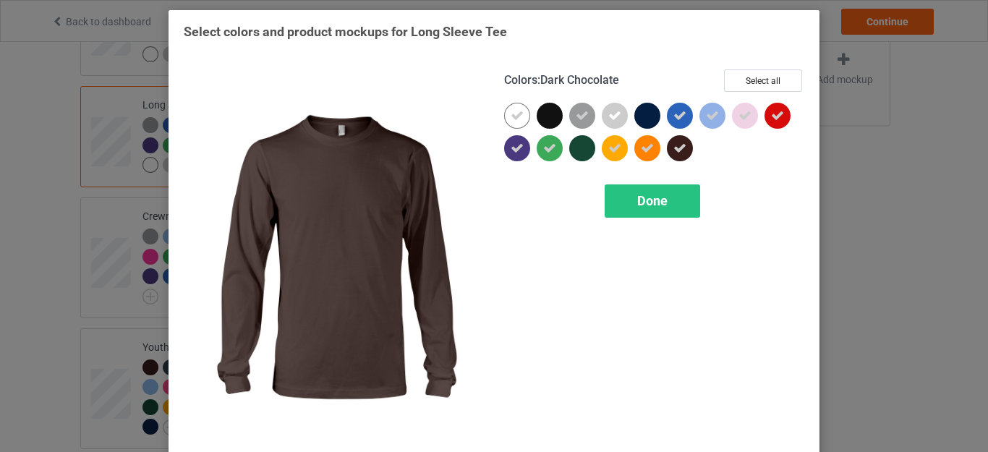
click at [673, 147] on icon at bounding box center [679, 148] width 13 height 13
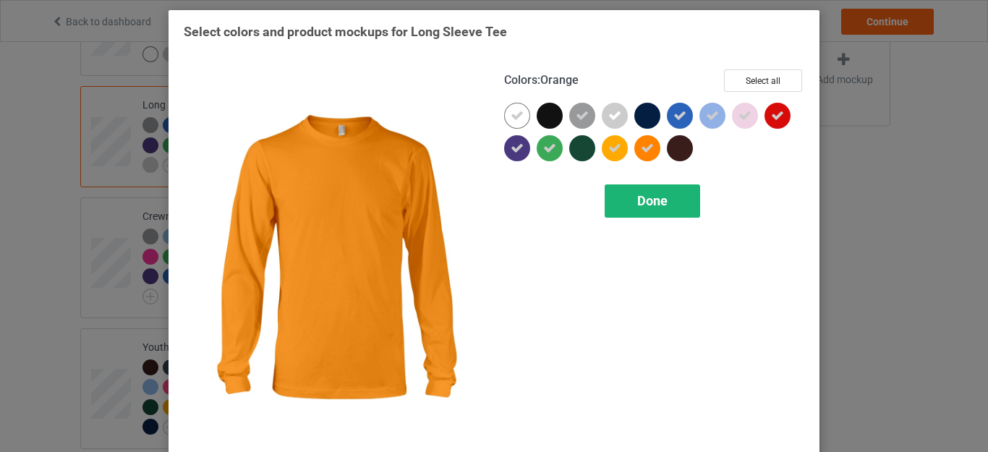
click at [637, 201] on span "Done" at bounding box center [652, 200] width 30 height 15
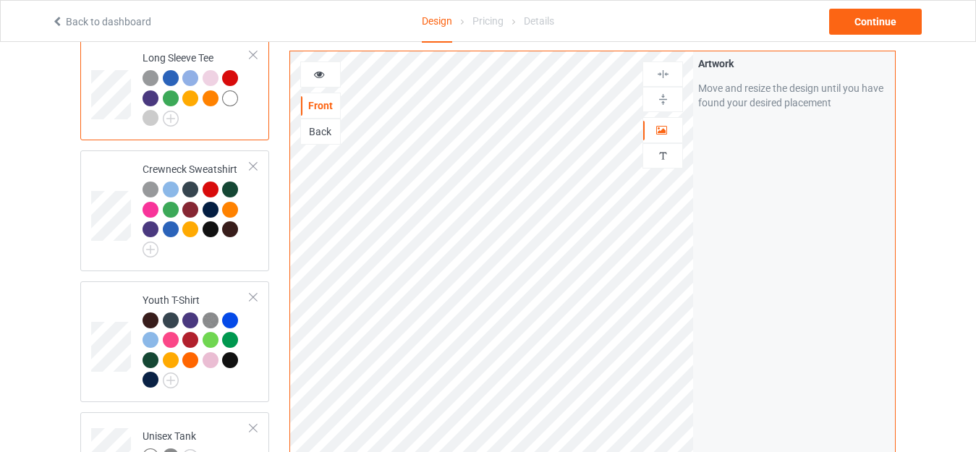
scroll to position [723, 0]
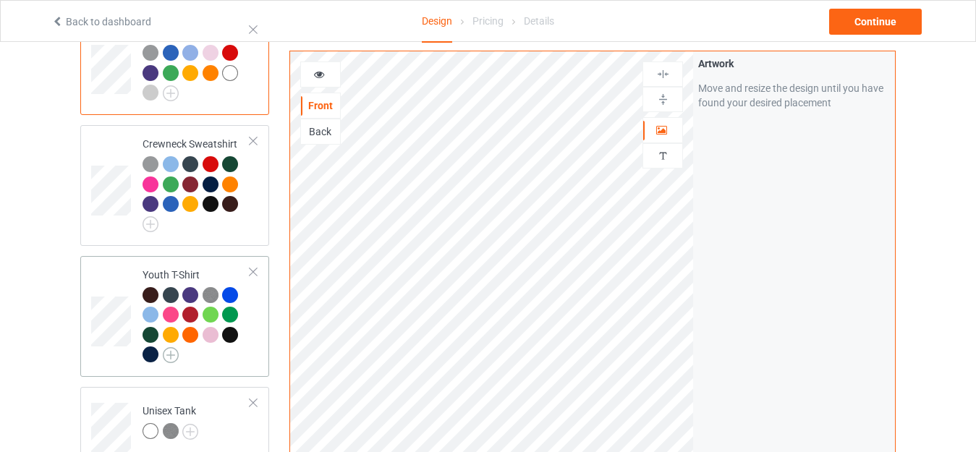
click at [174, 347] on img at bounding box center [171, 355] width 16 height 16
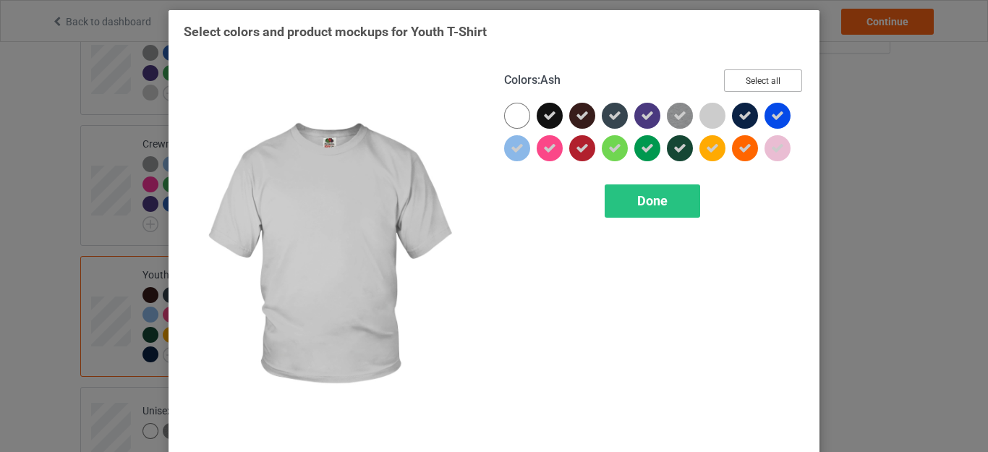
click at [744, 86] on button "Select all" at bounding box center [763, 80] width 78 height 22
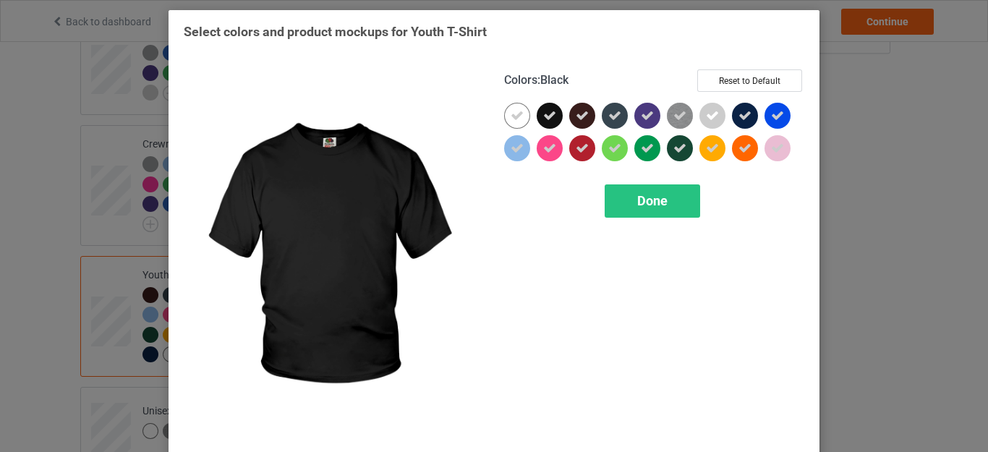
click at [554, 116] on div at bounding box center [550, 116] width 26 height 26
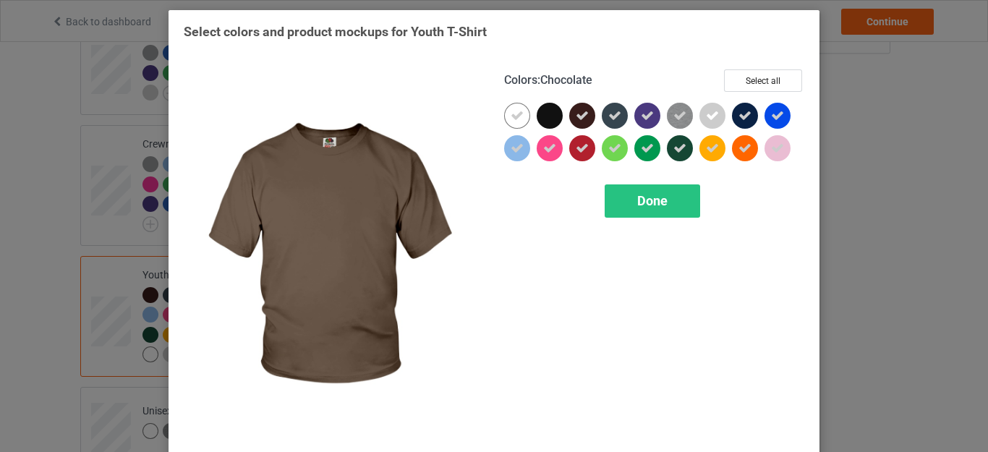
click at [576, 114] on icon at bounding box center [582, 115] width 13 height 13
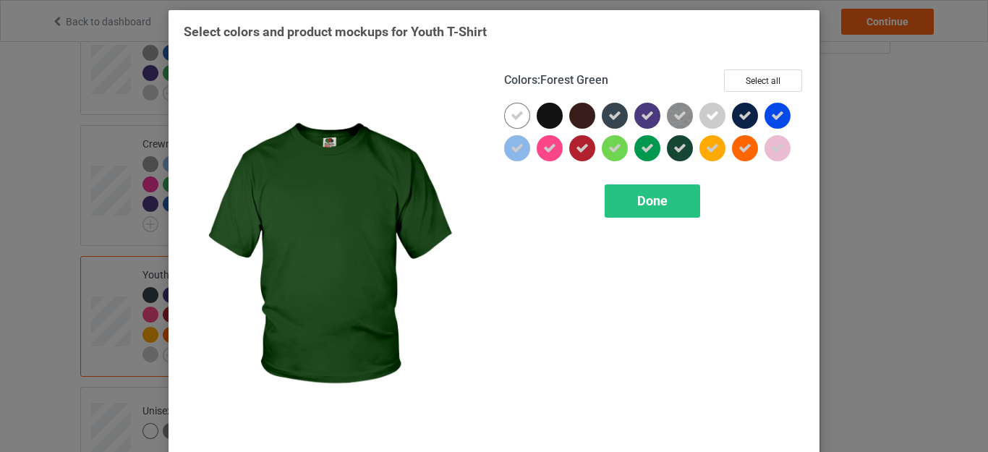
drag, startPoint x: 672, startPoint y: 141, endPoint x: 654, endPoint y: 132, distance: 20.1
click at [671, 142] on div at bounding box center [680, 148] width 26 height 26
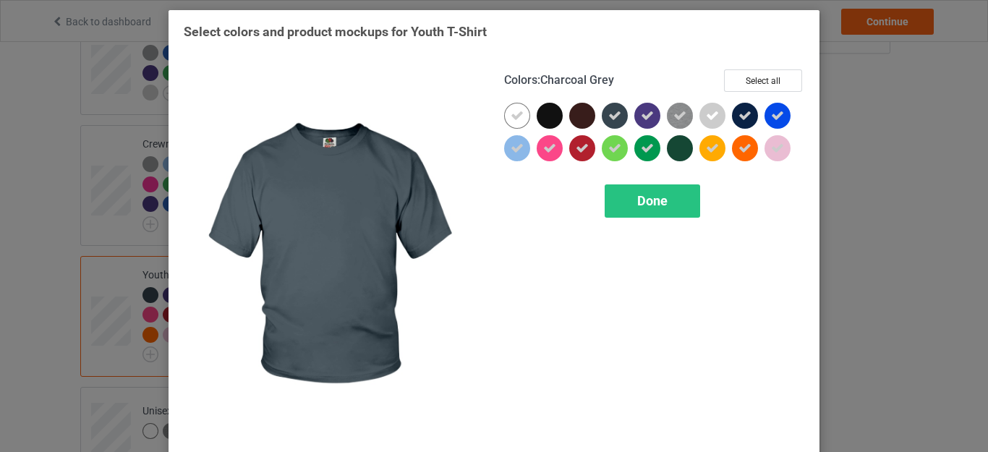
drag, startPoint x: 608, startPoint y: 118, endPoint x: 637, endPoint y: 116, distance: 28.3
click at [608, 118] on icon at bounding box center [614, 115] width 13 height 13
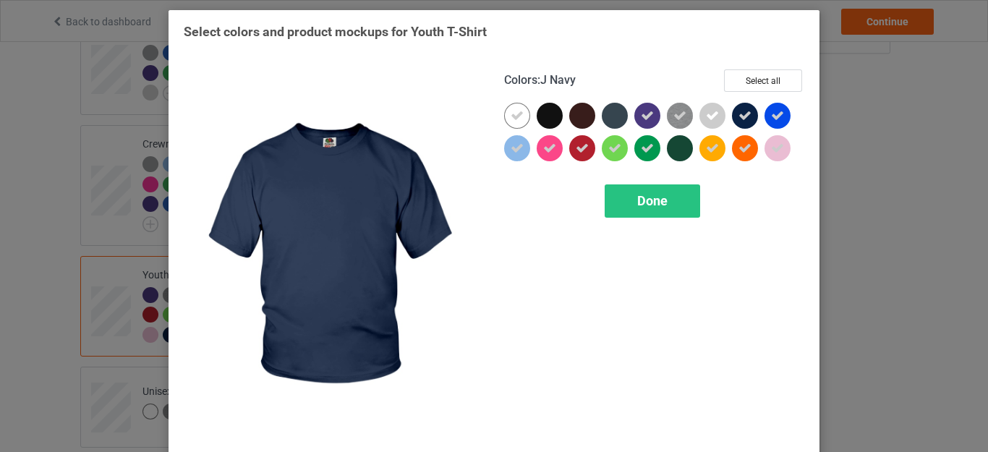
click at [740, 114] on icon at bounding box center [745, 115] width 13 height 13
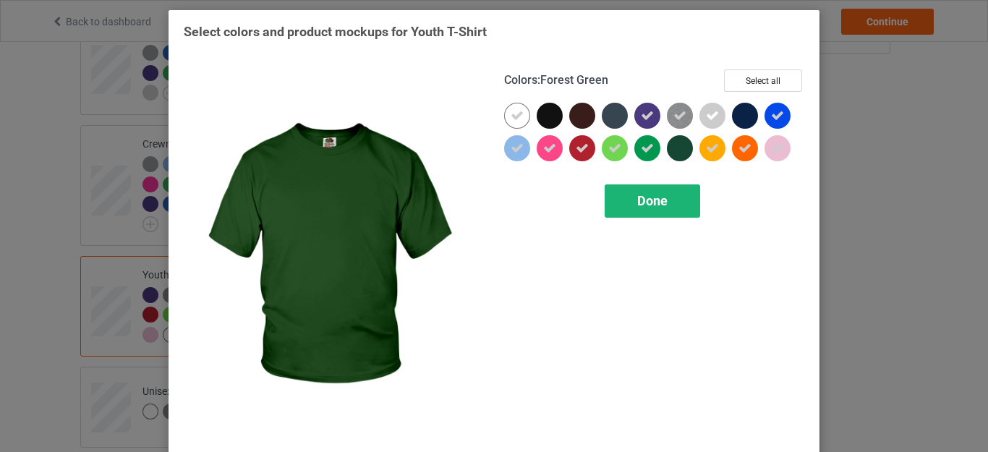
click at [660, 194] on span "Done" at bounding box center [652, 200] width 30 height 15
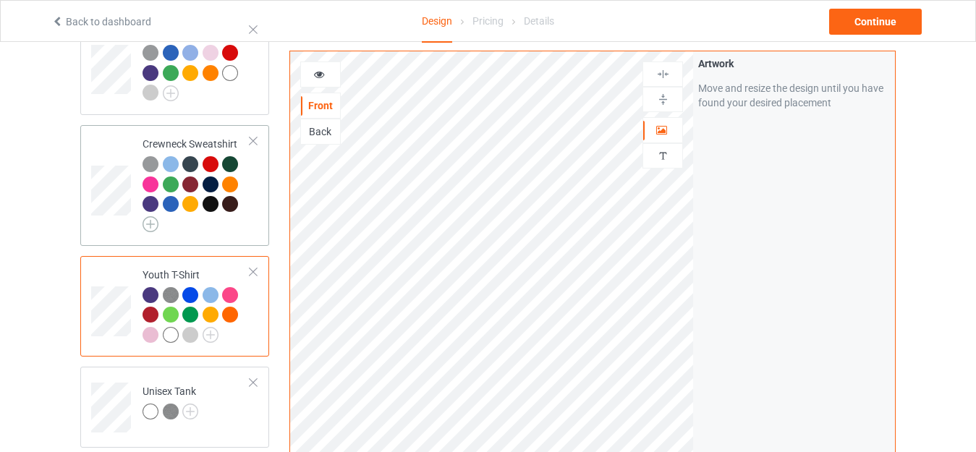
click at [155, 216] on img at bounding box center [150, 224] width 16 height 16
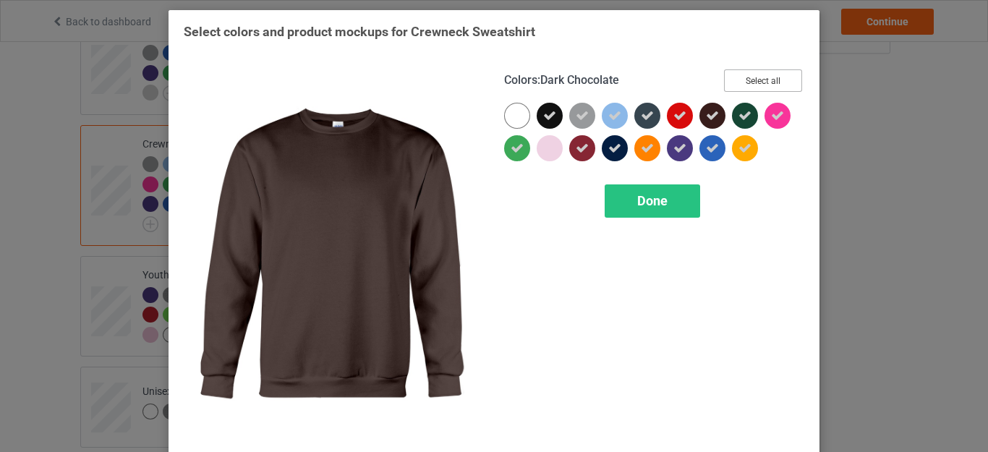
click at [744, 76] on button "Select all" at bounding box center [763, 80] width 78 height 22
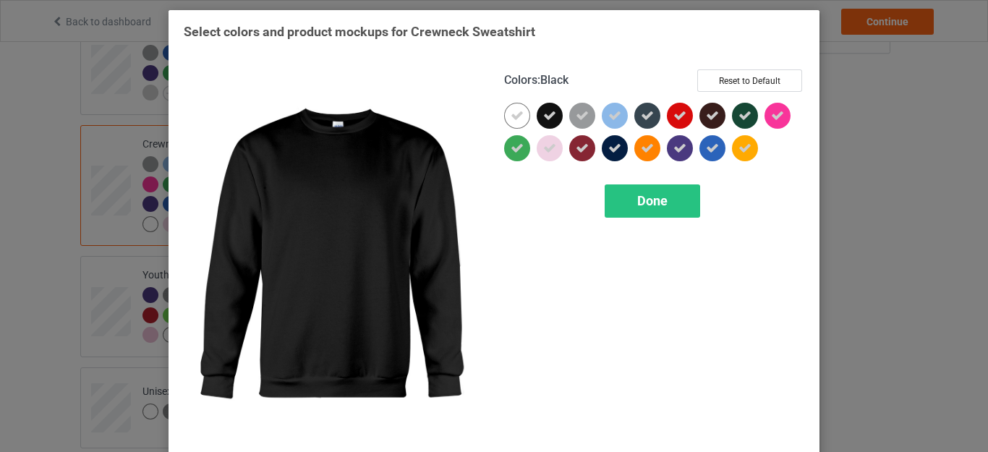
click at [551, 116] on div at bounding box center [550, 116] width 26 height 26
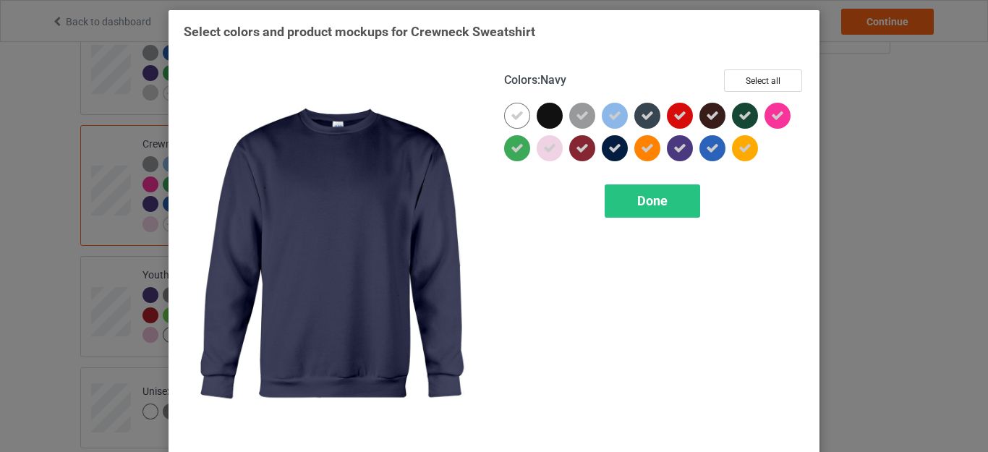
click at [608, 142] on icon at bounding box center [614, 148] width 13 height 13
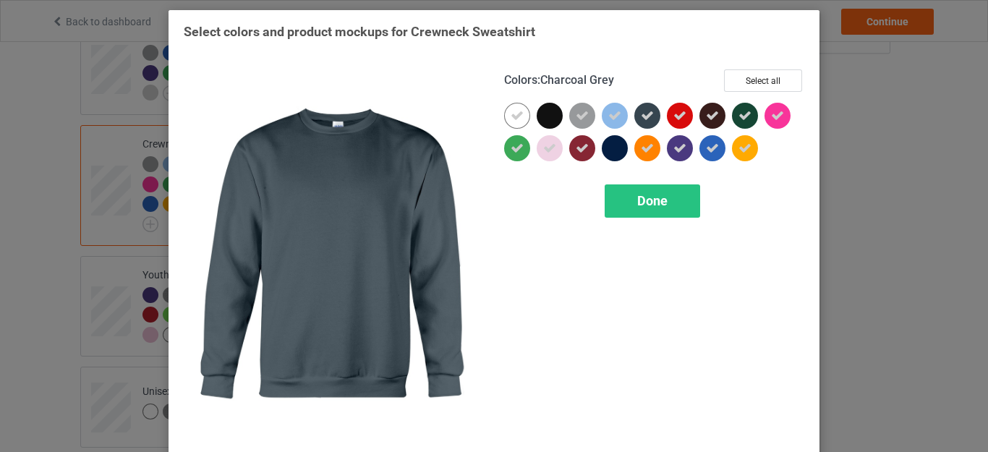
click at [650, 111] on div at bounding box center [647, 116] width 26 height 26
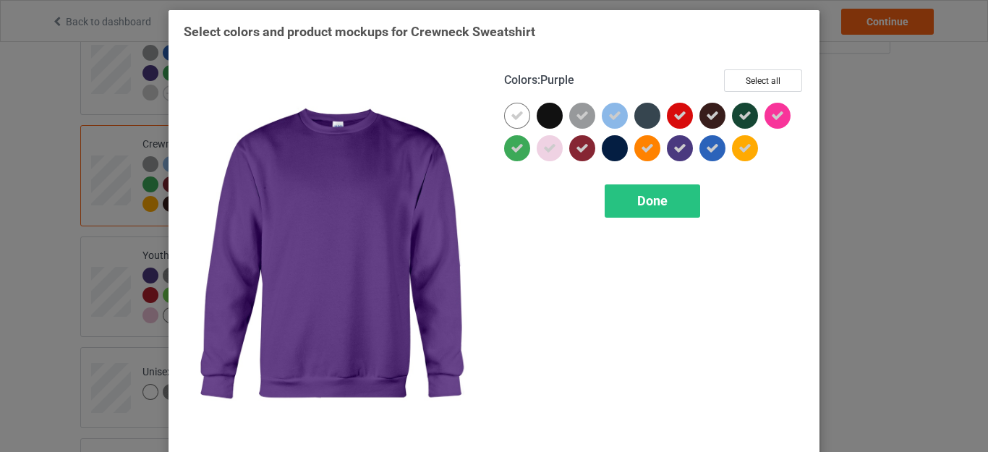
click at [678, 142] on icon at bounding box center [679, 148] width 13 height 13
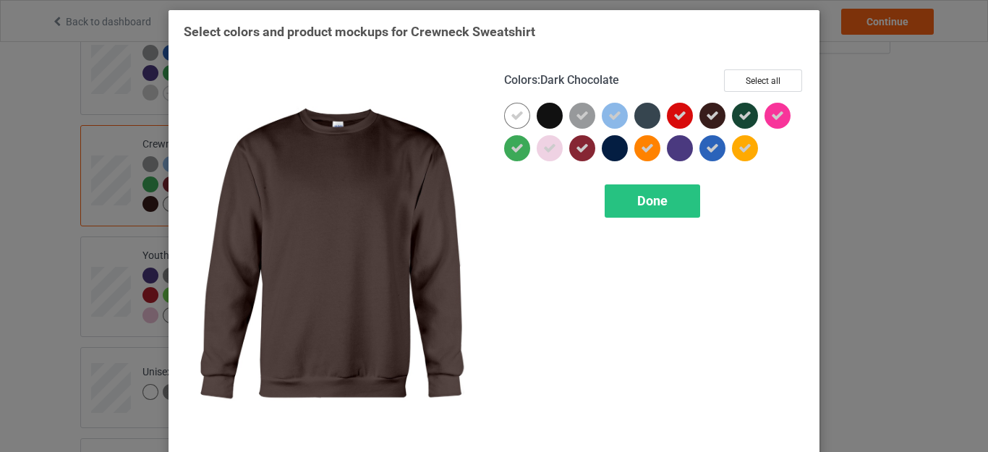
click at [706, 116] on icon at bounding box center [712, 115] width 13 height 13
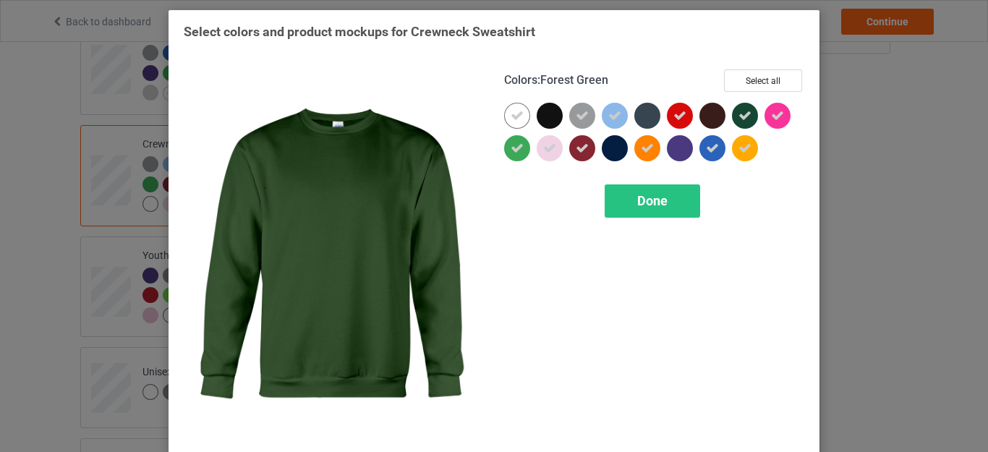
click at [739, 116] on icon at bounding box center [745, 115] width 13 height 13
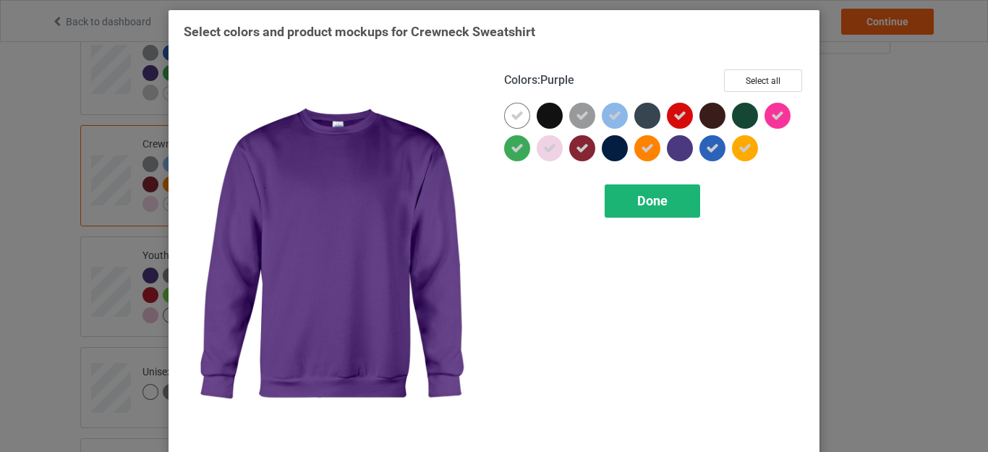
click at [634, 192] on div "Done" at bounding box center [652, 200] width 95 height 33
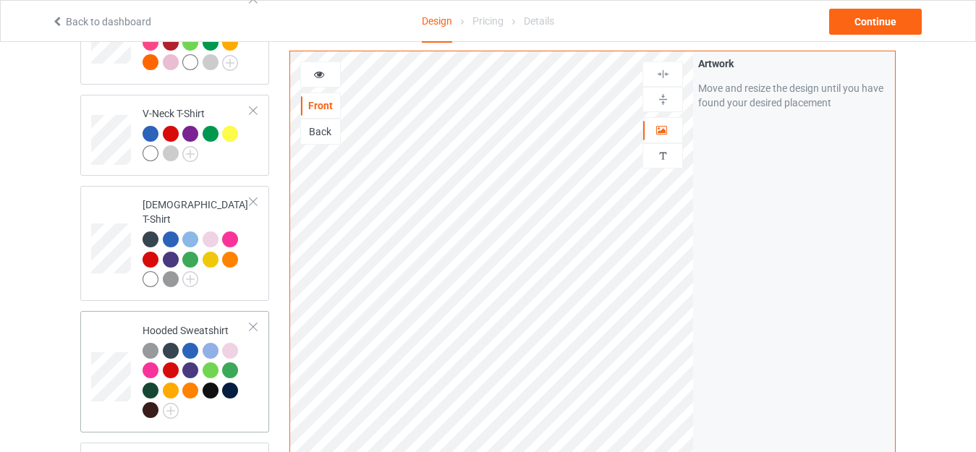
scroll to position [145, 0]
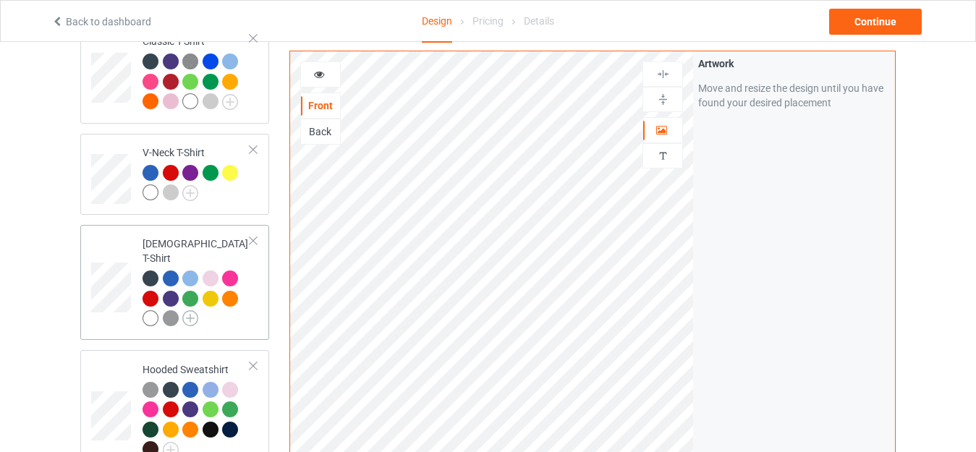
click at [184, 310] on img at bounding box center [190, 318] width 16 height 16
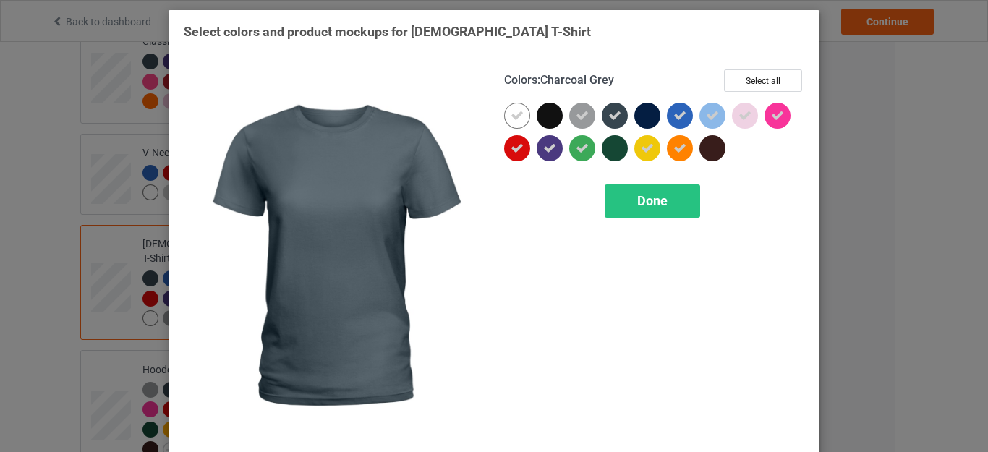
click at [608, 122] on icon at bounding box center [614, 115] width 13 height 13
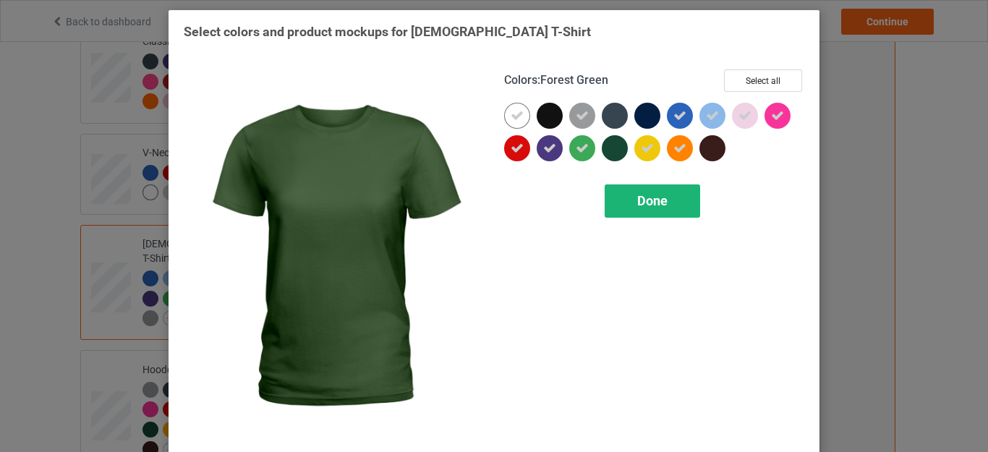
click at [630, 208] on div "Done" at bounding box center [652, 200] width 95 height 33
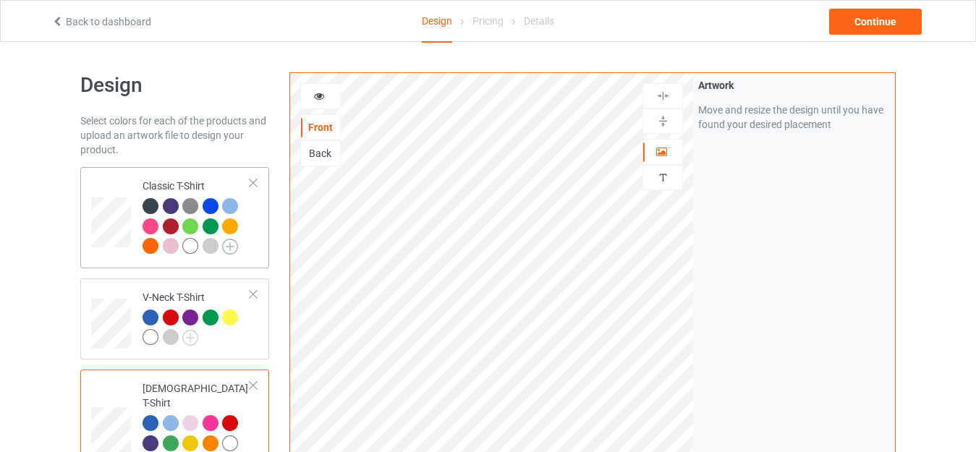
click at [227, 241] on img at bounding box center [230, 247] width 16 height 16
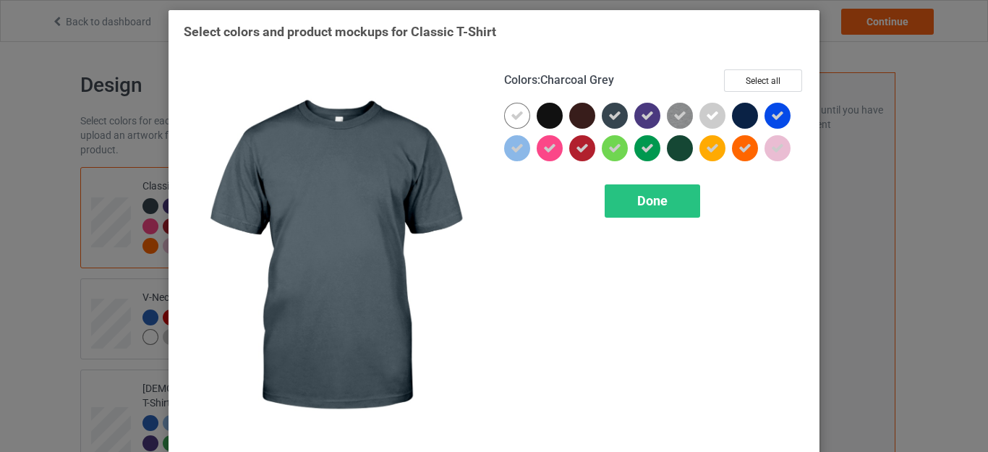
click at [608, 110] on icon at bounding box center [614, 115] width 13 height 13
click at [641, 200] on span "Done" at bounding box center [652, 200] width 30 height 15
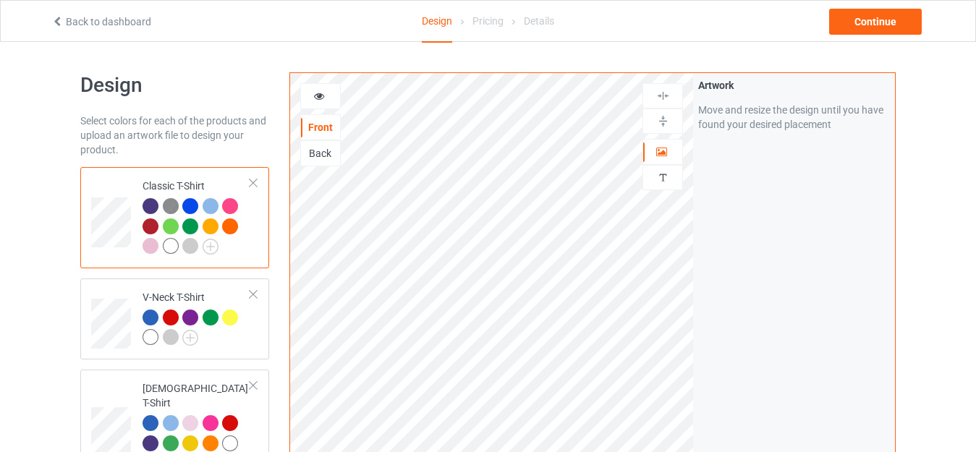
click at [187, 175] on td "Classic T-Shirt" at bounding box center [197, 218] width 124 height 90
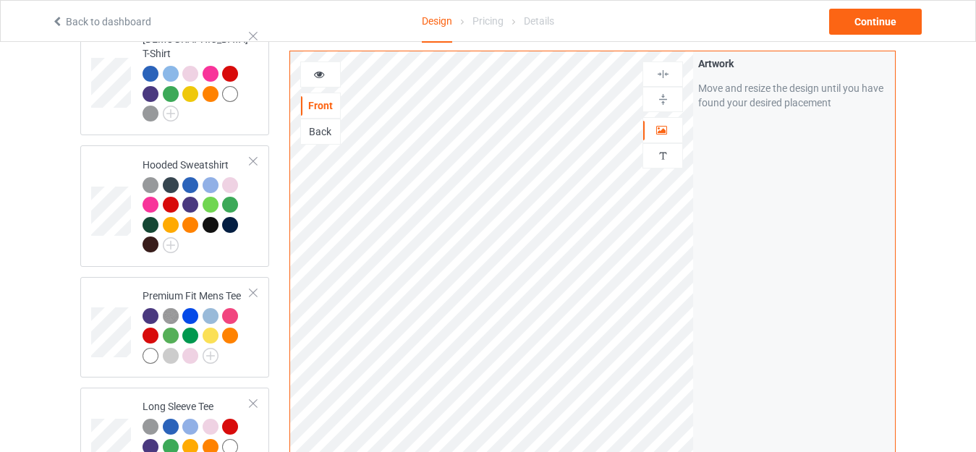
scroll to position [362, 0]
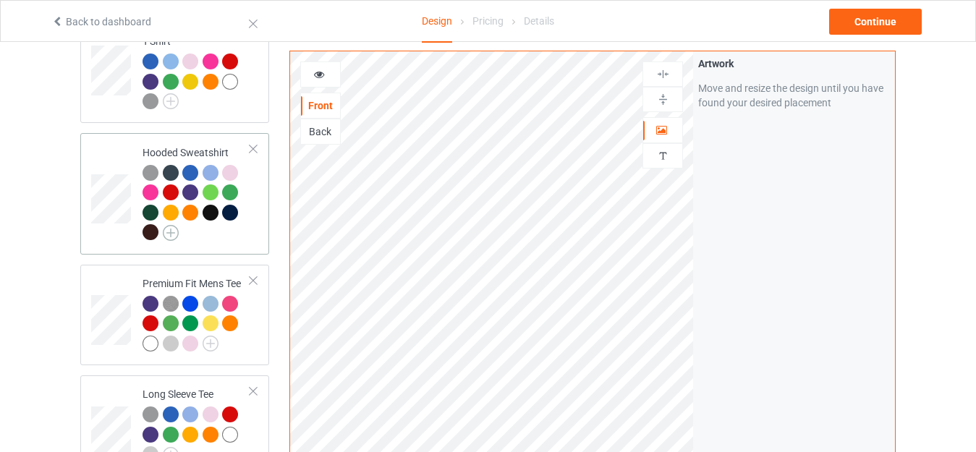
click at [171, 225] on img at bounding box center [171, 233] width 16 height 16
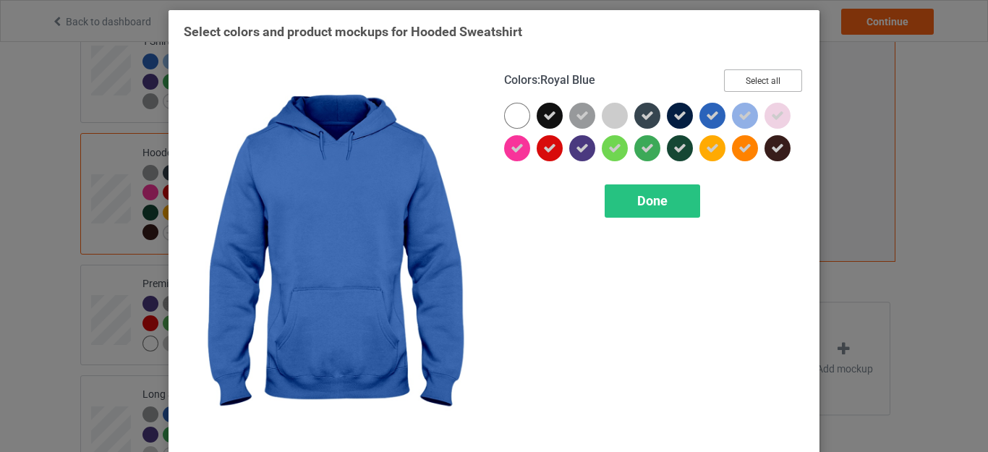
drag, startPoint x: 733, startPoint y: 80, endPoint x: 703, endPoint y: 79, distance: 30.4
click at [733, 80] on button "Select all" at bounding box center [763, 80] width 78 height 22
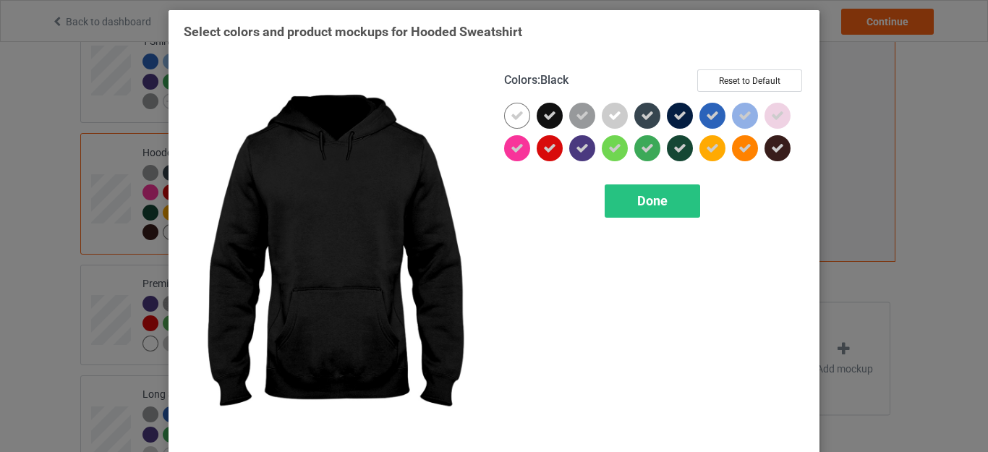
click at [548, 114] on icon at bounding box center [549, 115] width 13 height 13
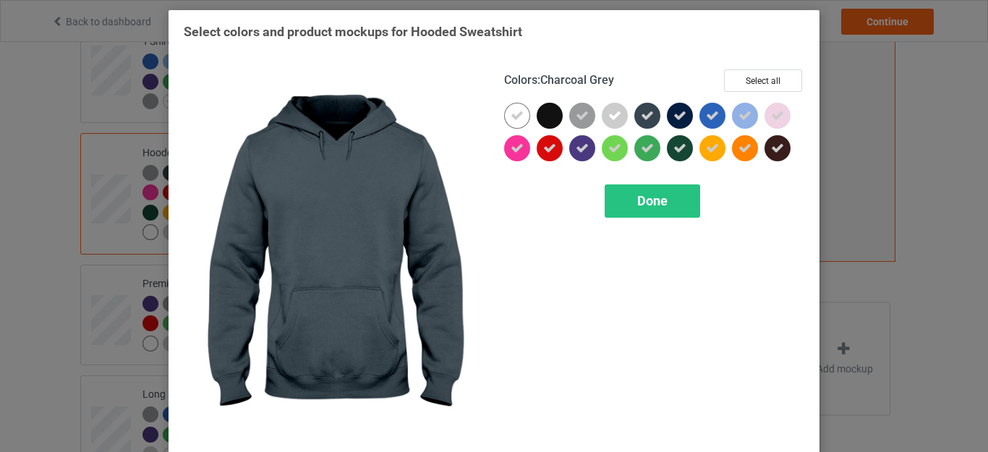
click at [647, 118] on icon at bounding box center [647, 115] width 13 height 13
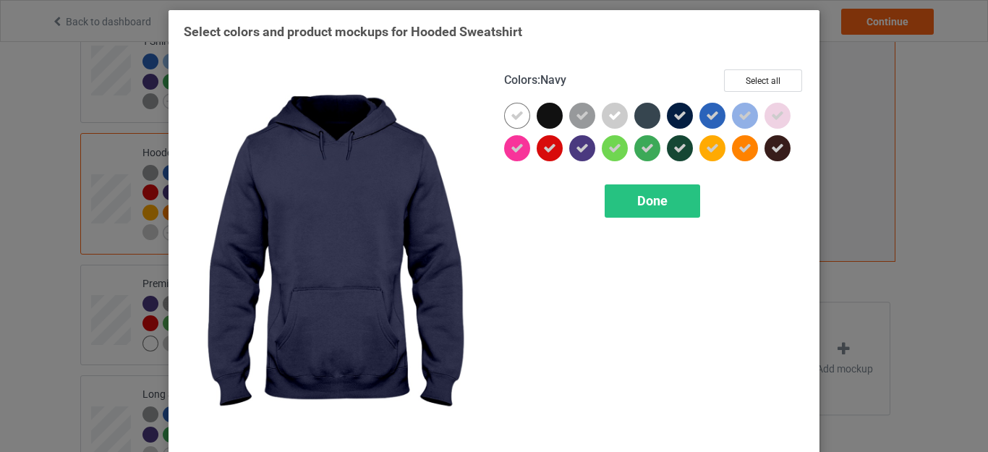
click at [673, 114] on icon at bounding box center [679, 115] width 13 height 13
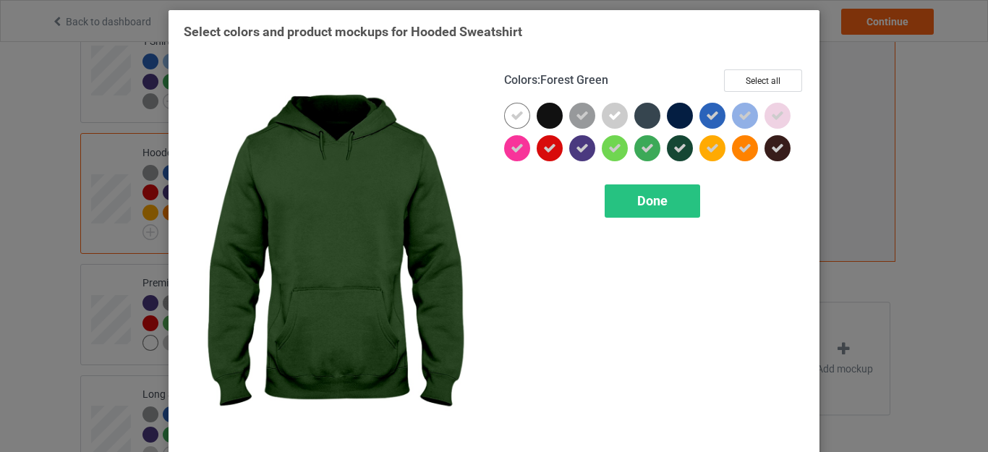
click at [674, 150] on icon at bounding box center [679, 148] width 13 height 13
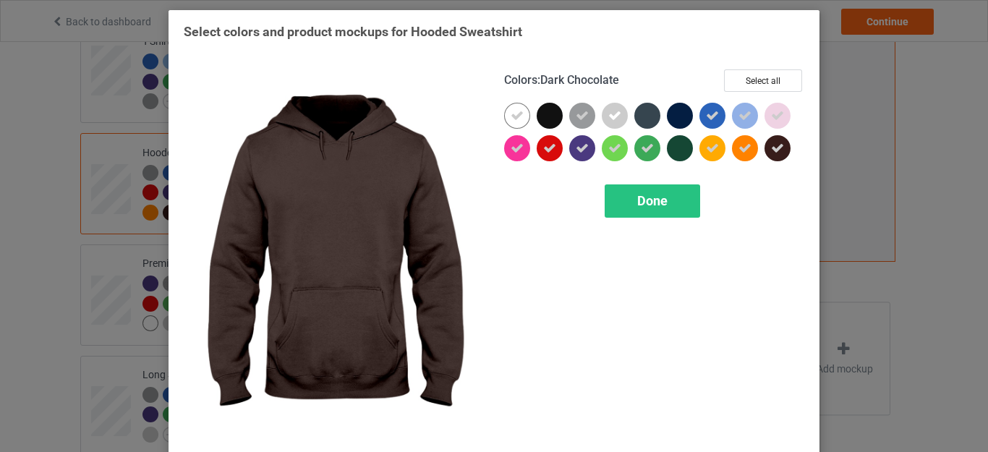
click at [781, 150] on div at bounding box center [778, 148] width 26 height 26
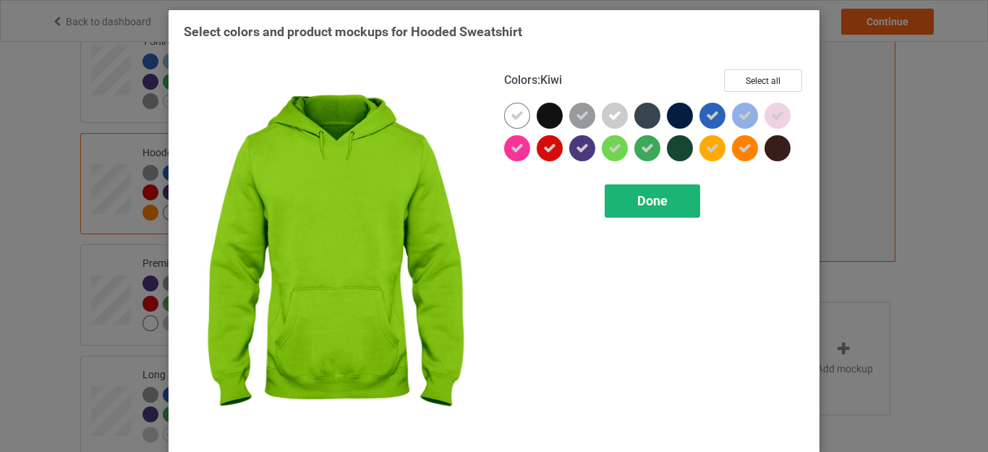
click at [670, 200] on div "Done" at bounding box center [652, 200] width 95 height 33
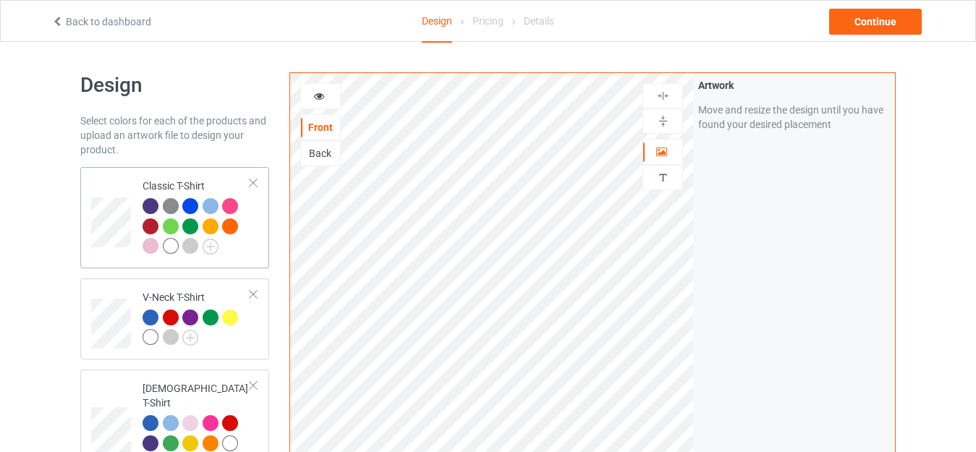
click at [198, 181] on div "Classic T-Shirt" at bounding box center [196, 216] width 108 height 75
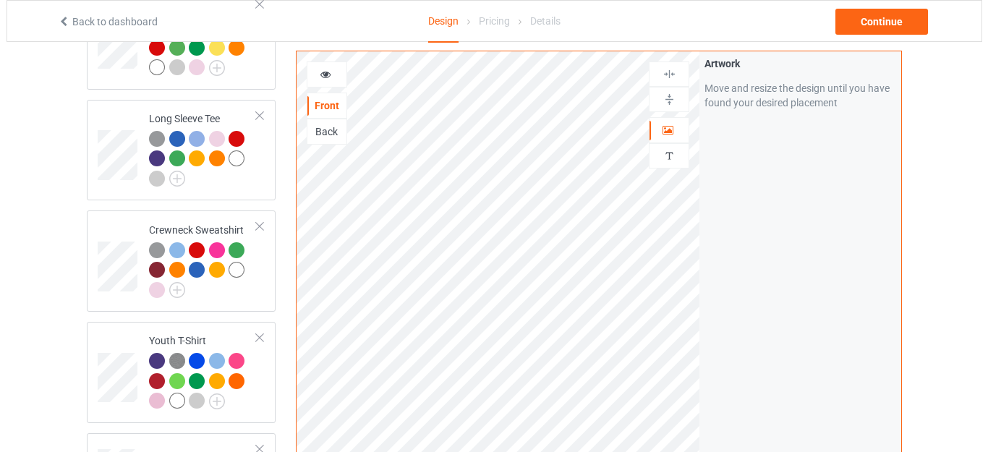
scroll to position [506, 0]
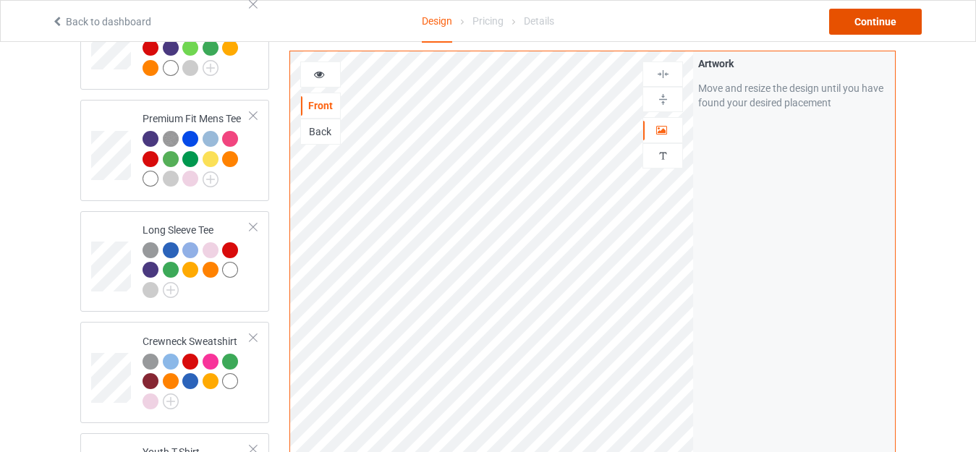
click at [863, 25] on div "Continue" at bounding box center [875, 22] width 93 height 26
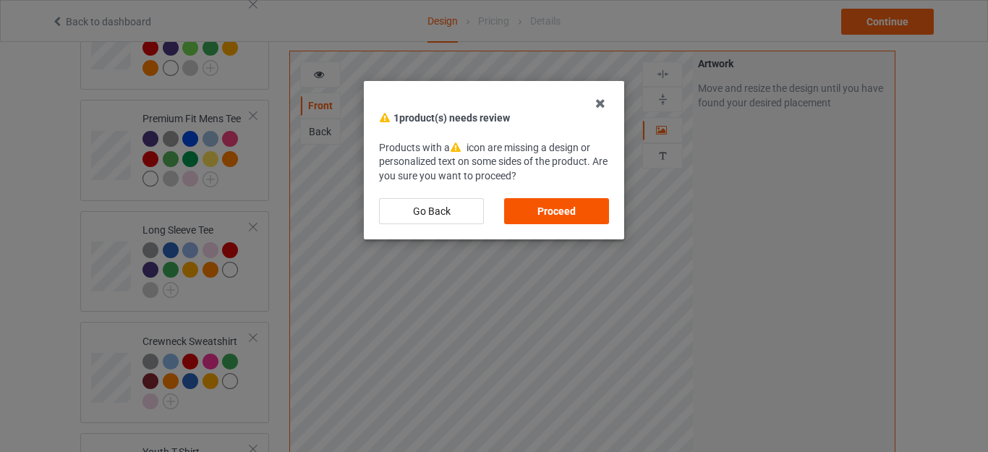
click at [571, 205] on div "Proceed" at bounding box center [556, 211] width 105 height 26
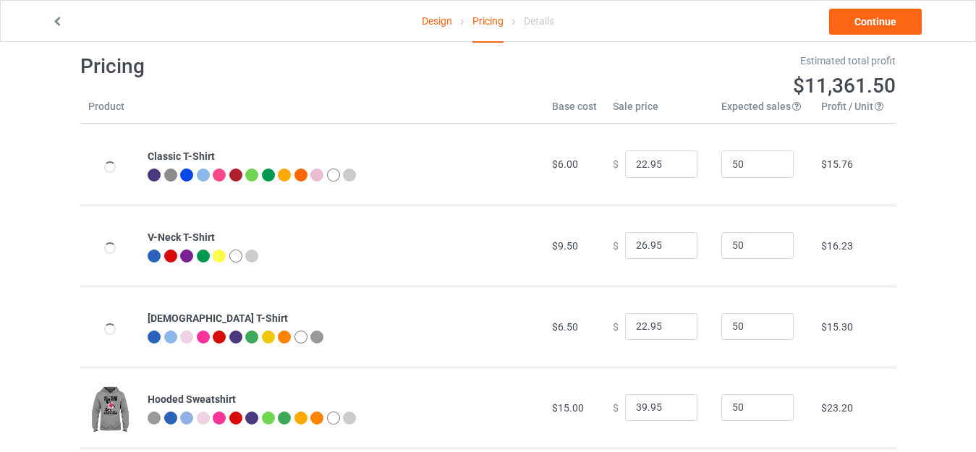
scroll to position [12, 0]
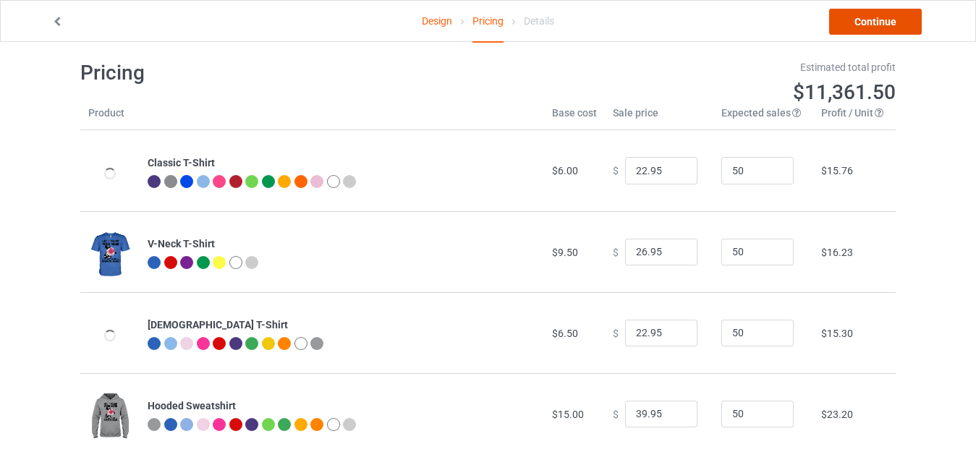
click at [862, 28] on link "Continue" at bounding box center [875, 22] width 93 height 26
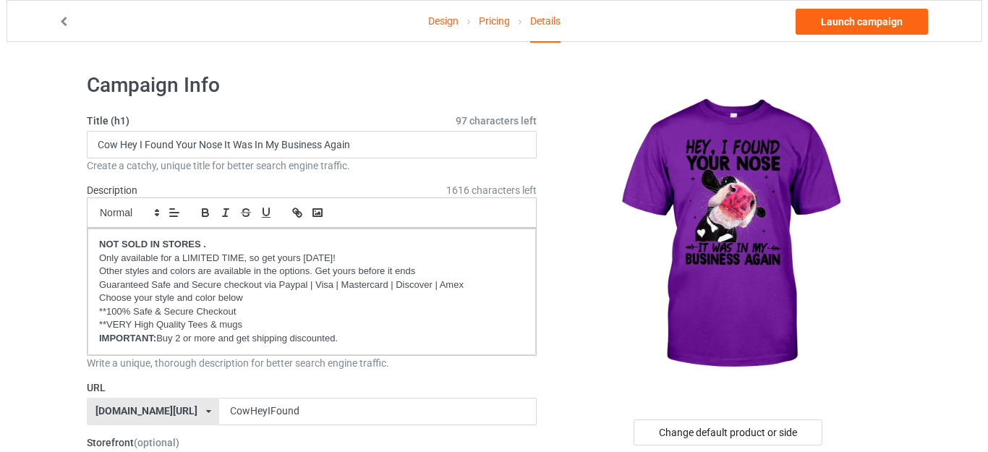
scroll to position [217, 0]
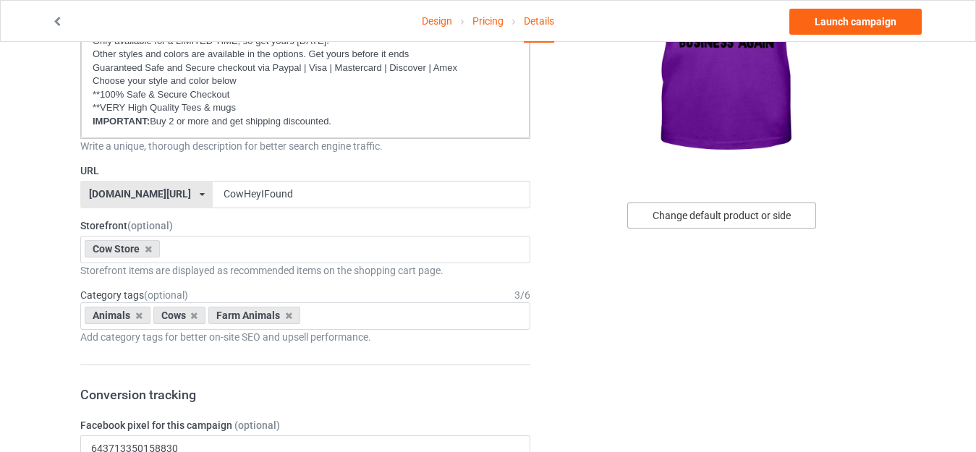
click at [705, 215] on div "Change default product or side" at bounding box center [721, 216] width 189 height 26
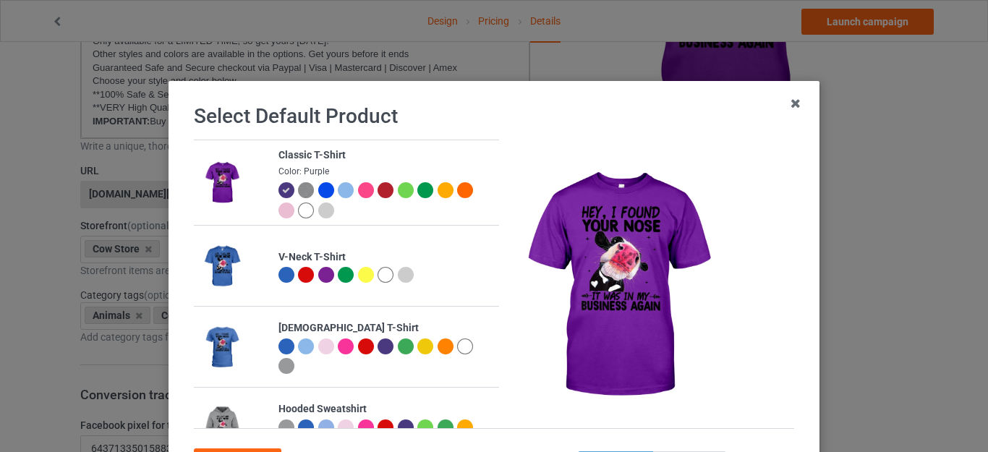
click at [320, 208] on div at bounding box center [326, 211] width 16 height 16
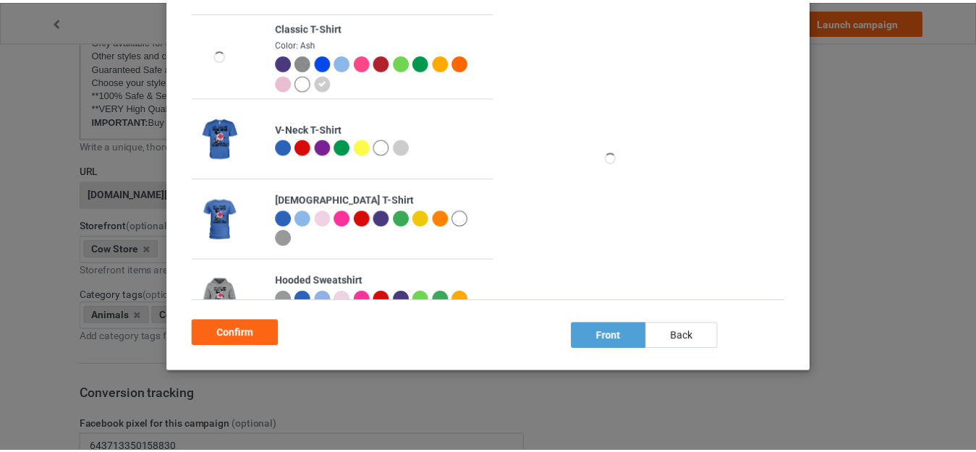
scroll to position [129, 0]
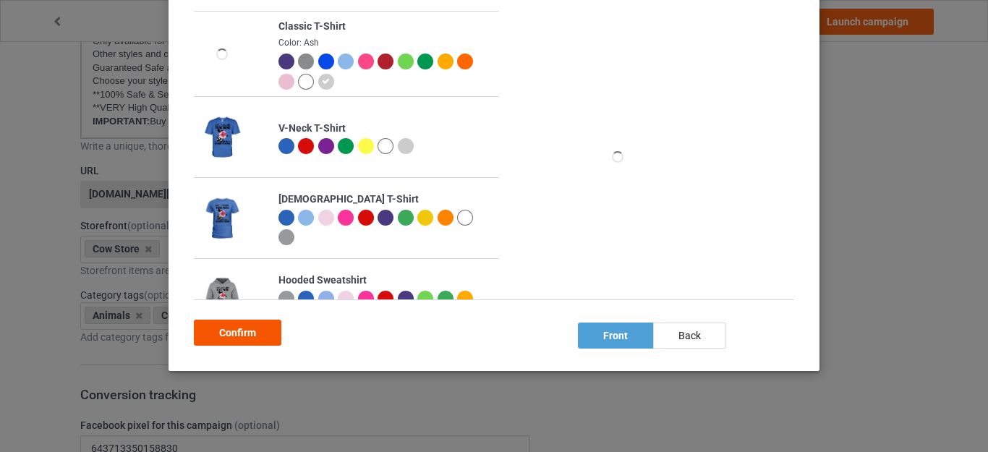
click at [239, 331] on div "Confirm" at bounding box center [238, 333] width 88 height 26
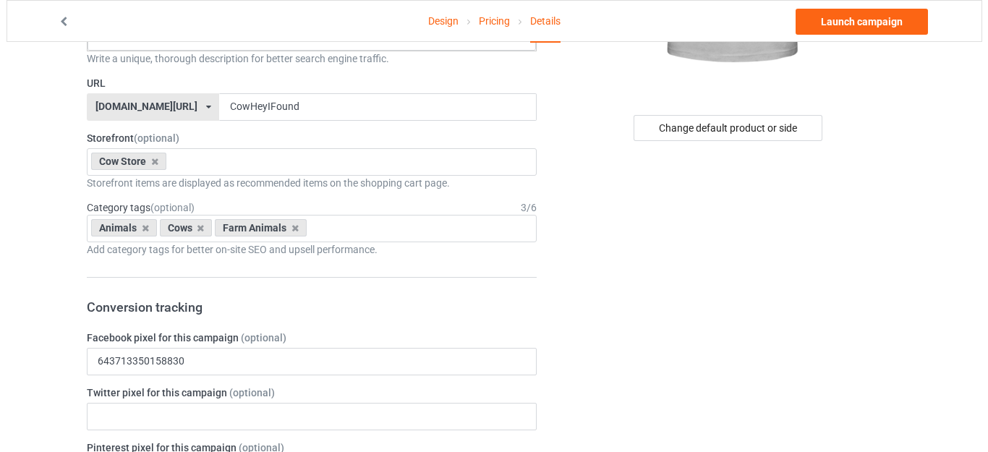
scroll to position [289, 0]
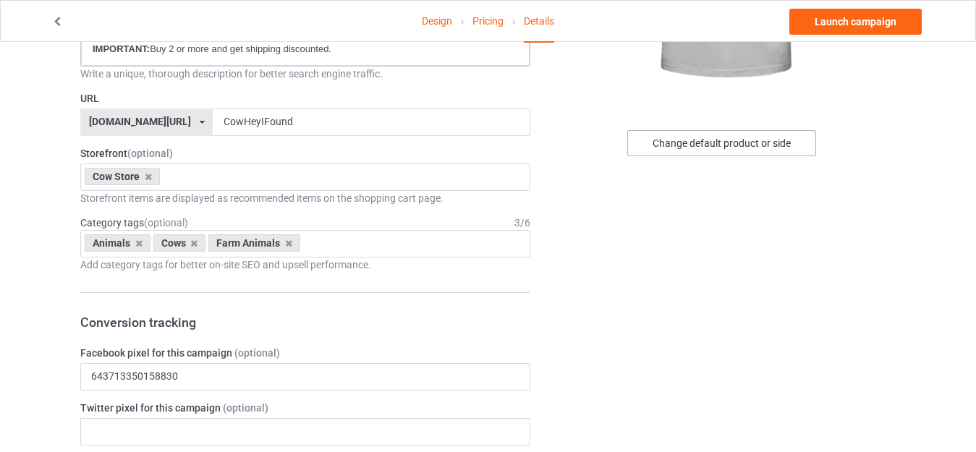
click at [702, 137] on div "Change default product or side" at bounding box center [721, 143] width 189 height 26
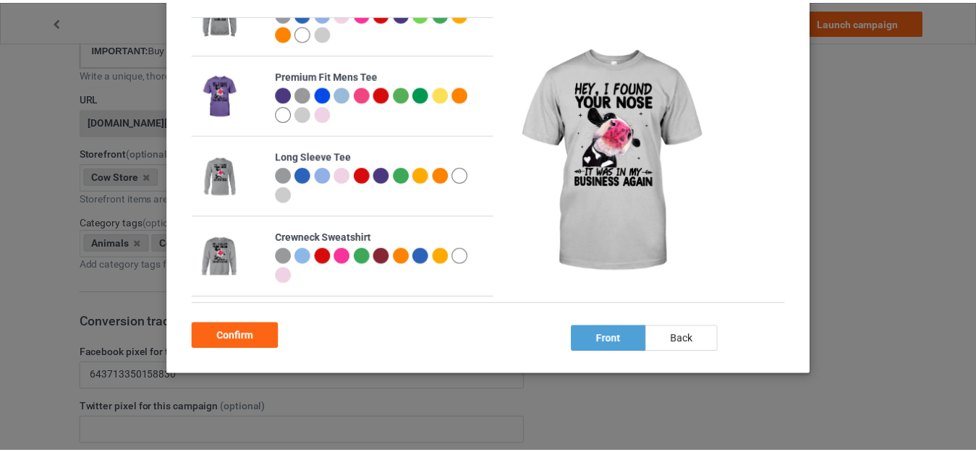
scroll to position [129, 0]
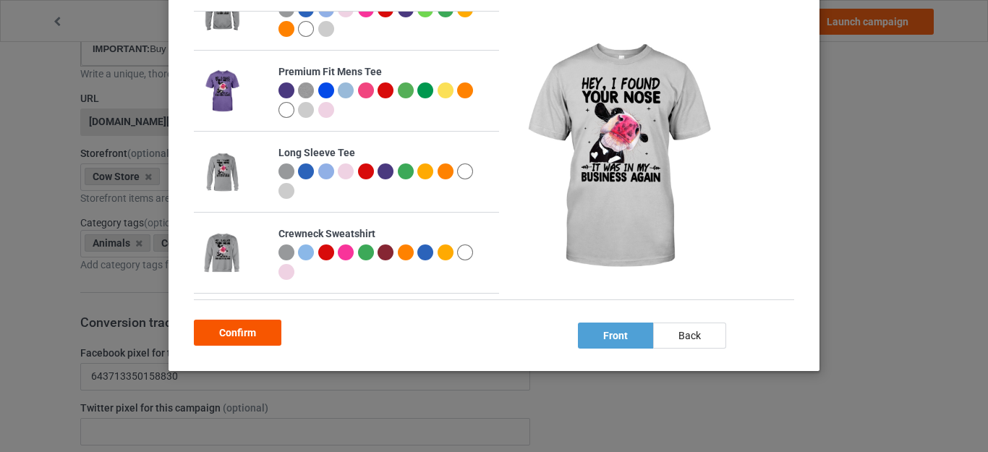
click at [229, 335] on div "Confirm" at bounding box center [238, 333] width 88 height 26
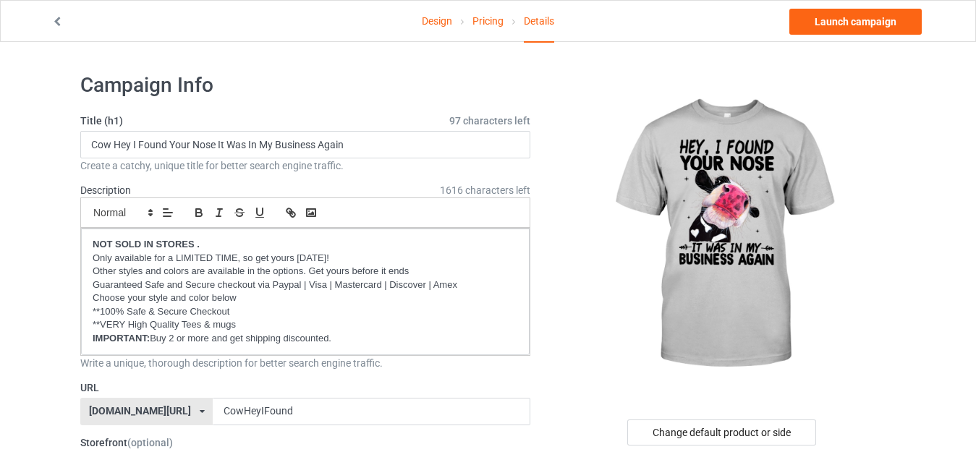
click at [442, 25] on link "Design" at bounding box center [437, 21] width 30 height 41
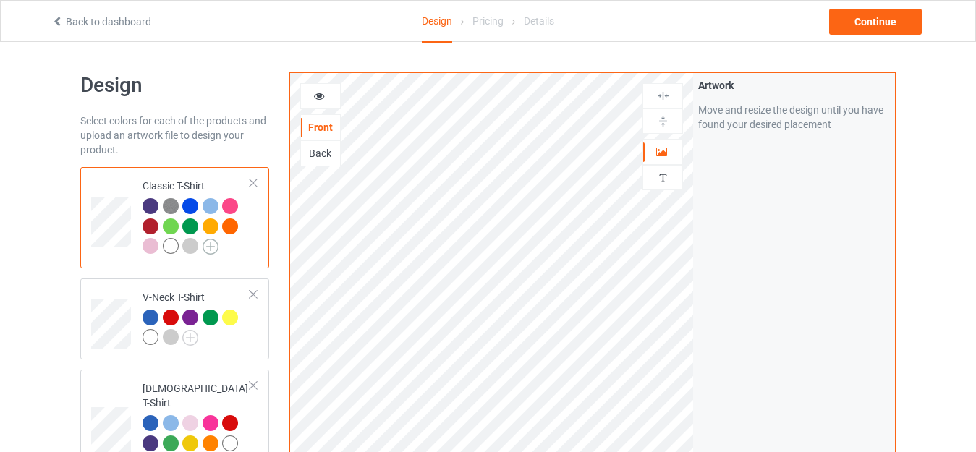
click at [213, 249] on img at bounding box center [211, 247] width 16 height 16
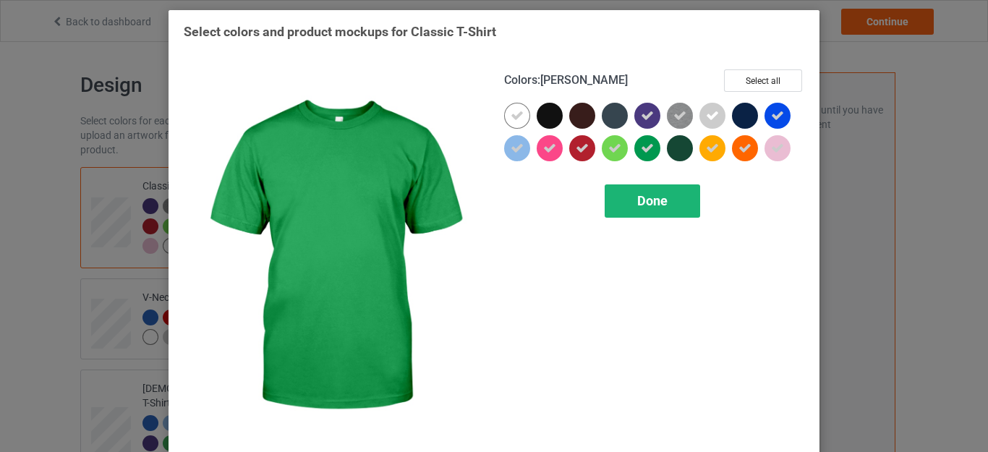
click at [640, 197] on span "Done" at bounding box center [652, 200] width 30 height 15
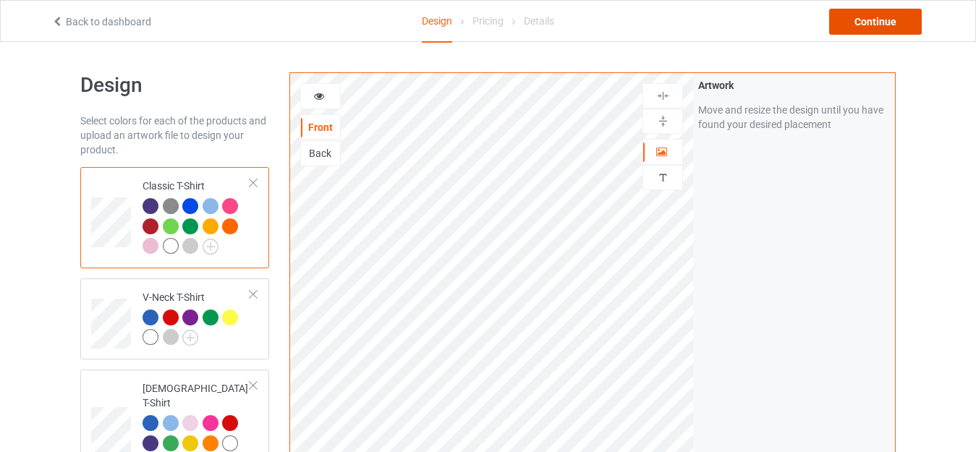
click at [871, 25] on div "Continue" at bounding box center [875, 22] width 93 height 26
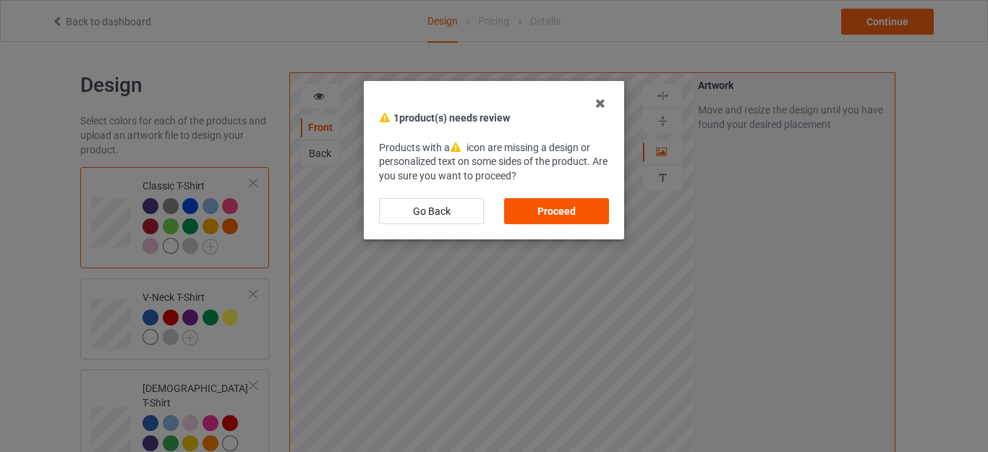
click at [561, 211] on div "Proceed" at bounding box center [556, 211] width 105 height 26
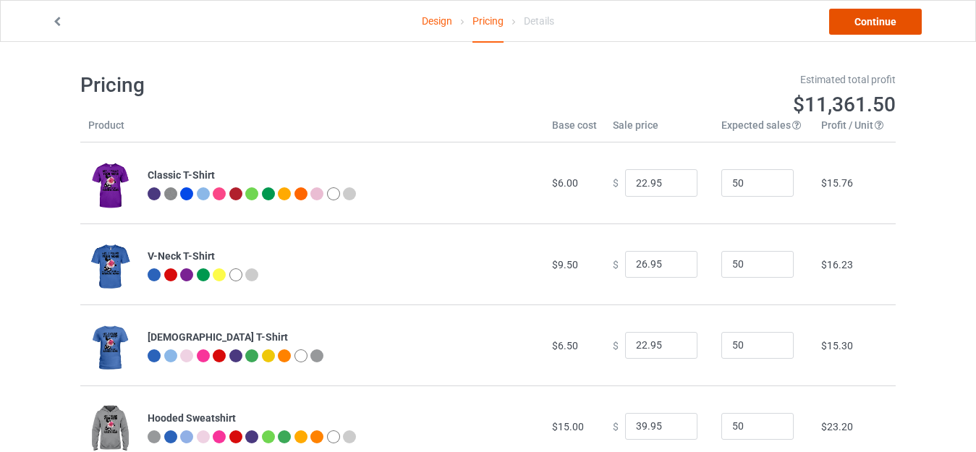
click at [861, 27] on link "Continue" at bounding box center [875, 22] width 93 height 26
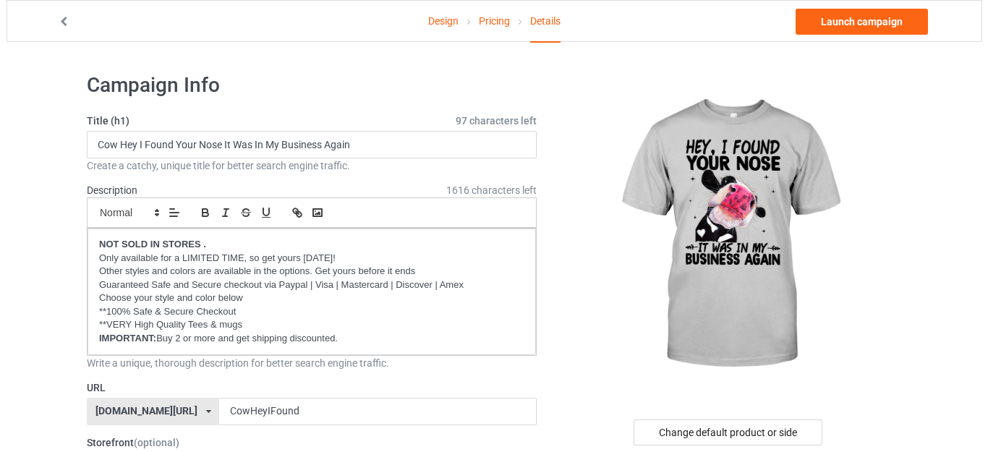
scroll to position [217, 0]
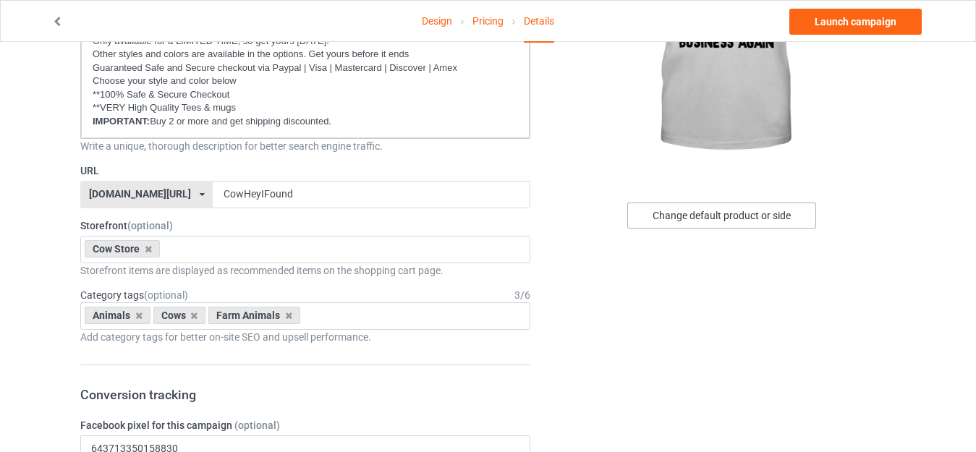
click at [710, 213] on div "Change default product or side" at bounding box center [721, 216] width 189 height 26
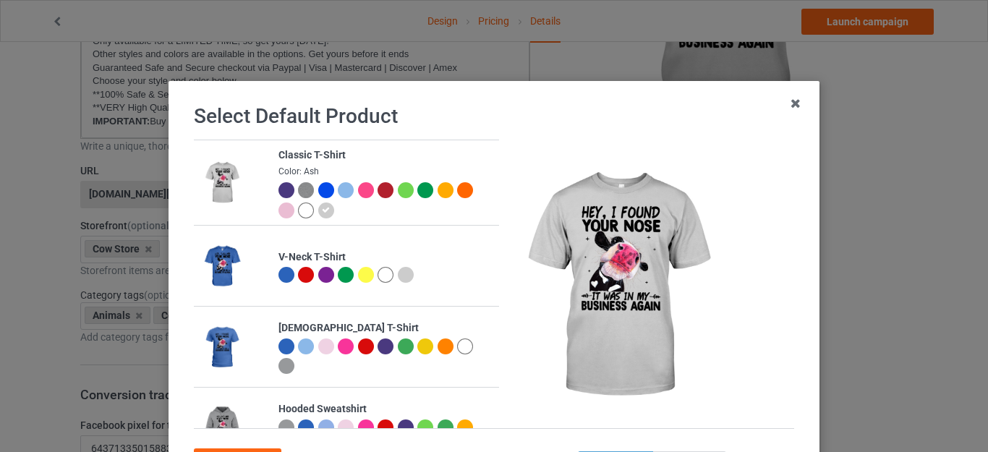
click at [298, 209] on div at bounding box center [306, 211] width 16 height 16
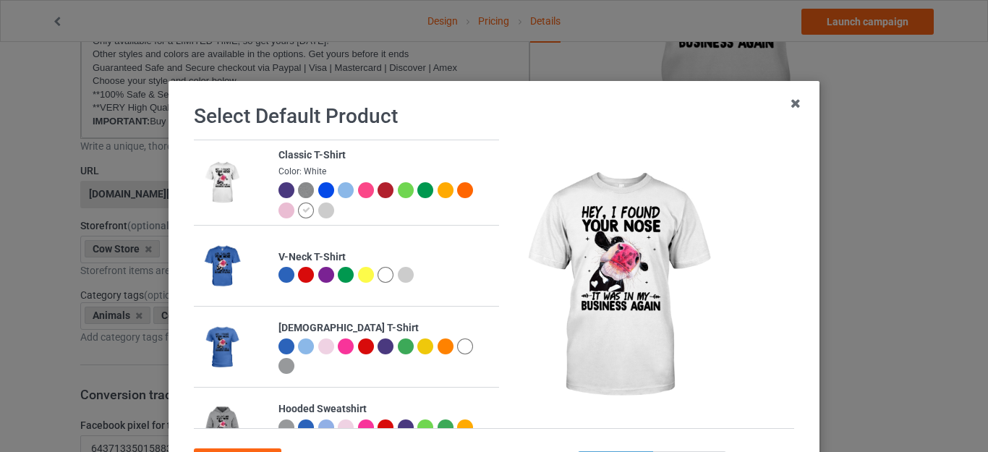
click at [318, 210] on div at bounding box center [326, 211] width 16 height 16
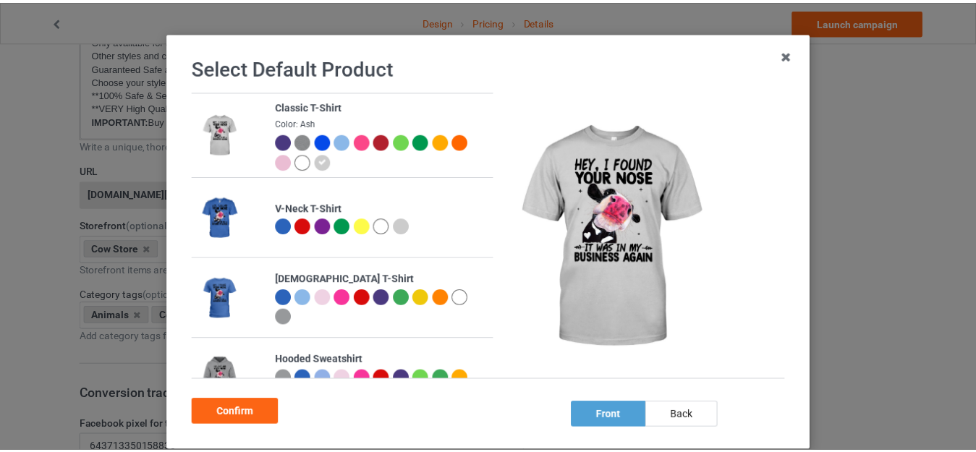
scroll to position [129, 0]
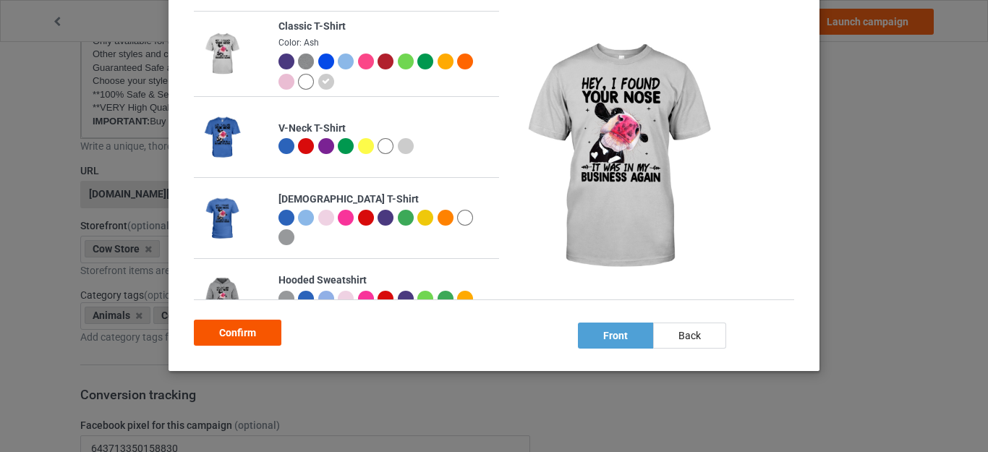
click at [242, 327] on div "Confirm" at bounding box center [238, 333] width 88 height 26
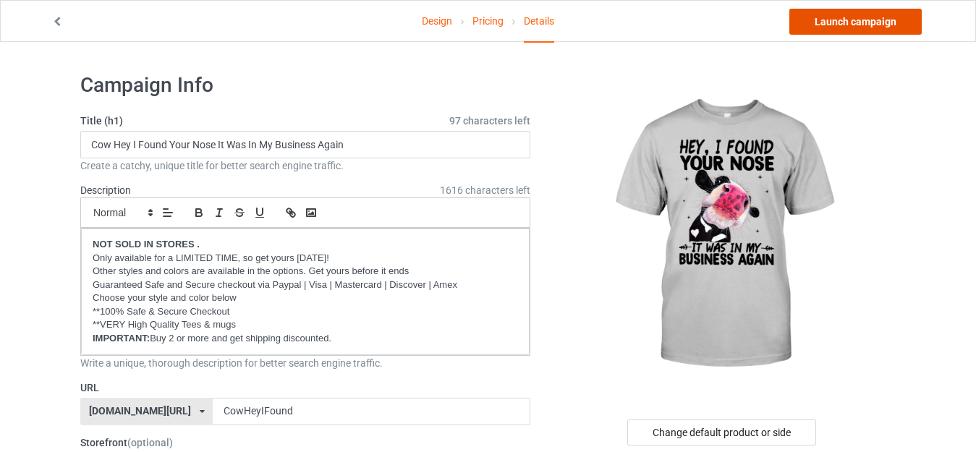
click at [872, 21] on link "Launch campaign" at bounding box center [855, 22] width 132 height 26
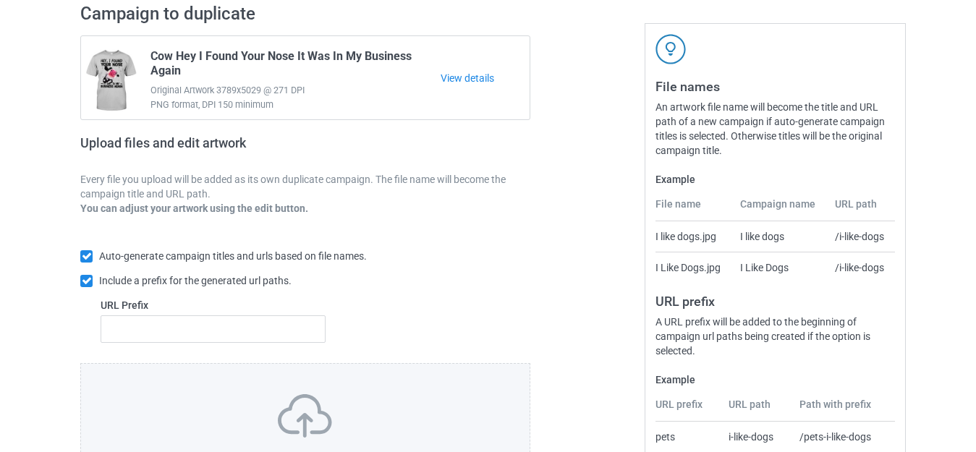
scroll to position [252, 0]
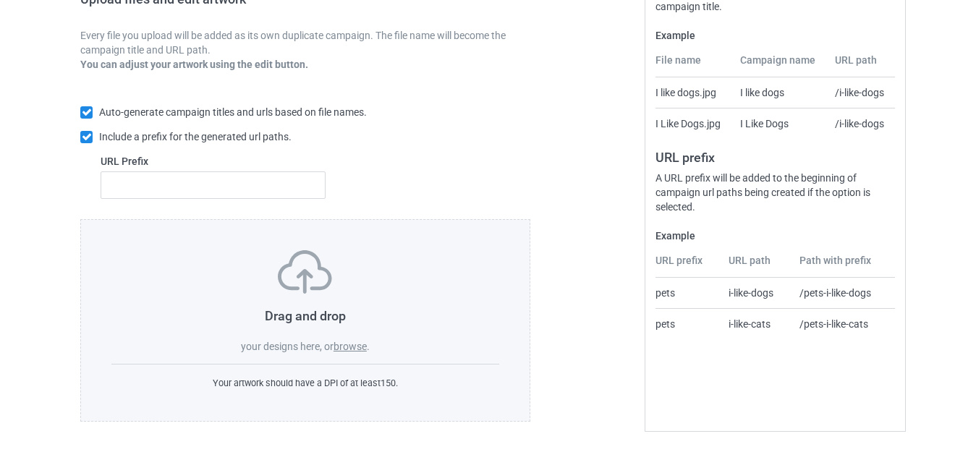
click at [345, 342] on label "browse" at bounding box center [349, 347] width 33 height 12
click at [0, 0] on input "browse" at bounding box center [0, 0] width 0 height 0
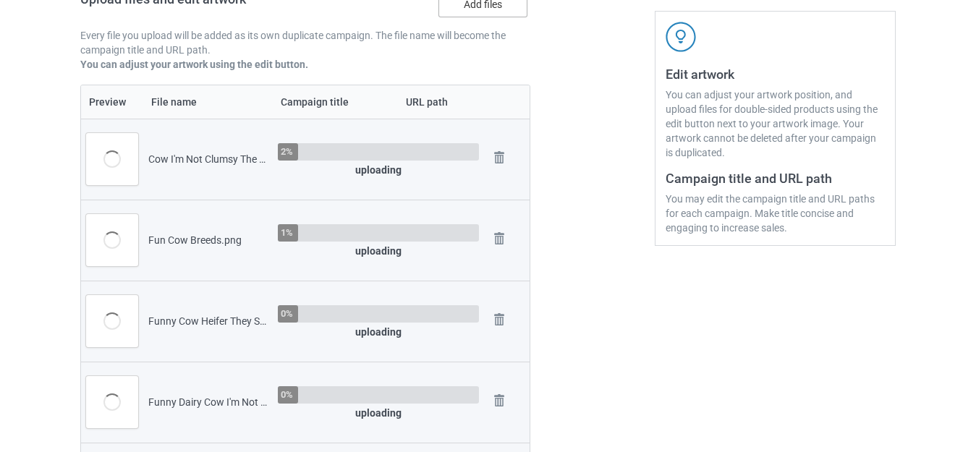
scroll to position [35, 0]
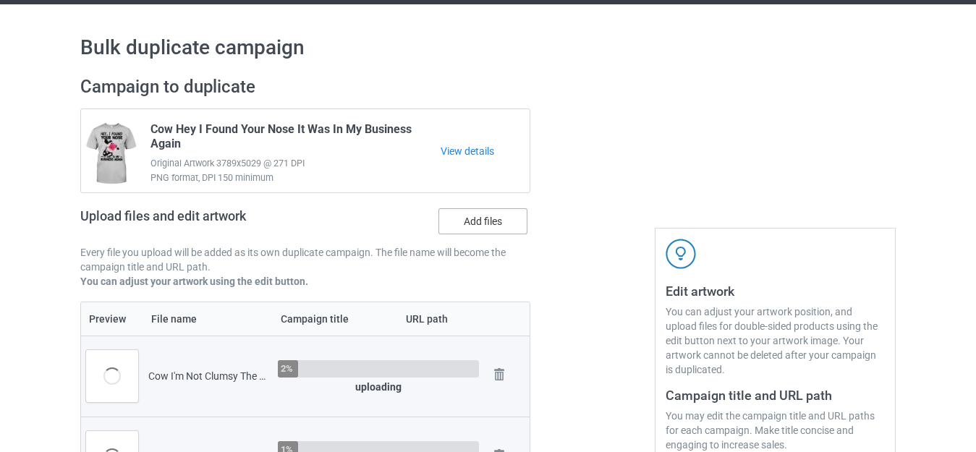
click at [483, 229] on label "Add files" at bounding box center [482, 221] width 89 height 26
click at [0, 0] on input "Add files" at bounding box center [0, 0] width 0 height 0
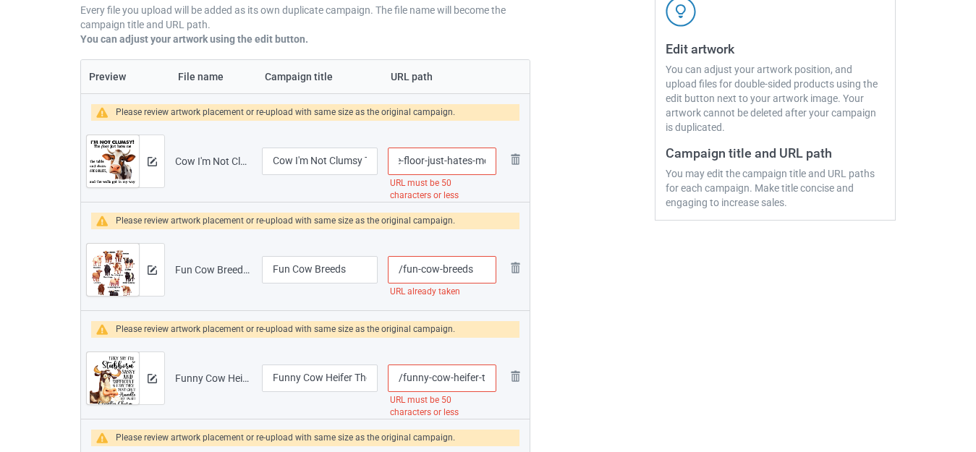
scroll to position [0, 153]
drag, startPoint x: 475, startPoint y: 157, endPoint x: 496, endPoint y: 159, distance: 21.8
click at [496, 159] on input "/cow-i-m-not-clumsy-the-floor-just-hates-me-the-table" at bounding box center [442, 161] width 108 height 27
click at [459, 162] on input "/cow-i-m-not-clumsy-the-floor-just-hates-me-the-table" at bounding box center [442, 161] width 108 height 27
drag, startPoint x: 443, startPoint y: 156, endPoint x: 556, endPoint y: 168, distance: 114.2
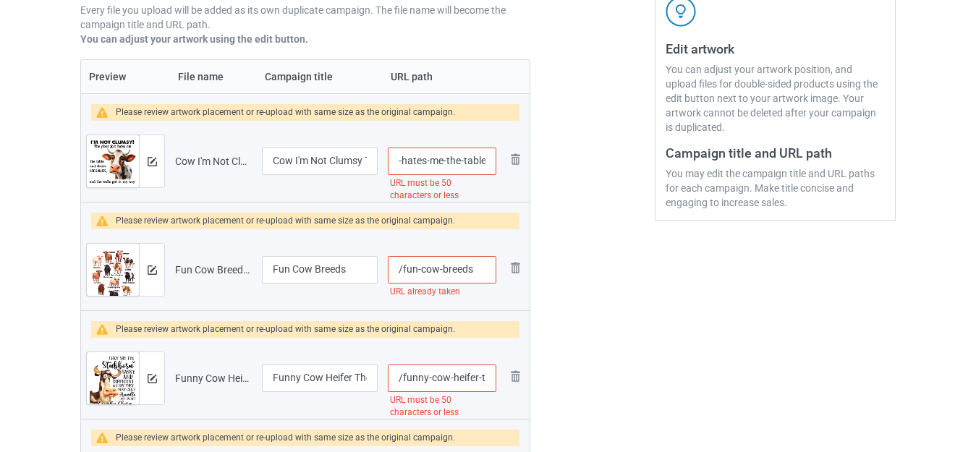
type input "/cow-i-m-not-clumsy-the-floor-just-hates-me"
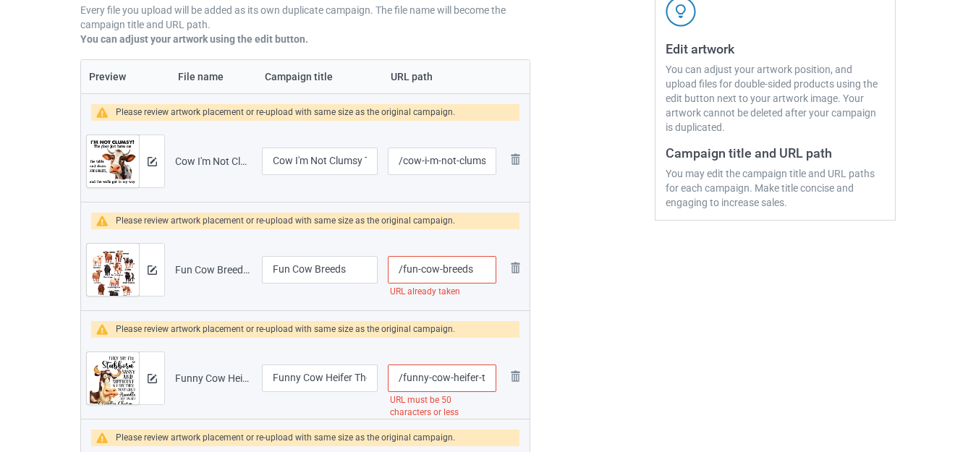
click at [483, 263] on input "/fun-cow-breeds" at bounding box center [442, 269] width 108 height 27
type input "/fun-cow-breedss"
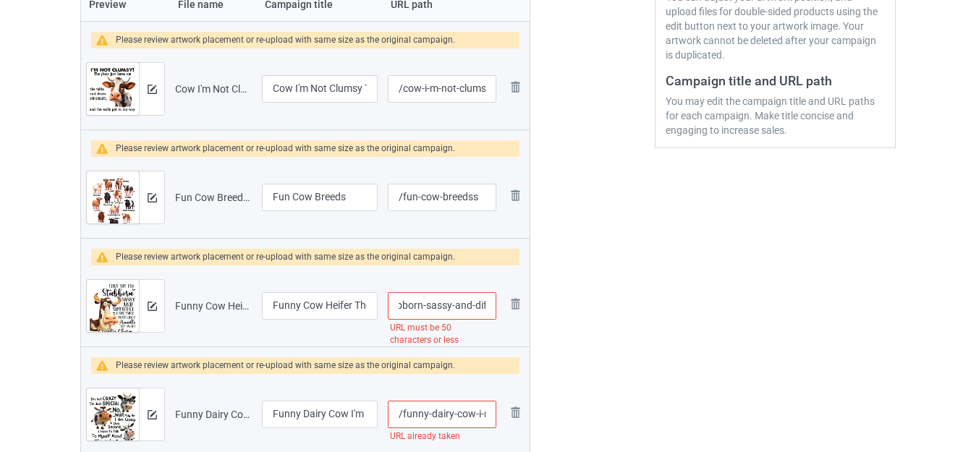
scroll to position [0, 180]
drag, startPoint x: 480, startPoint y: 307, endPoint x: 493, endPoint y: 307, distance: 12.3
click at [502, 307] on tr "Preview and edit artwork Funny Cow Heifer They Say I'm Stubborn Sassy And Diffi…" at bounding box center [305, 305] width 448 height 81
click at [469, 303] on input "/funny-cow-heifer-they-say-i-m-stubborn-sassy-and-difficult" at bounding box center [442, 305] width 108 height 27
drag, startPoint x: 428, startPoint y: 304, endPoint x: 651, endPoint y: 320, distance: 223.4
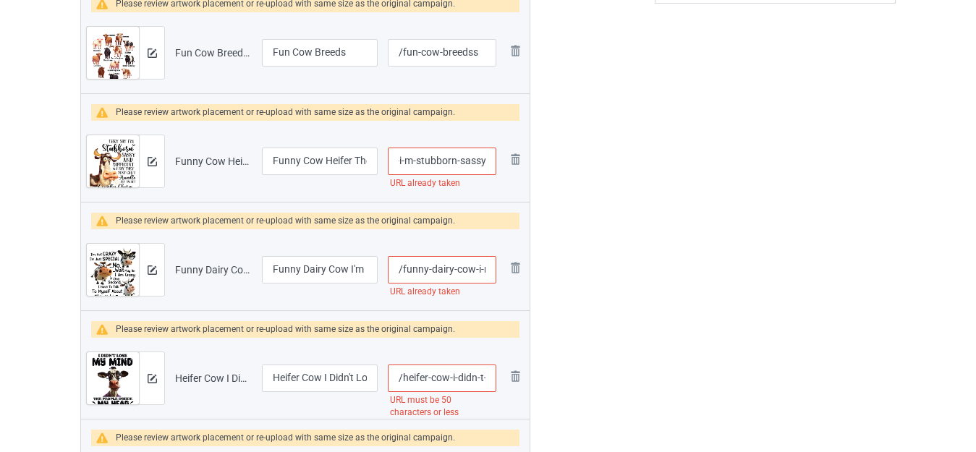
drag, startPoint x: 482, startPoint y: 158, endPoint x: 498, endPoint y: 161, distance: 16.2
click at [498, 161] on td "/funny-cow-heifer-they-say-i-m-stubborn-sassy URL already taken" at bounding box center [442, 161] width 119 height 81
click at [469, 156] on input "/funny-cow-heifer-they-say-i-m-stubborn-sassy" at bounding box center [442, 161] width 108 height 27
drag, startPoint x: 412, startPoint y: 158, endPoint x: 681, endPoint y: 168, distance: 269.3
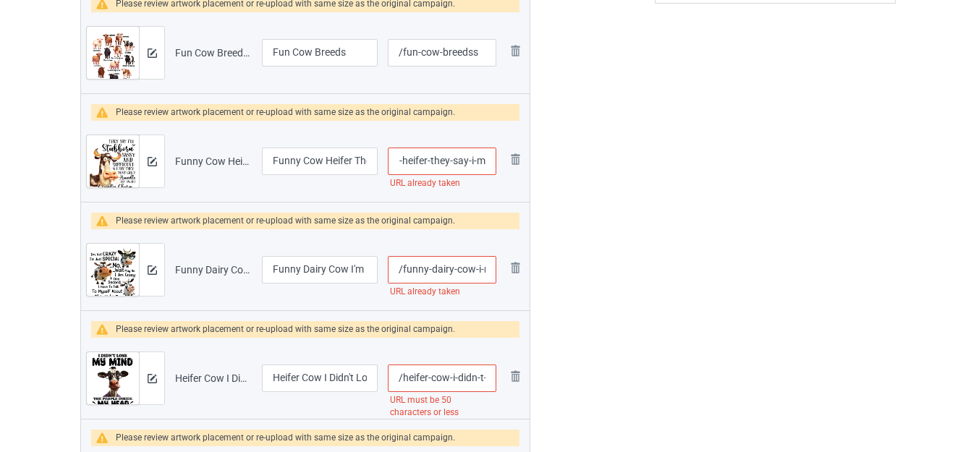
scroll to position [0, 51]
type input "/funny-cow-heifer-they-say-i-m"
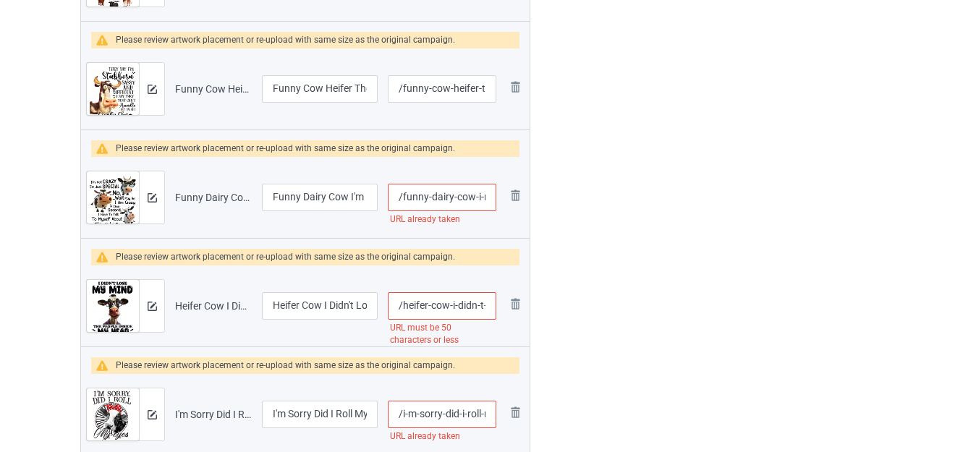
scroll to position [0, 122]
drag, startPoint x: 478, startPoint y: 200, endPoint x: 501, endPoint y: 202, distance: 22.5
click at [501, 202] on td "/funny-dairy-cow-i-m-not-crazy-i-m-just-special URL already taken" at bounding box center [442, 197] width 119 height 81
click at [472, 195] on input "/funny-dairy-cow-i-m-not-crazy-i-m-just-special" at bounding box center [442, 197] width 108 height 27
drag, startPoint x: 433, startPoint y: 195, endPoint x: 660, endPoint y: 203, distance: 227.3
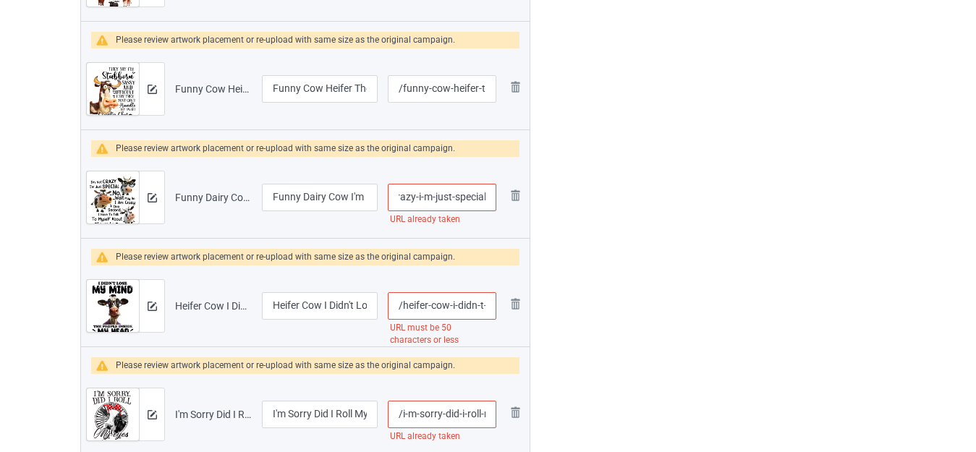
type input "/funny-dairy-cow-i-m-not-crazy-i-m"
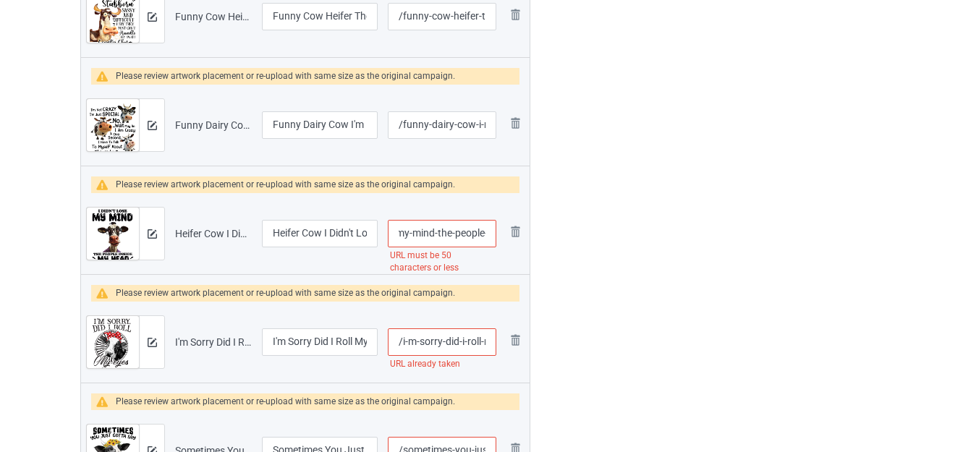
scroll to position [0, 182]
drag, startPoint x: 477, startPoint y: 229, endPoint x: 491, endPoint y: 233, distance: 15.1
click at [491, 233] on input "/heifer-cow-i-didn-t-lose-my-mind-the-people-inside-my-head" at bounding box center [442, 233] width 108 height 27
click at [454, 234] on input "/heifer-cow-i-didn-t-lose-my-mind-the-people-inside-my-head" at bounding box center [442, 233] width 108 height 27
drag, startPoint x: 414, startPoint y: 231, endPoint x: 689, endPoint y: 234, distance: 274.9
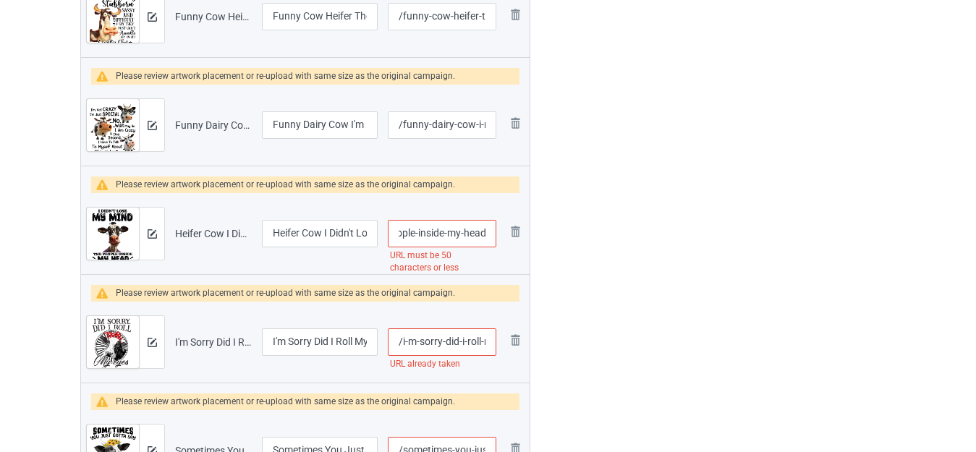
type input "/heifer-cow-i-didn-t-lose-my-mind-the-people"
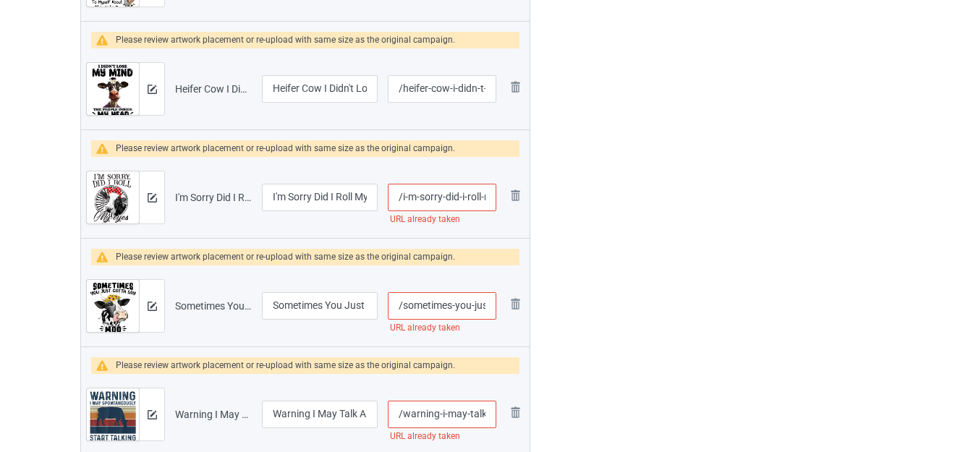
scroll to position [0, 126]
drag, startPoint x: 483, startPoint y: 195, endPoint x: 633, endPoint y: 198, distance: 149.8
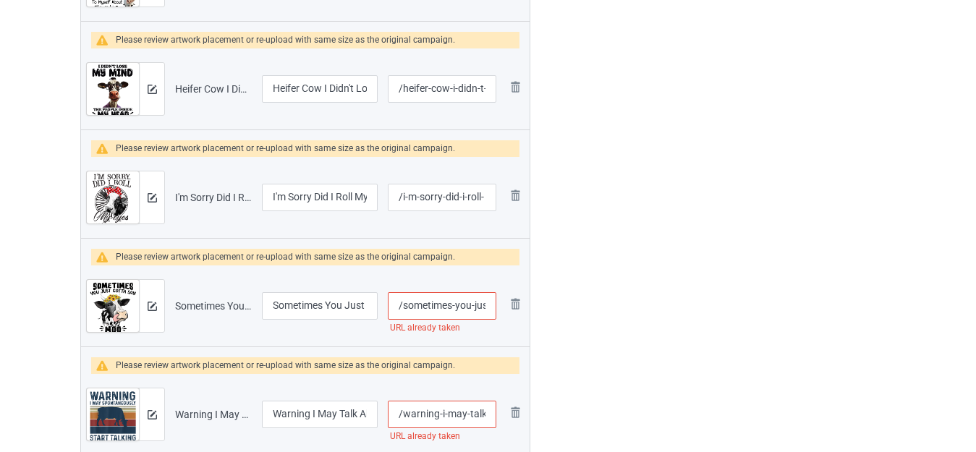
type input "/i-m-sorry-did-i-roll"
drag, startPoint x: 465, startPoint y: 309, endPoint x: 499, endPoint y: 308, distance: 34.0
click at [496, 309] on input "/sometimes-you-just-gotta-say-moo-and-walk-away" at bounding box center [442, 305] width 108 height 27
click at [466, 307] on input "/sometimes-you-just-gotta-say-moo-and-walk-away" at bounding box center [442, 305] width 108 height 27
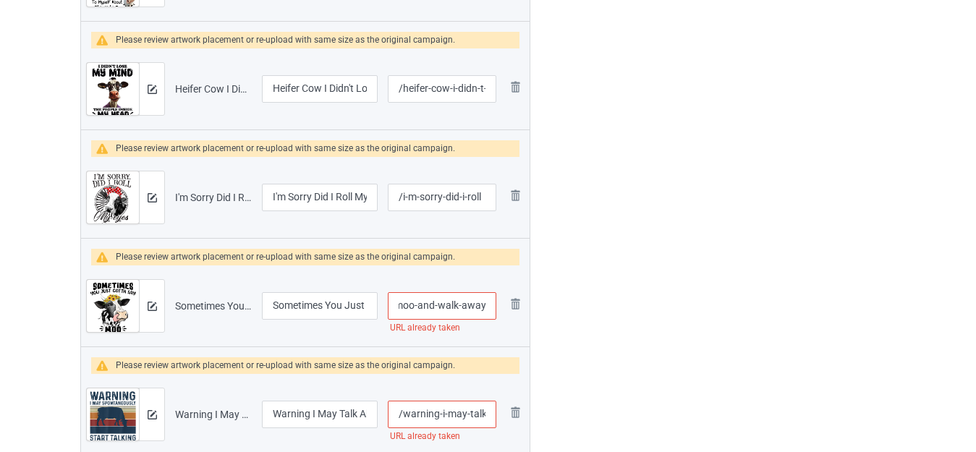
drag, startPoint x: 415, startPoint y: 305, endPoint x: 635, endPoint y: 303, distance: 219.9
type input "/sometimes-you-just-gotta-say-moo"
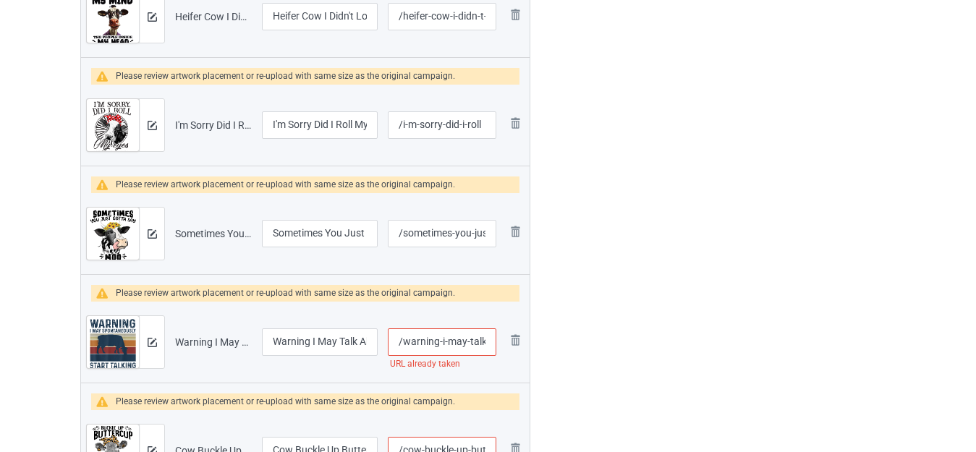
scroll to position [0, 0]
drag, startPoint x: 472, startPoint y: 346, endPoint x: 500, endPoint y: 349, distance: 28.4
click at [500, 349] on td "/warning-i-may-talk-about-cows URL already taken" at bounding box center [442, 342] width 119 height 81
click at [472, 340] on input "/warning-i-may-talk-about-cows" at bounding box center [442, 341] width 108 height 27
click at [484, 339] on input "/warning-i-may-talk-about-cows" at bounding box center [442, 341] width 108 height 27
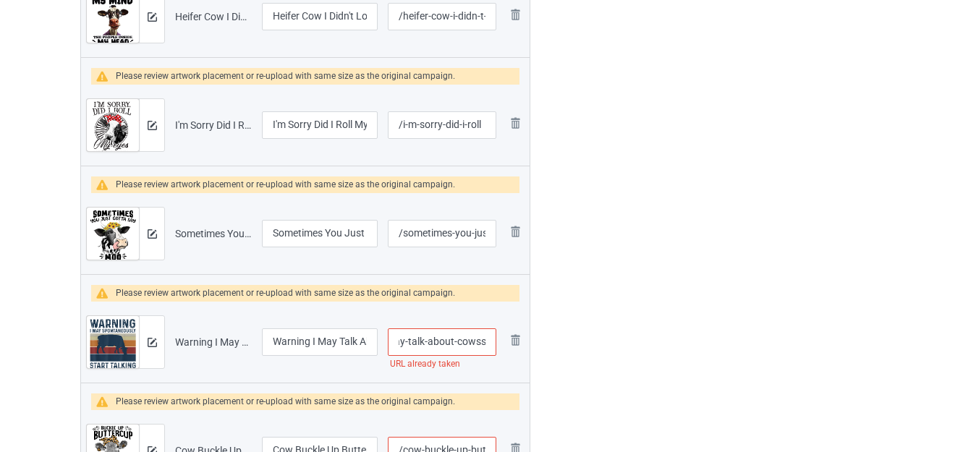
type input "/warning-i-may-talk-about-cowss"
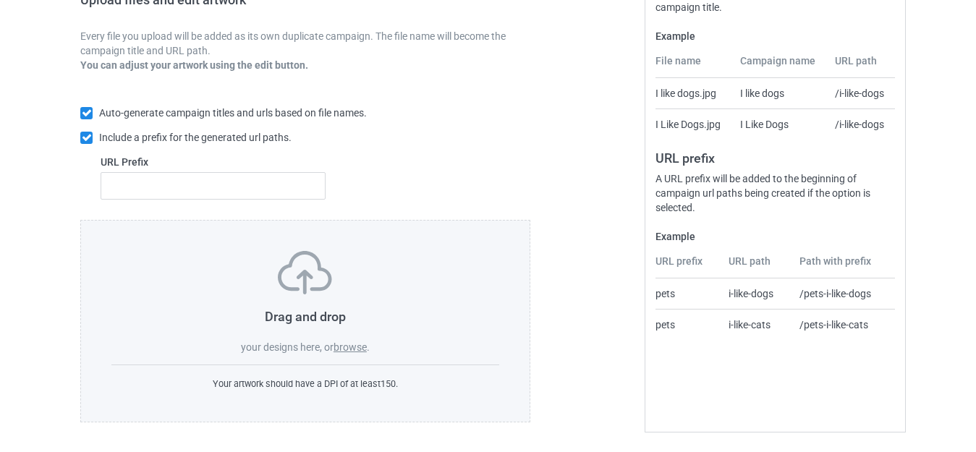
scroll to position [252, 0]
click at [344, 347] on label "browse" at bounding box center [349, 347] width 33 height 12
click at [0, 0] on input "browse" at bounding box center [0, 0] width 0 height 0
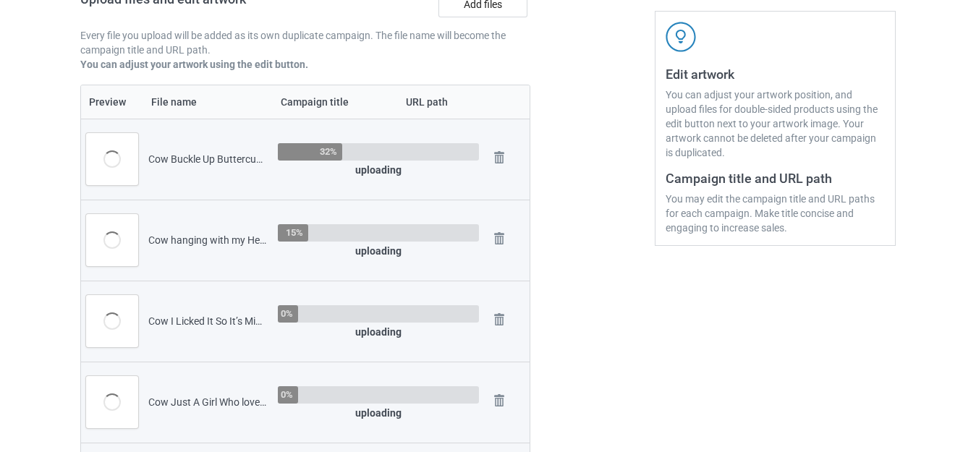
scroll to position [180, 0]
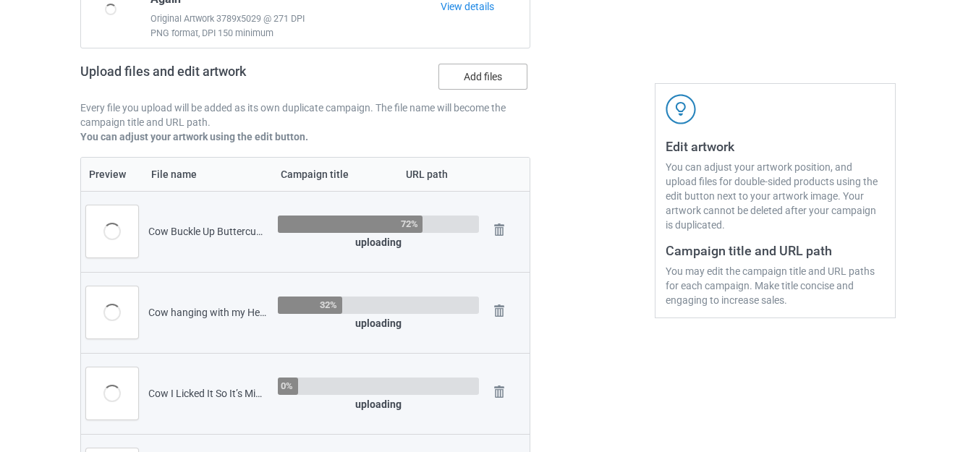
click at [475, 81] on label "Add files" at bounding box center [482, 77] width 89 height 26
click at [0, 0] on input "Add files" at bounding box center [0, 0] width 0 height 0
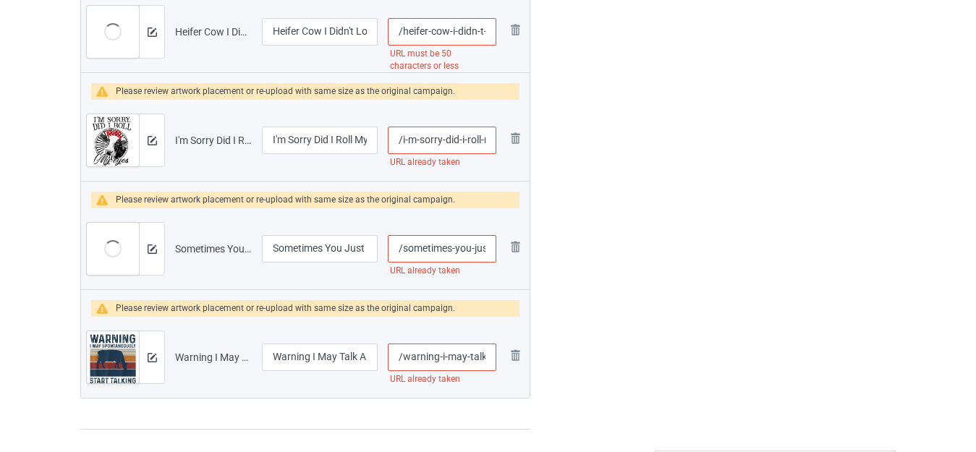
scroll to position [0, 57]
drag, startPoint x: 477, startPoint y: 359, endPoint x: 497, endPoint y: 363, distance: 19.9
click at [497, 363] on td "/warning-i-may-talk-about-cows URL already taken" at bounding box center [442, 357] width 119 height 81
click at [486, 357] on input "/warning-i-may-talk-about-cows" at bounding box center [442, 357] width 108 height 27
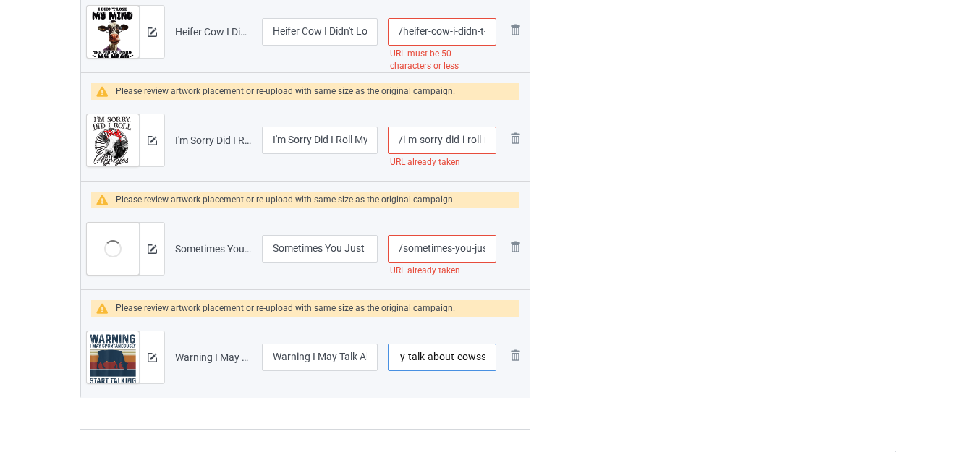
type input "/warning-i-may-talk-about-cowss"
drag, startPoint x: 473, startPoint y: 250, endPoint x: 495, endPoint y: 255, distance: 22.3
click at [495, 255] on input "/sometimes-you-just-gotta-say-moo-and-walk-away" at bounding box center [442, 248] width 108 height 27
click at [485, 247] on input "/sometimes-you-just-gotta-say-moo-and-walk-away" at bounding box center [442, 248] width 108 height 27
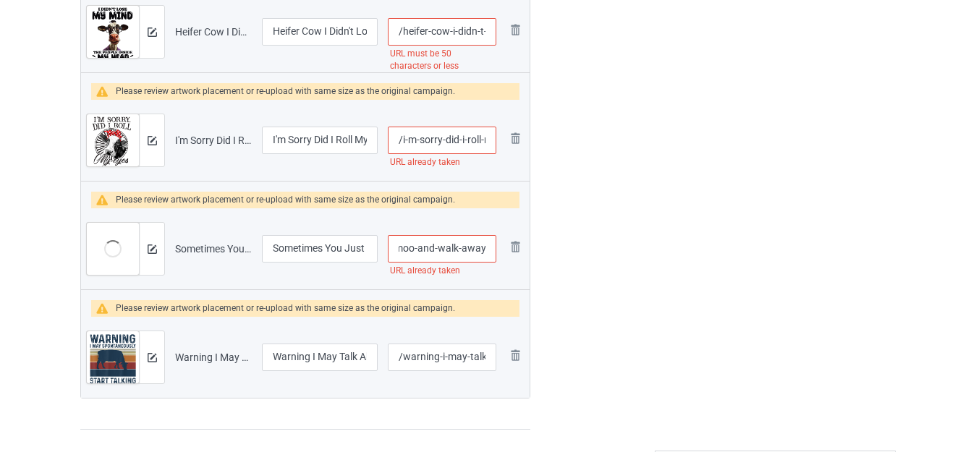
scroll to position [0, 151]
type input "/sometimes-you-just-gotta-say-moo-and-walk-aways"
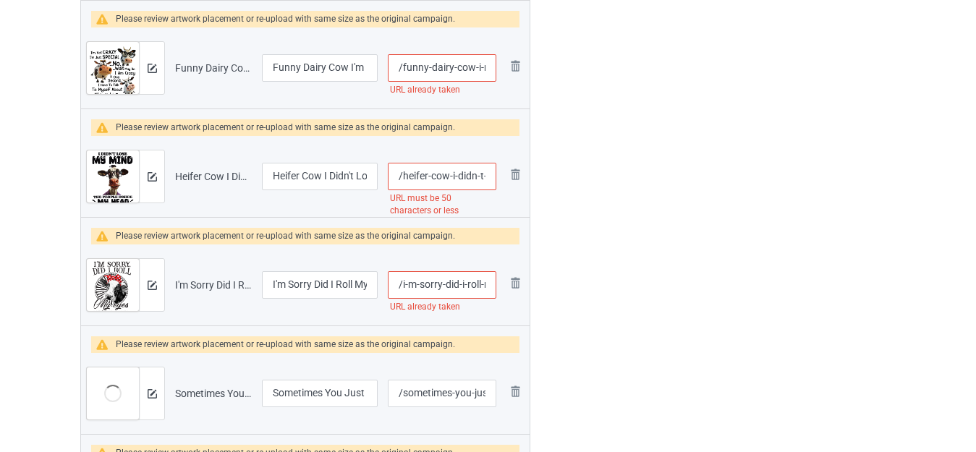
scroll to position [0, 126]
drag, startPoint x: 479, startPoint y: 285, endPoint x: 498, endPoint y: 290, distance: 20.2
click at [498, 290] on td "/i-m-sorry-did-i-roll-my-eyes-out-loud-funny-cow URL already taken" at bounding box center [442, 284] width 119 height 81
click at [490, 285] on input "/i-m-sorry-did-i-roll-my-eyes-out-loud-funny-cow" at bounding box center [442, 284] width 108 height 27
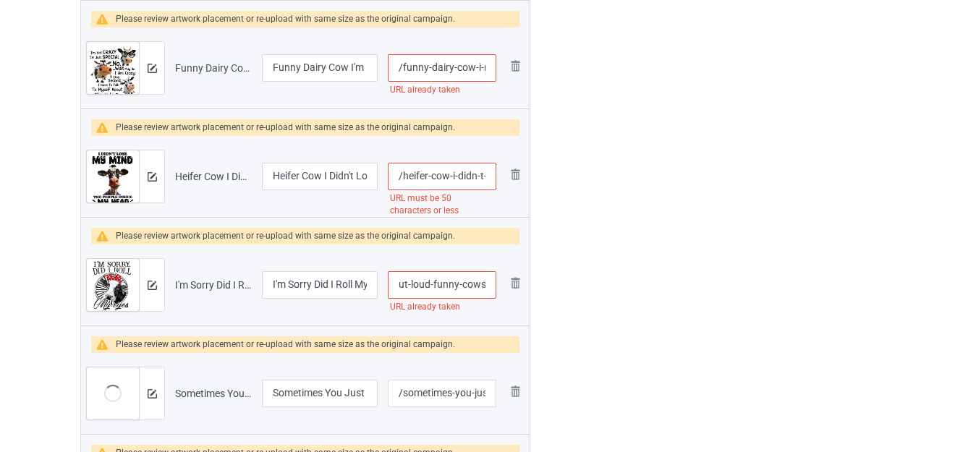
type input "/i-m-sorry-did-i-roll-my-eyes-out-loud-funny-cows"
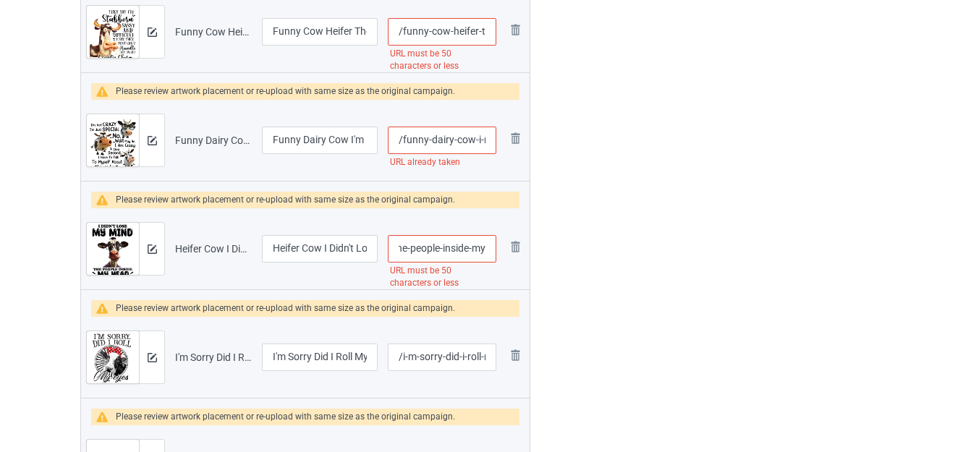
scroll to position [0, 182]
drag, startPoint x: 485, startPoint y: 250, endPoint x: 498, endPoint y: 255, distance: 13.6
click at [498, 255] on td "/heifer-cow-i-didn-t-lose-my-mind-the-people-inside-my-head URL must be 50 char…" at bounding box center [442, 248] width 119 height 81
click at [469, 247] on input "/heifer-cow-i-didn-t-lose-my-mind-the-people-inside-my-head" at bounding box center [442, 248] width 108 height 27
drag, startPoint x: 443, startPoint y: 246, endPoint x: 593, endPoint y: 250, distance: 150.5
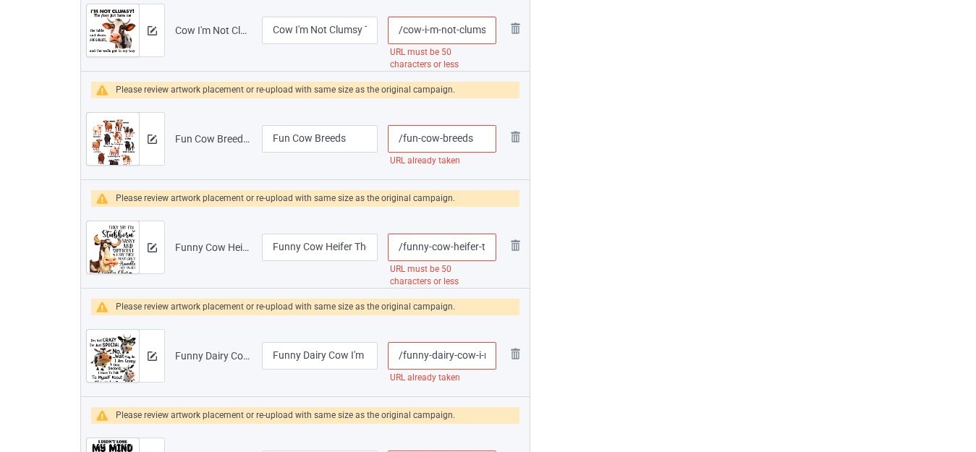
scroll to position [1926, 0]
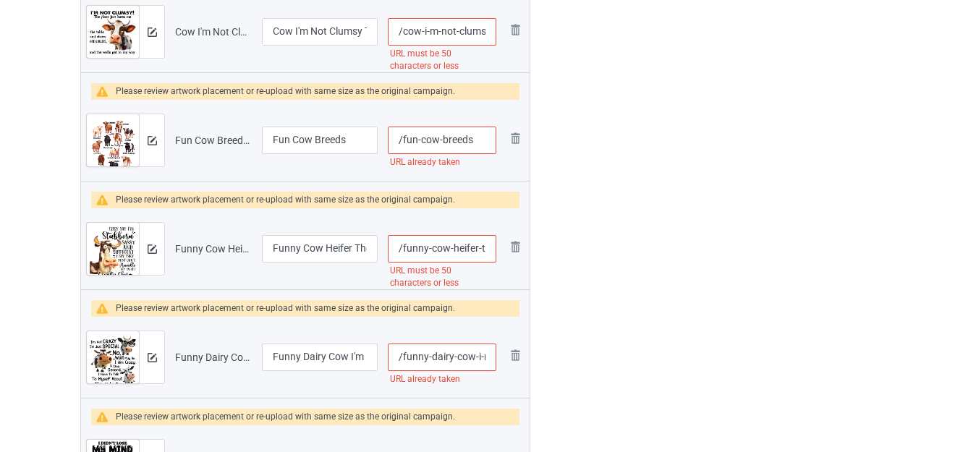
type input "/heifer-cow-i-didn-t-lose-my-mind-the-people-inside"
drag, startPoint x: 464, startPoint y: 359, endPoint x: 501, endPoint y: 360, distance: 36.9
click at [501, 360] on tr "Preview and edit artwork Funny Dairy Cow I'm Not Crazy I'm Just Special.png Fun…" at bounding box center [305, 357] width 448 height 81
click at [486, 352] on input "/funny-dairy-cow-i-m-not-crazy-i-m-just-special" at bounding box center [442, 357] width 108 height 27
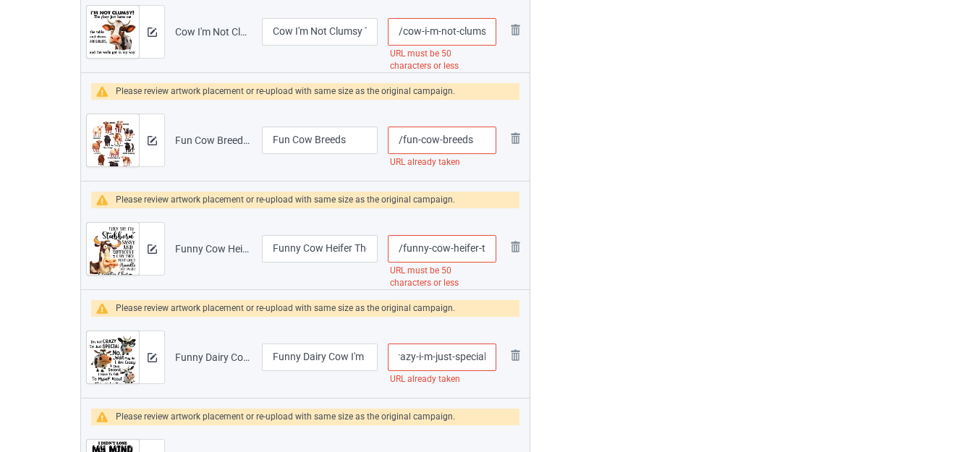
scroll to position [0, 127]
type input "/funny-dairy-cow-i-m-not-crazy-i-m-just-specials"
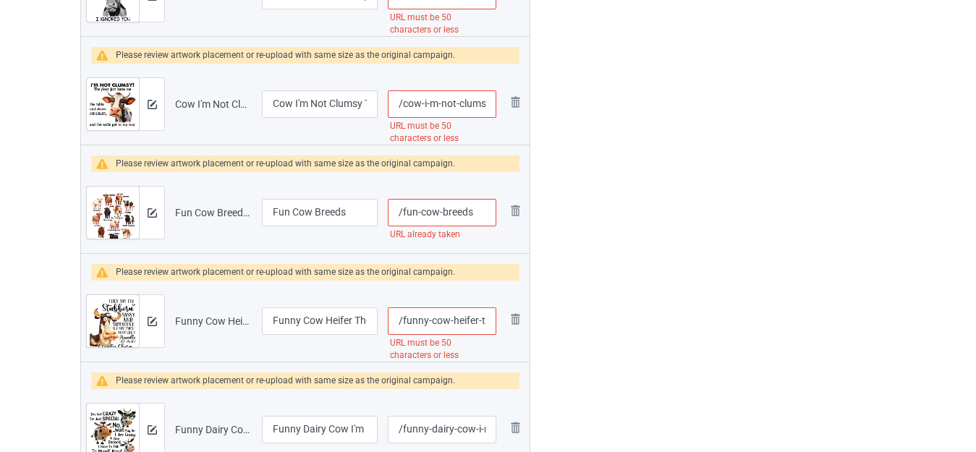
scroll to position [0, 180]
drag, startPoint x: 480, startPoint y: 323, endPoint x: 635, endPoint y: 317, distance: 154.9
type input "/funny-cow-heifer-"
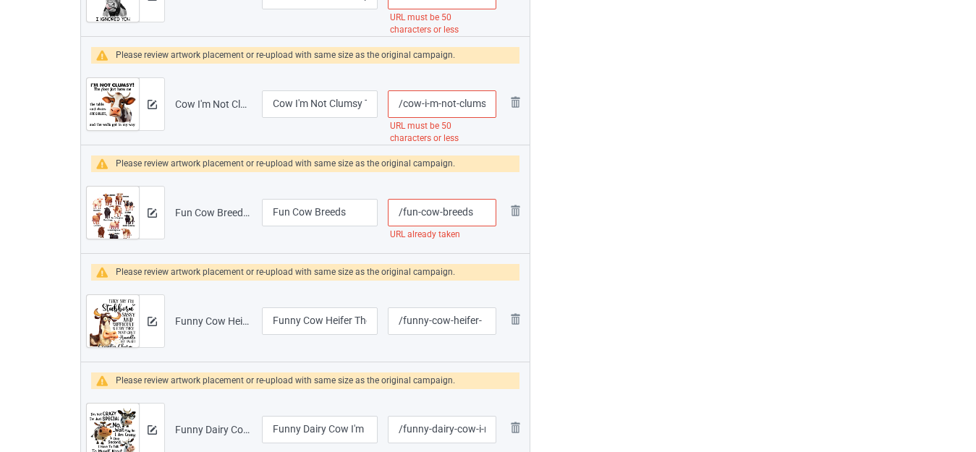
click at [476, 208] on input "/fun-cow-breeds" at bounding box center [442, 212] width 108 height 27
type input "/fun-cow-breedss"
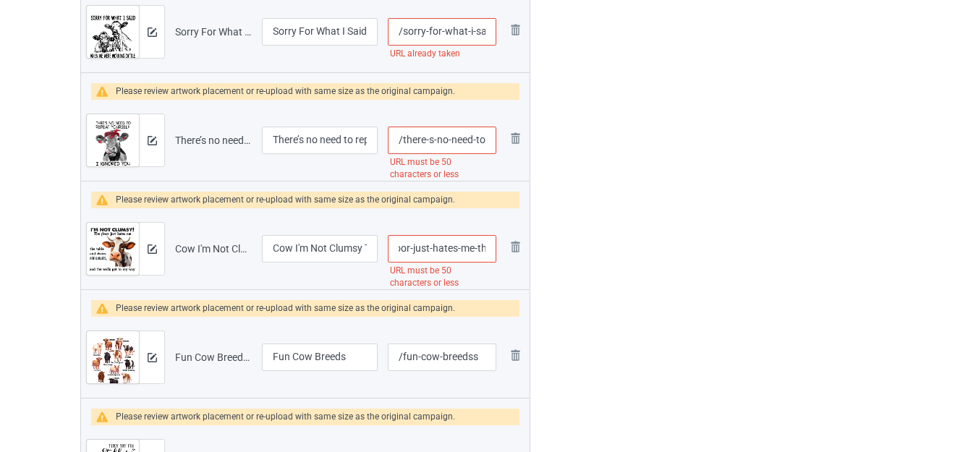
scroll to position [0, 153]
drag, startPoint x: 482, startPoint y: 248, endPoint x: 492, endPoint y: 249, distance: 9.4
click at [492, 249] on input "/cow-i-m-not-clumsy-the-floor-just-hates-me-the-table" at bounding box center [442, 248] width 108 height 27
click at [466, 250] on input "/cow-i-m-not-clumsy-the-floor-just-hates-me-the-table" at bounding box center [442, 248] width 108 height 27
drag, startPoint x: 428, startPoint y: 247, endPoint x: 606, endPoint y: 255, distance: 178.1
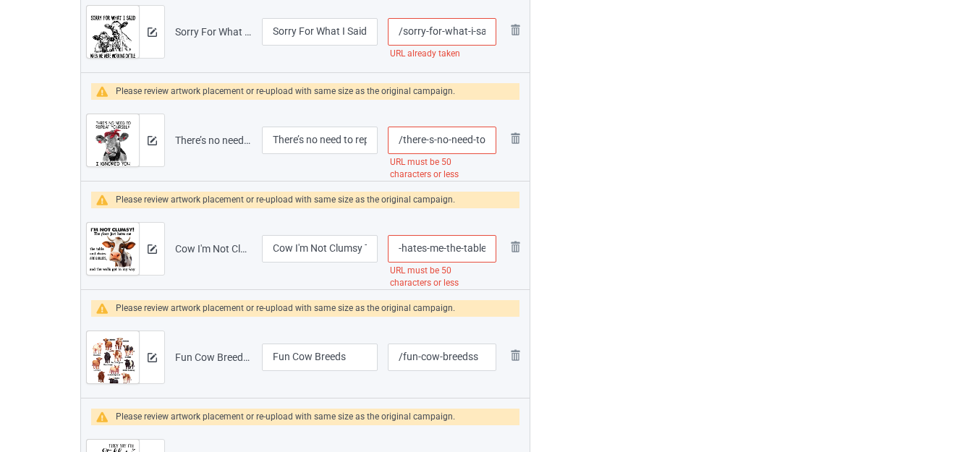
type input "/cow-i-m-not-clumsy-the-floor-just-hates"
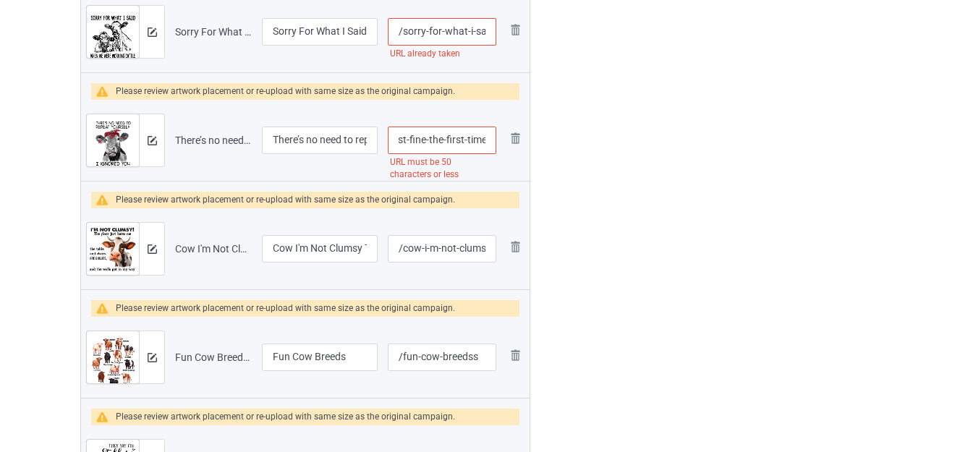
drag, startPoint x: 474, startPoint y: 139, endPoint x: 485, endPoint y: 145, distance: 12.9
click at [485, 145] on input "/there-s-no-need-to-repeat-yourself-i-ignored-you-just-fine-the-first-time" at bounding box center [442, 140] width 108 height 27
click at [475, 139] on input "/there-s-no-need-to-repeat-yourself-i-ignored-you-just-fine-the-first-time" at bounding box center [442, 140] width 108 height 27
click at [422, 137] on input "/there-s-no-need-to-repeat-yourself-i-ignored-you-just-fine-the-first-time" at bounding box center [442, 140] width 108 height 27
drag, startPoint x: 426, startPoint y: 137, endPoint x: 644, endPoint y: 152, distance: 218.3
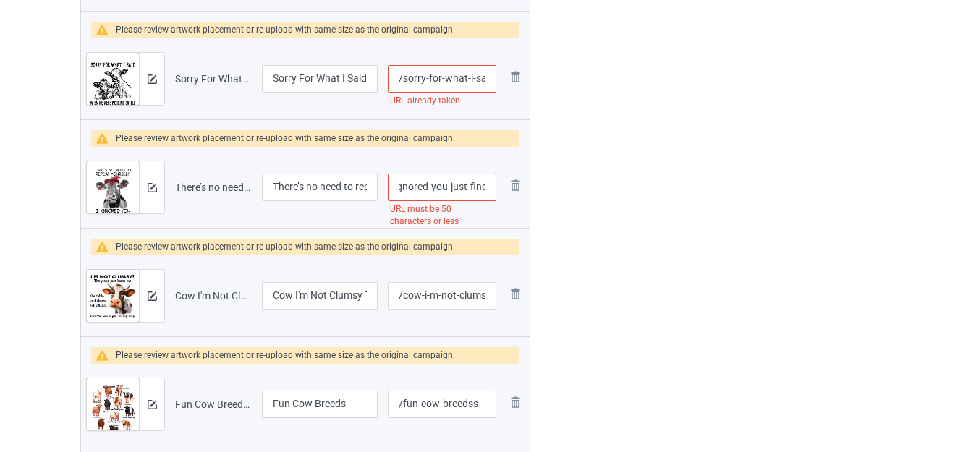
scroll to position [0, 0]
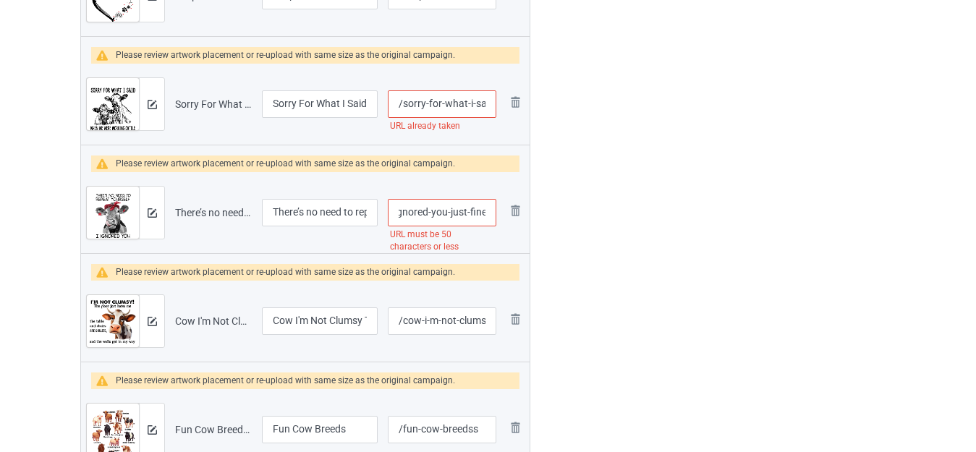
drag, startPoint x: 467, startPoint y: 208, endPoint x: 581, endPoint y: 213, distance: 113.7
drag, startPoint x: 449, startPoint y: 210, endPoint x: 639, endPoint y: 213, distance: 189.5
type input "/there-s-no-need-to-repeat-yourself-i-ignored"
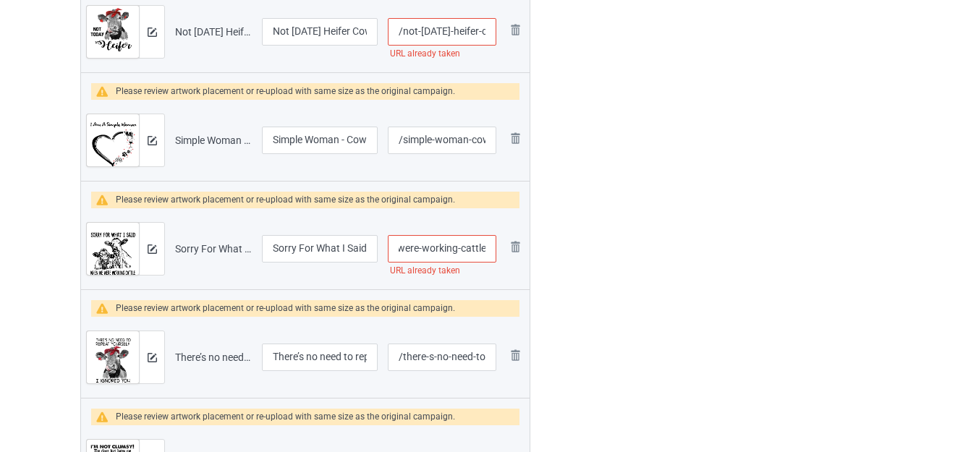
drag, startPoint x: 480, startPoint y: 247, endPoint x: 493, endPoint y: 250, distance: 14.0
click at [493, 250] on input "/sorry-for-what-i-said-when-we-were-working-cattle" at bounding box center [442, 248] width 108 height 27
click at [467, 250] on input "/sorry-for-what-i-said-when-we-were-working-cattle" at bounding box center [442, 248] width 108 height 27
click at [485, 246] on input "/sorry-for-what-i-said-when-we-were-working-cattle" at bounding box center [442, 248] width 108 height 27
click at [486, 249] on input "/sorry-for-what-i-said-when-we-were-working-cattle" at bounding box center [442, 248] width 108 height 27
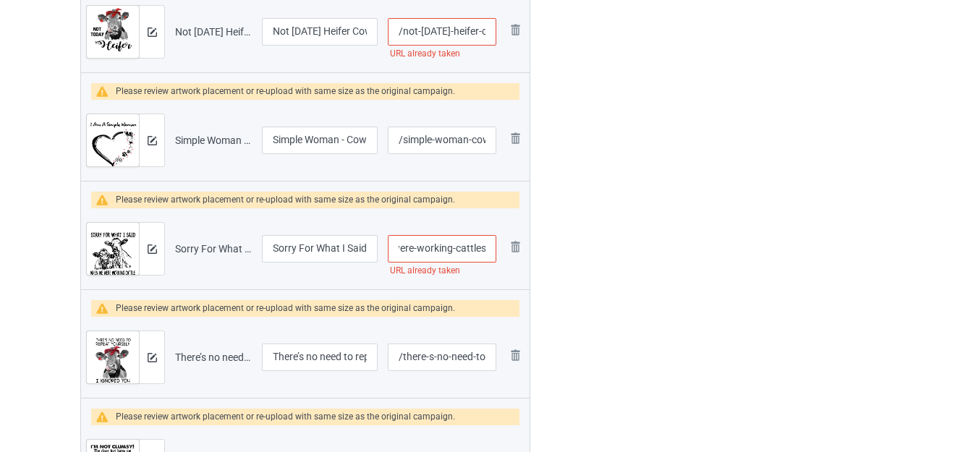
type input "/sorry-for-what-i-said-when-we-were-working-cattles"
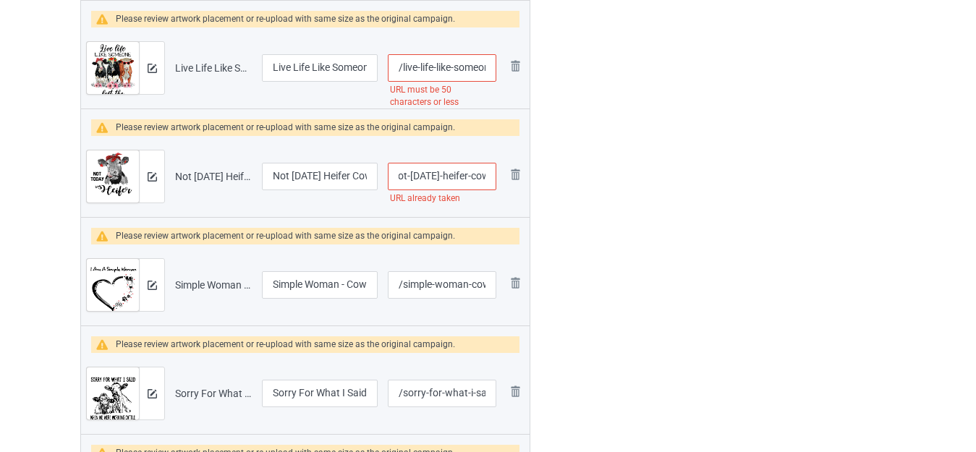
drag, startPoint x: 485, startPoint y: 180, endPoint x: 495, endPoint y: 180, distance: 9.4
click at [495, 180] on input "/not-today-heifer-cow" at bounding box center [442, 176] width 108 height 27
click at [485, 175] on input "/not-today-heifer-cow" at bounding box center [442, 176] width 108 height 27
type input "/not-today-heifer-cows"
click at [602, 210] on div at bounding box center [592, 103] width 104 height 2699
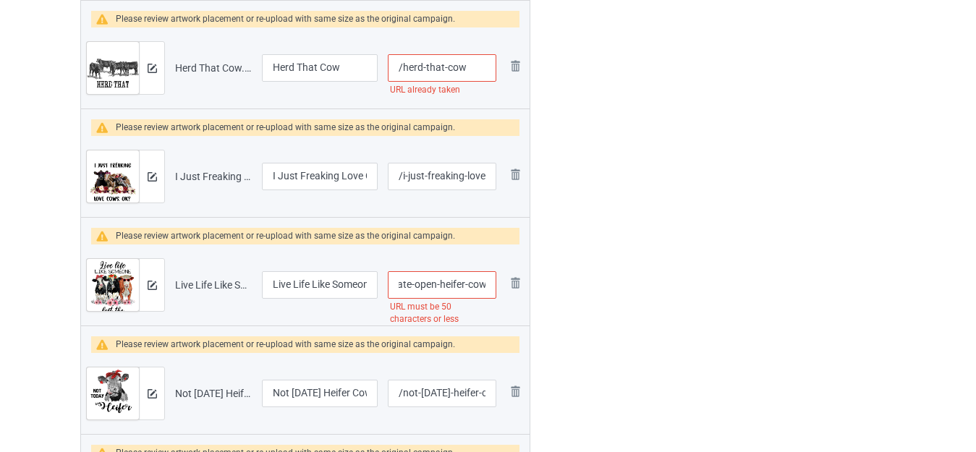
drag, startPoint x: 471, startPoint y: 287, endPoint x: 492, endPoint y: 286, distance: 21.0
click at [492, 286] on input "/live-life-like-someone-left-the-gate-open-heifer-cow" at bounding box center [442, 284] width 108 height 27
click at [461, 286] on input "/live-life-like-someone-left-the-gate-open-heifer-cow" at bounding box center [442, 284] width 108 height 27
drag, startPoint x: 438, startPoint y: 284, endPoint x: 587, endPoint y: 287, distance: 149.8
click at [587, 287] on div "Campaign to duplicate Cow Hey I Found Your Nose It Was In My Business Again Ori…" at bounding box center [487, 320] width 835 height 2699
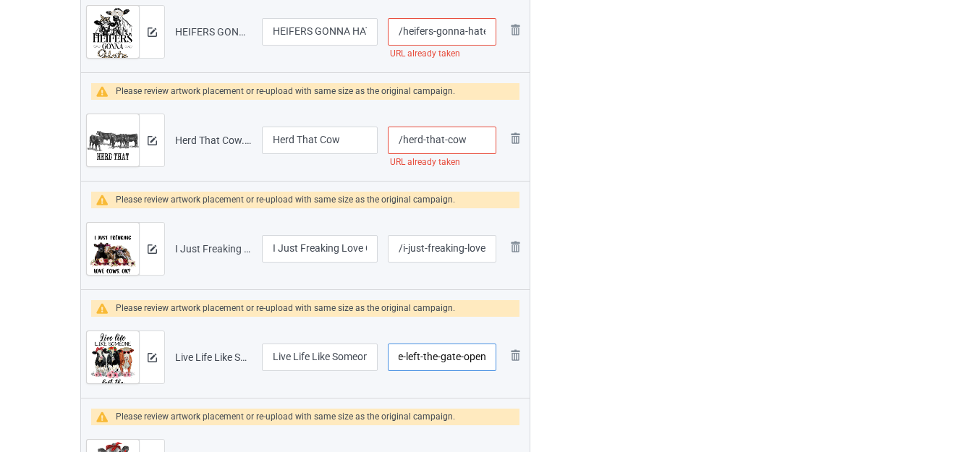
type input "/live-life-like-someone-left-the-gate-open"
click at [477, 134] on input "/herd-that-cow" at bounding box center [442, 140] width 108 height 27
type input "/herd-that-cows"
click at [602, 210] on div at bounding box center [592, 392] width 104 height 2699
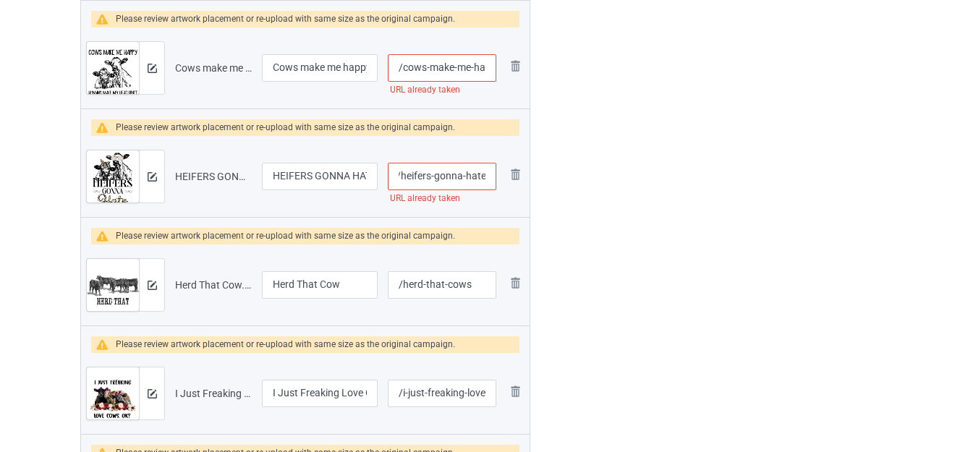
drag, startPoint x: 474, startPoint y: 174, endPoint x: 493, endPoint y: 177, distance: 19.2
click at [493, 177] on input "/heifers-gonna-hate" at bounding box center [442, 176] width 108 height 27
click at [489, 176] on input "/heifers-gonna-hate" at bounding box center [442, 176] width 108 height 27
click at [485, 174] on input "/heifers-gonna-hate" at bounding box center [442, 176] width 108 height 27
click at [482, 173] on input "/heifers-gonna-hate" at bounding box center [442, 176] width 108 height 27
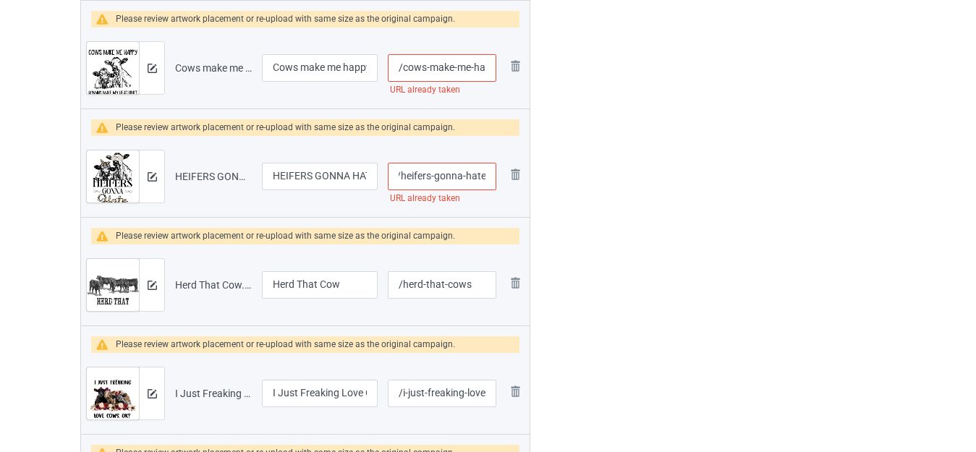
click at [485, 171] on input "/heifers-gonna-hate" at bounding box center [442, 176] width 108 height 27
type input "/heifers-gonna-hates"
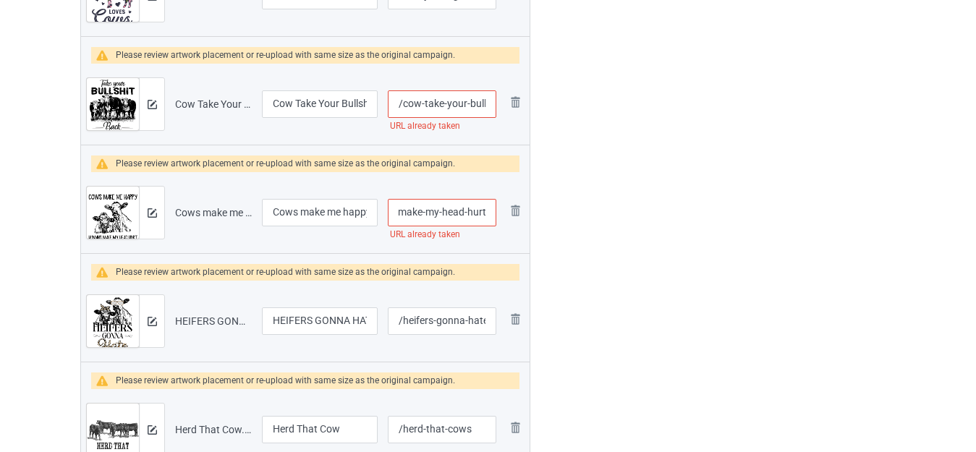
drag, startPoint x: 466, startPoint y: 218, endPoint x: 493, endPoint y: 216, distance: 27.5
click at [493, 216] on input "/cows-make-me-happy-humans-make-my-head-hurt" at bounding box center [442, 212] width 108 height 27
click at [488, 210] on input "/cows-make-me-happy-humans-make-my-head-hurt" at bounding box center [442, 212] width 108 height 27
type input "/cows-make-me-happy-humans-make-my-head-hurts"
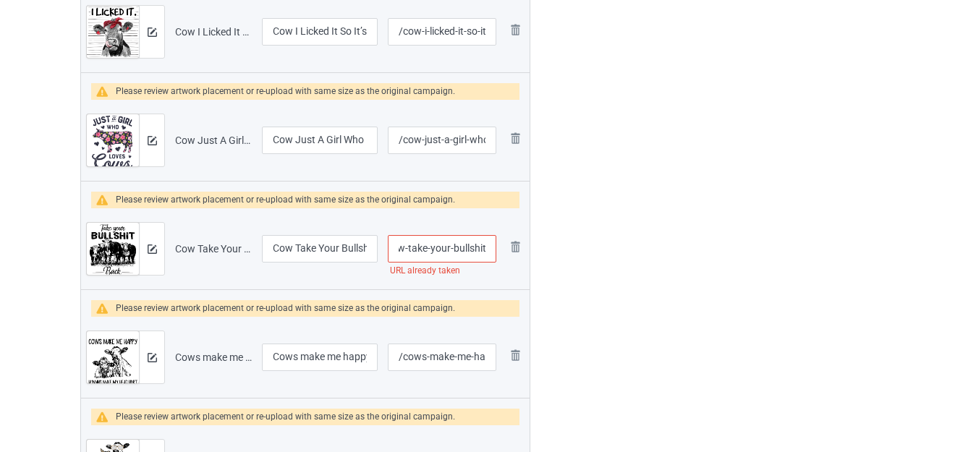
click at [487, 250] on input "/cow-take-your-bullshit" at bounding box center [442, 248] width 108 height 27
click at [489, 245] on input "/cow-take-your-bullshit" at bounding box center [442, 248] width 108 height 27
type input "/cow-take-your-bullshits"
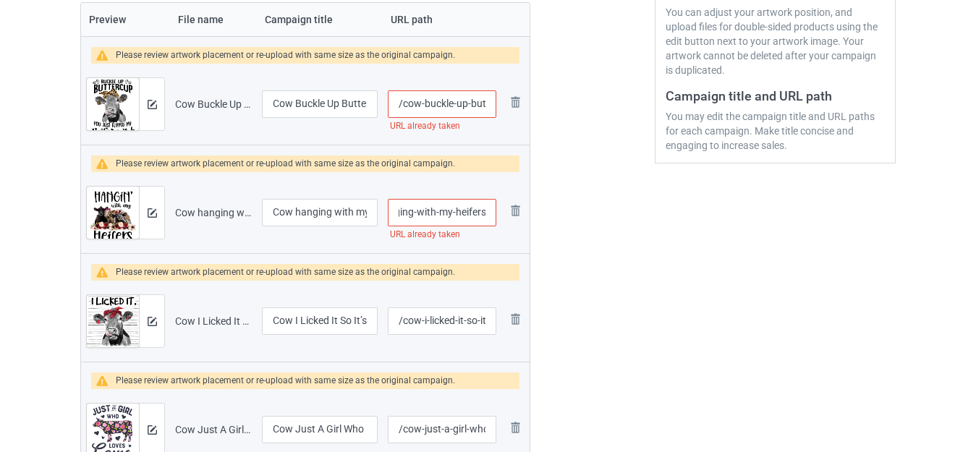
drag, startPoint x: 484, startPoint y: 216, endPoint x: 492, endPoint y: 217, distance: 8.1
click at [492, 217] on input "/cow-hanging-with-my-heifers" at bounding box center [442, 212] width 108 height 27
click at [487, 212] on input "/cow-hanging-with-my-heifers" at bounding box center [442, 212] width 108 height 27
type input "/cow-hanging-with-my-heiferss"
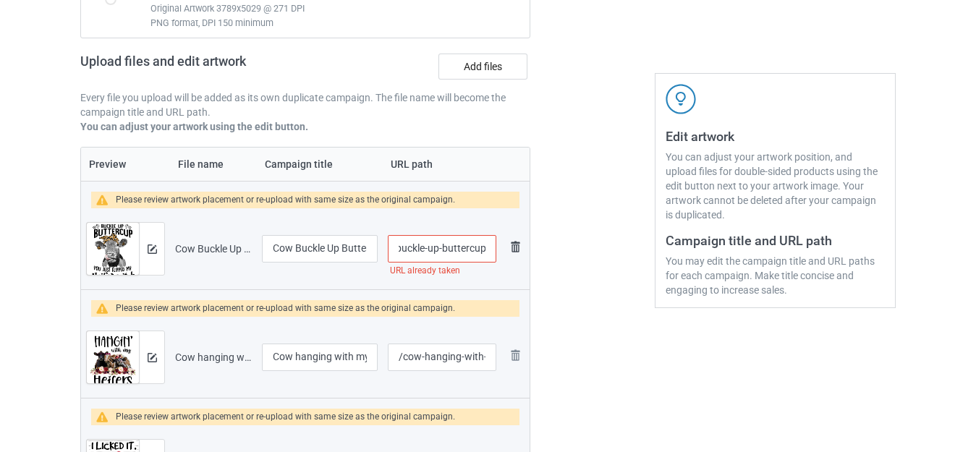
drag, startPoint x: 474, startPoint y: 243, endPoint x: 509, endPoint y: 250, distance: 36.0
click at [509, 250] on tr "Preview and edit artwork Cow Buckle Up Buttercup.png Cow Buckle Up Buttercup /c…" at bounding box center [305, 248] width 448 height 81
click at [488, 246] on input "/cow-buckle-up-buttercup" at bounding box center [442, 248] width 108 height 27
type input "/cow-buckle-up-buttercups"
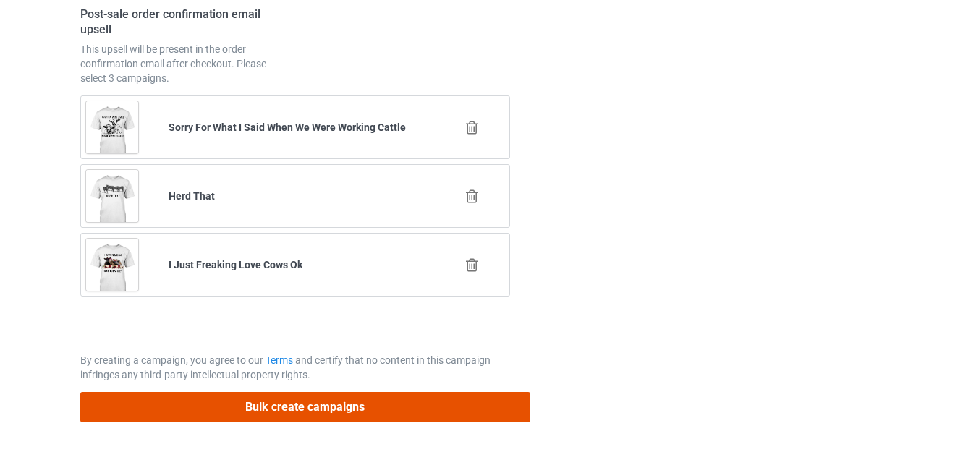
click at [324, 398] on button "Bulk create campaigns" at bounding box center [305, 407] width 450 height 30
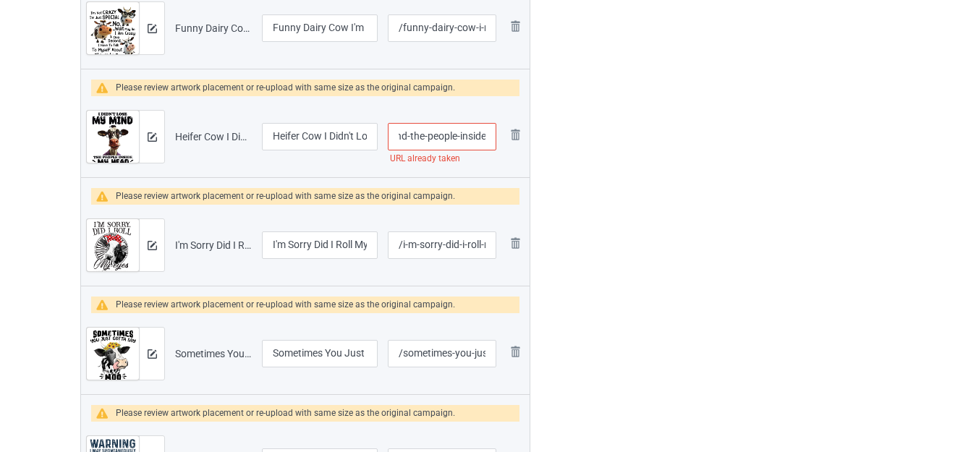
drag, startPoint x: 477, startPoint y: 136, endPoint x: 498, endPoint y: 138, distance: 21.8
click at [498, 138] on td "/heifer-cow-i-didn-t-lose-my-mind-the-people-inside URL already taken" at bounding box center [442, 136] width 119 height 81
click at [453, 138] on input "/heifer-cow-i-didn-t-lose-my-mind-the-people-inside" at bounding box center [442, 136] width 108 height 27
drag, startPoint x: 424, startPoint y: 139, endPoint x: 617, endPoint y: 142, distance: 193.1
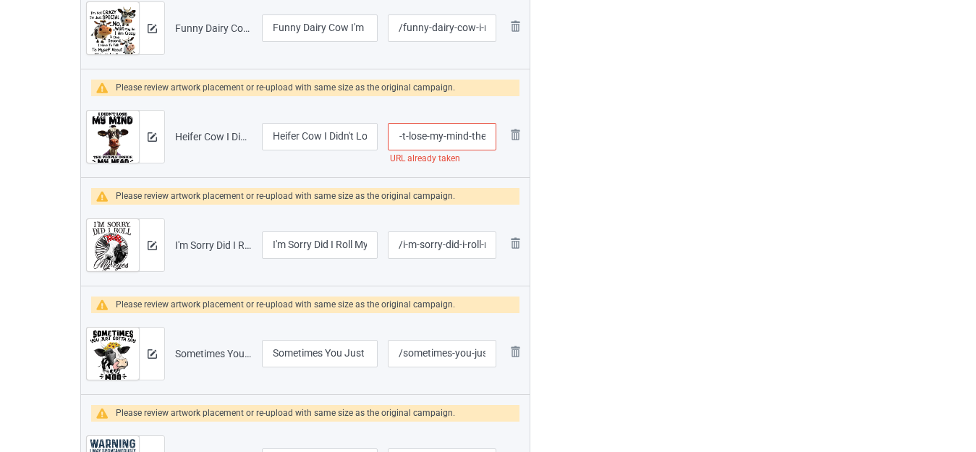
type input "/heifer-cow-i-didn-t-lose-my-mind-the"
drag, startPoint x: 975, startPoint y: 231, endPoint x: 987, endPoint y: 302, distance: 71.2
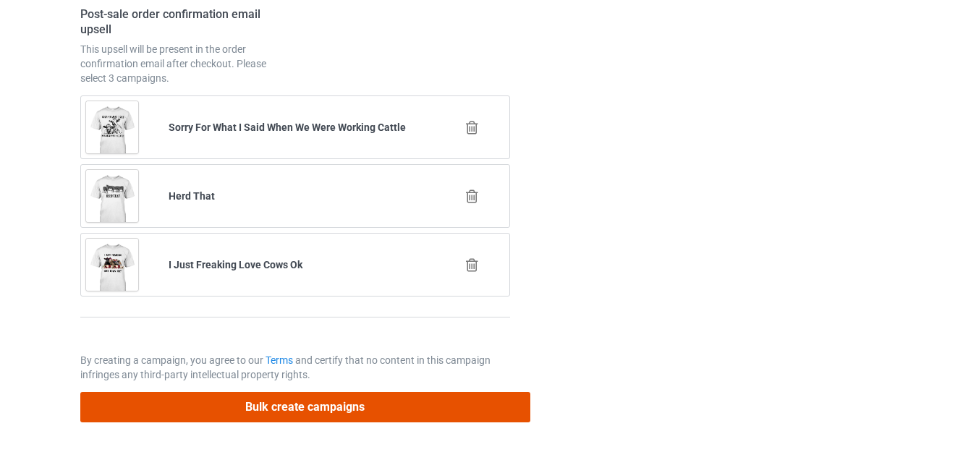
click at [341, 409] on button "Bulk create campaigns" at bounding box center [305, 407] width 450 height 30
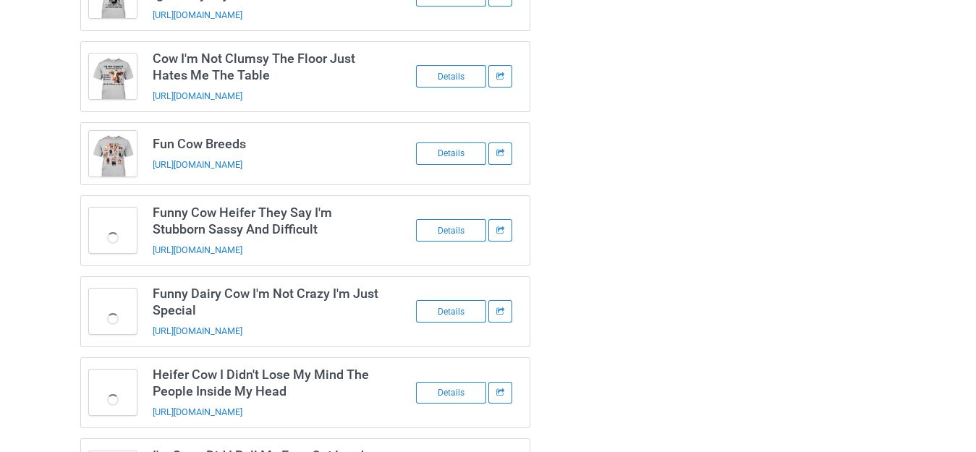
scroll to position [1288, 0]
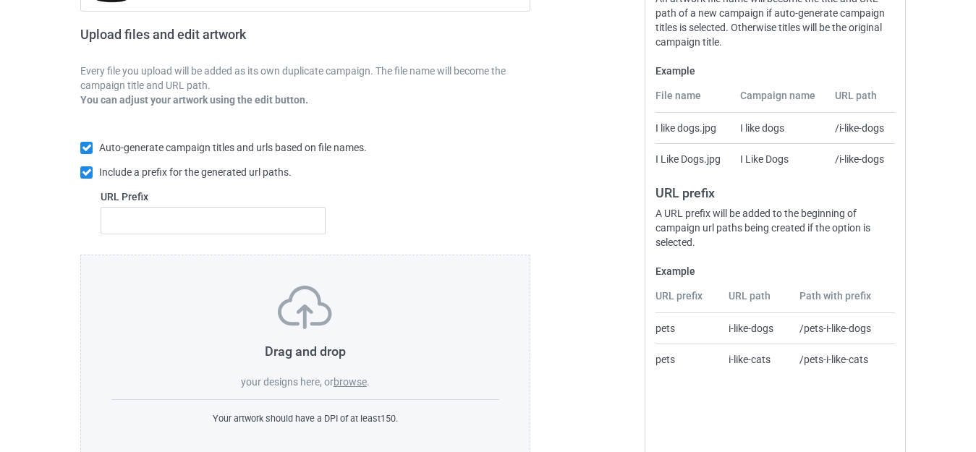
scroll to position [252, 0]
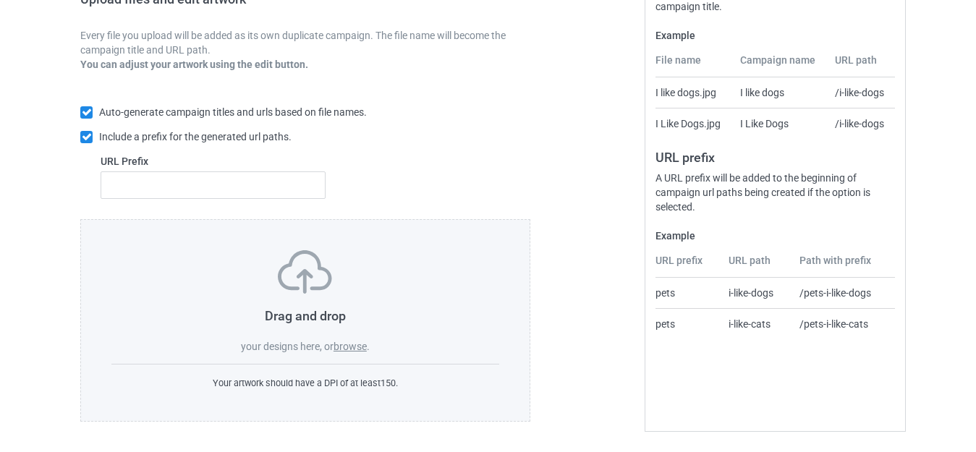
click at [361, 341] on label "browse" at bounding box center [349, 347] width 33 height 12
click at [0, 0] on input "browse" at bounding box center [0, 0] width 0 height 0
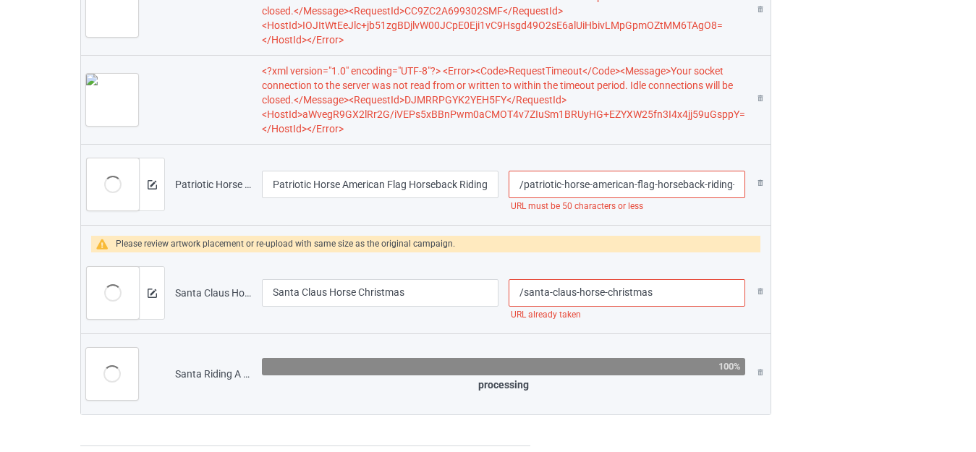
scroll to position [5003, 0]
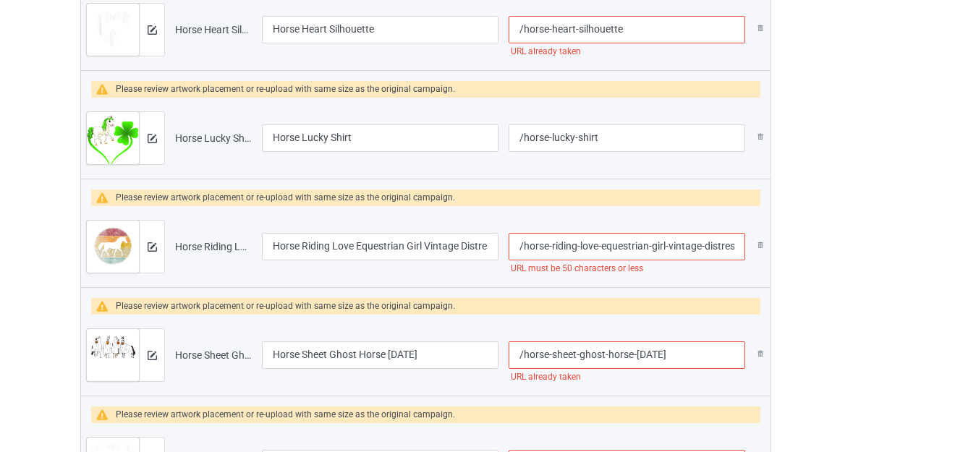
scroll to position [2886, 0]
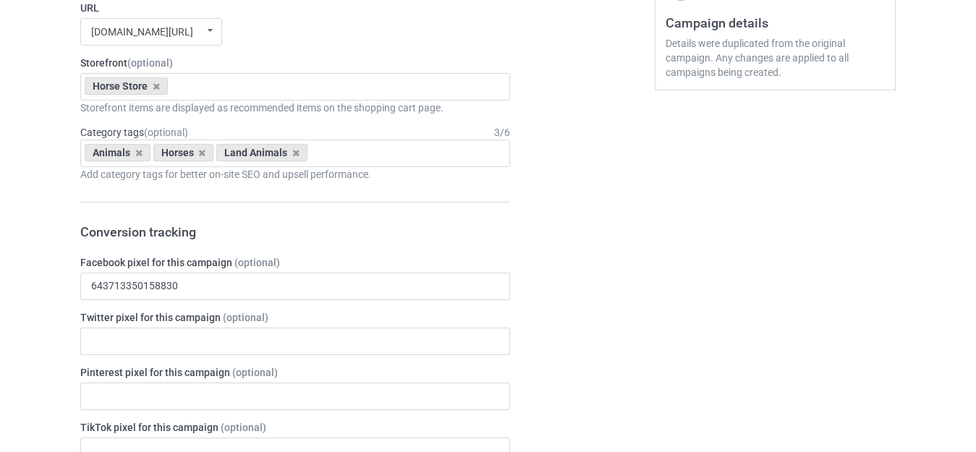
scroll to position [0, 0]
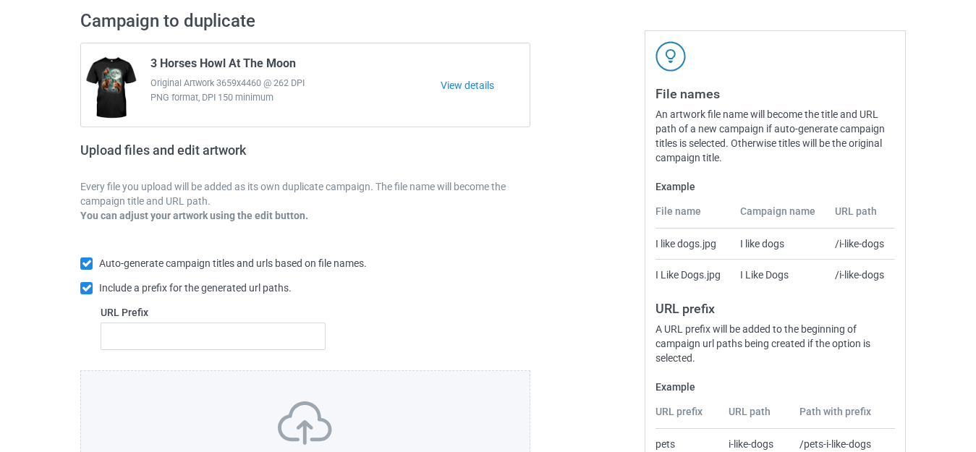
scroll to position [252, 0]
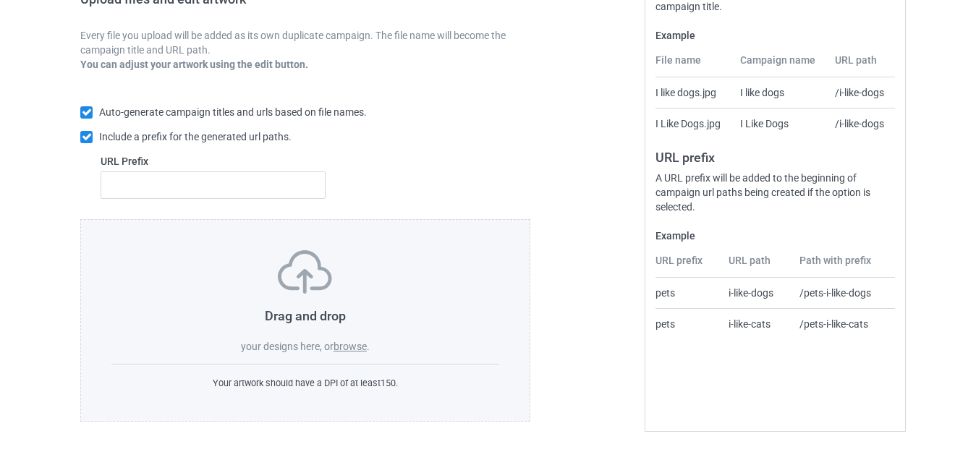
click at [355, 344] on label "browse" at bounding box center [349, 347] width 33 height 12
click at [0, 0] on input "browse" at bounding box center [0, 0] width 0 height 0
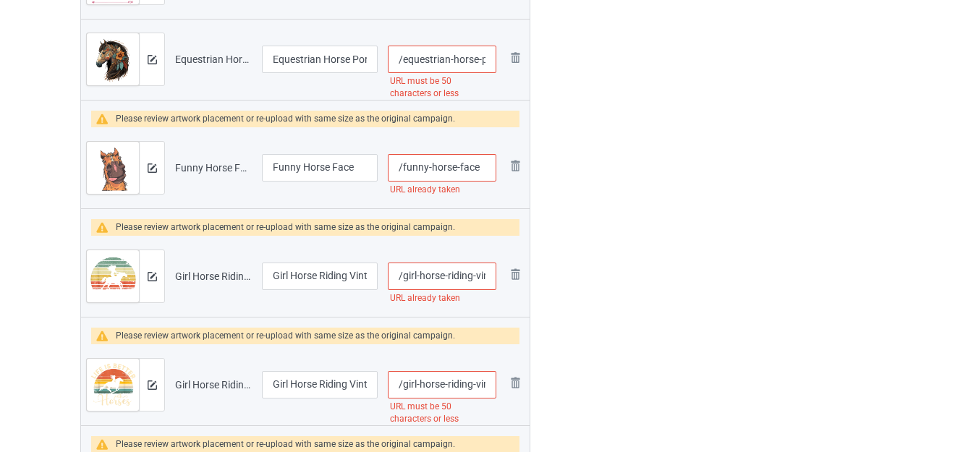
scroll to position [1771, 0]
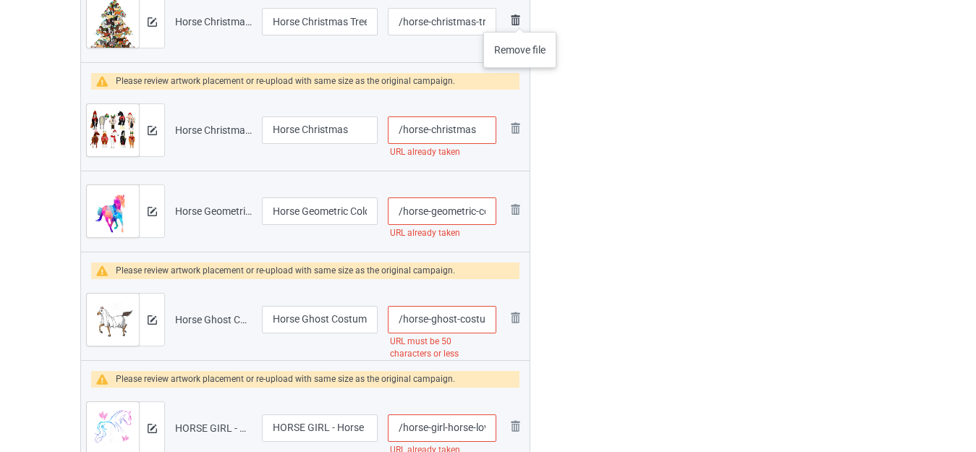
click at [511, 17] on img at bounding box center [514, 20] width 17 height 17
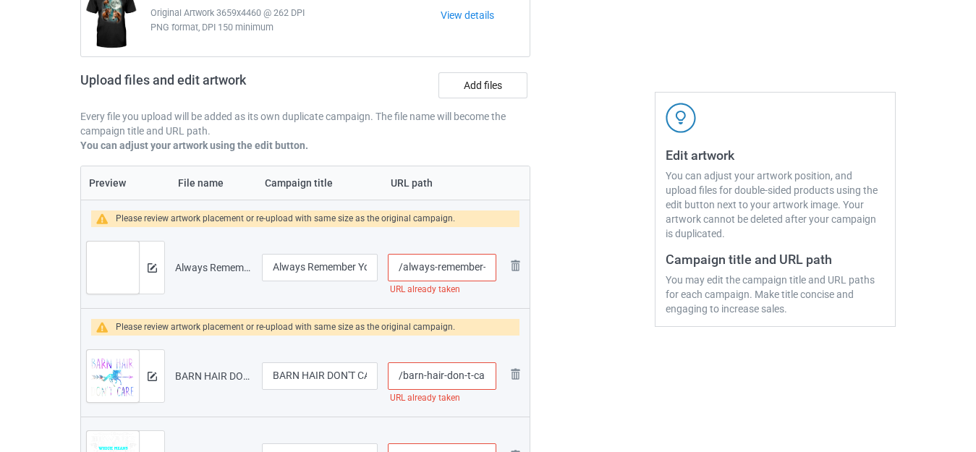
scroll to position [98, 0]
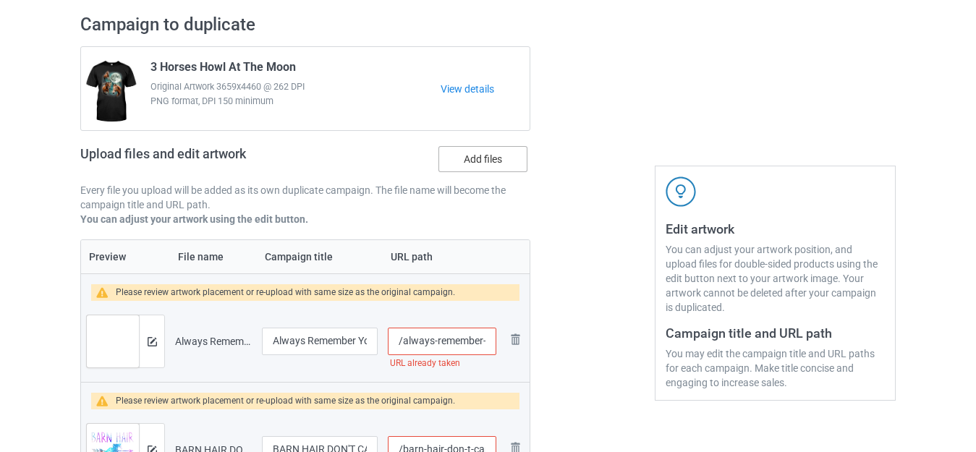
click at [469, 153] on label "Add files" at bounding box center [482, 159] width 89 height 26
click at [0, 0] on input "Add files" at bounding box center [0, 0] width 0 height 0
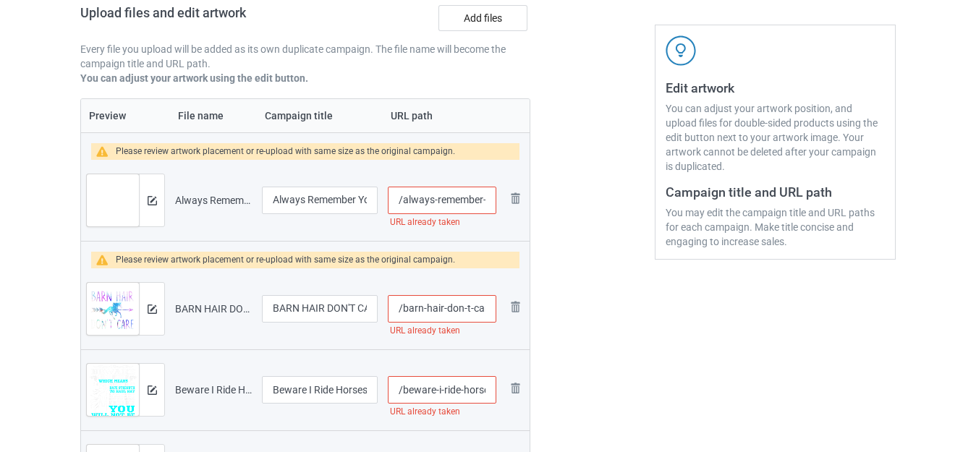
scroll to position [0, 78]
drag, startPoint x: 477, startPoint y: 195, endPoint x: 490, endPoint y: 199, distance: 12.8
click at [490, 199] on input "/always-remember-you-matter-horse" at bounding box center [442, 200] width 108 height 27
click at [482, 200] on input "/always-remember-you-matter-horse" at bounding box center [442, 200] width 108 height 27
click at [487, 197] on input "/always-remember-you-matter-horse" at bounding box center [442, 200] width 108 height 27
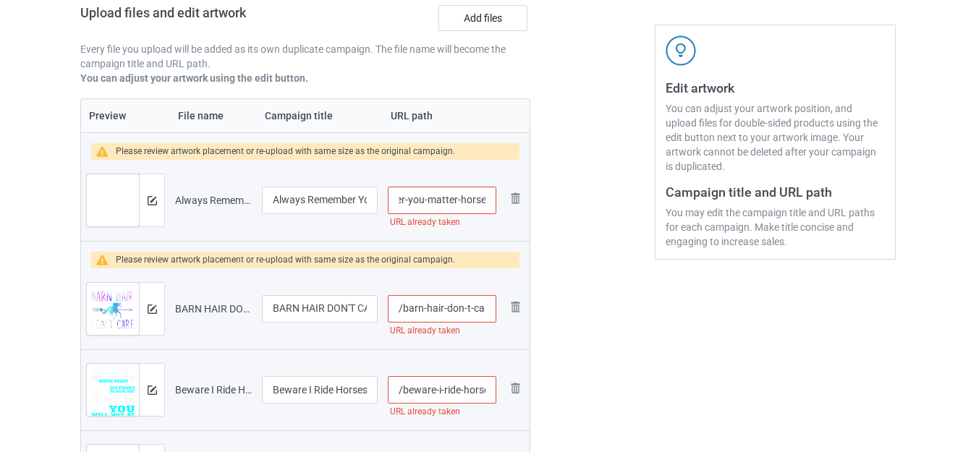
scroll to position [0, 83]
type input "/always-remember-you-matter-horses"
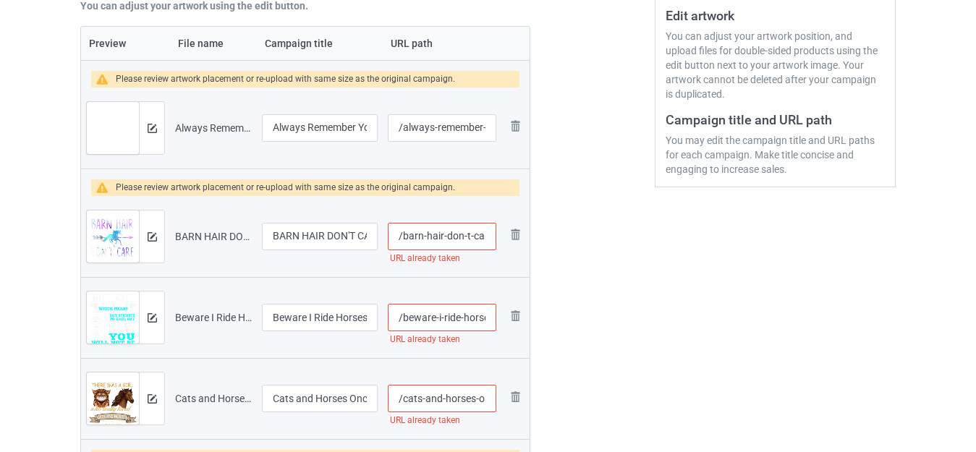
scroll to position [0, 7]
drag, startPoint x: 474, startPoint y: 237, endPoint x: 490, endPoint y: 240, distance: 16.2
click at [490, 240] on input "/barn-hair-don-t-care" at bounding box center [442, 236] width 108 height 27
click at [487, 236] on input "/barn-hair-don-t-care" at bounding box center [442, 236] width 108 height 27
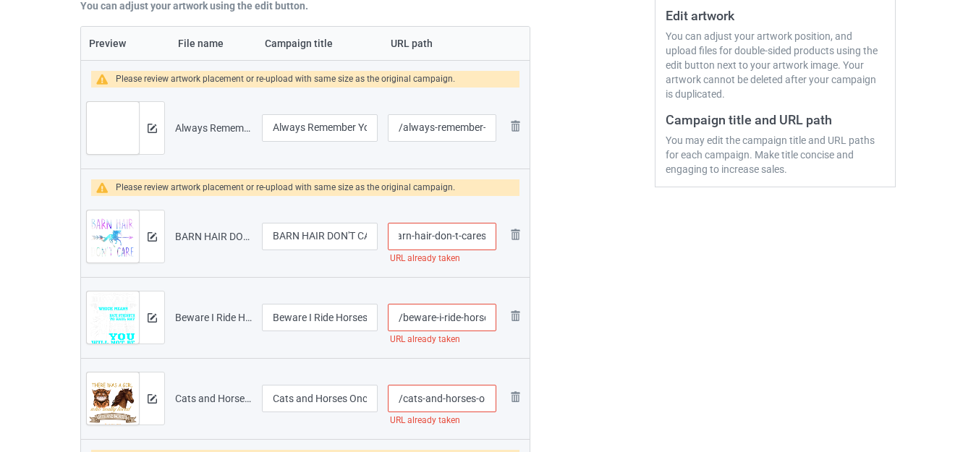
type input "/barn-hair-don-t-cares"
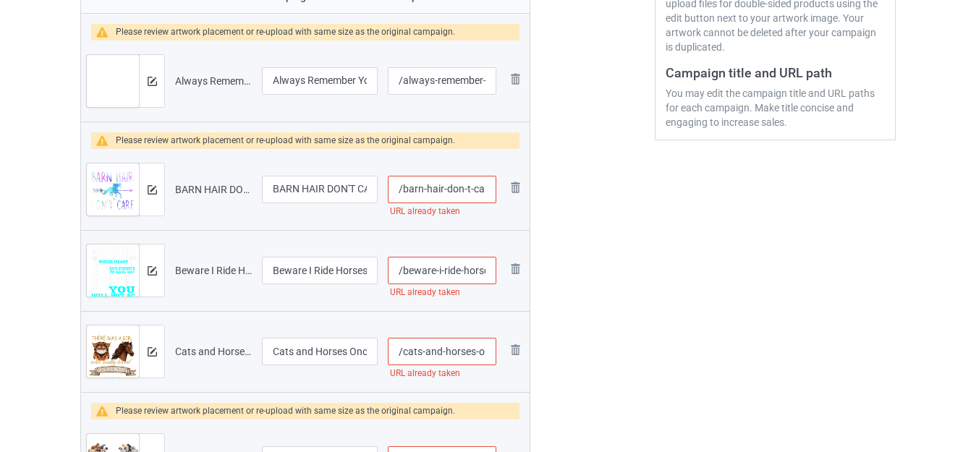
scroll to position [459, 0]
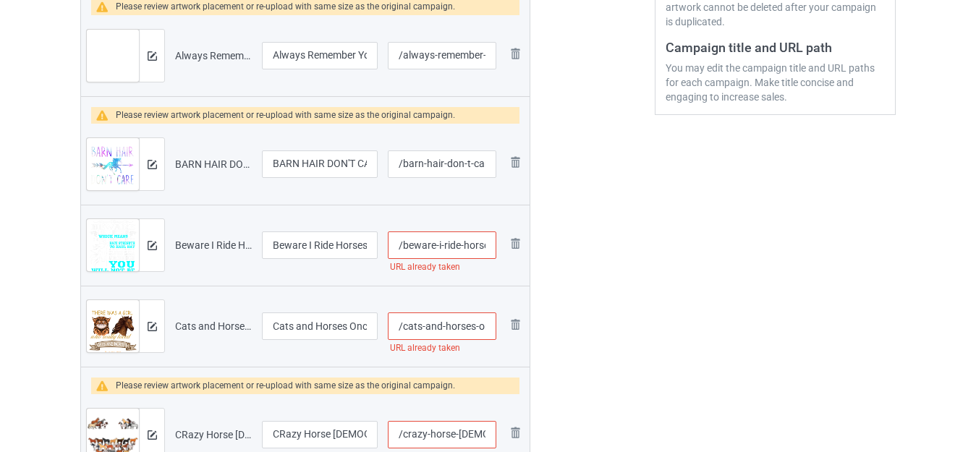
drag, startPoint x: 477, startPoint y: 244, endPoint x: 495, endPoint y: 249, distance: 18.6
click at [503, 247] on tr "Preview and edit artwork Beware I Ride Horses.png Beware I Ride Horses /beware-…" at bounding box center [305, 245] width 448 height 81
click at [486, 249] on input "/beware-i-ride-horses" at bounding box center [442, 244] width 108 height 27
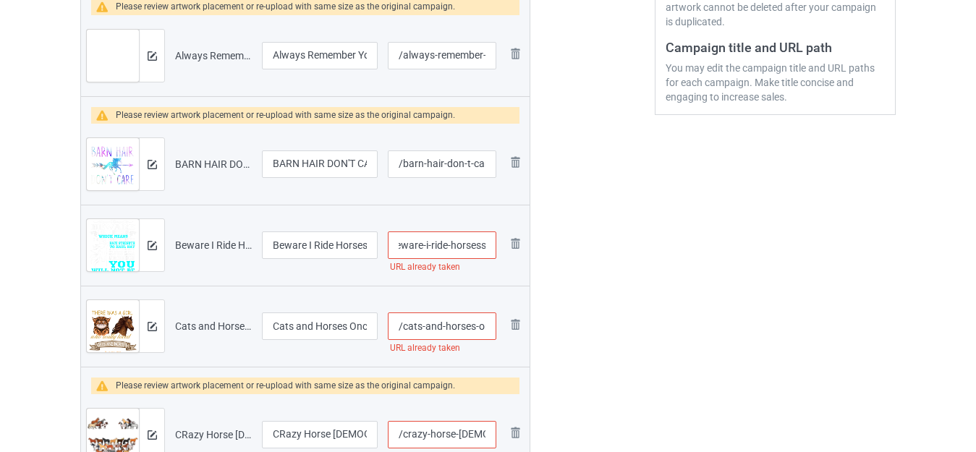
type input "/beware-i-ride-horsess"
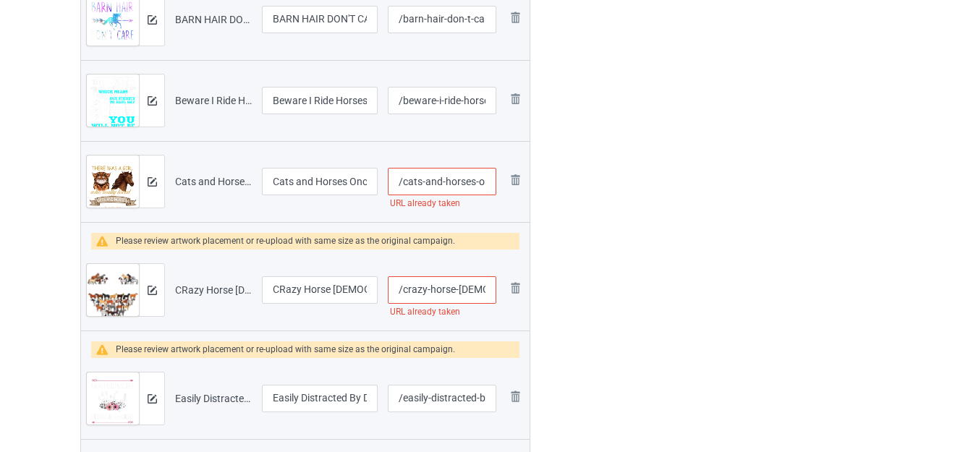
scroll to position [0, 72]
drag, startPoint x: 482, startPoint y: 182, endPoint x: 495, endPoint y: 185, distance: 12.8
click at [495, 185] on input "/cats-and-horses-once-upon-a-time" at bounding box center [442, 181] width 108 height 27
click at [487, 182] on input "/cats-and-horses-once-upon-a-time" at bounding box center [442, 181] width 108 height 27
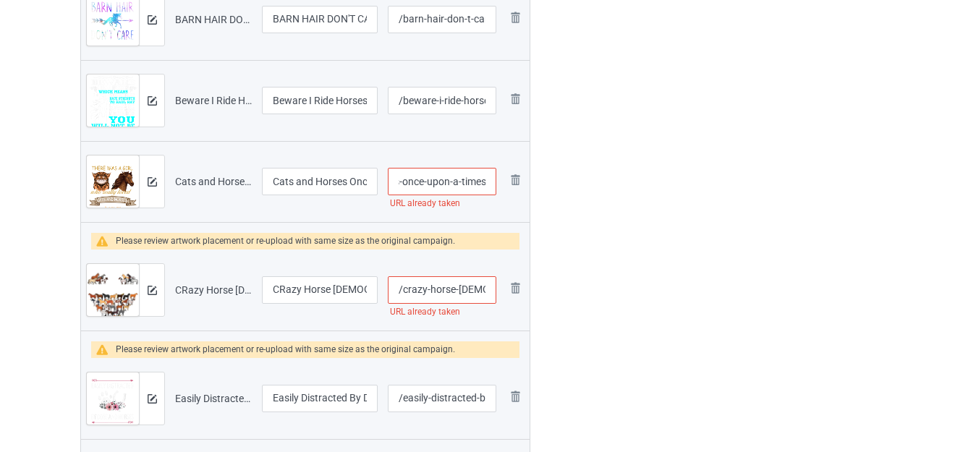
type input "/cats-and-horses-once-upon-a-times"
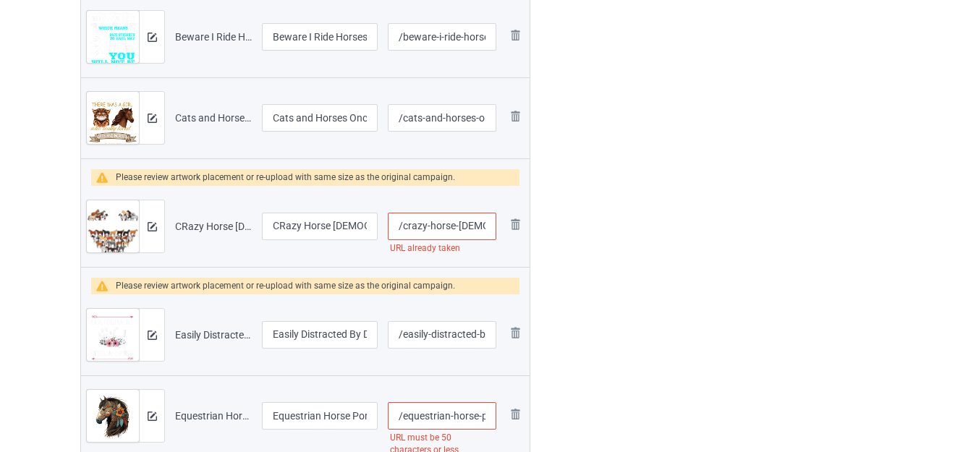
scroll to position [676, 0]
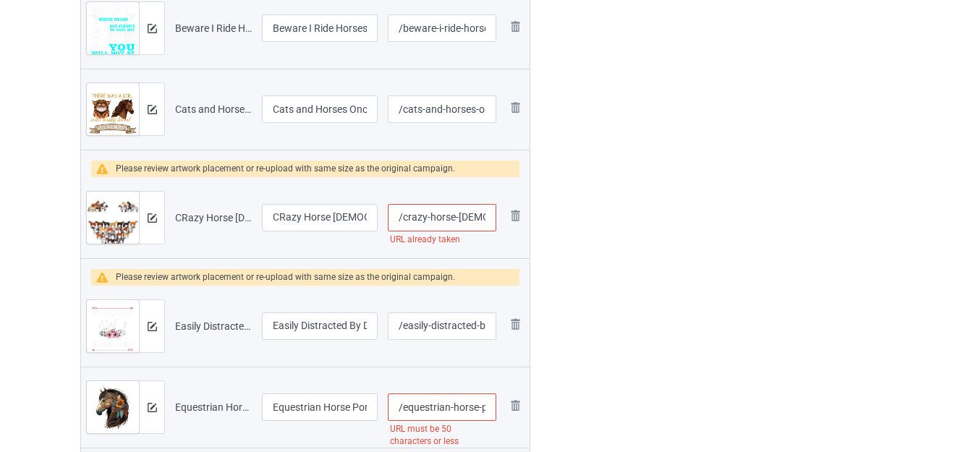
click at [479, 222] on input "/crazy-horse-[DEMOGRAPHIC_DATA]" at bounding box center [442, 217] width 108 height 27
type input "/crazy-horse-ladyy"
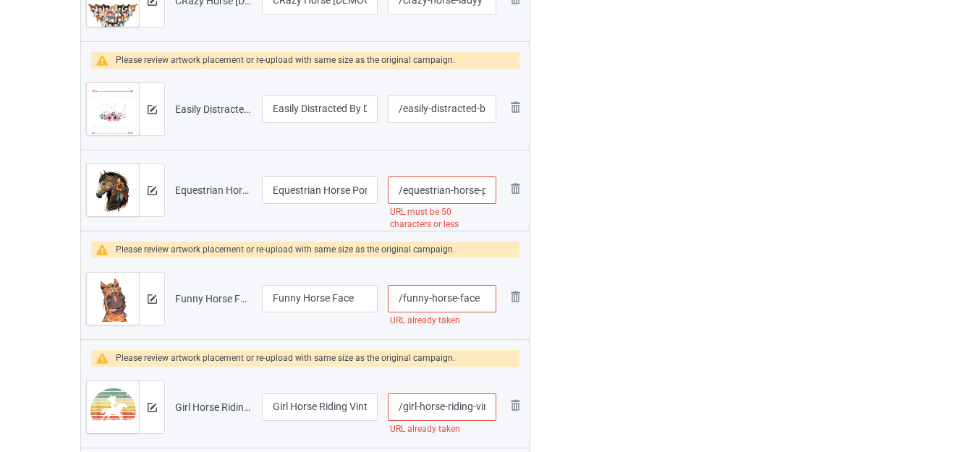
scroll to position [0, 182]
drag, startPoint x: 481, startPoint y: 192, endPoint x: 613, endPoint y: 200, distance: 131.9
click at [446, 187] on input "/equestrian-horse-portrait-western-cowgirl-horseback-riding" at bounding box center [442, 189] width 108 height 27
drag, startPoint x: 409, startPoint y: 189, endPoint x: 587, endPoint y: 192, distance: 178.0
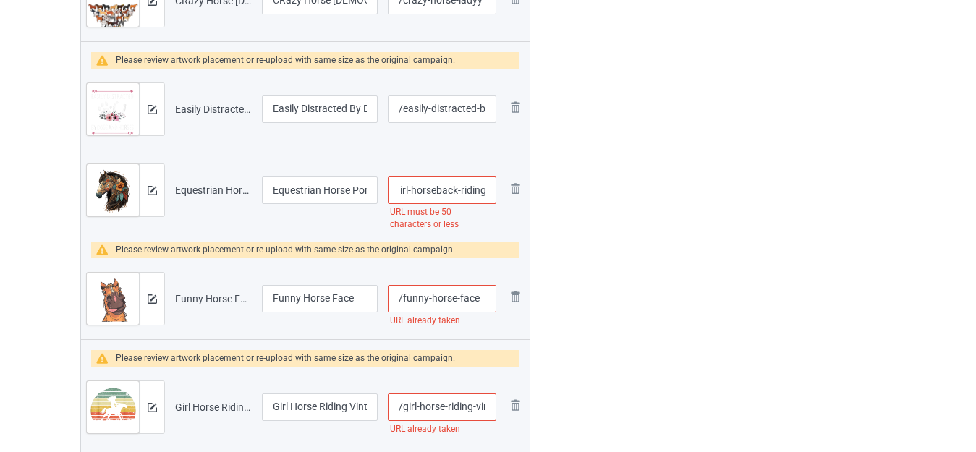
type input "/equestrian-horse-portrait-western-cowgirl"
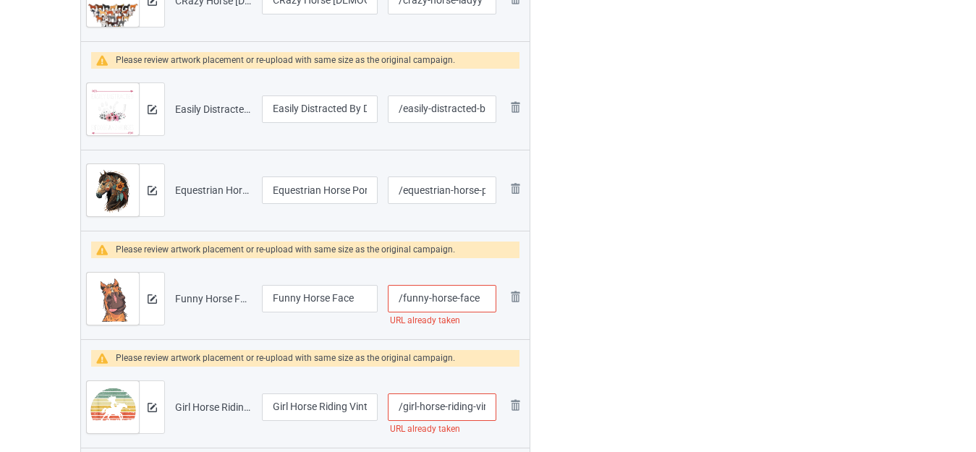
click at [480, 299] on input "/funny-horse-face" at bounding box center [442, 298] width 108 height 27
type input "/funny-horse-faces"
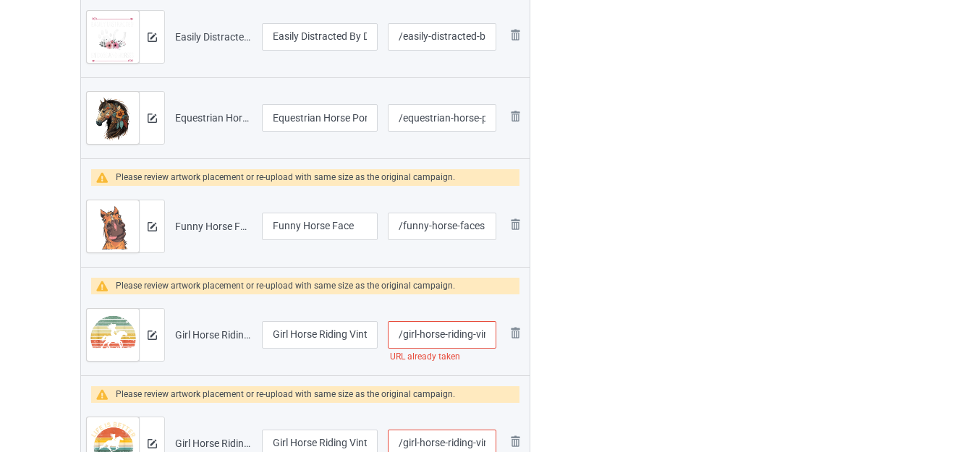
scroll to position [0, 59]
drag, startPoint x: 477, startPoint y: 336, endPoint x: 496, endPoint y: 339, distance: 19.7
click at [496, 339] on input "/girl-horse-riding-vintage-cowgirl" at bounding box center [442, 334] width 108 height 27
click at [485, 336] on input "/girl-horse-riding-vintage-cowgirl" at bounding box center [442, 334] width 108 height 27
click at [486, 334] on input "/girl-horse-riding-vintage-cowgirl" at bounding box center [442, 334] width 108 height 27
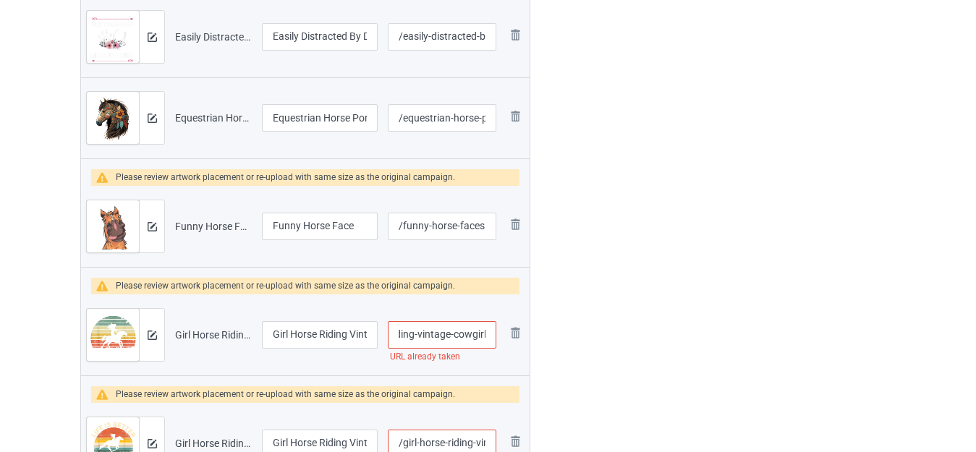
click at [491, 333] on input "/girl-horse-riding-vintage-cowgirl" at bounding box center [442, 334] width 108 height 27
type input "/girl-horse-riding-vintage-cowgirls"
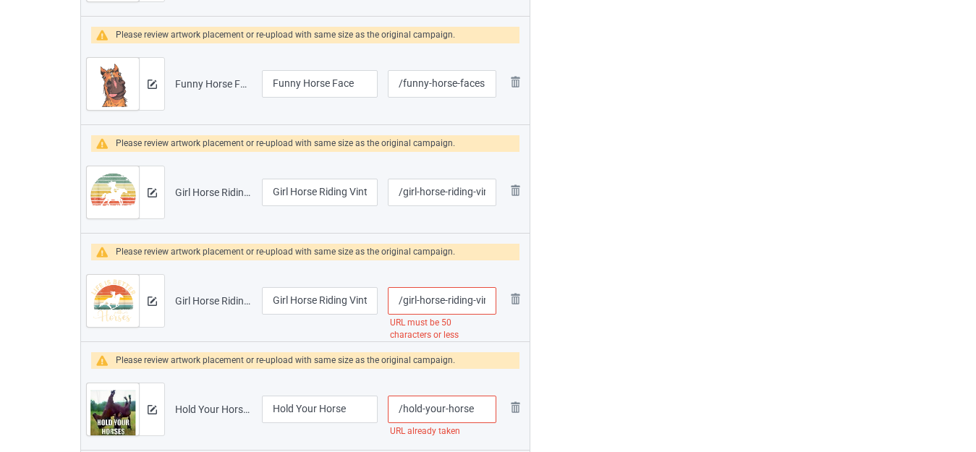
scroll to position [0, 0]
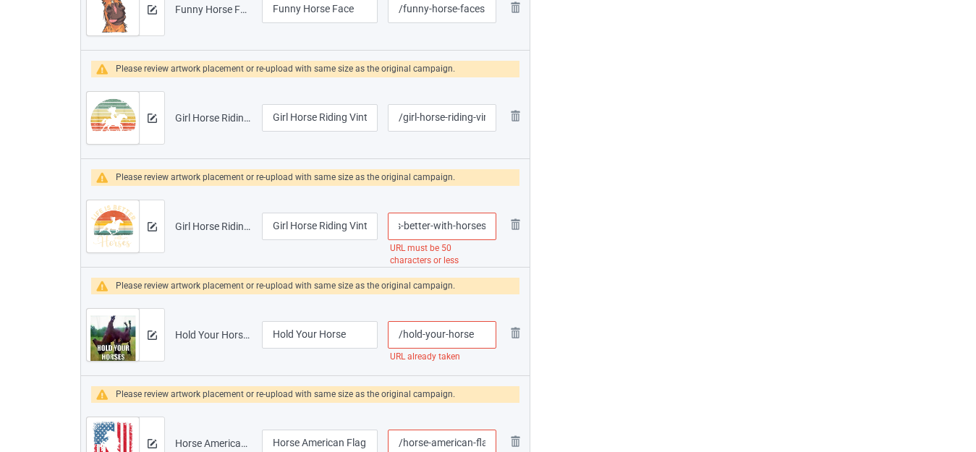
drag, startPoint x: 475, startPoint y: 225, endPoint x: 495, endPoint y: 226, distance: 20.3
click at [495, 226] on input "/girl-horse-riding-vintage-life-is-better-with-horses" at bounding box center [442, 226] width 108 height 27
click at [468, 228] on input "/girl-horse-riding-vintage-life-is-better-with-horses" at bounding box center [442, 226] width 108 height 27
drag, startPoint x: 429, startPoint y: 226, endPoint x: 585, endPoint y: 225, distance: 156.2
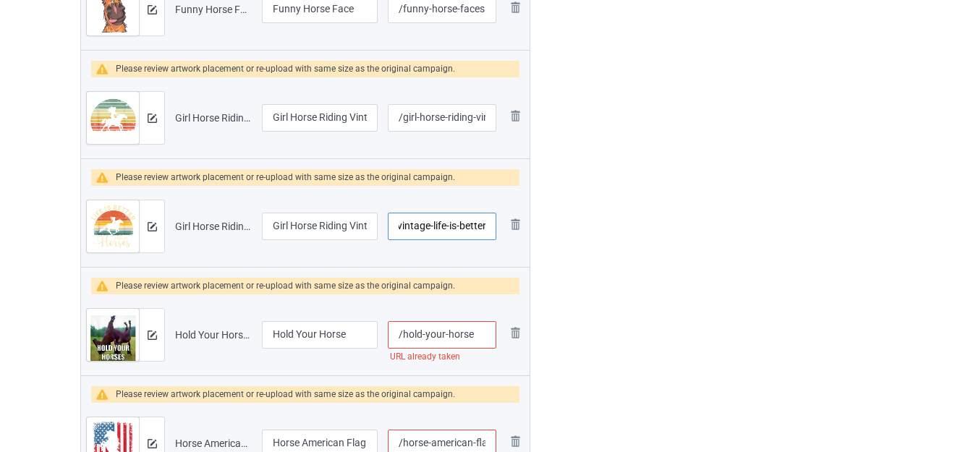
type input "/girl-horse-riding-vintage-life-is-better"
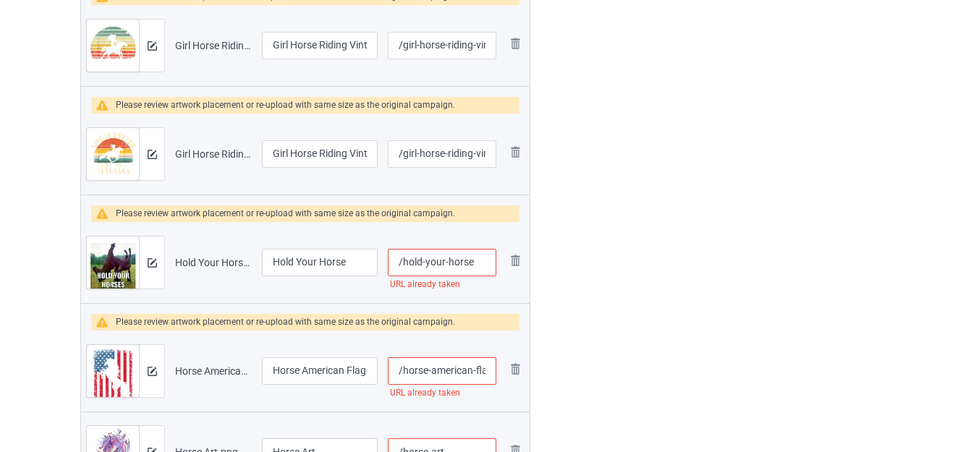
click at [476, 258] on input "/hold-your-horse" at bounding box center [442, 262] width 108 height 27
type input "/hold-your-horses"
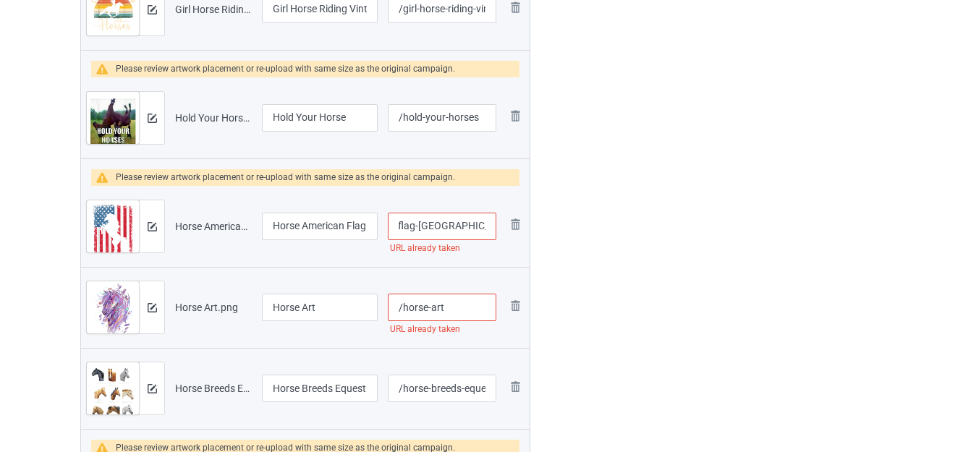
drag, startPoint x: 480, startPoint y: 227, endPoint x: 490, endPoint y: 232, distance: 11.3
click at [490, 232] on input "/horse-american-flag-[GEOGRAPHIC_DATA]-4-th-of-july" at bounding box center [442, 226] width 108 height 27
click at [485, 224] on input "/horse-american-flag-[GEOGRAPHIC_DATA]-4-th-of-july" at bounding box center [442, 226] width 108 height 27
type input "/horse-american-flag-usa-4-th-of-julyy"
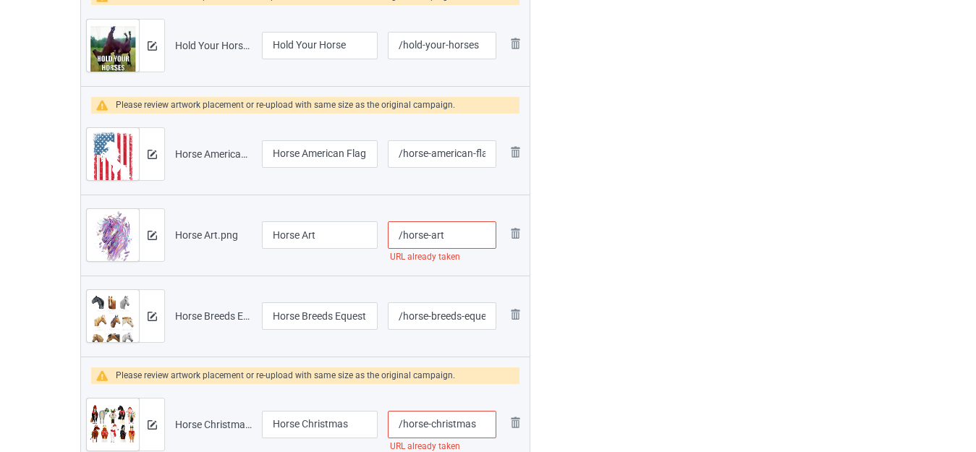
click at [472, 227] on input "/horse-art" at bounding box center [442, 234] width 108 height 27
type input "/horse-arts"
click at [339, 235] on input "Horse Art" at bounding box center [320, 234] width 116 height 27
type input "Horse Art Design"
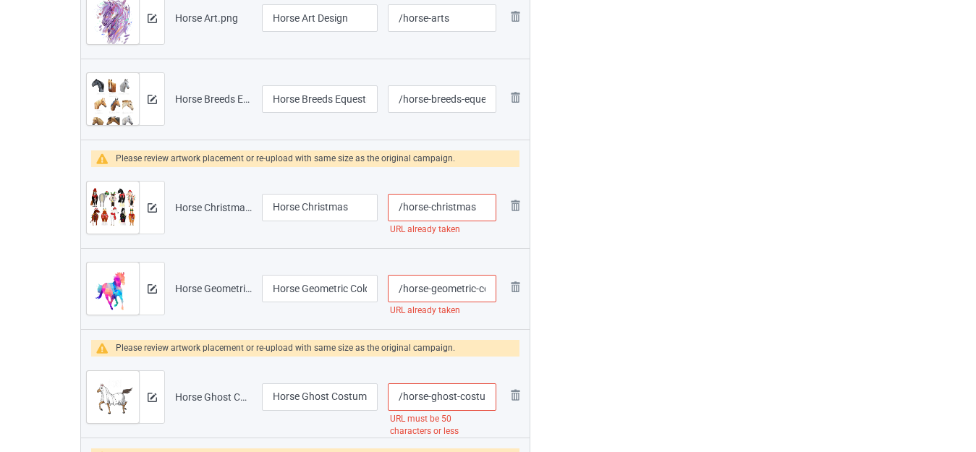
click at [478, 209] on input "/horse-christmas" at bounding box center [442, 207] width 108 height 27
type input "/horse-christmas-collection"
click at [358, 202] on input "Horse Christmas" at bounding box center [320, 207] width 116 height 27
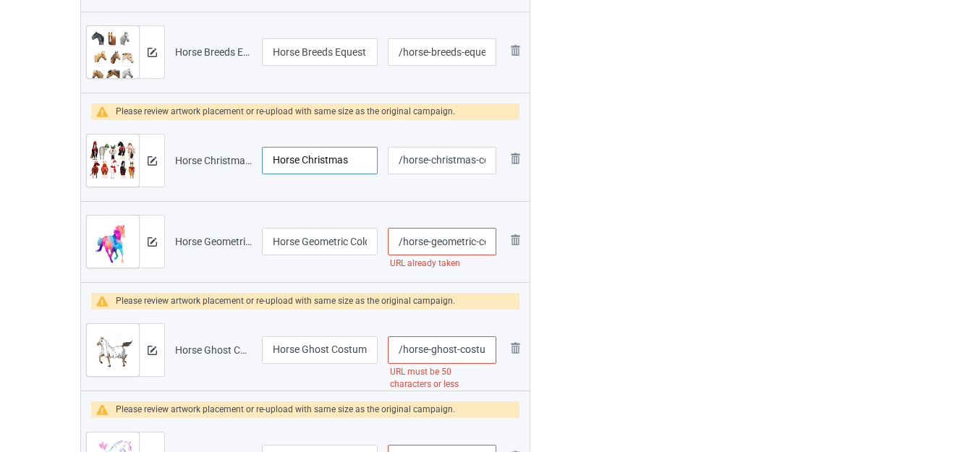
scroll to position [1761, 0]
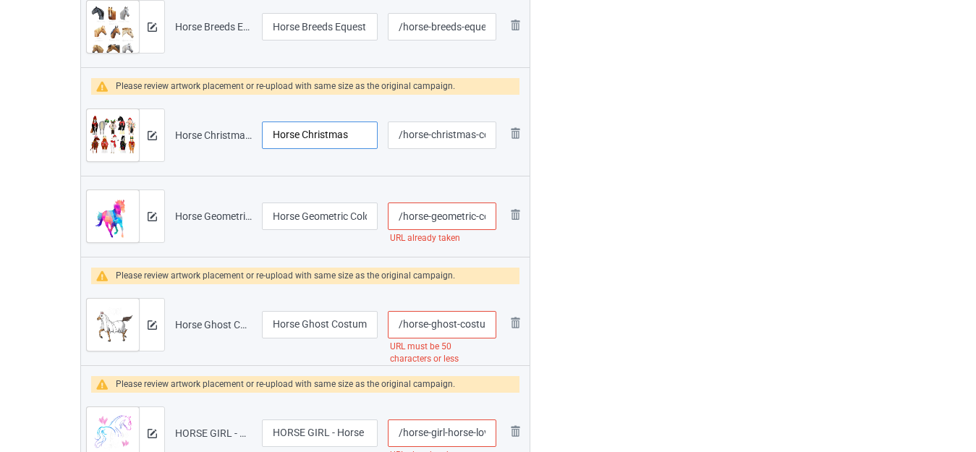
click at [272, 136] on input "Horse Christmas" at bounding box center [320, 135] width 116 height 27
click at [352, 137] on input "Horse Christmas" at bounding box center [320, 135] width 116 height 27
drag, startPoint x: 471, startPoint y: 217, endPoint x: 490, endPoint y: 221, distance: 19.9
click at [490, 221] on input "/horse-geometric-colorful-equestrian-graphic" at bounding box center [442, 216] width 108 height 27
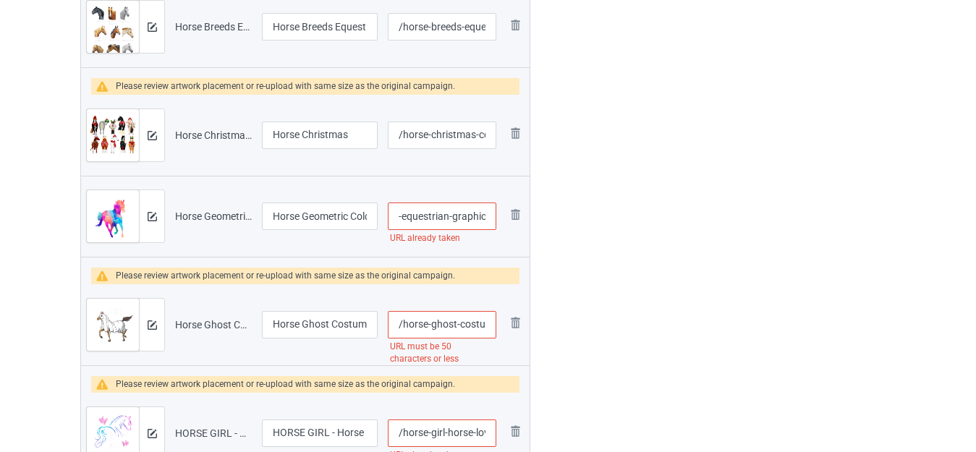
click at [488, 214] on input "/horse-geometric-colorful-equestrian-graphic" at bounding box center [442, 216] width 108 height 27
type input "/horse-geometric-colorful-equestrian-graphics"
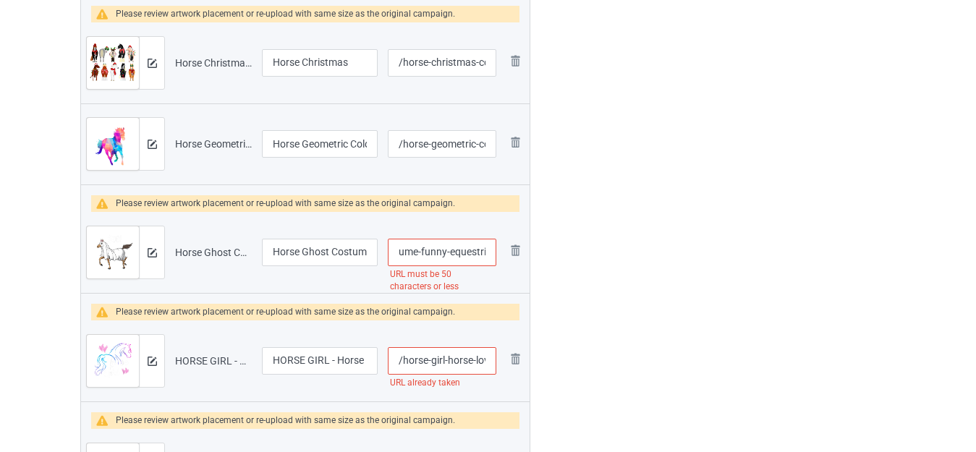
scroll to position [0, 194]
drag, startPoint x: 471, startPoint y: 248, endPoint x: 487, endPoint y: 254, distance: 16.9
click at [487, 254] on input "/horse-ghost-costume-funny-equestrian-horse-lover-[DATE]" at bounding box center [442, 252] width 108 height 27
click at [470, 251] on input "/horse-ghost-costume-funny-equestrian-horse-lover-[DATE]" at bounding box center [442, 252] width 108 height 27
drag, startPoint x: 413, startPoint y: 251, endPoint x: 624, endPoint y: 251, distance: 211.2
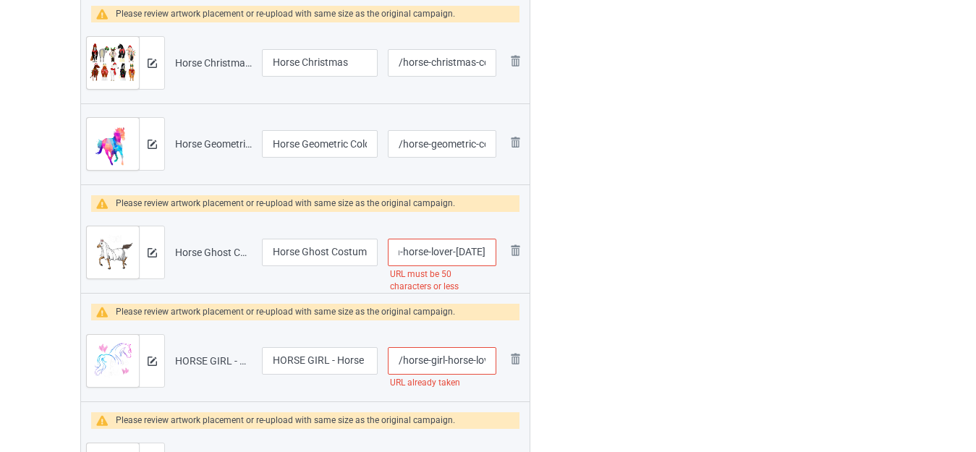
type input "/horse-ghost-costume-funny-equestrian-horse"
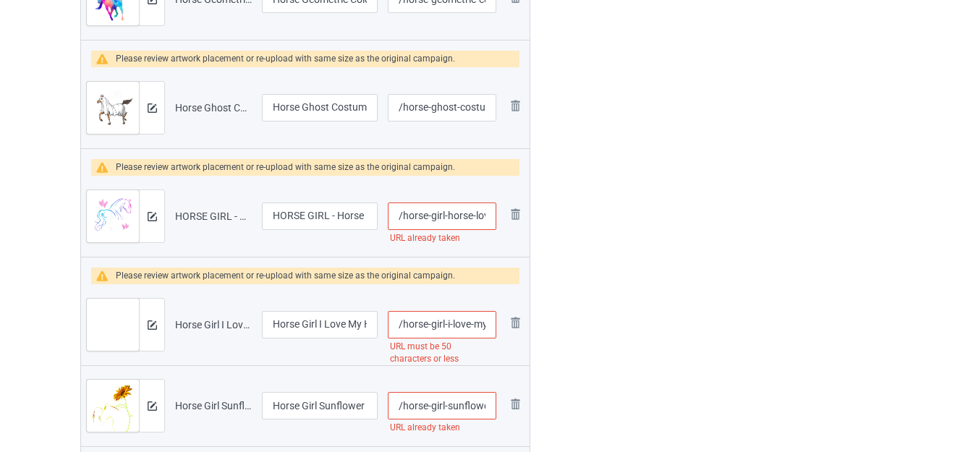
scroll to position [0, 17]
drag, startPoint x: 475, startPoint y: 213, endPoint x: 495, endPoint y: 218, distance: 21.6
click at [495, 218] on input "/horse-girl-horse-lovers" at bounding box center [442, 216] width 108 height 27
click at [490, 216] on input "/horse-girl-horse-lovers" at bounding box center [442, 216] width 108 height 27
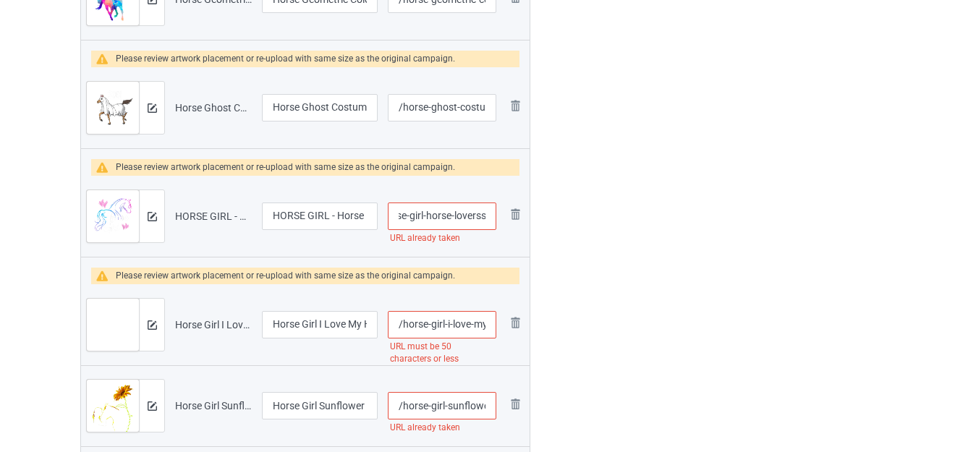
type input "/horse-girl-horse-loverss"
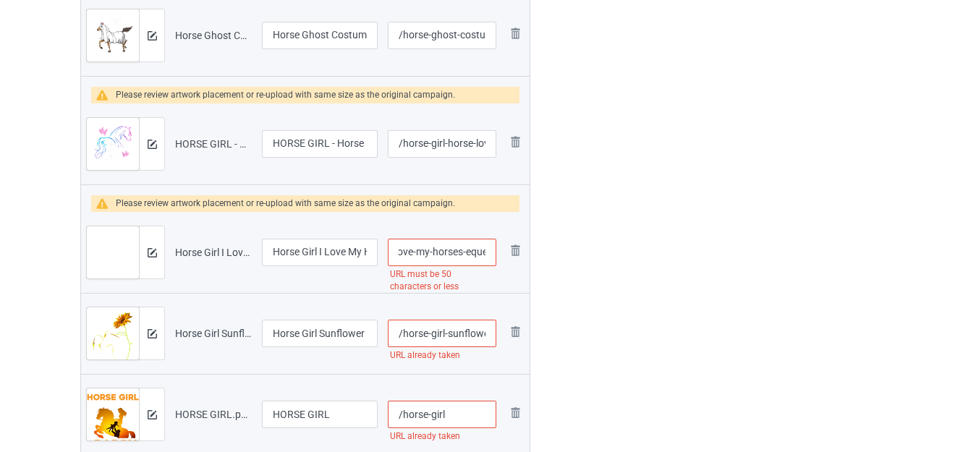
scroll to position [0, 163]
drag, startPoint x: 472, startPoint y: 252, endPoint x: 485, endPoint y: 254, distance: 13.8
click at [485, 254] on input "/horse-girl-i-love-my-horses-equestrian-horseback-riding" at bounding box center [442, 252] width 108 height 27
click at [467, 254] on input "/horse-girl-i-love-my-horses-equestrian-horseback-riding" at bounding box center [442, 252] width 108 height 27
drag, startPoint x: 407, startPoint y: 252, endPoint x: 614, endPoint y: 250, distance: 207.6
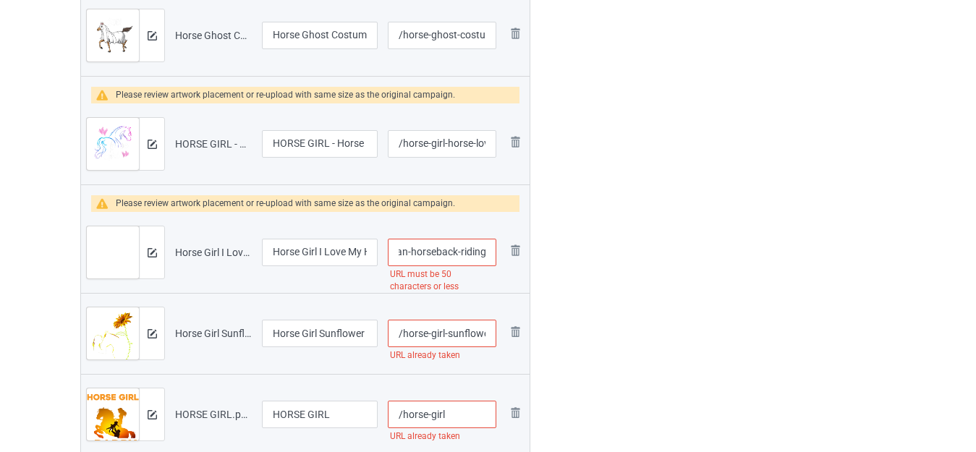
type input "/horse-girl-i-love-my-horses-equestrian"
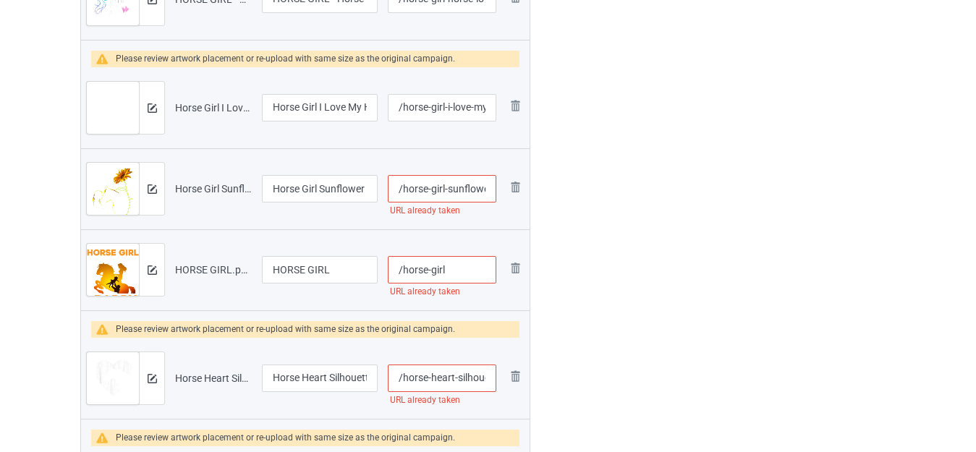
scroll to position [0, 7]
drag, startPoint x: 459, startPoint y: 190, endPoint x: 492, endPoint y: 194, distance: 32.8
click at [492, 194] on input "/horse-girl-sunflower" at bounding box center [442, 188] width 108 height 27
click at [487, 190] on input "/horse-girl-sunflower" at bounding box center [442, 188] width 108 height 27
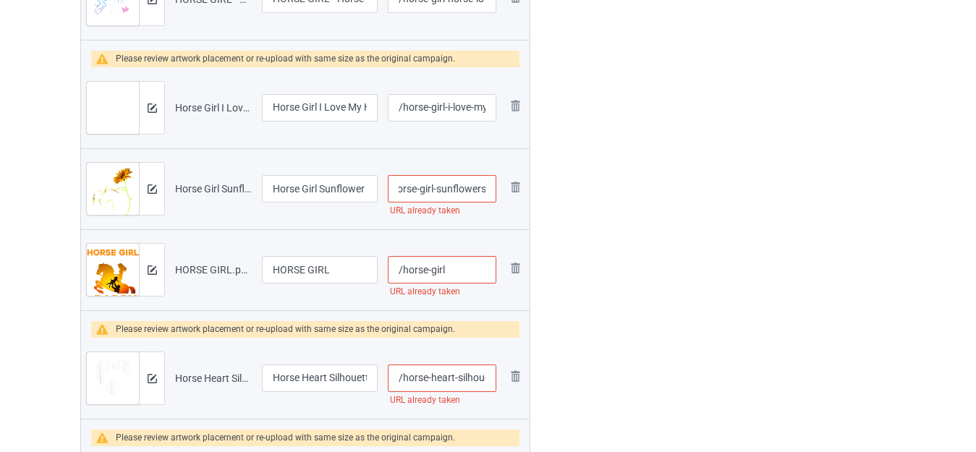
type input "/horse-girl-sunflowers"
click at [458, 270] on input "/horse-girl" at bounding box center [442, 269] width 108 height 27
type input "/horse-girls"
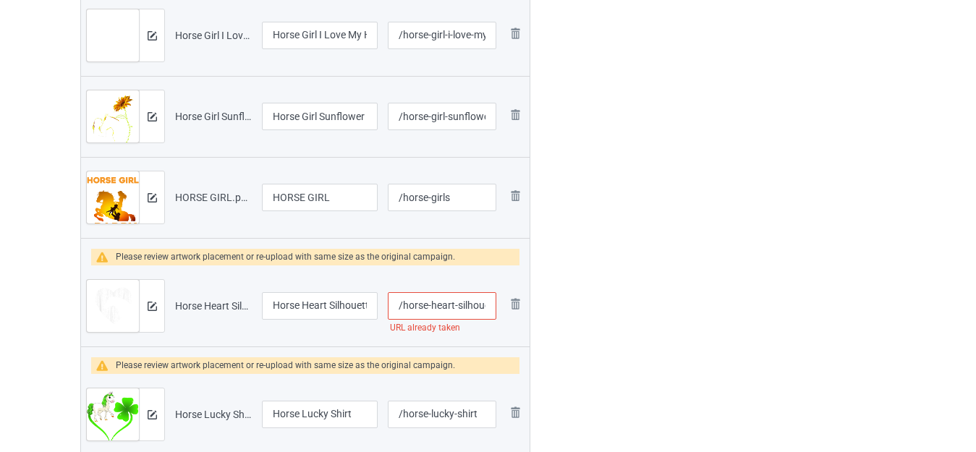
scroll to position [0, 16]
drag, startPoint x: 474, startPoint y: 305, endPoint x: 494, endPoint y: 310, distance: 20.9
click at [494, 310] on input "/horse-heart-silhouette" at bounding box center [442, 305] width 108 height 27
click at [489, 301] on input "/horse-heart-silhouette" at bounding box center [442, 305] width 108 height 27
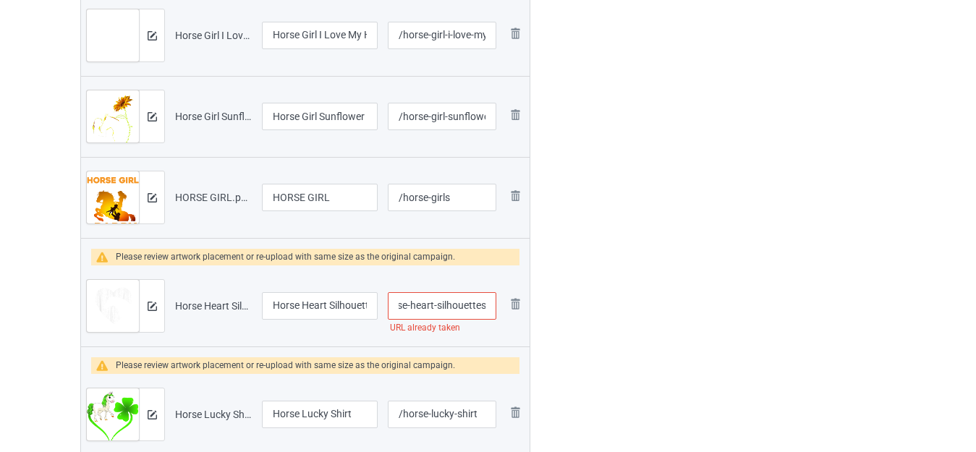
type input "/horse-heart-silhouettes"
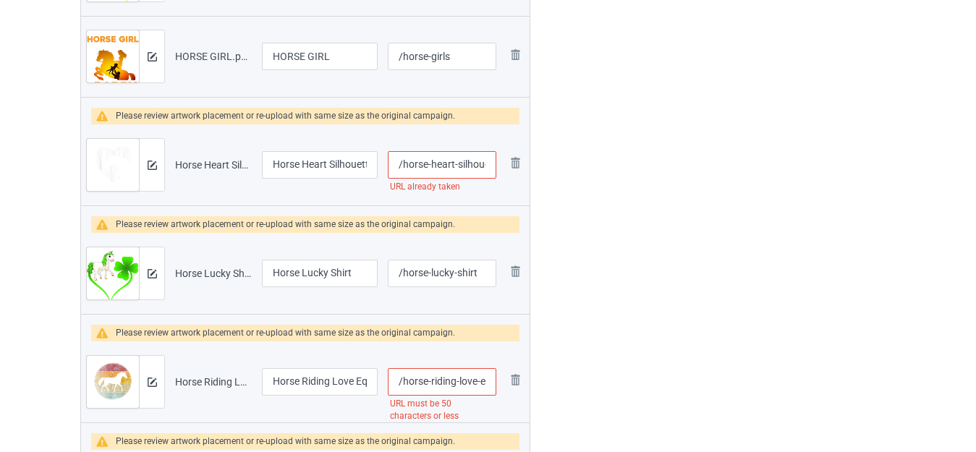
scroll to position [2412, 0]
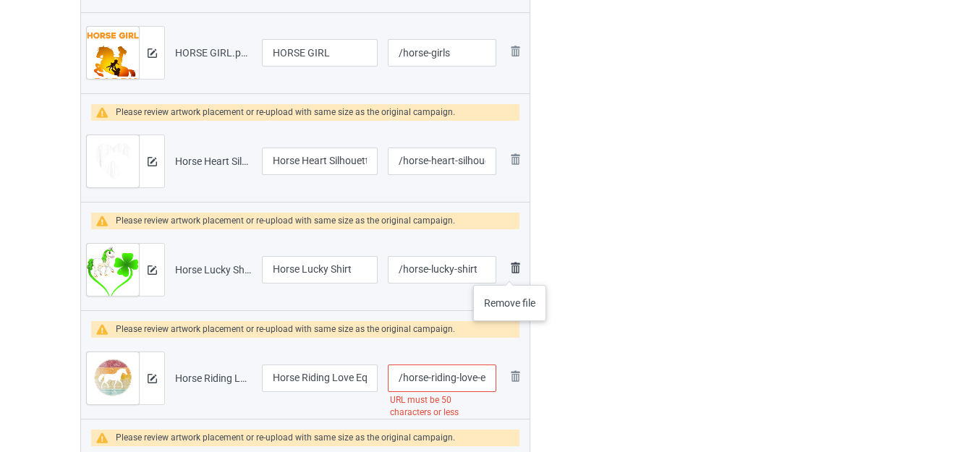
click at [509, 271] on img at bounding box center [514, 267] width 17 height 17
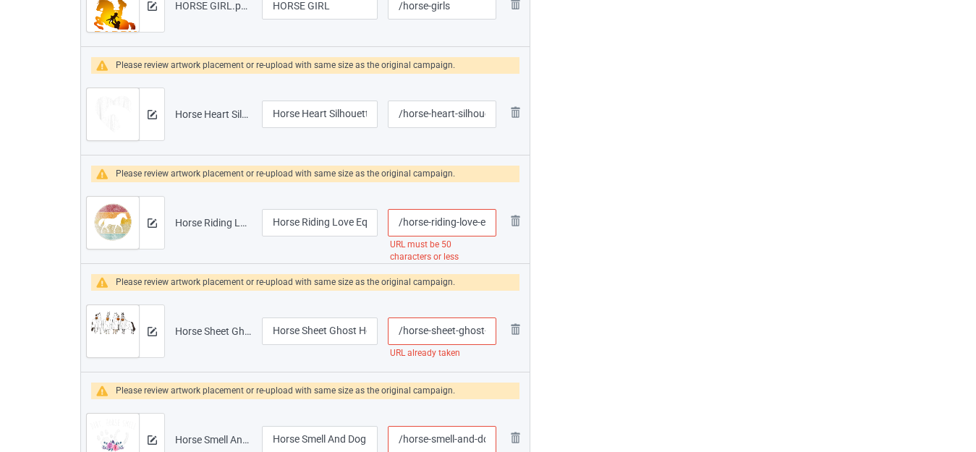
scroll to position [2485, 0]
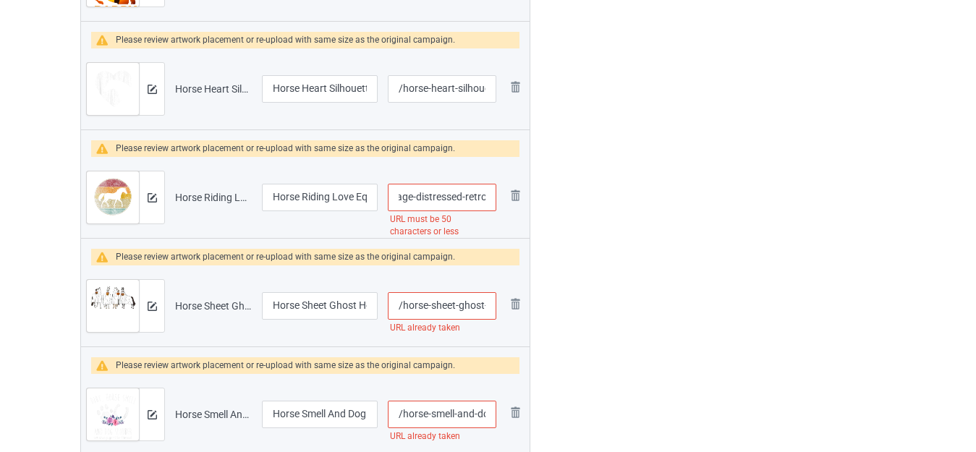
drag, startPoint x: 475, startPoint y: 197, endPoint x: 494, endPoint y: 201, distance: 19.2
click at [494, 201] on input "/horse-riding-love-equestrian-girl-vintage-distressed-retro" at bounding box center [442, 197] width 108 height 27
click at [464, 195] on input "/horse-riding-love-equestrian-girl-vintage-distressed-retro" at bounding box center [442, 197] width 108 height 27
drag, startPoint x: 415, startPoint y: 197, endPoint x: 610, endPoint y: 210, distance: 195.8
click at [610, 209] on div "Campaign to duplicate 3 Horses Howl At The Moon Original Artwork 3659x4460 @ 26…" at bounding box center [487, 219] width 835 height 5052
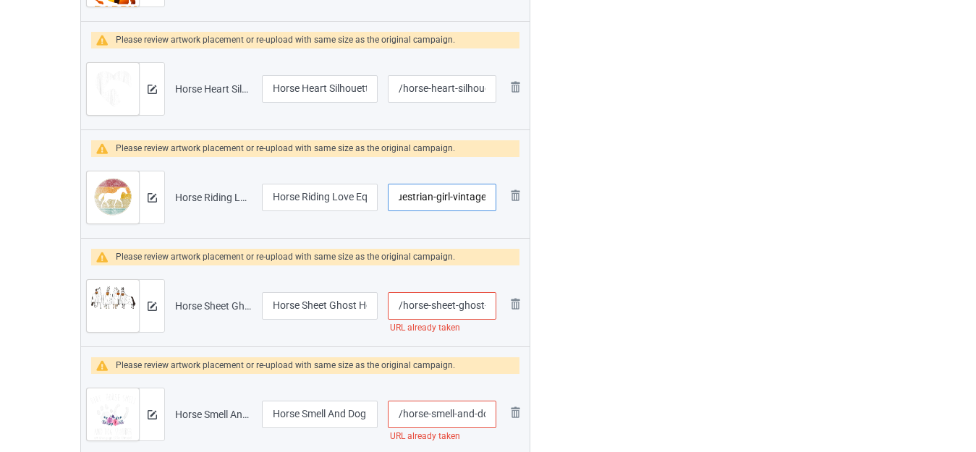
type input "/horse-riding-love-equestrian-girl-vintage"
click at [645, 208] on div "Edit artwork You can adjust your artwork position, and upload files for double-…" at bounding box center [774, 219] width 261 height 5052
drag, startPoint x: 460, startPoint y: 305, endPoint x: 480, endPoint y: 306, distance: 19.5
click at [479, 306] on input "/horse-sheet-ghost-horse-halloween" at bounding box center [442, 305] width 108 height 27
click at [472, 305] on input "/horse-sheet-ghost-horse-halloween" at bounding box center [442, 305] width 108 height 27
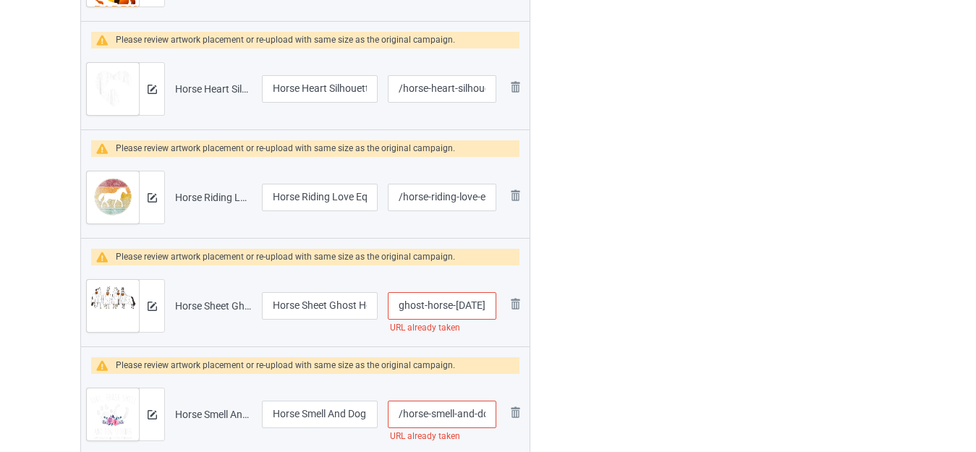
click at [485, 302] on input "/horse-sheet-ghost-horse-halloween" at bounding box center [442, 305] width 108 height 27
type input "/horse-sheet-ghost-horse-halloweens"
click at [631, 301] on div at bounding box center [592, 219] width 104 height 5052
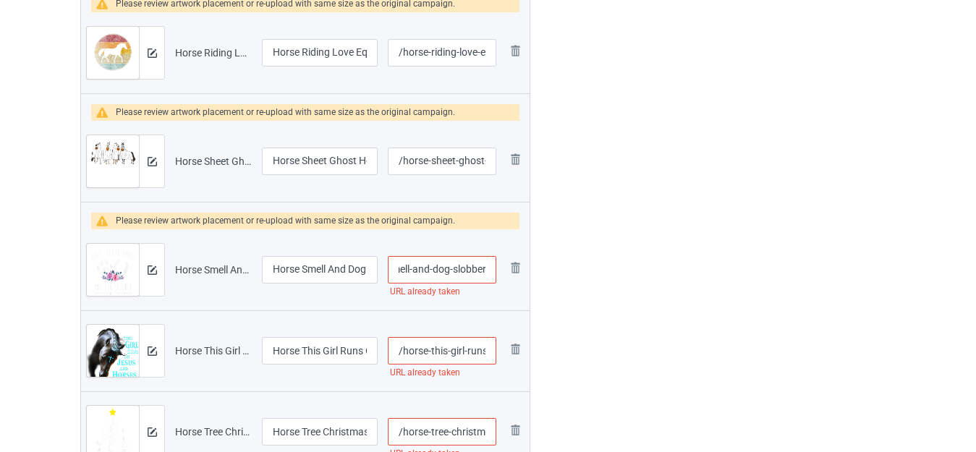
drag, startPoint x: 469, startPoint y: 271, endPoint x: 480, endPoint y: 278, distance: 13.5
click at [497, 278] on td "/horse-smell-and-dog-slobber URL already taken" at bounding box center [442, 269] width 119 height 81
click at [488, 271] on input "/horse-smell-and-dog-slobber" at bounding box center [442, 269] width 108 height 27
type input "/horse-smell-and-dog-slobbers"
click at [613, 268] on div at bounding box center [592, 74] width 104 height 5052
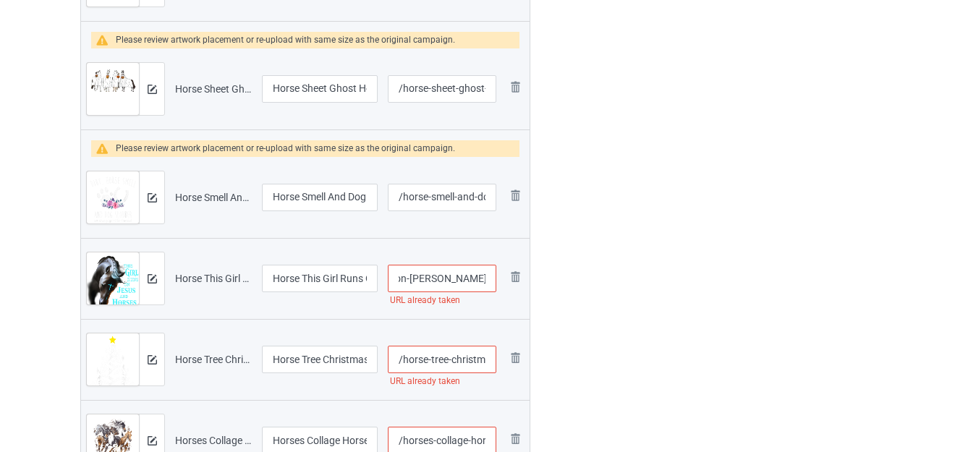
drag, startPoint x: 482, startPoint y: 280, endPoint x: 496, endPoint y: 281, distance: 14.5
click at [496, 281] on input "/horse-this-girl-runs-on-jesus-and-horses" at bounding box center [442, 278] width 108 height 27
click at [489, 276] on input "/horse-this-girl-runs-on-jesus-and-horses" at bounding box center [442, 278] width 108 height 27
type input "/horse-this-girl-runs-on-jesus-and-horsess"
click at [622, 273] on div at bounding box center [592, 2] width 104 height 5052
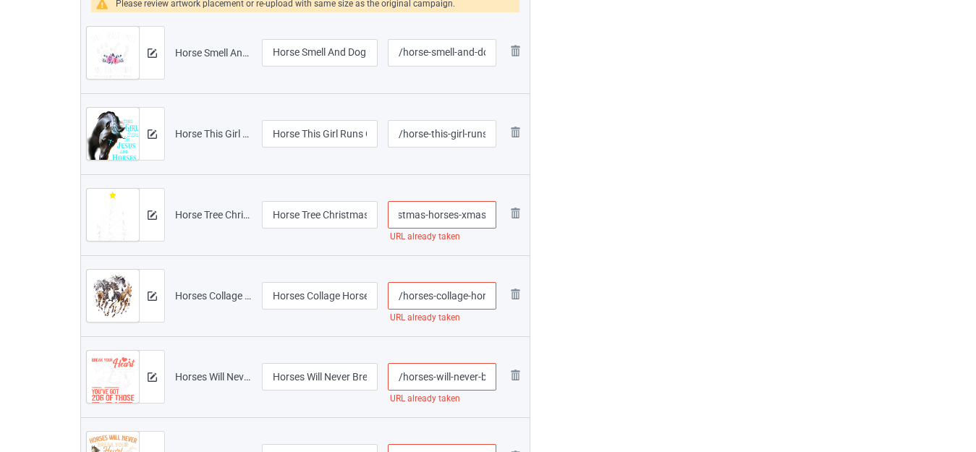
drag, startPoint x: 464, startPoint y: 213, endPoint x: 486, endPoint y: 217, distance: 22.0
click at [486, 217] on input "/horse-tree-christmas-horses-xmas" at bounding box center [442, 214] width 108 height 27
click at [484, 214] on input "/horse-tree-christmas-horses-xmas" at bounding box center [442, 214] width 108 height 27
type input "/horse-tree-christmas-horses-xmass"
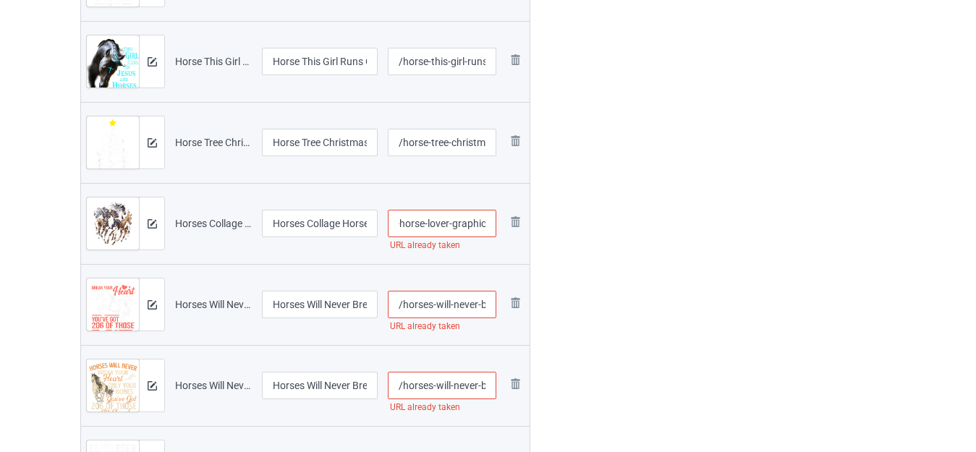
drag, startPoint x: 472, startPoint y: 221, endPoint x: 488, endPoint y: 224, distance: 16.8
click at [494, 224] on input "/horses-collage-horse-lover-graphic" at bounding box center [442, 223] width 108 height 27
click at [488, 224] on input "/horses-collage-horse-lover-graphic" at bounding box center [442, 223] width 108 height 27
type input "/horses-collage-horse-lover-graphics"
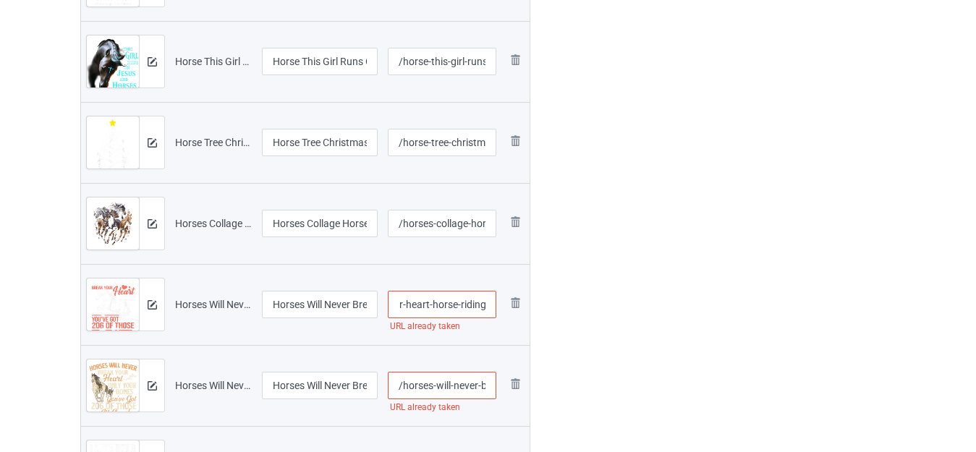
drag, startPoint x: 471, startPoint y: 303, endPoint x: 495, endPoint y: 307, distance: 25.0
click at [497, 310] on td "/horses-will-never-break-your-heart-horse-riding URL already taken" at bounding box center [442, 304] width 119 height 81
click at [486, 304] on input "/horses-will-never-break-your-heart-horse-riding" at bounding box center [442, 304] width 108 height 27
type input "/horses-will-never-break-your-heart-horse-ridingg"
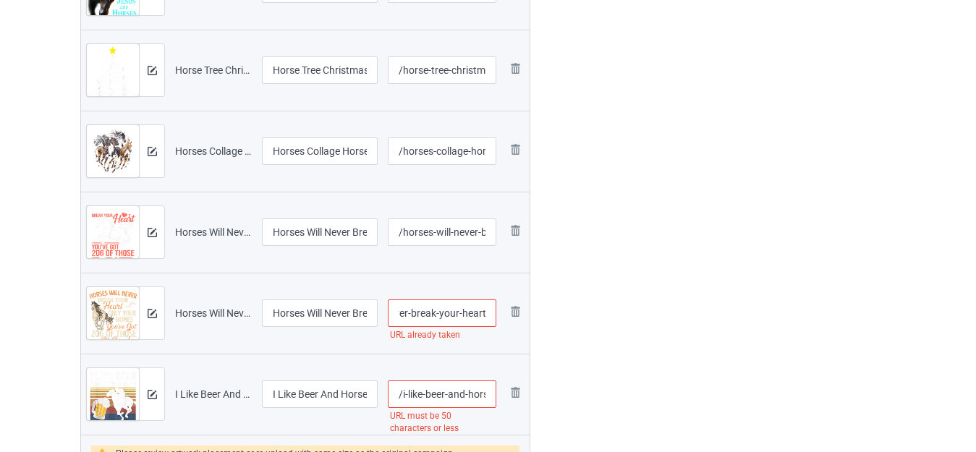
drag, startPoint x: 475, startPoint y: 315, endPoint x: 498, endPoint y: 320, distance: 22.8
click at [498, 320] on td "/horses-will-never-break-your-heart URL already taken" at bounding box center [442, 313] width 119 height 81
click at [492, 315] on input "/horses-will-never-break-your-heart" at bounding box center [442, 312] width 108 height 27
type input "/horses-will-never-break-your-hearts"
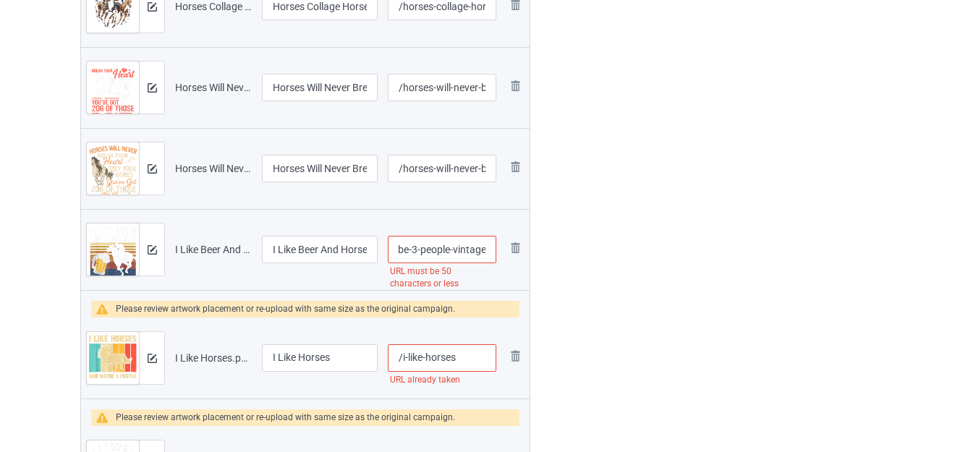
drag, startPoint x: 478, startPoint y: 248, endPoint x: 492, endPoint y: 250, distance: 13.9
click at [492, 250] on input "/i-like-beer-and-horse-racing-and-maybe-3-people-vintage" at bounding box center [442, 249] width 108 height 27
click at [488, 248] on input "/i-like-beer-and-horse-racing-and-maybe-3-people-vintage" at bounding box center [442, 249] width 108 height 27
type input "/i-like-beer-and-horse-racing-and-maybe-3-people-vintages"
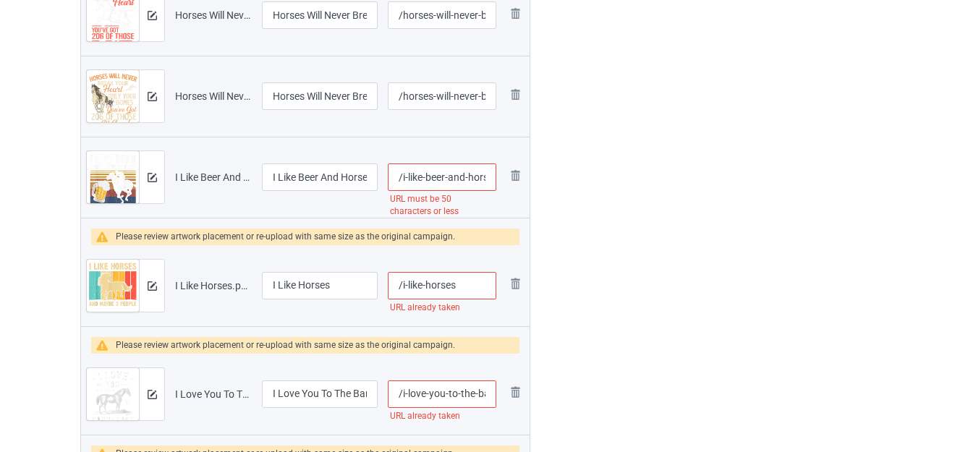
click at [471, 284] on input "/i-like-horses" at bounding box center [442, 285] width 108 height 27
type input "/i-like-horsess"
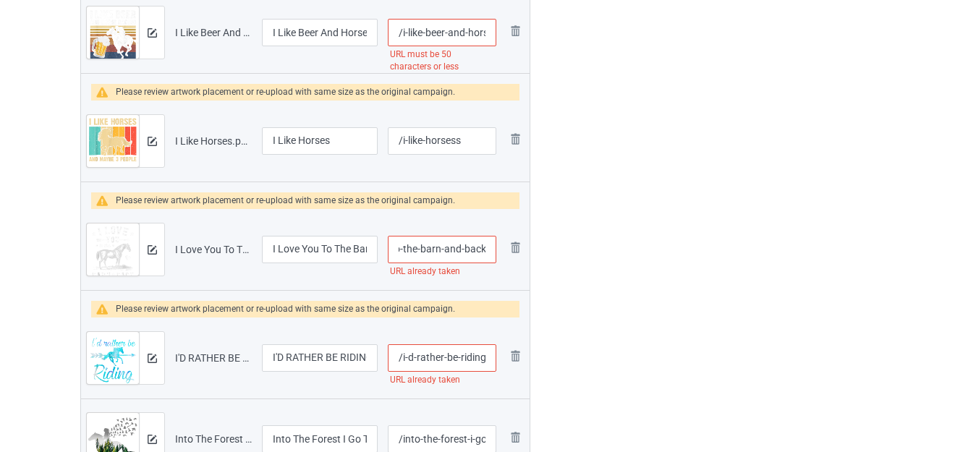
drag, startPoint x: 474, startPoint y: 252, endPoint x: 495, endPoint y: 255, distance: 21.2
click at [495, 255] on input "/i-love-you-to-the-barn-and-back" at bounding box center [442, 249] width 108 height 27
click at [481, 251] on input "/i-love-you-to-the-barn-and-back" at bounding box center [442, 249] width 108 height 27
click at [488, 249] on input "/i-love-you-to-the-barn-and-back" at bounding box center [442, 249] width 108 height 27
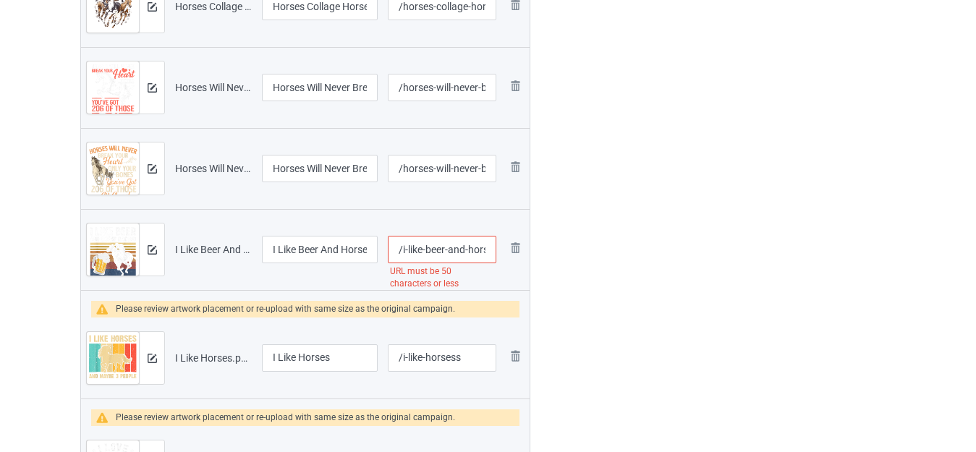
type input "/i-love-you-to-the-barn-and-backs"
drag, startPoint x: 464, startPoint y: 247, endPoint x: 488, endPoint y: 250, distance: 24.9
click at [488, 250] on input "/i-like-beer-and-horse-racing-and-maybe-3-people-vintages" at bounding box center [442, 249] width 108 height 27
click at [468, 250] on input "/i-like-beer-and-horse-racing-and-maybe-3-people-vintages" at bounding box center [442, 249] width 108 height 27
drag, startPoint x: 411, startPoint y: 249, endPoint x: 560, endPoint y: 252, distance: 149.0
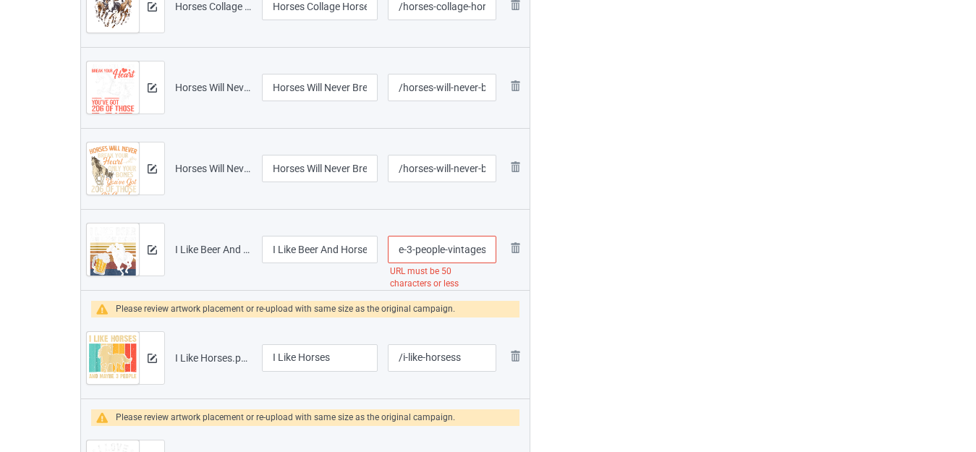
type input "/i-like-beer-and-horse-racing-and-maybe-3"
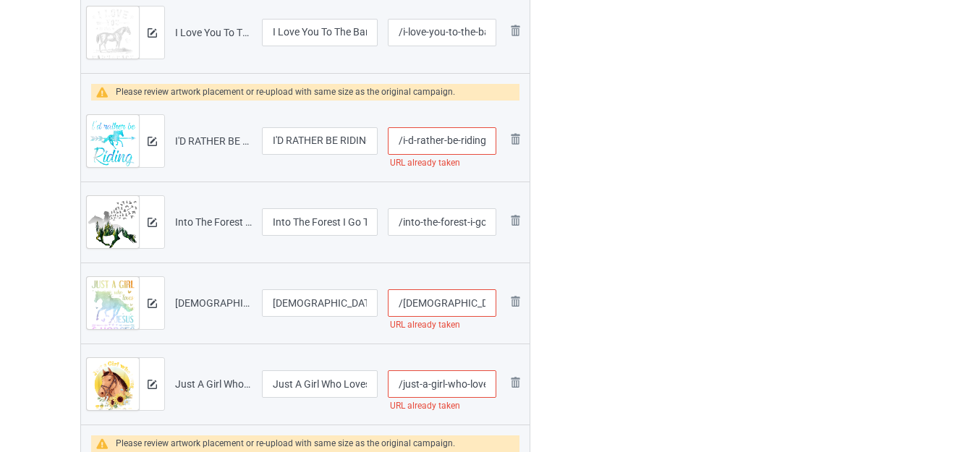
click at [488, 142] on input "/i-d-rather-be-riding-horses" at bounding box center [442, 140] width 108 height 27
type input "/i-d-rather-be-riding-shorses"
click at [483, 298] on input "/jesus-and-horses" at bounding box center [442, 302] width 108 height 27
type input "/jesus-and-horsess"
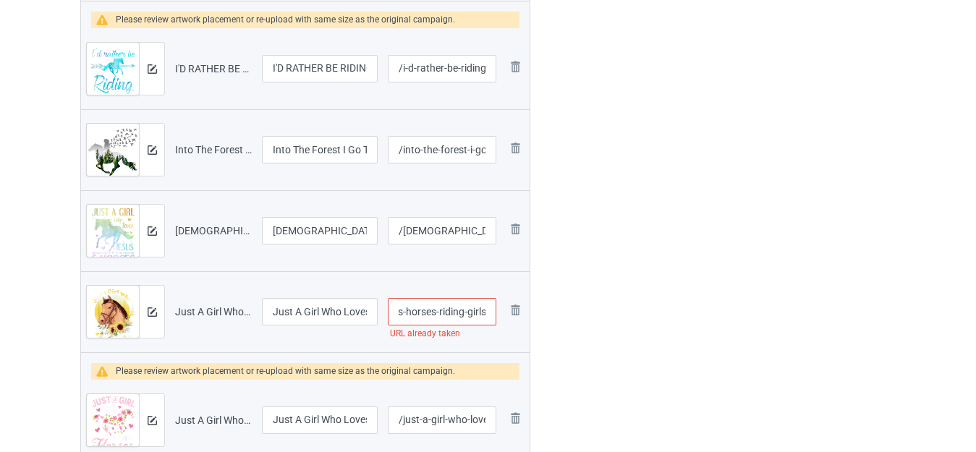
drag, startPoint x: 480, startPoint y: 315, endPoint x: 495, endPoint y: 320, distance: 16.0
click at [495, 320] on input "/just-a-girl-who-loves-horses-riding-girls" at bounding box center [442, 311] width 108 height 27
click at [488, 316] on input "/just-a-girl-who-loves-horses-riding-girls" at bounding box center [442, 311] width 108 height 27
type input "/just-a-girl-who-loves-horses-riding-girlss"
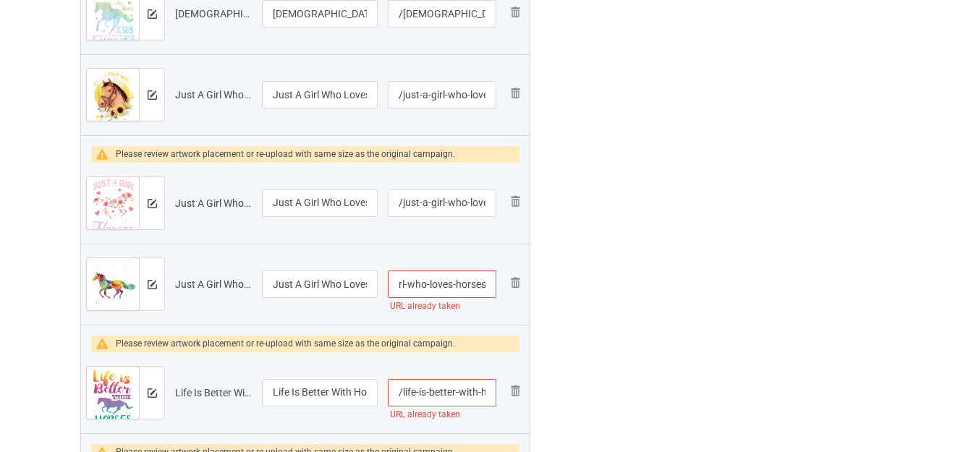
drag, startPoint x: 485, startPoint y: 289, endPoint x: 498, endPoint y: 293, distance: 13.7
click at [498, 293] on td "/just-a-girl-who-loves-horses URL already taken" at bounding box center [442, 284] width 119 height 81
click at [490, 288] on input "/just-a-girl-who-loves-horses" at bounding box center [442, 284] width 108 height 27
type input "/just-a-girl-who-loves-horsess"
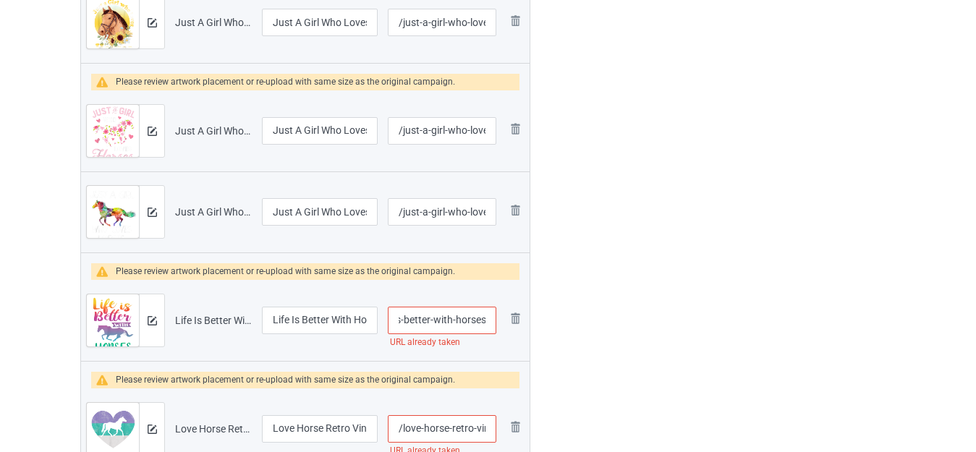
drag, startPoint x: 475, startPoint y: 320, endPoint x: 491, endPoint y: 324, distance: 16.3
click at [491, 324] on input "/life-is-better-with-horses" at bounding box center [442, 320] width 108 height 27
click at [485, 318] on input "/life-is-better-with-horses" at bounding box center [442, 320] width 108 height 27
type input "/life-is-better-with-horsess"
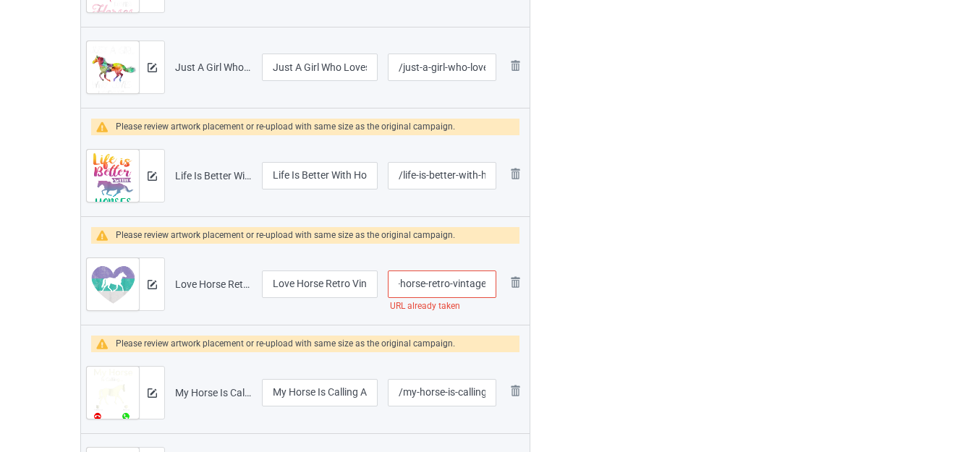
drag, startPoint x: 480, startPoint y: 287, endPoint x: 493, endPoint y: 289, distance: 13.1
click at [493, 289] on input "/love-horse-retro-vintage" at bounding box center [442, 284] width 108 height 27
click at [490, 286] on input "/love-horse-retro-vintage" at bounding box center [442, 284] width 108 height 27
click at [486, 284] on input "/love-horse-retro-vintage" at bounding box center [442, 284] width 108 height 27
type input "/love-horse-retro-vintages"
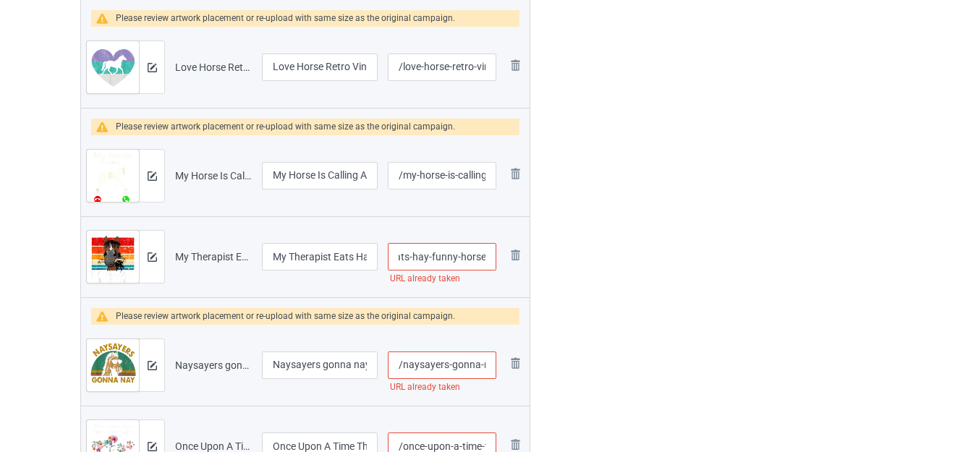
drag, startPoint x: 480, startPoint y: 258, endPoint x: 493, endPoint y: 263, distance: 14.0
click at [493, 263] on input "/my-therapist-eats-hay-funny-horse" at bounding box center [442, 256] width 108 height 27
click at [487, 258] on input "/my-therapist-eats-hay-funny-horse" at bounding box center [442, 256] width 108 height 27
type input "/my-therapist-eats-hay-funny-horses"
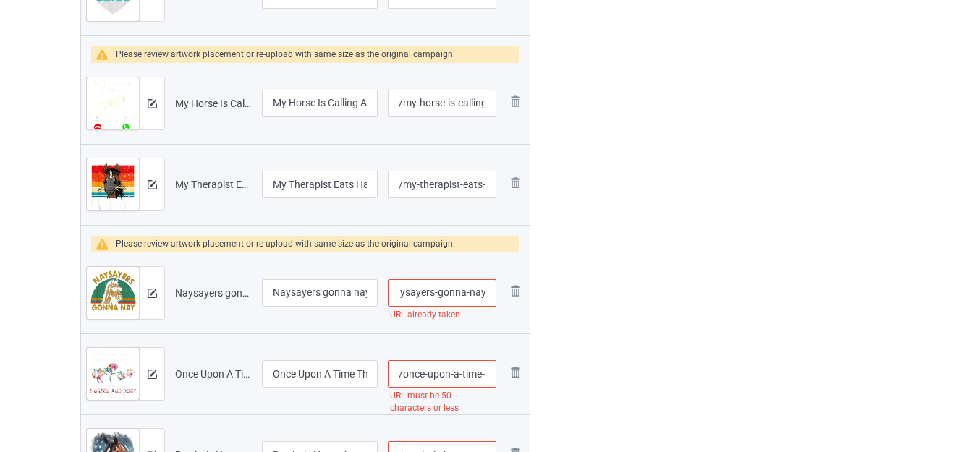
drag, startPoint x: 471, startPoint y: 291, endPoint x: 488, endPoint y: 292, distance: 16.7
click at [488, 292] on input "/naysayers-gonna-nay" at bounding box center [442, 292] width 108 height 27
click at [488, 293] on input "/naysayers-gonna-nay" at bounding box center [442, 292] width 108 height 27
type input "/naysayers-gonna-nayy"
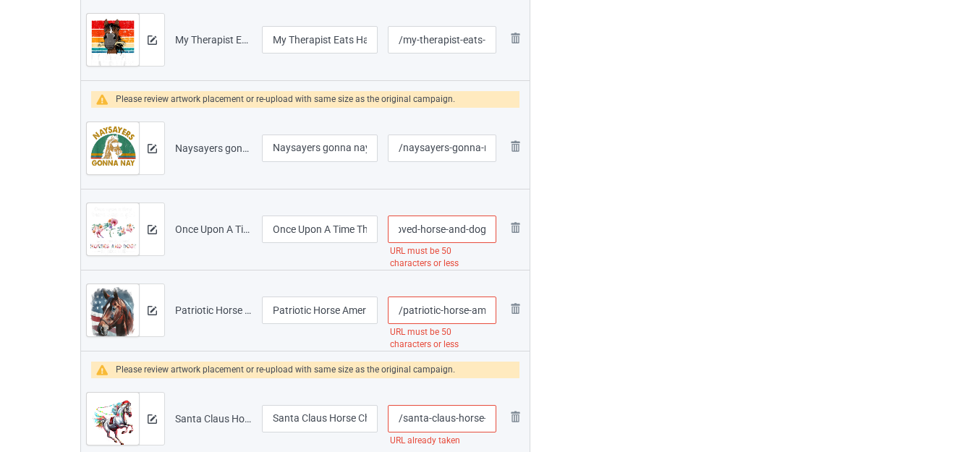
drag, startPoint x: 480, startPoint y: 235, endPoint x: 495, endPoint y: 239, distance: 15.1
click at [495, 239] on input "/once-upon-a-time-there-was-girl-who-loved-horse-and-dog" at bounding box center [442, 229] width 108 height 27
click at [484, 232] on input "/once-upon-a-time-there-was-girl-who-loved-horse-and-dog" at bounding box center [442, 229] width 108 height 27
drag, startPoint x: 438, startPoint y: 229, endPoint x: 621, endPoint y: 231, distance: 183.0
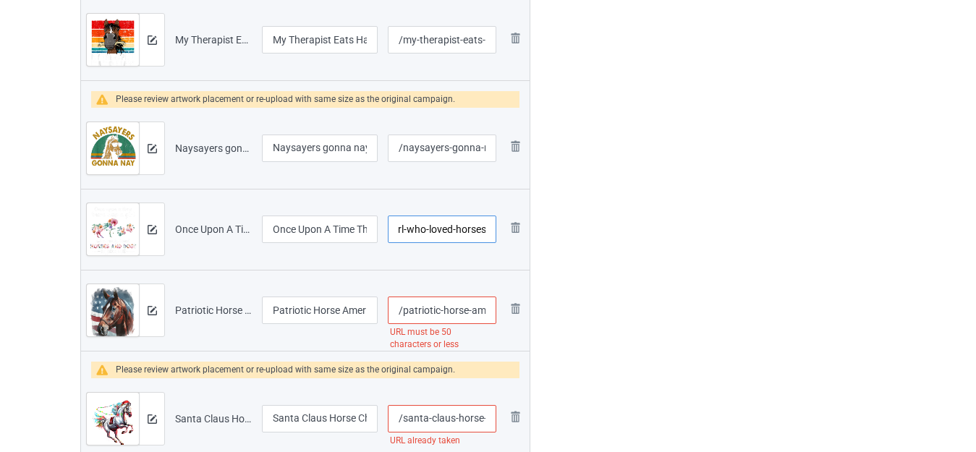
type input "/once-upon-a-time-there-was-girl-who-loved-horses"
drag, startPoint x: 480, startPoint y: 312, endPoint x: 498, endPoint y: 318, distance: 19.2
click at [498, 318] on td "/patriotic-horse-american-flag-horseback-riding-western-farm URL must be 50 cha…" at bounding box center [442, 310] width 119 height 81
click at [452, 315] on input "/patriotic-horse-american-flag-horseback-riding-western-farm" at bounding box center [442, 310] width 108 height 27
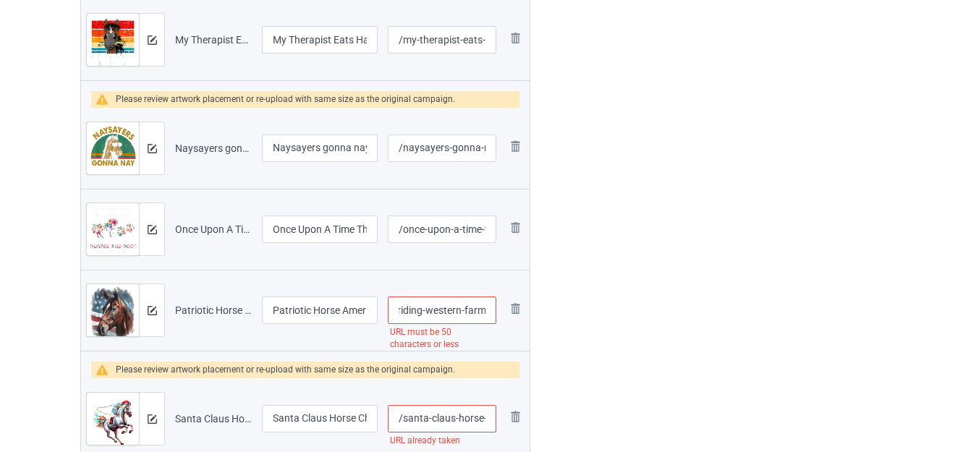
drag, startPoint x: 422, startPoint y: 310, endPoint x: 592, endPoint y: 305, distance: 170.1
type input "/patriotic-horse-american-flag-horseback-riding"
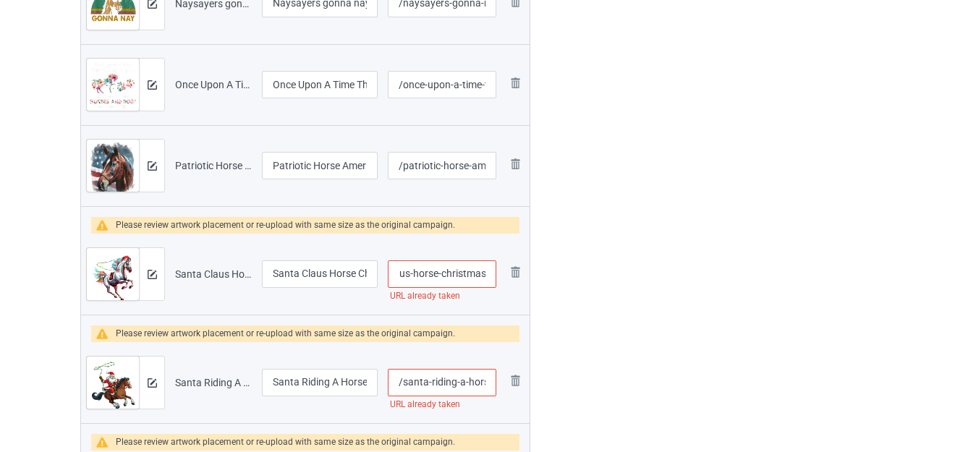
drag, startPoint x: 485, startPoint y: 272, endPoint x: 607, endPoint y: 278, distance: 122.4
type input "/santa-claus-horses"
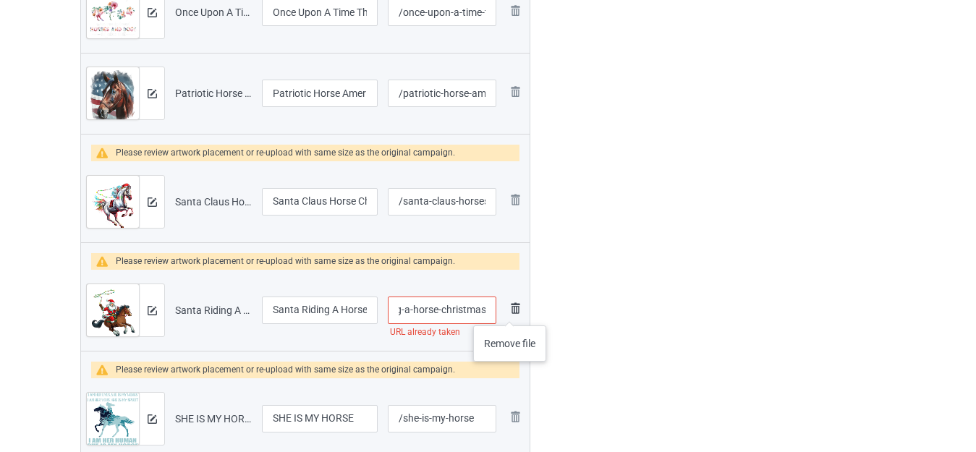
drag, startPoint x: 468, startPoint y: 307, endPoint x: 509, endPoint y: 311, distance: 41.4
click at [509, 311] on tr "Preview and edit artwork Santa Riding A Horse Christmas.png Santa Riding A Hors…" at bounding box center [305, 310] width 448 height 81
click at [486, 310] on input "/santa-riding-a-horse-christmas" at bounding box center [442, 310] width 108 height 27
type input "/santa-riding-a-horse-christmass"
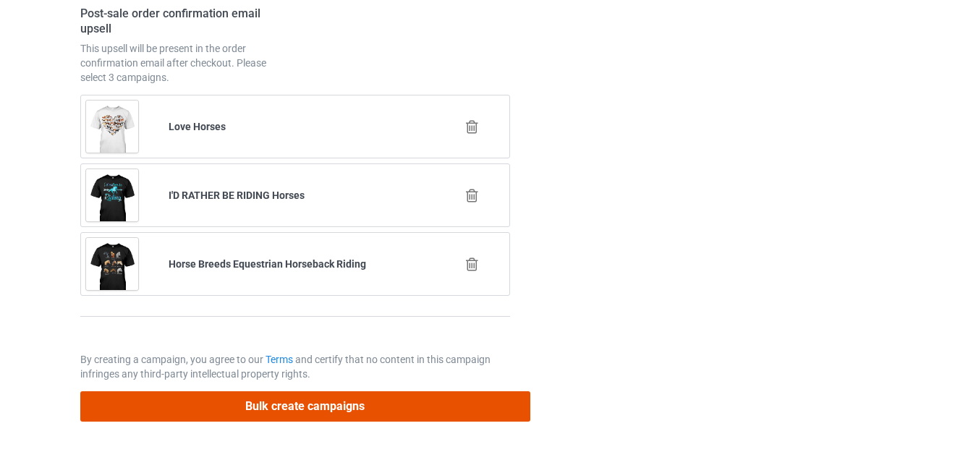
click at [354, 411] on button "Bulk create campaigns" at bounding box center [305, 406] width 450 height 30
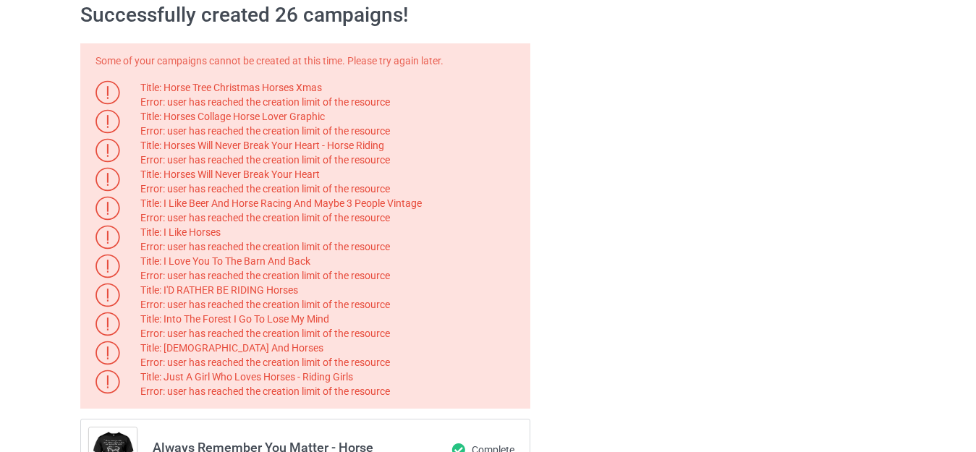
scroll to position [61, 0]
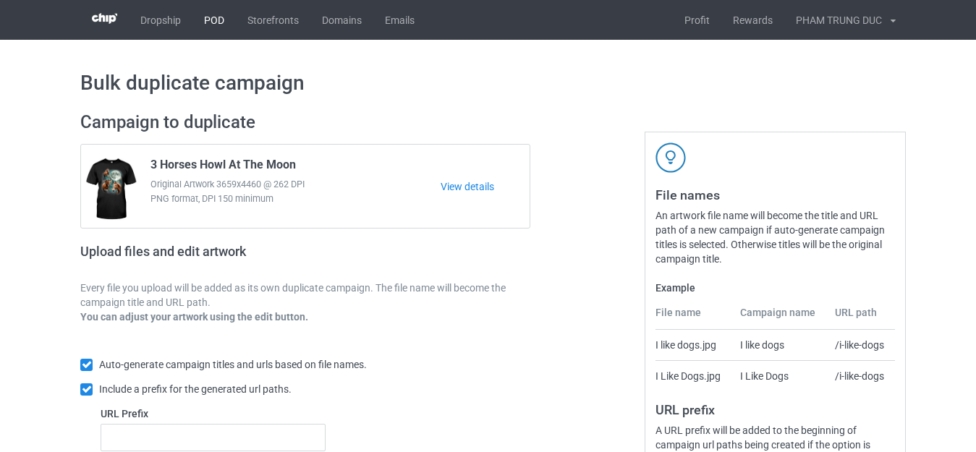
click at [213, 17] on link "POD" at bounding box center [213, 20] width 43 height 40
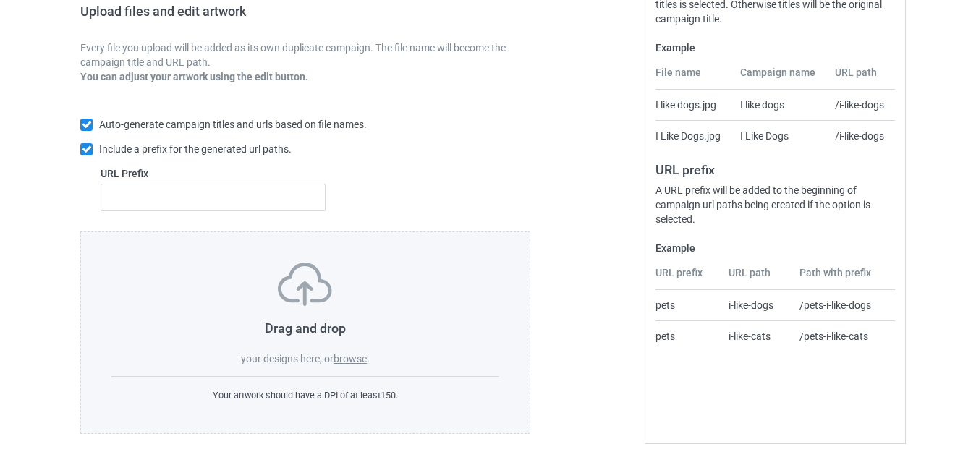
scroll to position [252, 0]
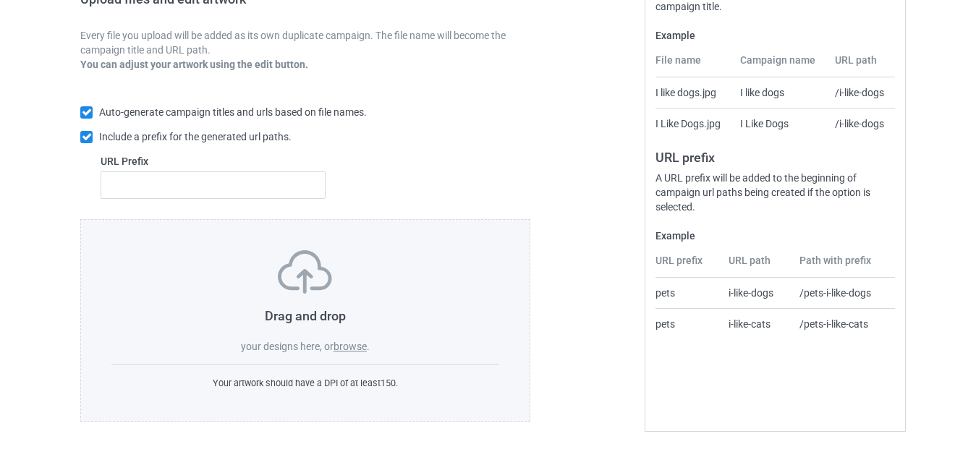
click at [349, 346] on label "browse" at bounding box center [349, 347] width 33 height 12
click at [0, 0] on input "browse" at bounding box center [0, 0] width 0 height 0
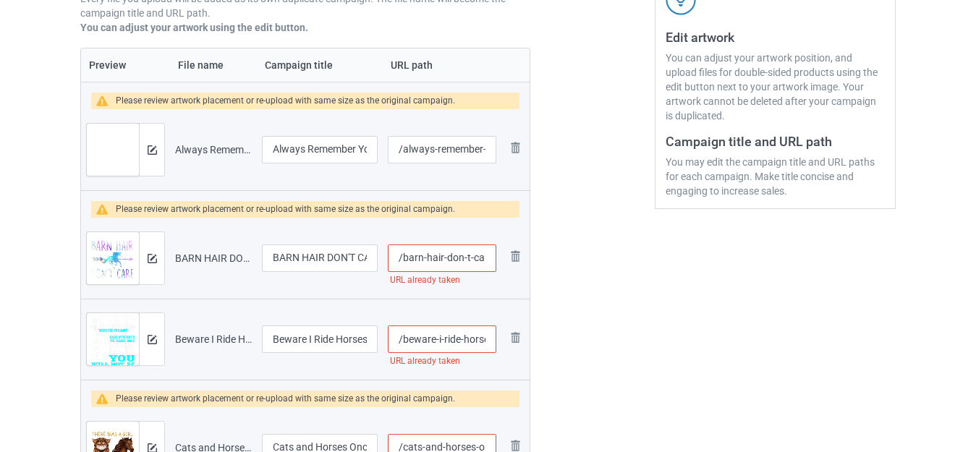
scroll to position [0, 7]
drag, startPoint x: 483, startPoint y: 260, endPoint x: 500, endPoint y: 265, distance: 17.4
click at [500, 265] on td "/barn-hair-don-t-care URL already taken" at bounding box center [442, 258] width 119 height 81
click at [490, 255] on input "/barn-hair-don-t-care" at bounding box center [442, 257] width 108 height 27
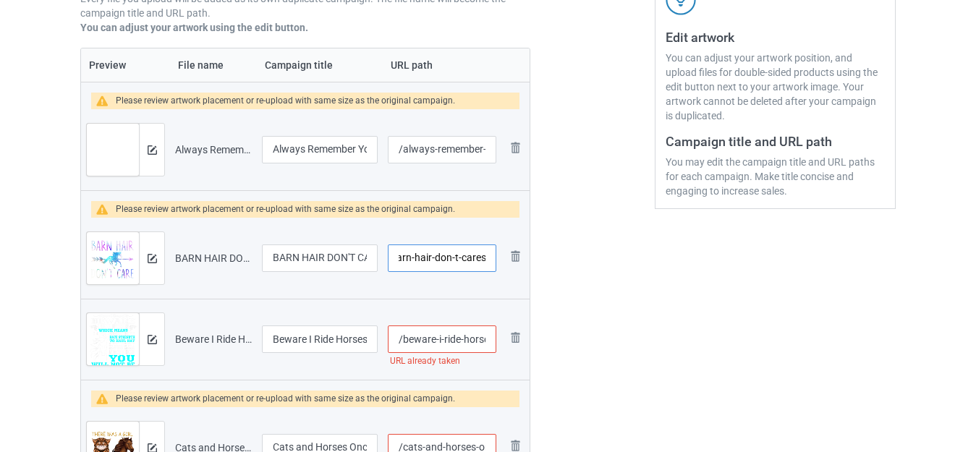
type input "/barn-hair-don-t-cares"
drag, startPoint x: 485, startPoint y: 339, endPoint x: 501, endPoint y: 343, distance: 15.8
click at [501, 343] on td "/beware-i-ride-horses URL already taken" at bounding box center [442, 339] width 119 height 81
click at [490, 336] on input "/beware-i-ride-horses" at bounding box center [442, 338] width 108 height 27
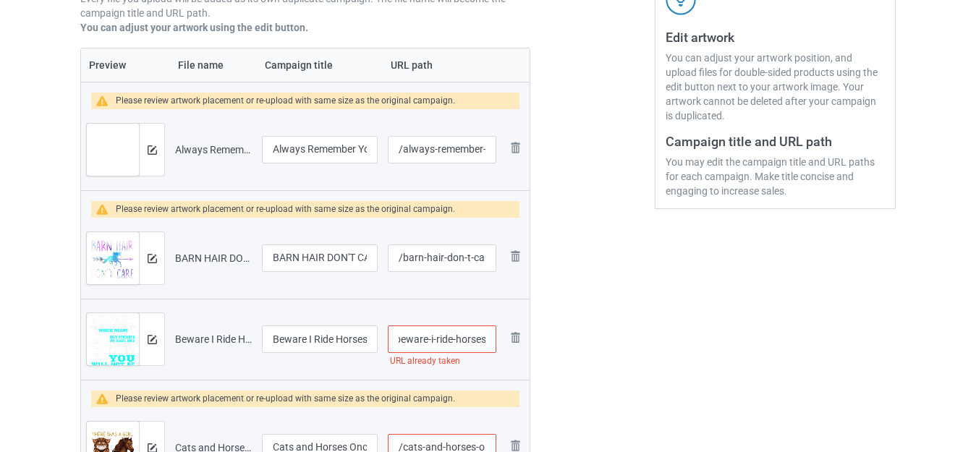
scroll to position [0, 13]
type input "/beware-i-ride-horsess"
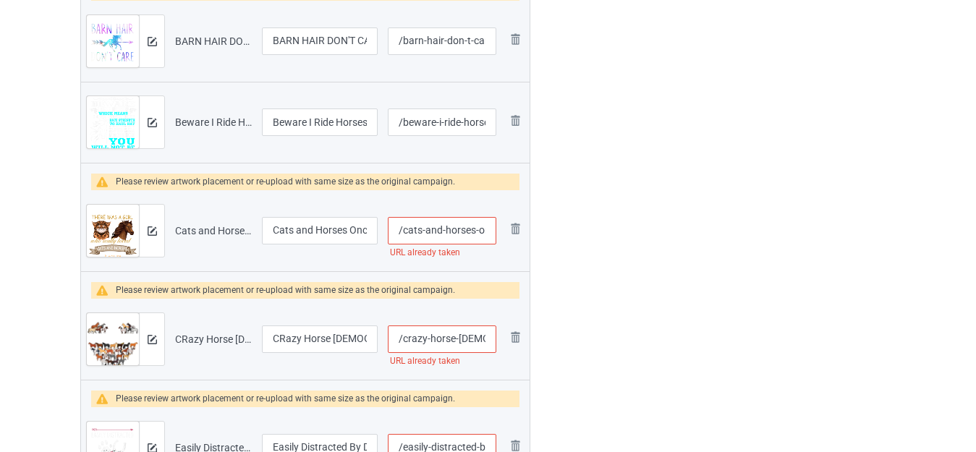
scroll to position [0, 72]
drag, startPoint x: 485, startPoint y: 233, endPoint x: 495, endPoint y: 237, distance: 10.1
click at [495, 237] on input "/cats-and-horses-once-upon-a-time" at bounding box center [442, 230] width 108 height 27
click at [485, 231] on input "/cats-and-horses-once-upon-a-time" at bounding box center [442, 230] width 108 height 27
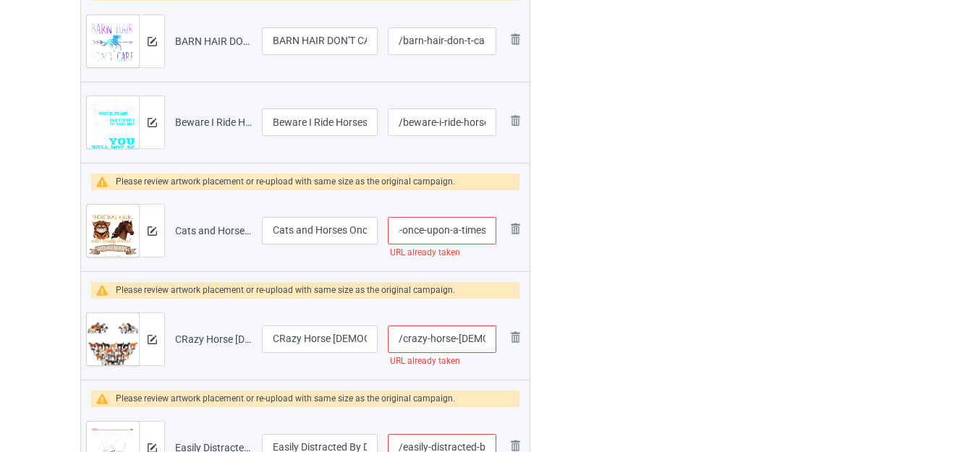
type input "/cats-and-horses-once-upon-a-times"
click at [595, 229] on div at bounding box center [592, 401] width 104 height 1613
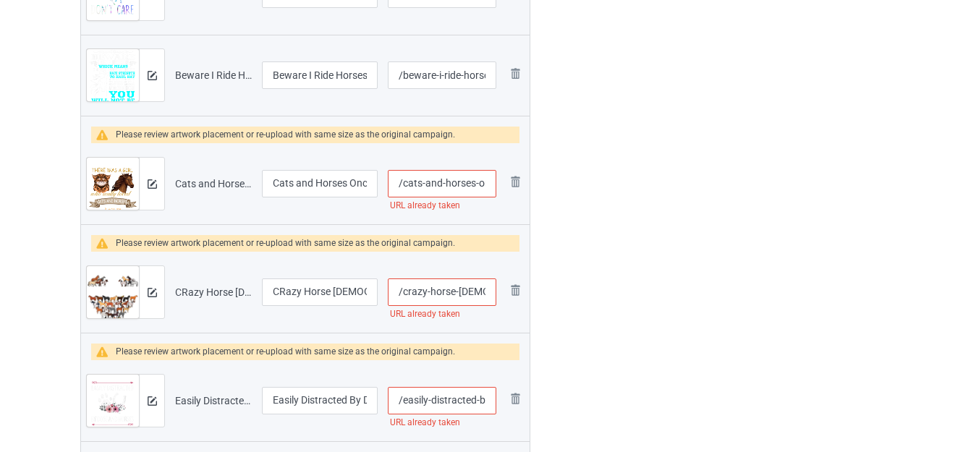
scroll to position [579, 0]
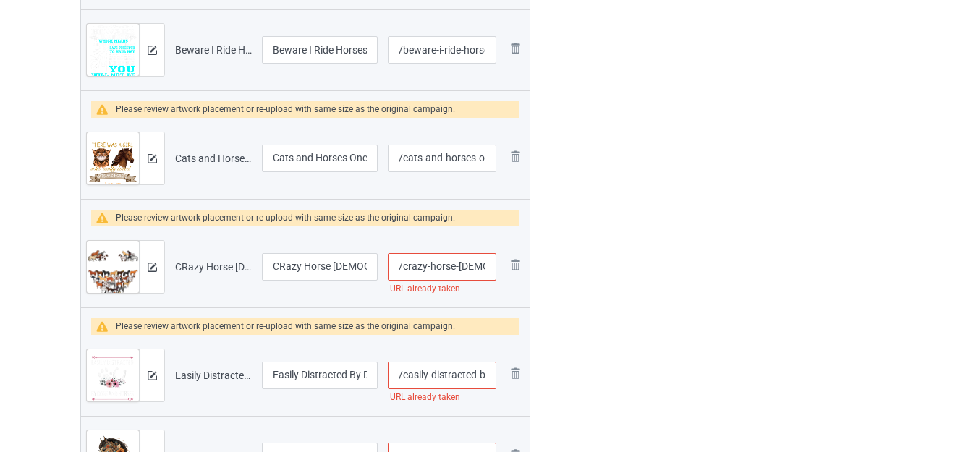
click at [484, 268] on input "/crazy-horse-lady" at bounding box center [442, 266] width 108 height 27
type input "/crazy-horse-ladyy"
click at [602, 242] on div at bounding box center [592, 329] width 104 height 1613
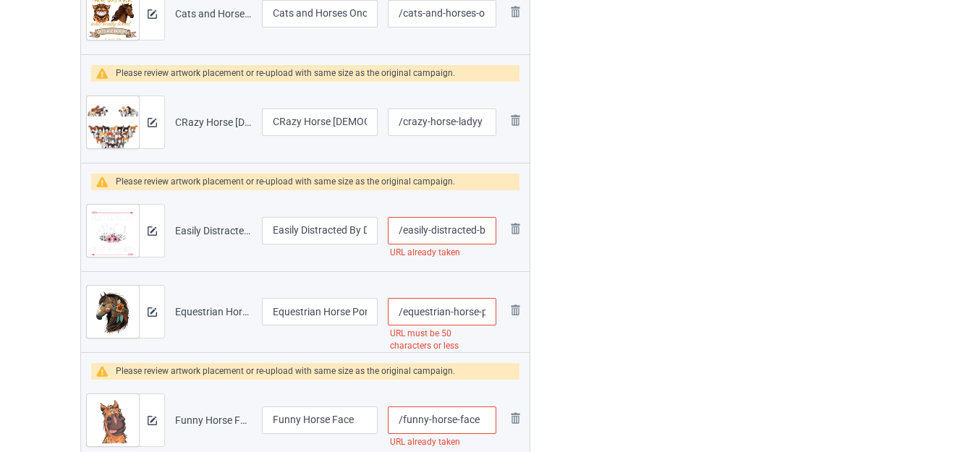
scroll to position [0, 83]
drag, startPoint x: 480, startPoint y: 230, endPoint x: 501, endPoint y: 233, distance: 20.5
click at [501, 233] on td "/easily-distracted-by-dogs-and-horses URL already taken" at bounding box center [442, 230] width 119 height 81
click at [488, 229] on input "/easily-distracted-by-dogs-and-horses" at bounding box center [442, 230] width 108 height 27
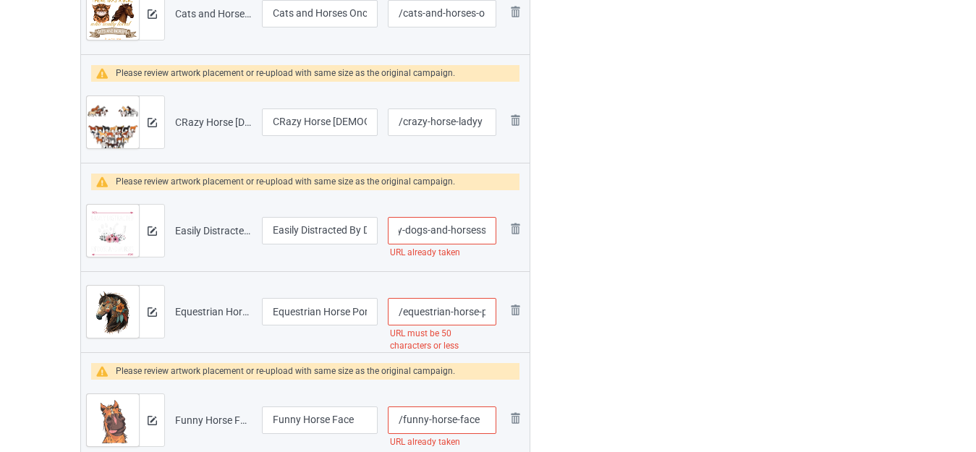
type input "/easily-distracted-by-dogs-and-horsess"
click at [624, 224] on div at bounding box center [592, 184] width 104 height 1613
drag, startPoint x: 473, startPoint y: 312, endPoint x: 486, endPoint y: 312, distance: 13.0
click at [486, 312] on input "/equestrian-horse-portrait-western-cowgirl-horseback-riding" at bounding box center [442, 311] width 108 height 27
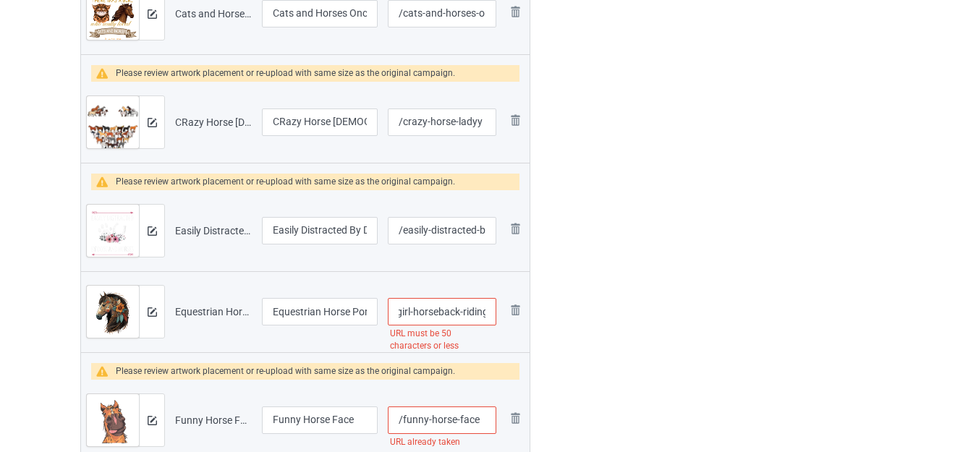
scroll to position [0, 182]
click at [464, 310] on input "/equestrian-horse-portrait-western-cowgirl-horseback-riding" at bounding box center [442, 311] width 108 height 27
drag, startPoint x: 408, startPoint y: 312, endPoint x: 639, endPoint y: 307, distance: 231.5
click at [638, 310] on div "Campaign to duplicate This Is My Christmas Pajama Horse Lover Original Artwork …" at bounding box center [487, 184] width 835 height 1613
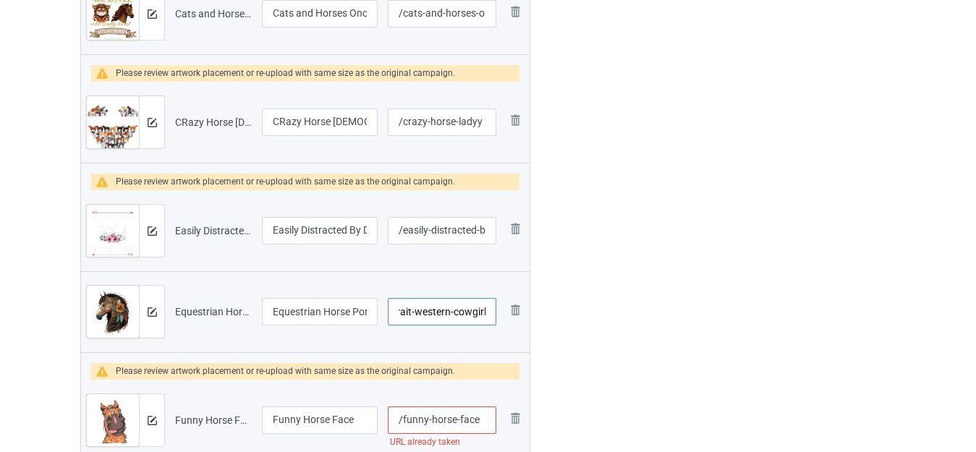
type input "/equestrian-horse-portrait-western-cowgirl"
click at [640, 289] on div at bounding box center [592, 184] width 104 height 1613
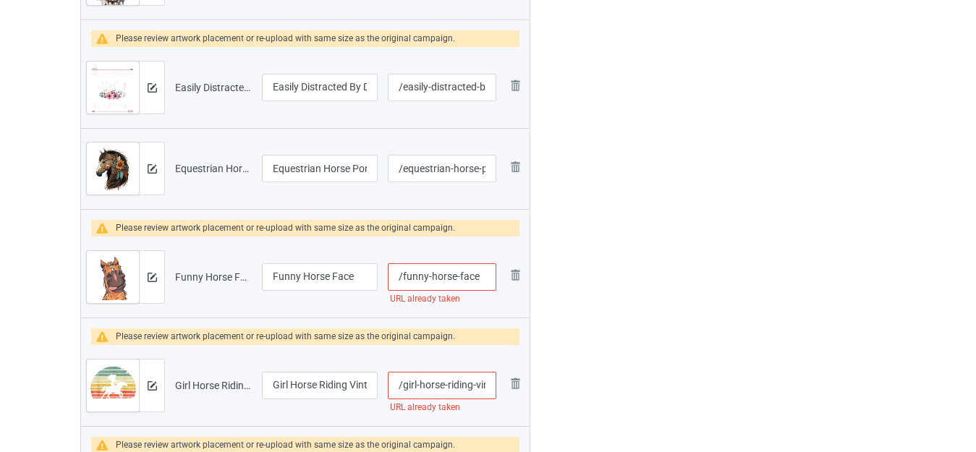
scroll to position [868, 0]
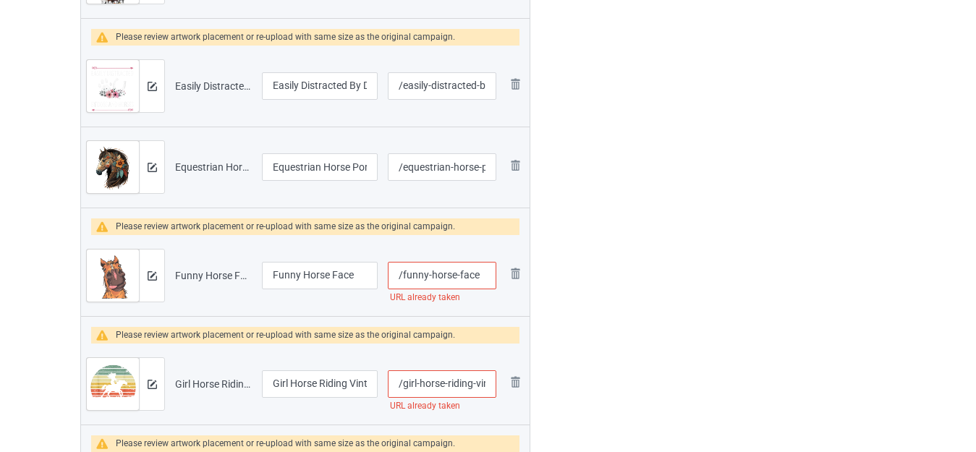
click at [486, 277] on input "/funny-horse-face" at bounding box center [442, 275] width 108 height 27
type input "/funny-horse-faces"
click at [625, 257] on div at bounding box center [592, 39] width 104 height 1613
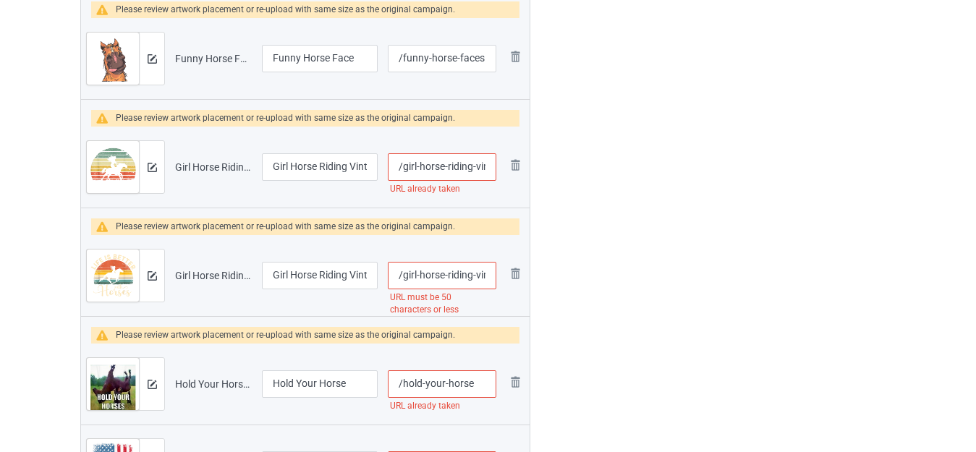
scroll to position [0, 59]
drag, startPoint x: 476, startPoint y: 168, endPoint x: 496, endPoint y: 174, distance: 21.1
click at [496, 174] on input "/girl-horse-riding-vintage-cowgirl" at bounding box center [442, 166] width 108 height 27
click at [482, 169] on input "/girl-horse-riding-vintage-cowgirl" at bounding box center [442, 166] width 108 height 27
click at [490, 166] on input "/girl-horse-riding-vintage-cowgirl" at bounding box center [442, 166] width 108 height 27
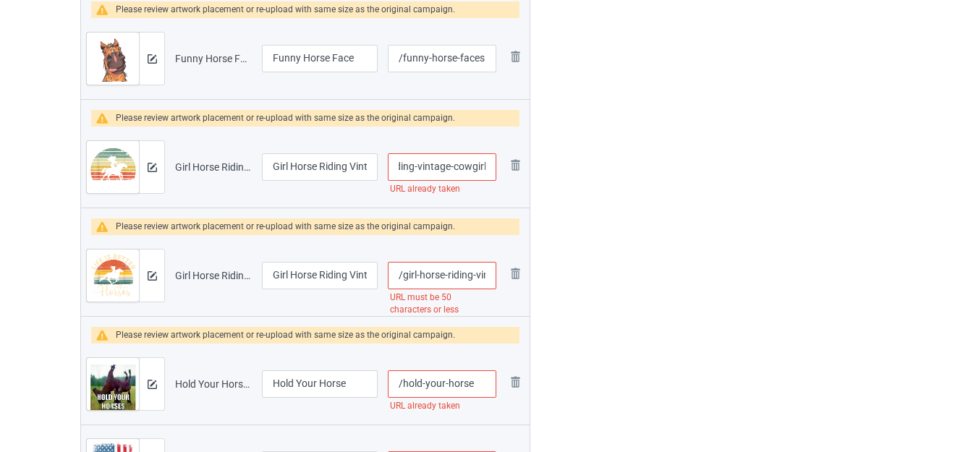
scroll to position [0, 64]
type input "/girl-horse-riding-vintage-cowgirls"
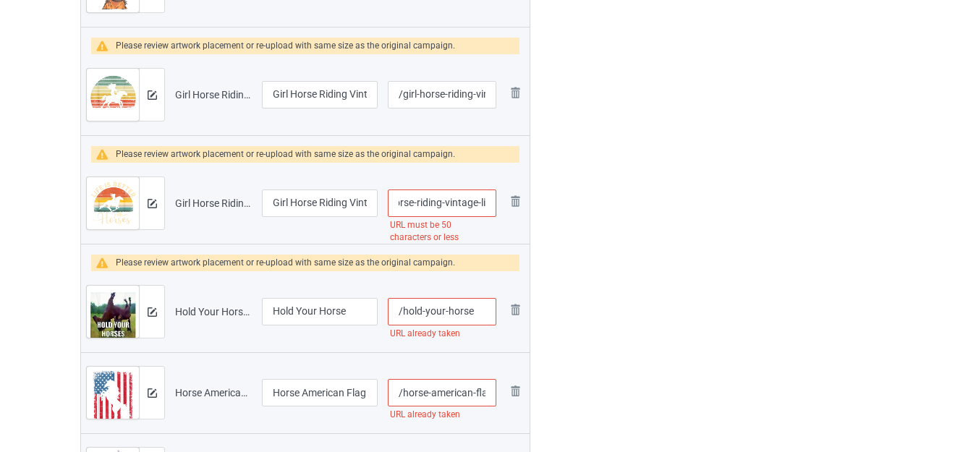
scroll to position [0, 0]
drag, startPoint x: 469, startPoint y: 203, endPoint x: 488, endPoint y: 203, distance: 18.8
click at [488, 203] on input "/girl-horse-riding-vintage-life-is-better-with-horses" at bounding box center [442, 203] width 108 height 27
click at [449, 202] on input "/girl-horse-riding-vintage-life-is-better-with-horses" at bounding box center [442, 203] width 108 height 27
click at [427, 204] on input "/girl-horse-riding-vintage-life-is-better-with-horses" at bounding box center [442, 203] width 108 height 27
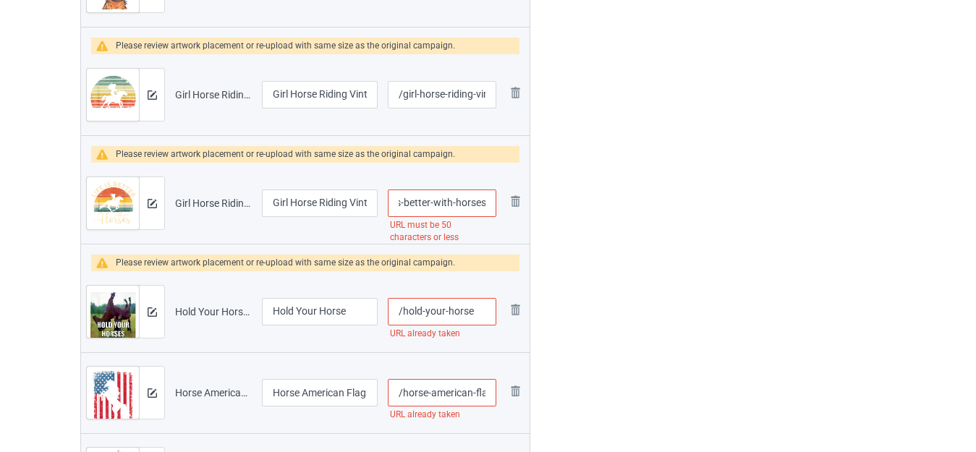
drag, startPoint x: 430, startPoint y: 201, endPoint x: 596, endPoint y: 201, distance: 166.4
type input "/girl-horse-riding-vintage-life-is-better"
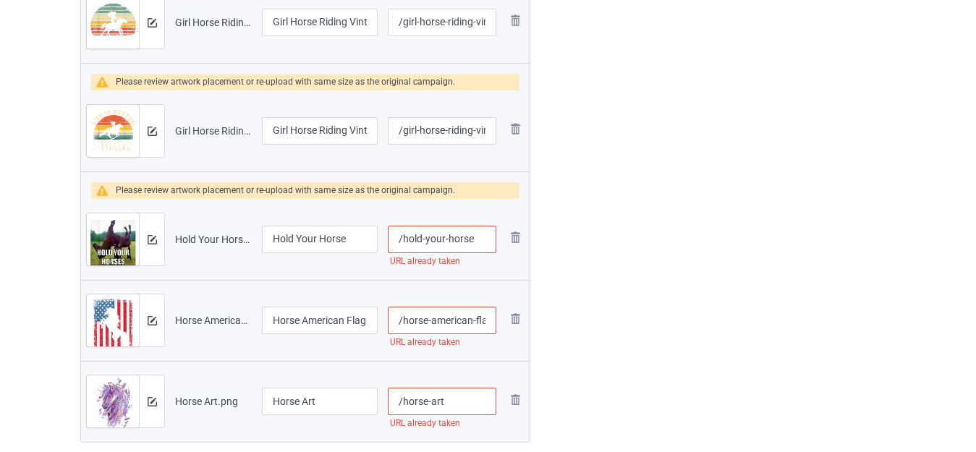
click at [477, 231] on input "/hold-your-horse" at bounding box center [442, 239] width 108 height 27
type input "/hold-your-horses"
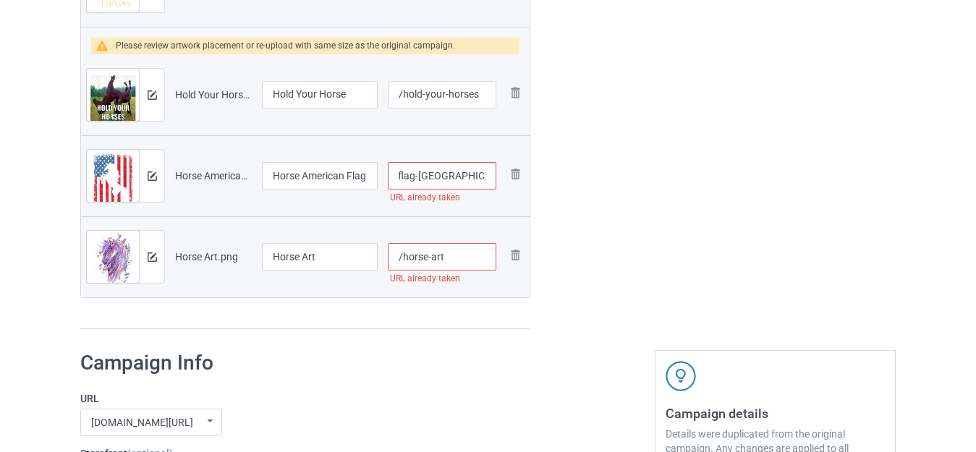
drag, startPoint x: 472, startPoint y: 176, endPoint x: 501, endPoint y: 182, distance: 29.5
click at [501, 182] on tr "Preview and edit artwork Horse American Flag USA 4th of July.png Horse American…" at bounding box center [305, 175] width 448 height 81
click at [487, 177] on input "/horse-american-flag-usa-4-th-of-july" at bounding box center [442, 175] width 108 height 27
type input "/horse-american-flag-usa-4-th-of-julyy"
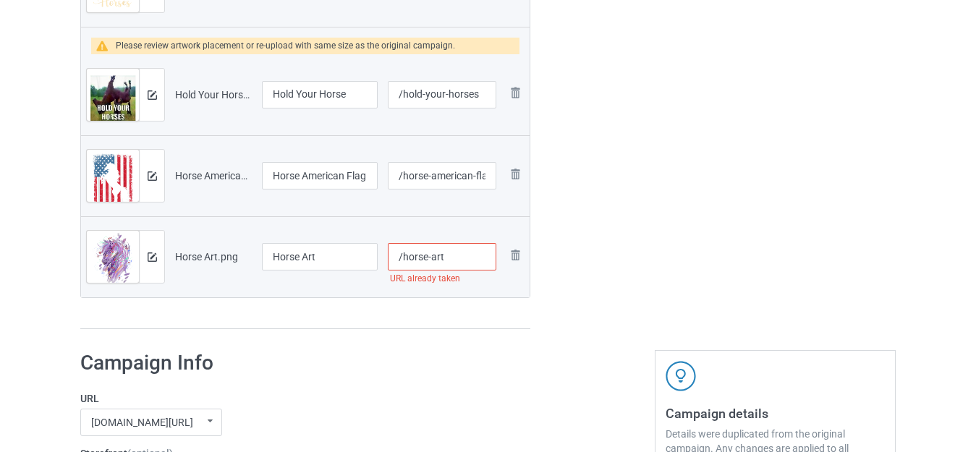
click at [451, 259] on input "/horse-art" at bounding box center [442, 256] width 108 height 27
type input "/horse-arts"
click at [326, 254] on input "Horse Art" at bounding box center [320, 256] width 116 height 27
type input "Horse Art Design"
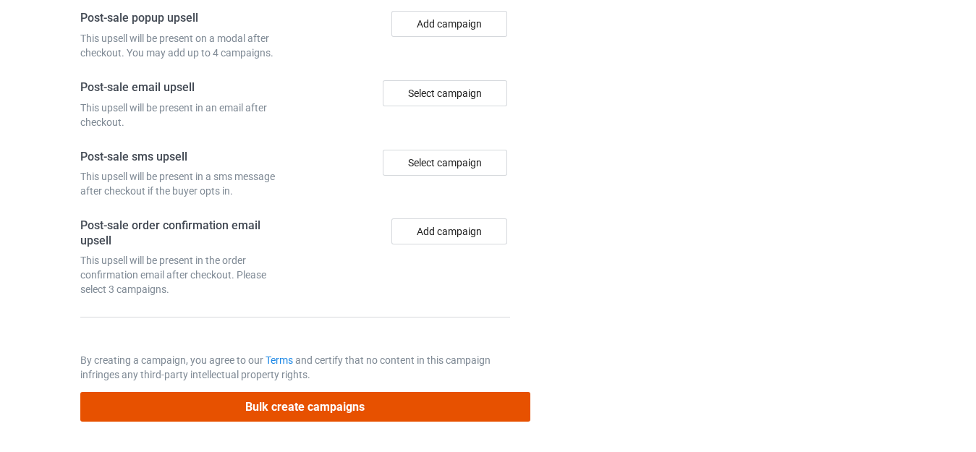
click at [342, 402] on button "Bulk create campaigns" at bounding box center [305, 407] width 450 height 30
